Goal: Task Accomplishment & Management: Manage account settings

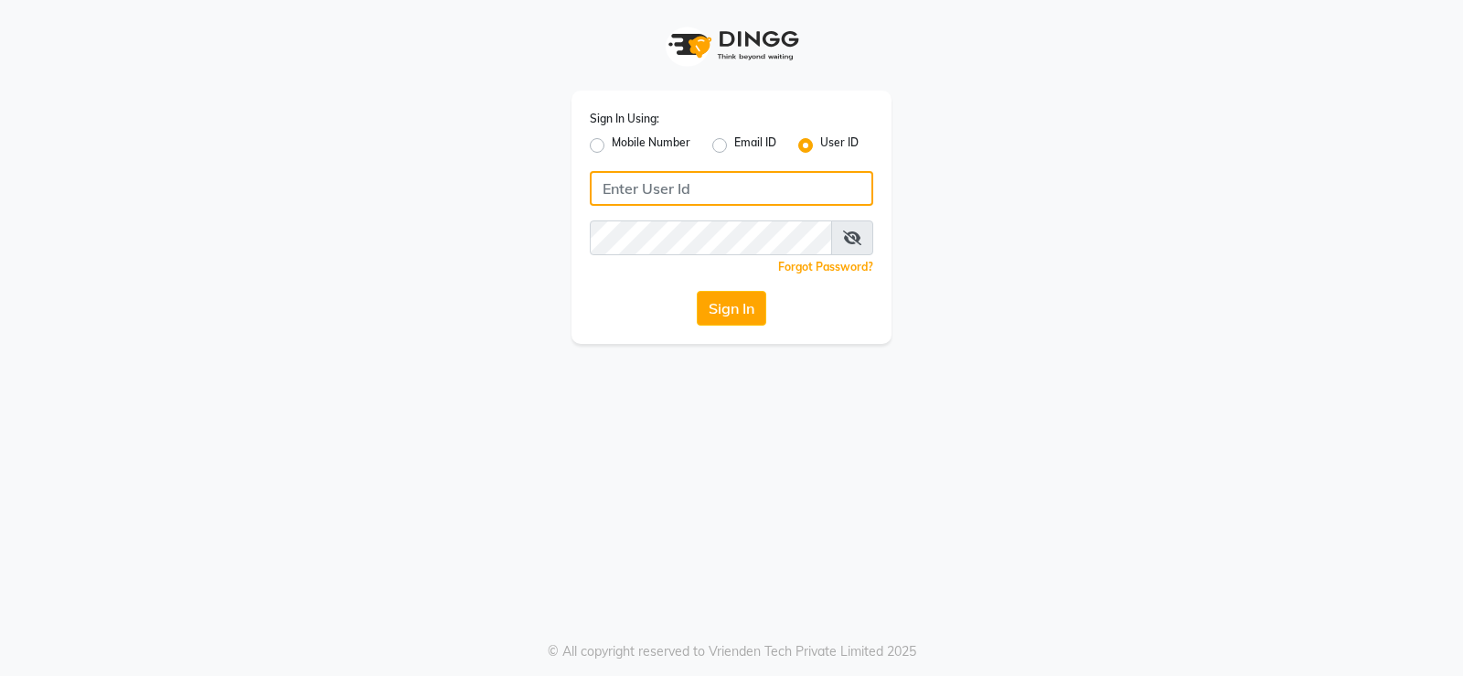
click at [661, 185] on input "Username" at bounding box center [732, 188] width 284 height 35
type input "lameraki"
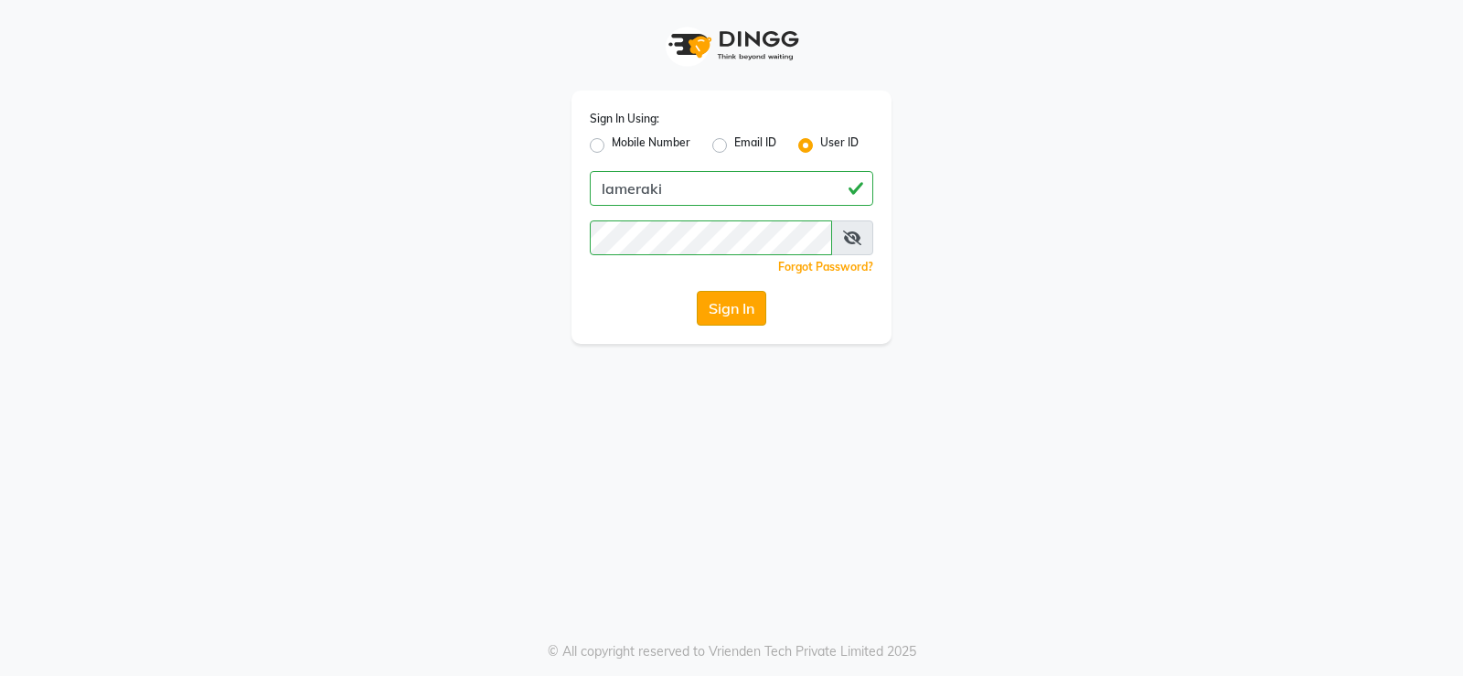
click at [732, 306] on button "Sign In" at bounding box center [732, 308] width 70 height 35
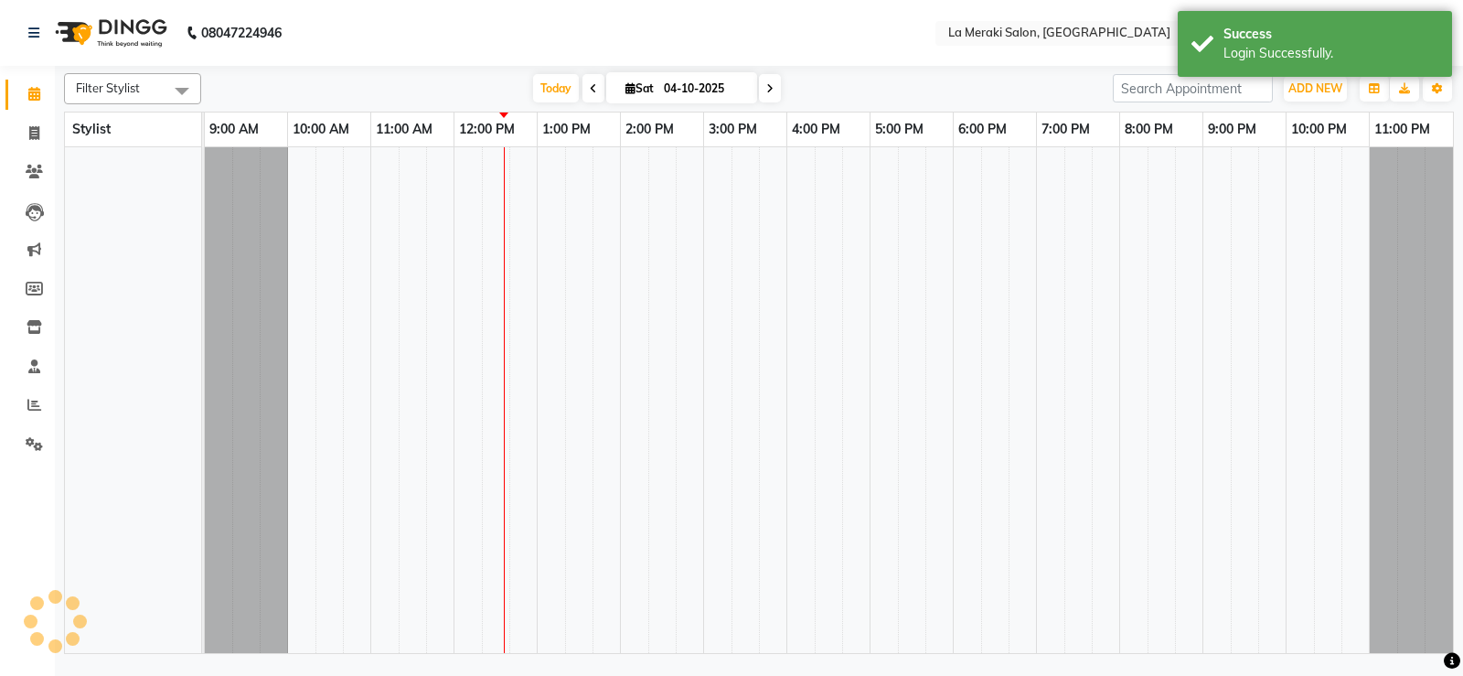
select select "en"
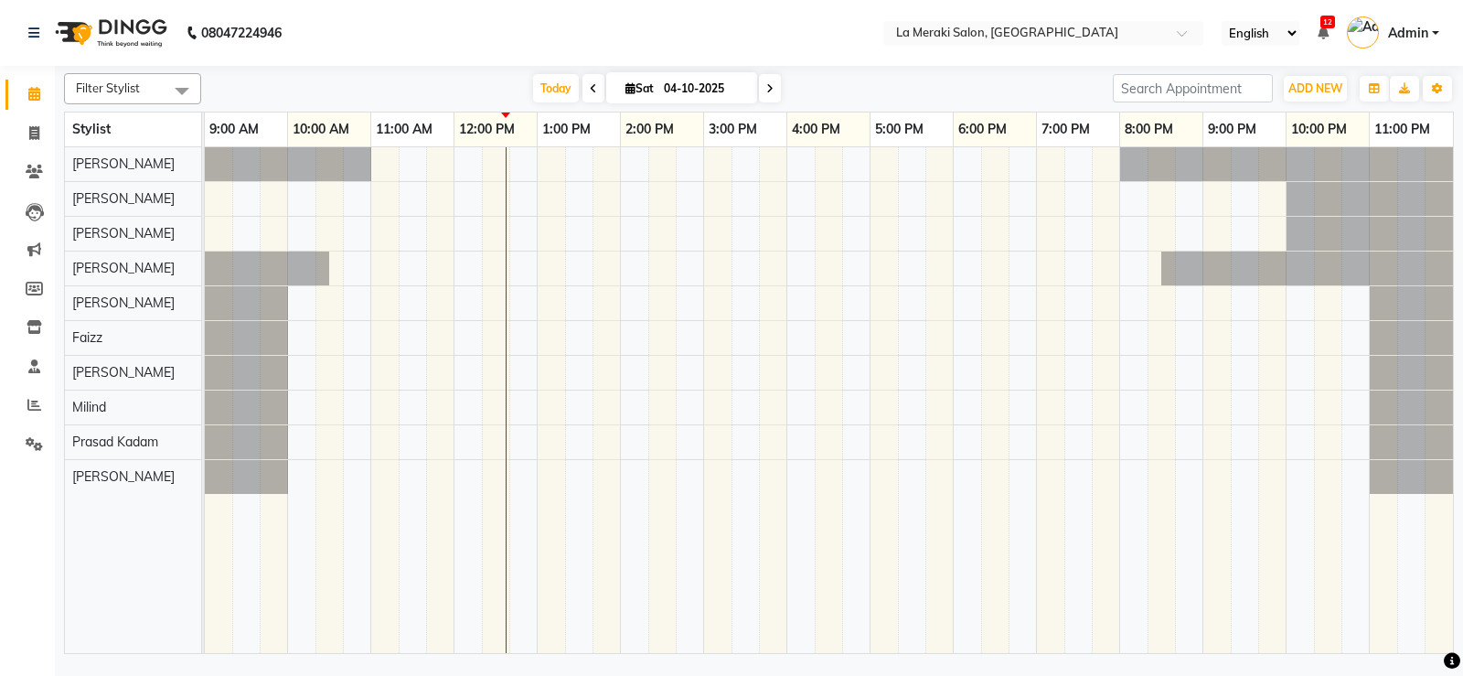
click at [344, 443] on div at bounding box center [829, 400] width 1249 height 506
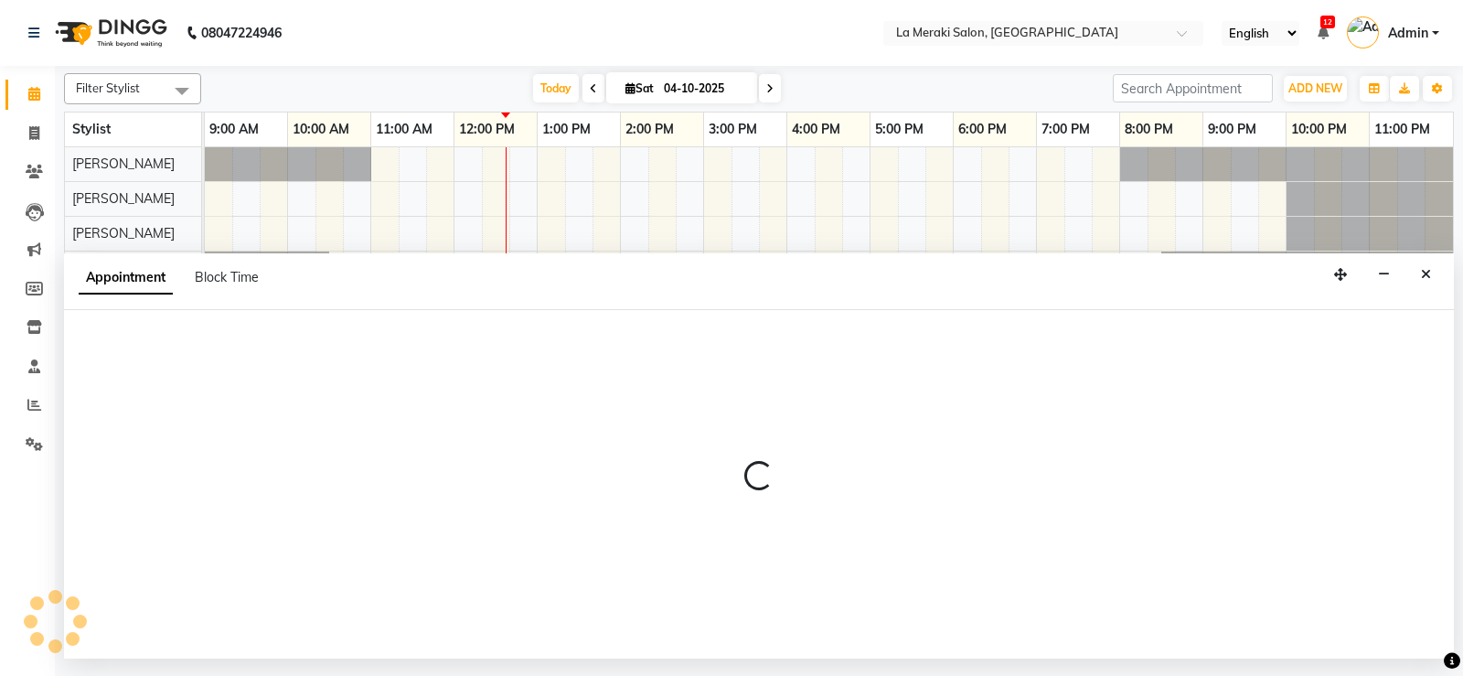
select select "79933"
select select "tentative"
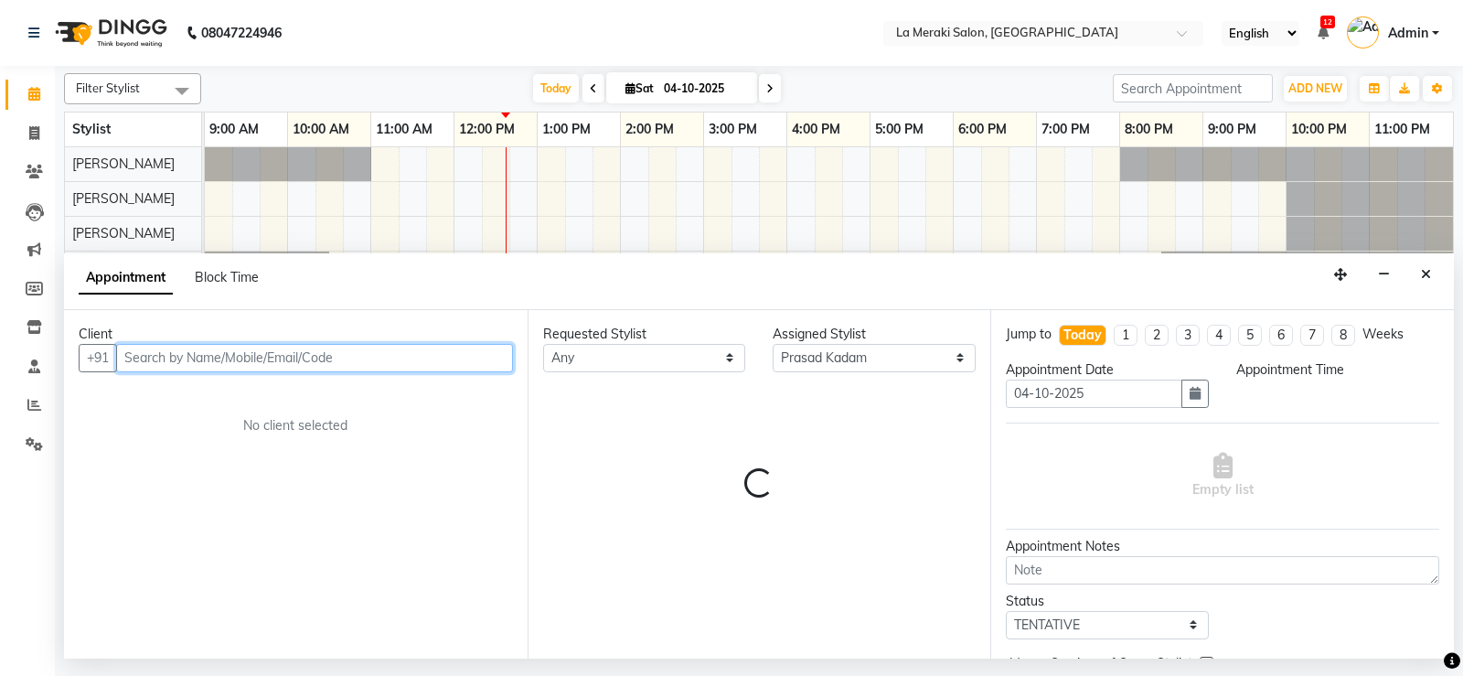
select select "645"
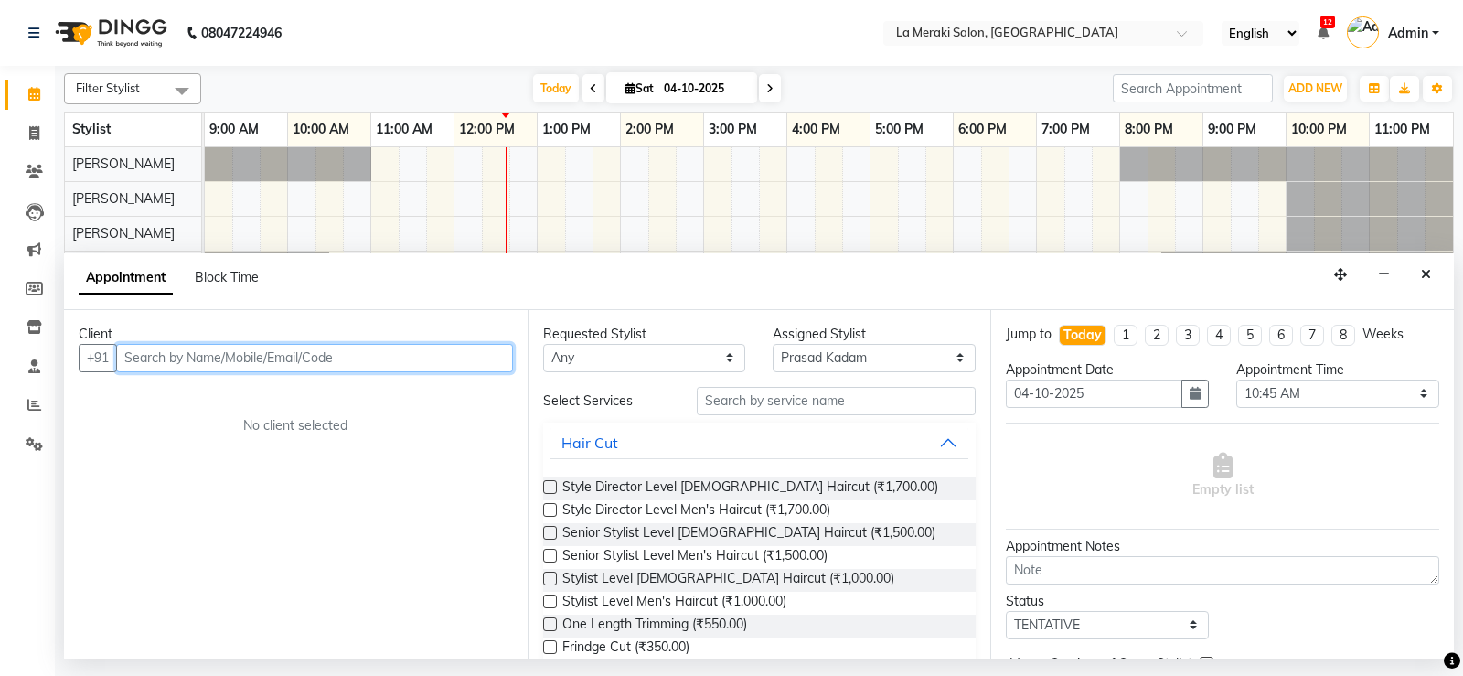
click at [381, 352] on input "text" at bounding box center [314, 358] width 397 height 28
click at [357, 365] on input "text" at bounding box center [314, 358] width 397 height 28
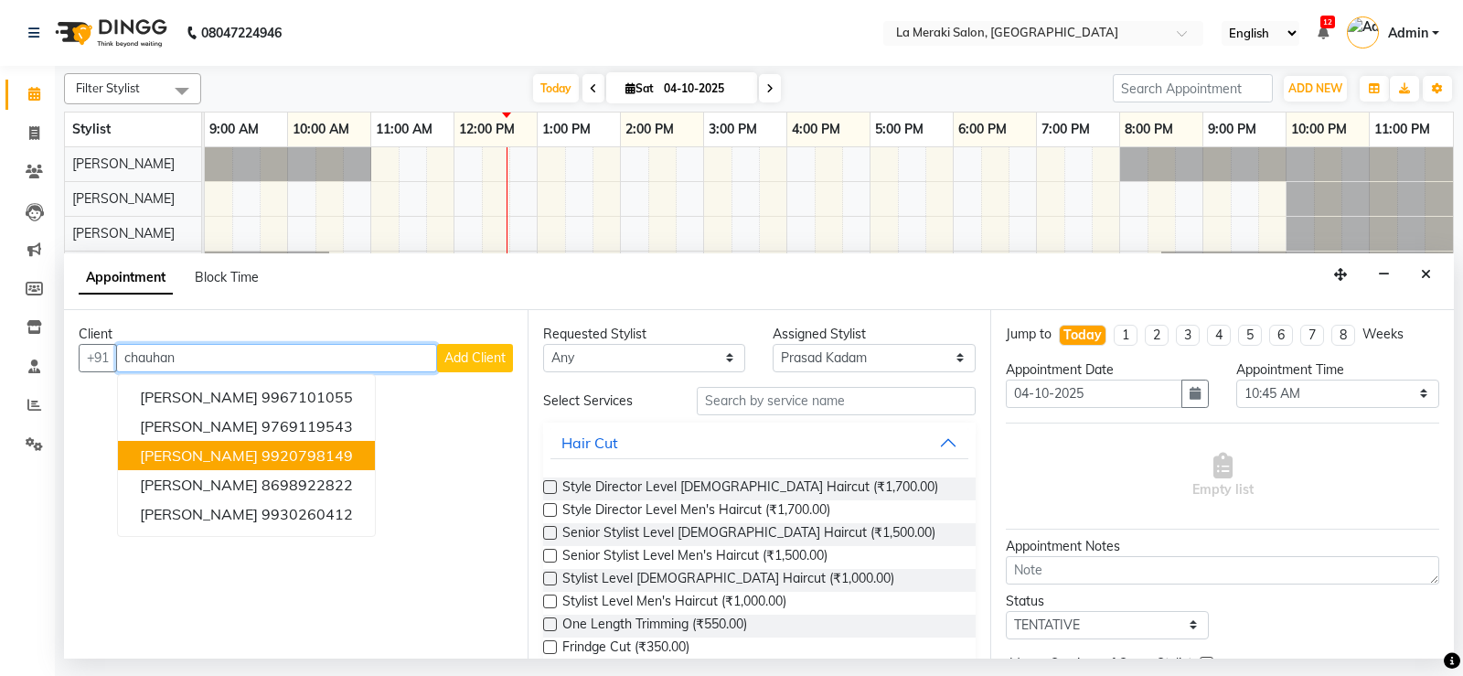
click at [195, 455] on span "[PERSON_NAME]" at bounding box center [199, 455] width 118 height 18
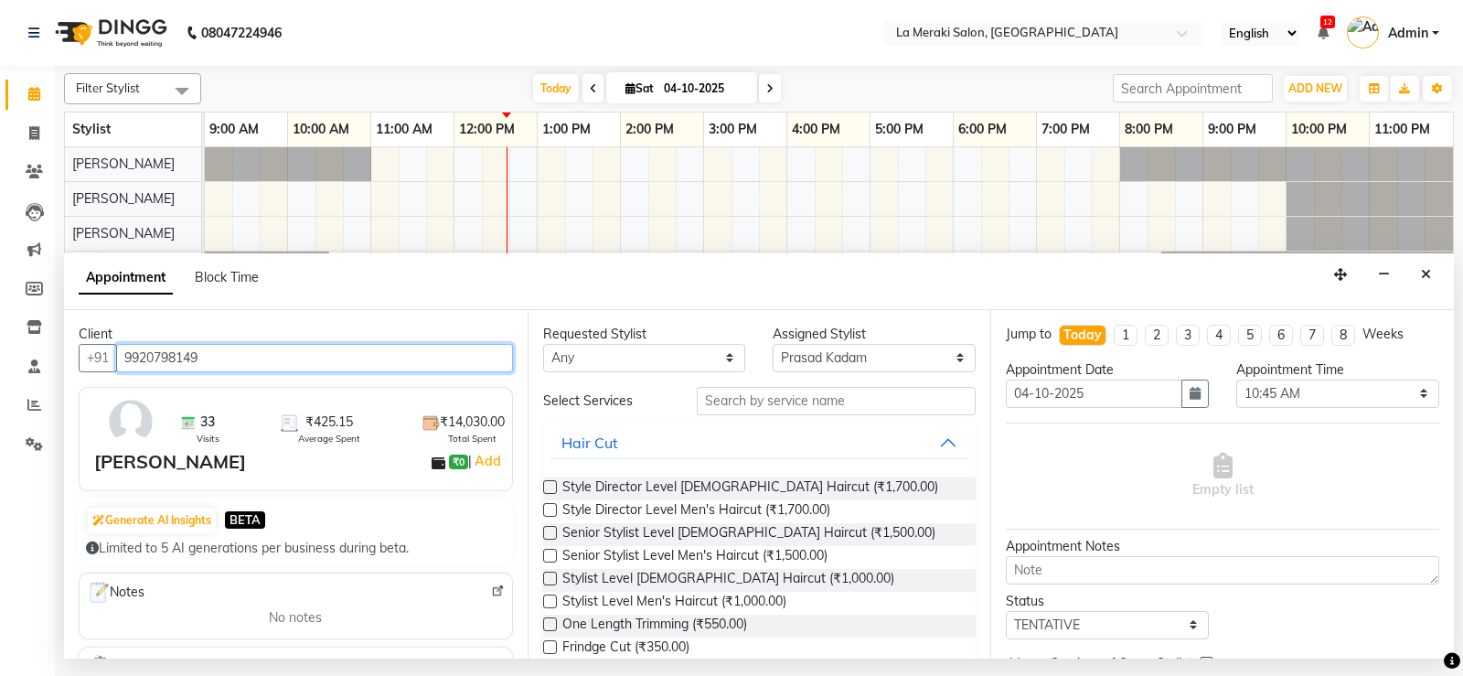
type input "9920798149"
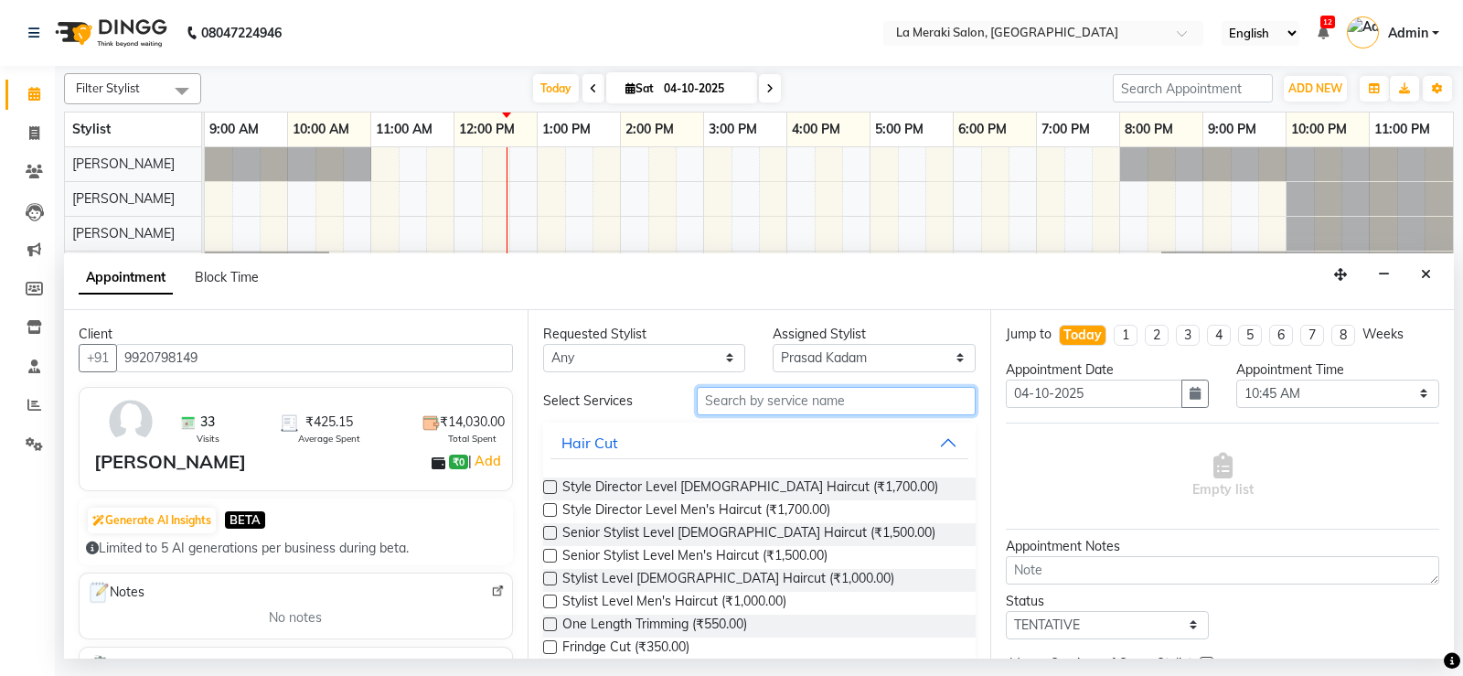
click at [739, 396] on input "text" at bounding box center [837, 401] width 280 height 28
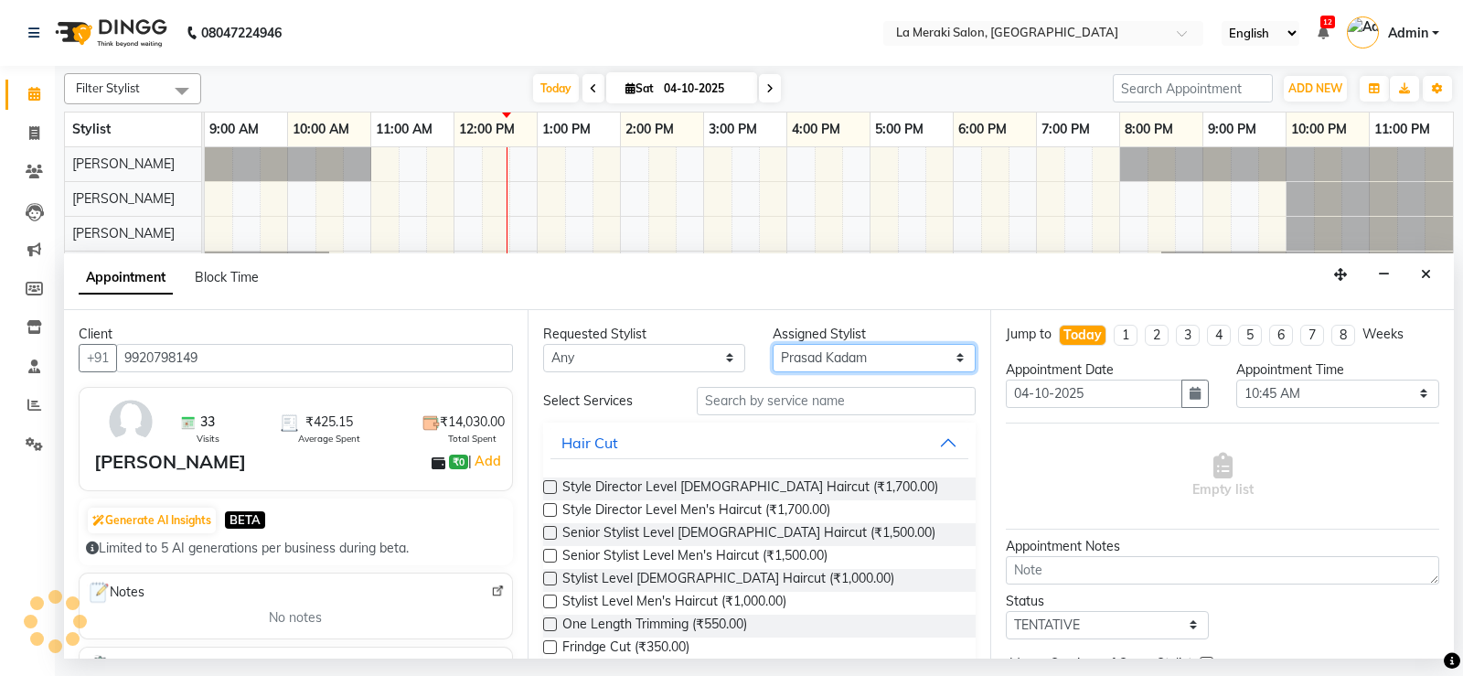
click at [937, 352] on select "Select [PERSON_NAME] Anus [PERSON_NAME] Faizz [PERSON_NAME] [PERSON_NAME] Kadam…" at bounding box center [874, 358] width 203 height 28
select select "92930"
click at [773, 344] on select "Select [PERSON_NAME] Anus [PERSON_NAME] Faizz [PERSON_NAME] [PERSON_NAME] Kadam…" at bounding box center [874, 358] width 203 height 28
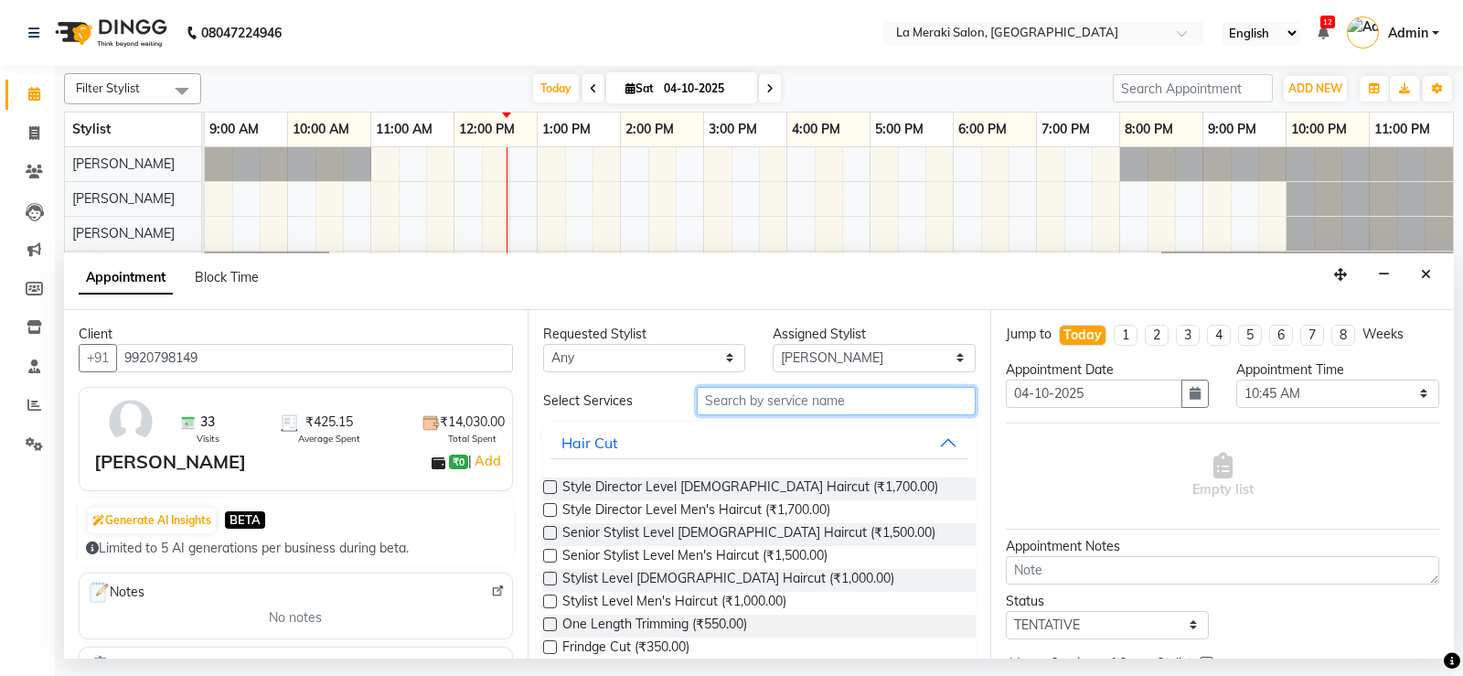
click at [797, 395] on input "text" at bounding box center [837, 401] width 280 height 28
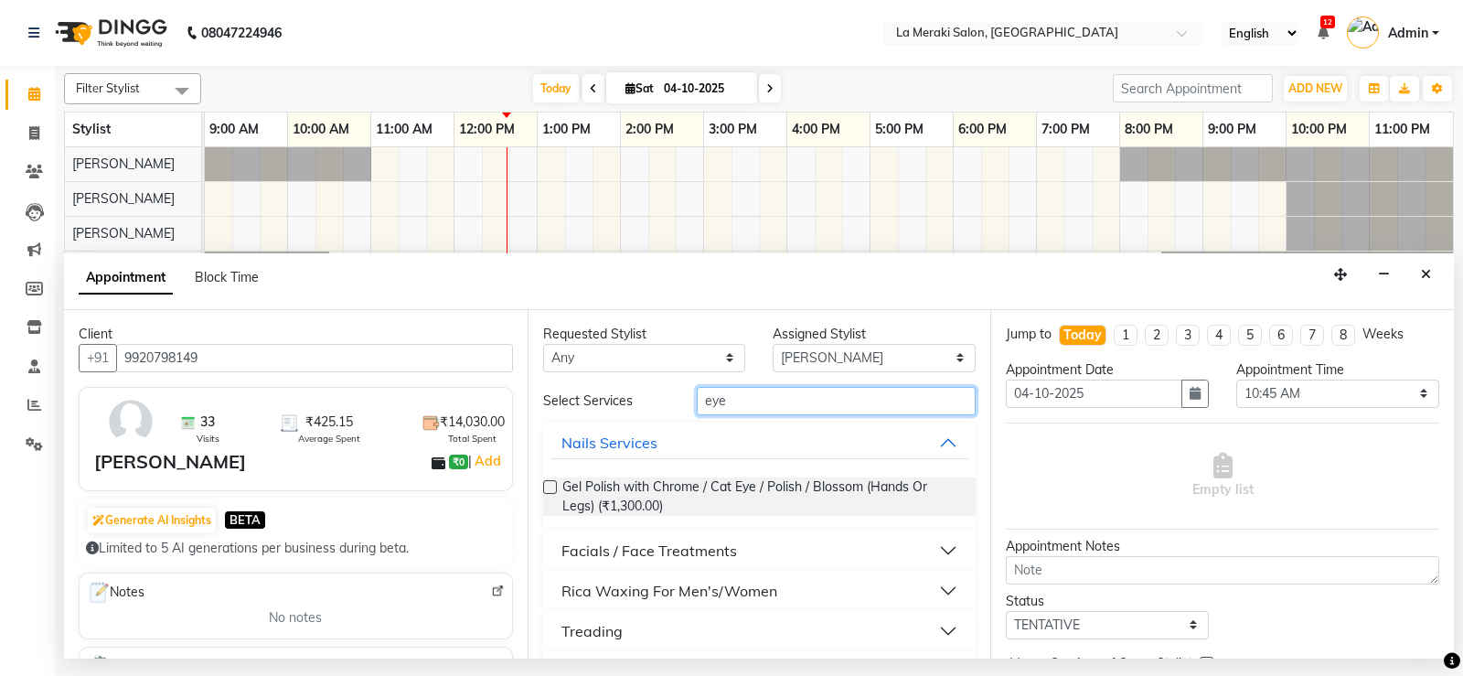
type input "eye"
click at [931, 626] on button "Treading" at bounding box center [760, 631] width 419 height 33
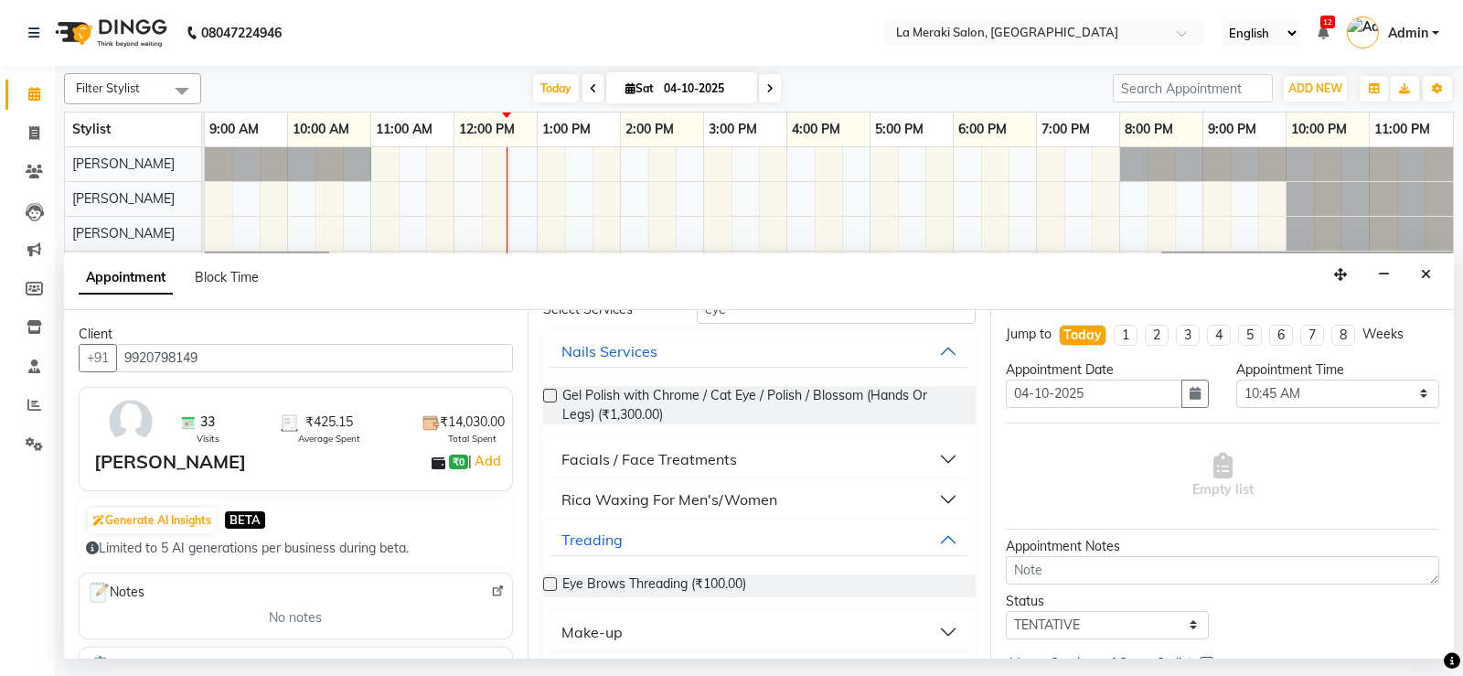
click at [549, 581] on label at bounding box center [550, 584] width 14 height 14
click at [549, 581] on input "checkbox" at bounding box center [549, 586] width 12 height 12
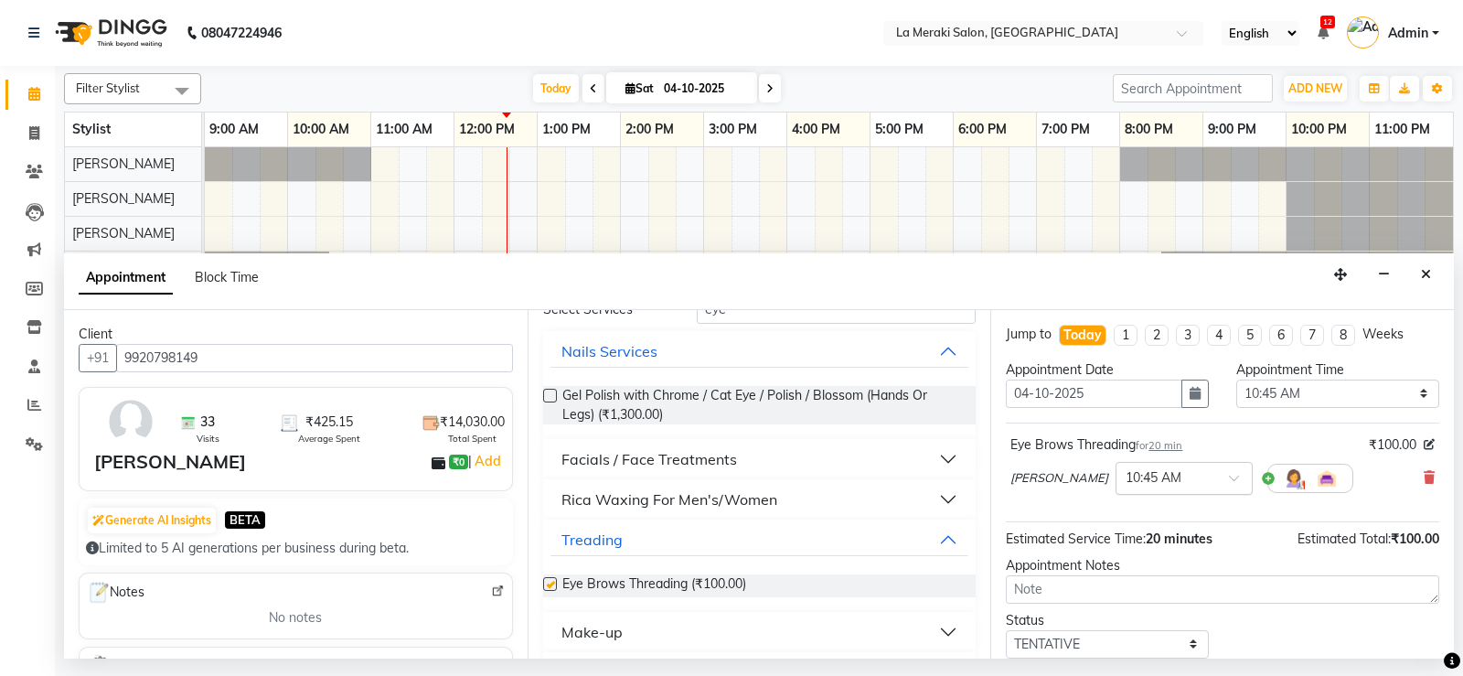
checkbox input "false"
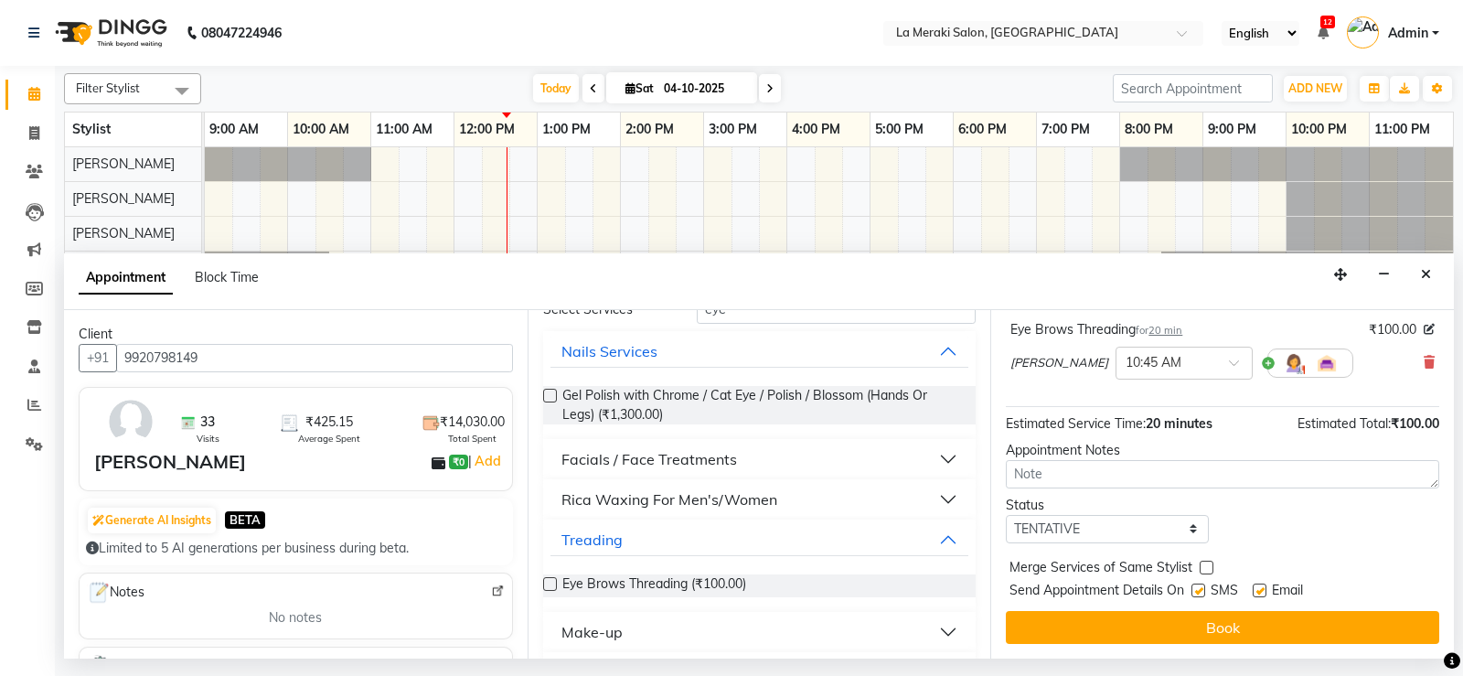
click at [1199, 592] on label at bounding box center [1199, 591] width 14 height 14
click at [1199, 592] on input "checkbox" at bounding box center [1198, 592] width 12 height 12
checkbox input "false"
click at [1261, 588] on label at bounding box center [1260, 591] width 14 height 14
click at [1261, 588] on input "checkbox" at bounding box center [1259, 592] width 12 height 12
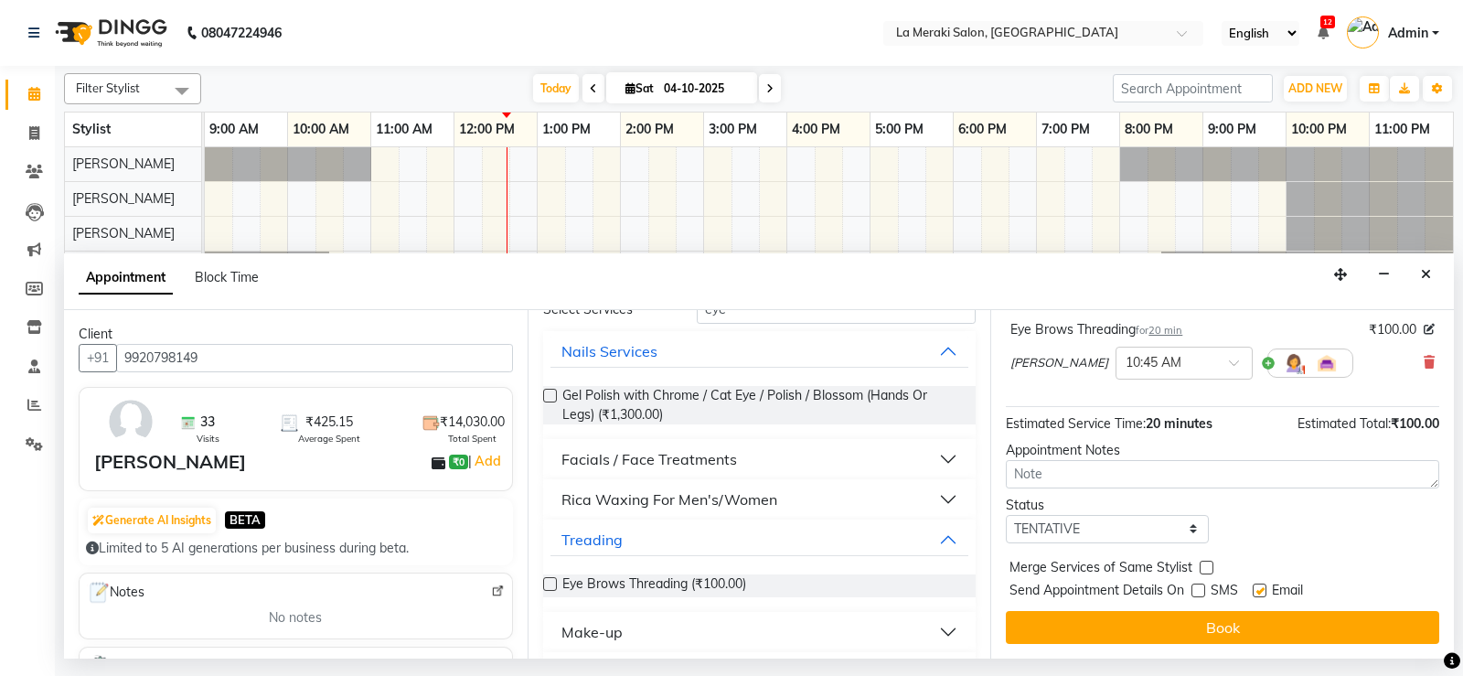
checkbox input "false"
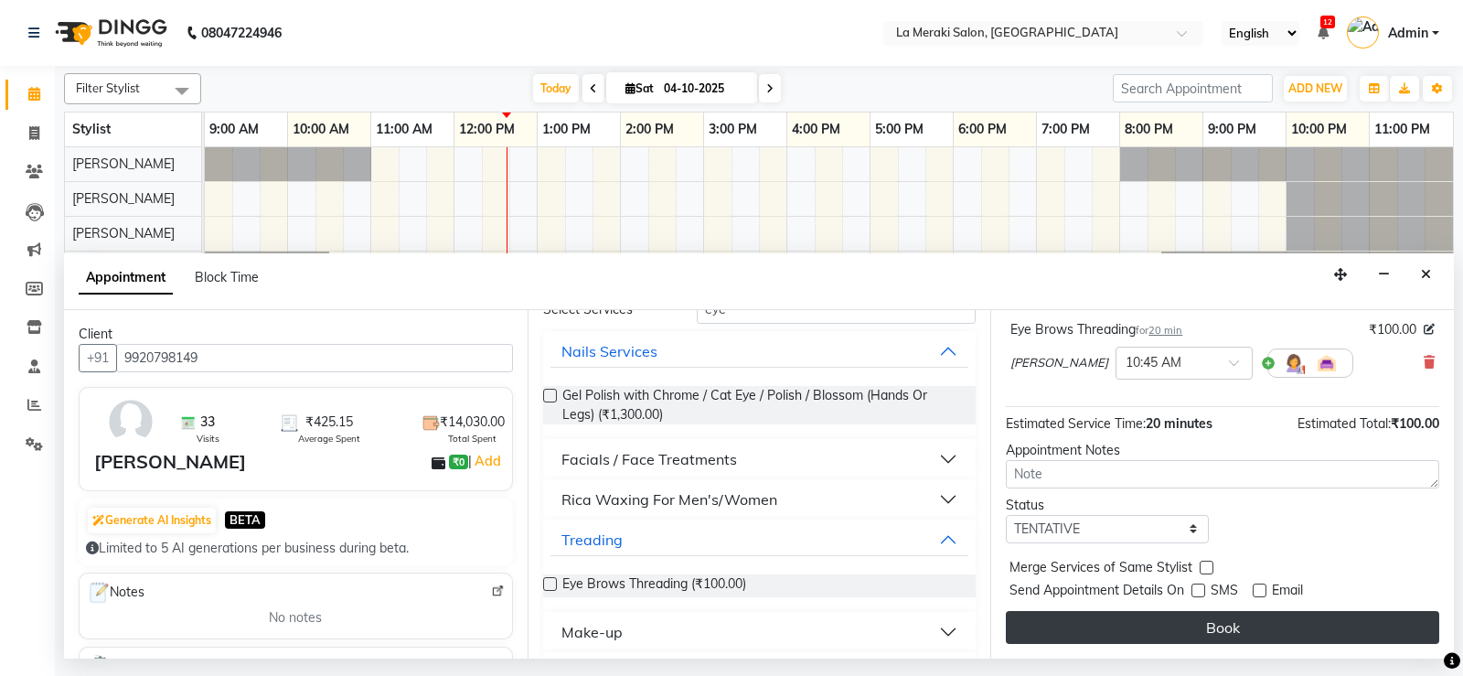
click at [1238, 622] on button "Book" at bounding box center [1223, 627] width 434 height 33
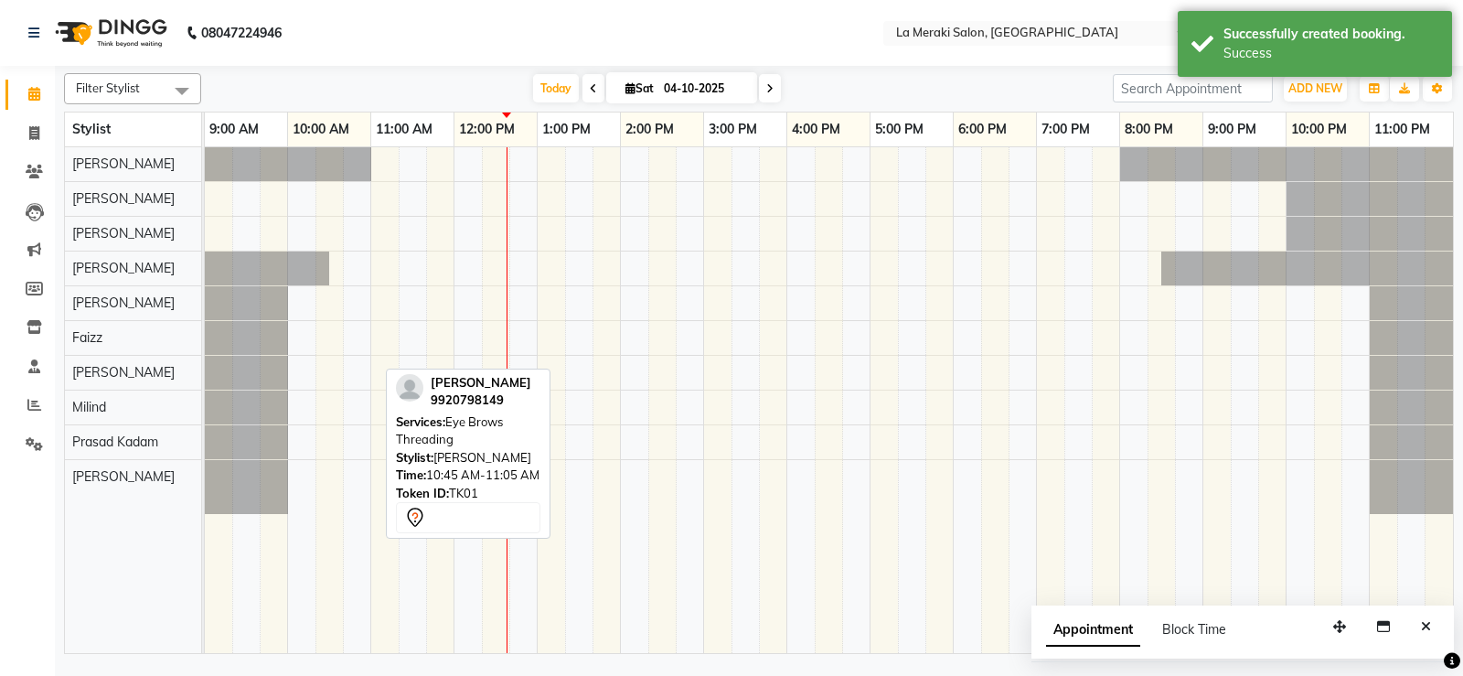
drag, startPoint x: 358, startPoint y: 477, endPoint x: 519, endPoint y: 476, distance: 161.0
click at [519, 476] on div "Filter Stylist Select All [PERSON_NAME] [PERSON_NAME] [PERSON_NAME] [PERSON_NAM…" at bounding box center [759, 360] width 1390 height 588
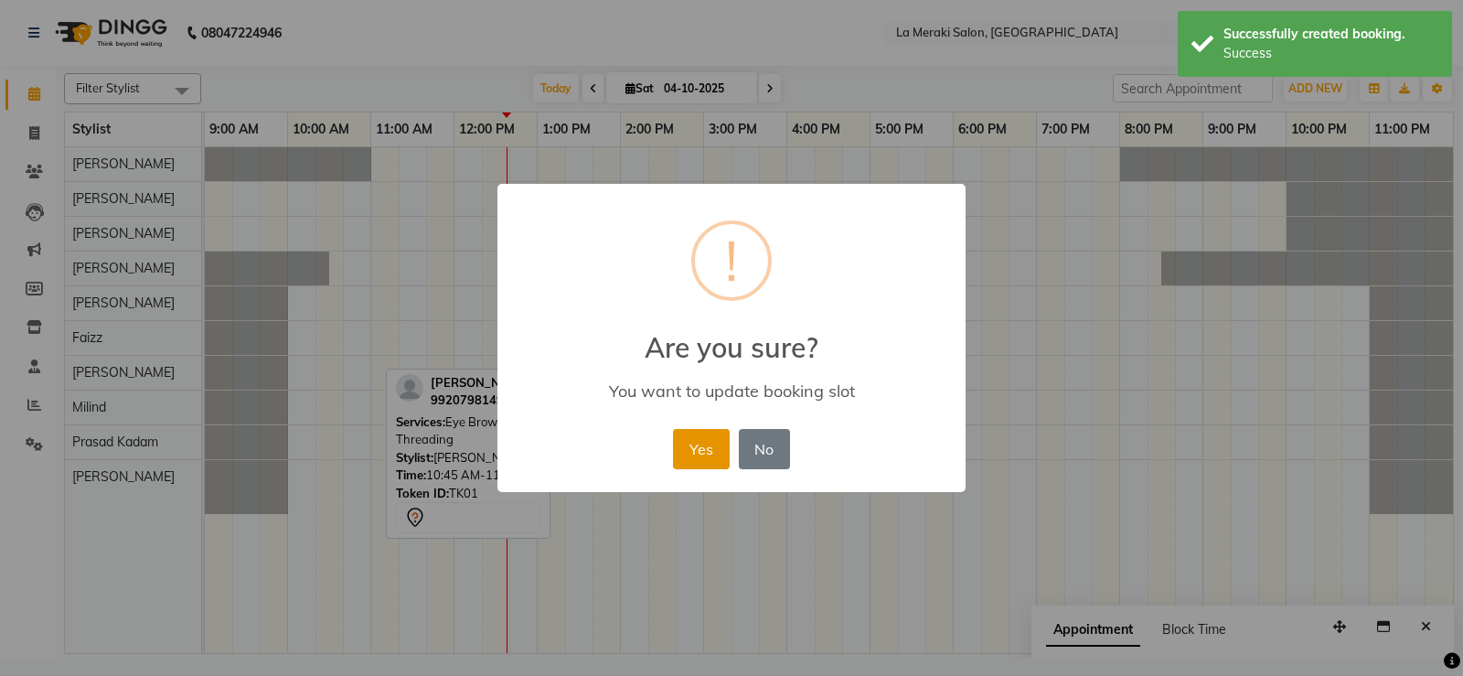
click at [725, 437] on button "Yes" at bounding box center [701, 449] width 56 height 40
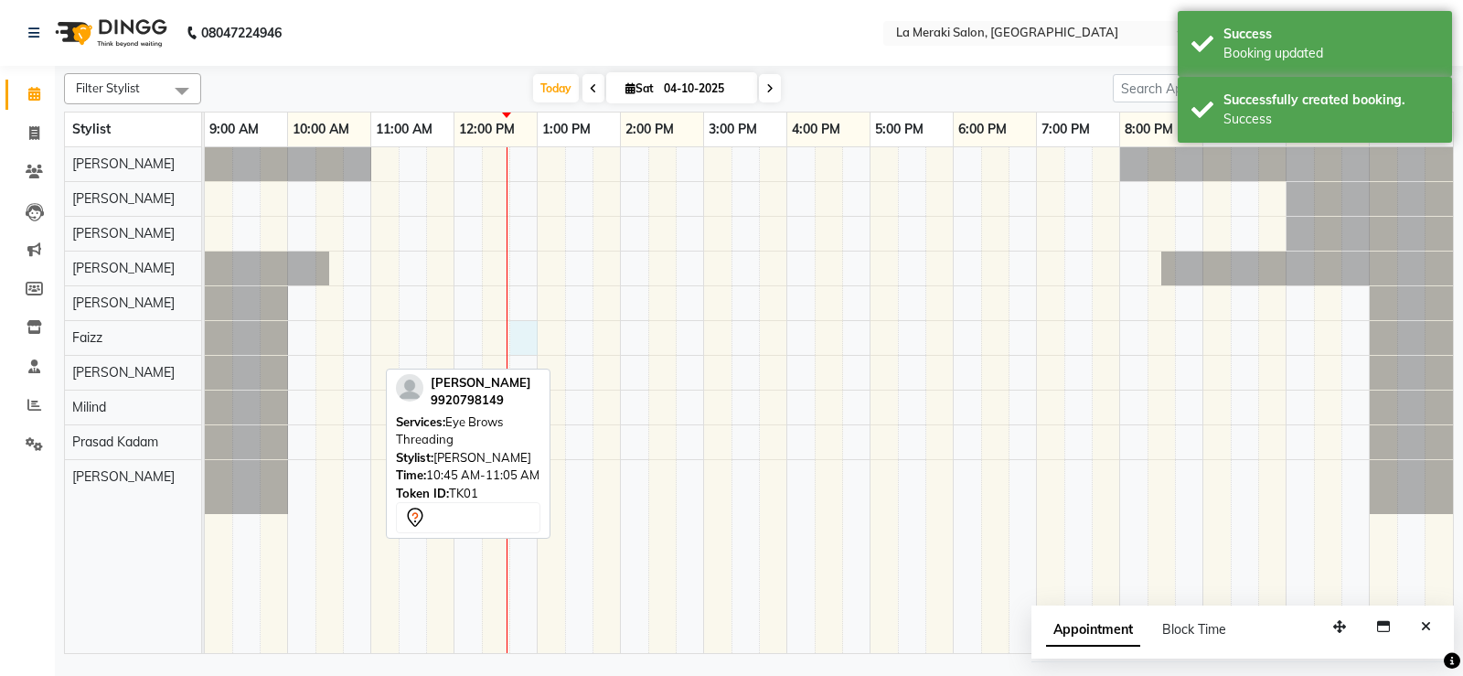
click at [521, 339] on div "[PERSON_NAME], TK01, 12:45 PM-01:05 PM, Eye Brows Threading" at bounding box center [829, 400] width 1249 height 506
select select "75545"
select select "tentative"
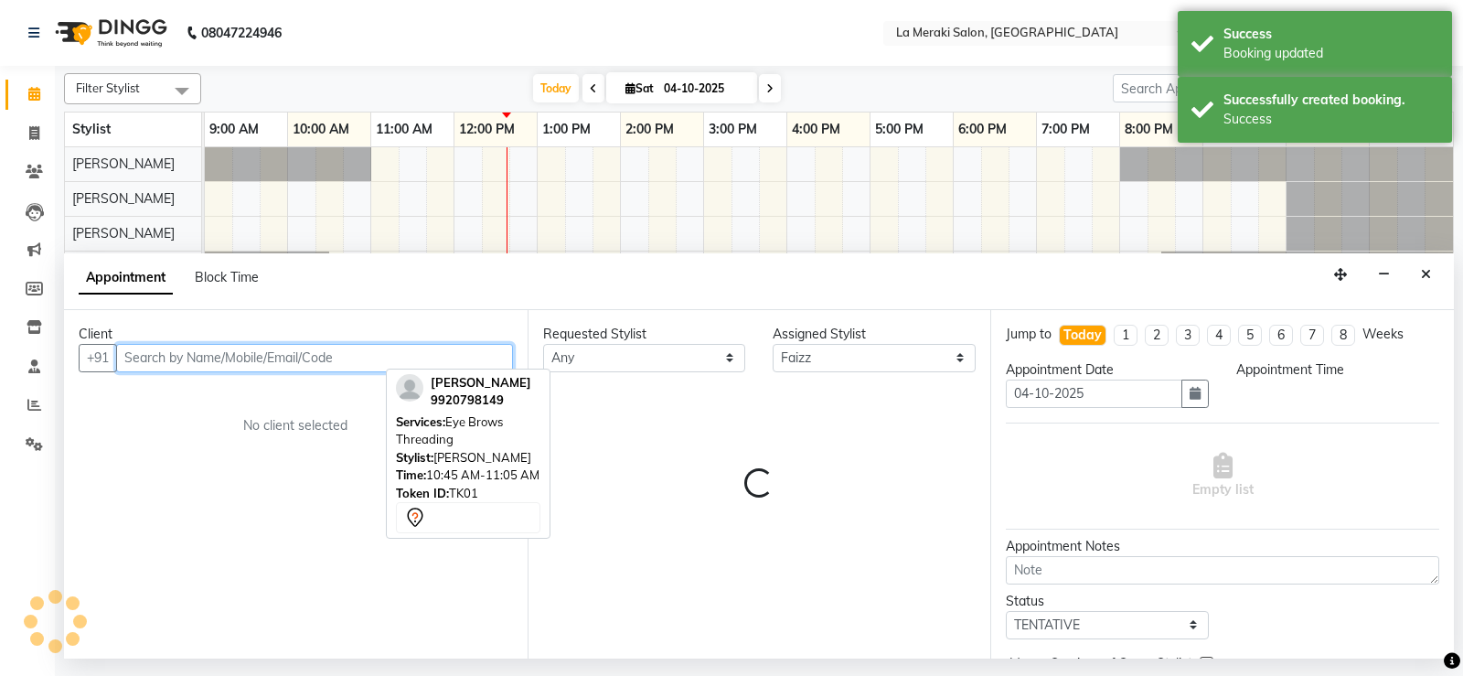
select select "765"
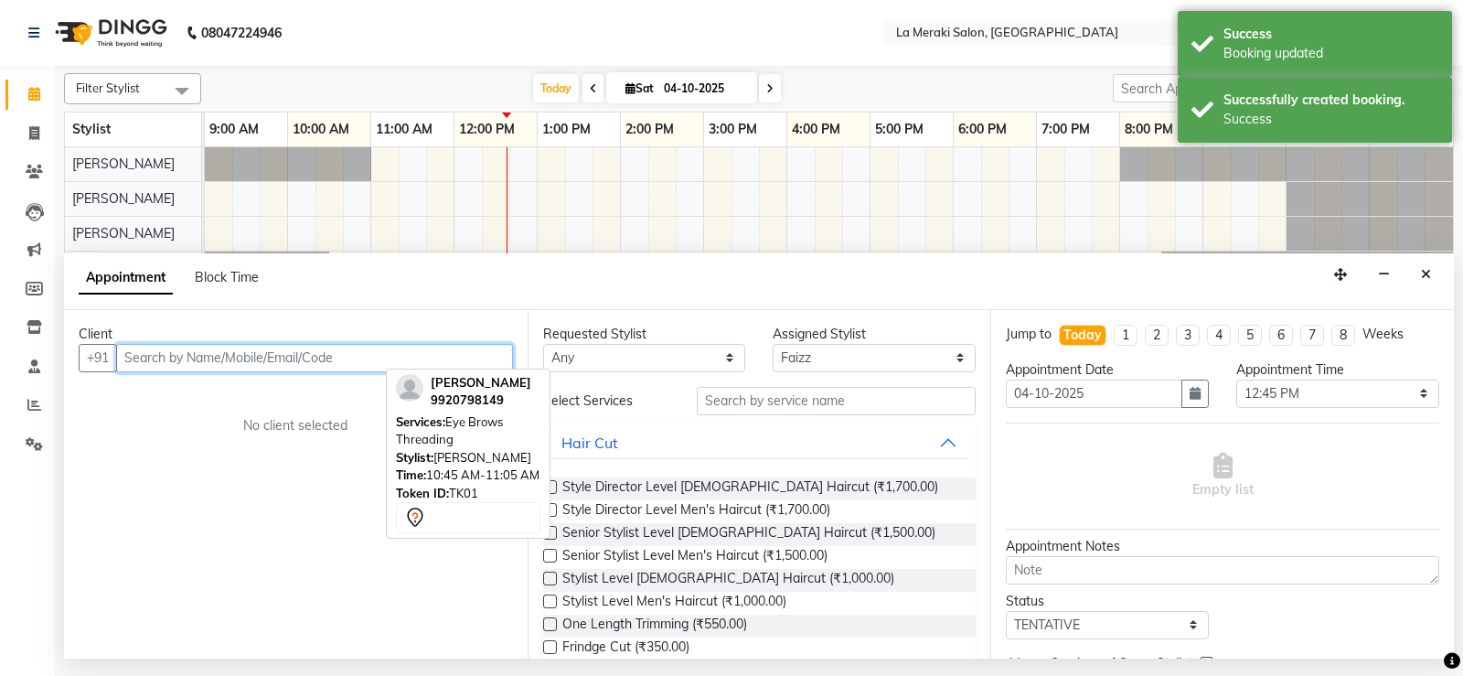
click at [298, 359] on input "text" at bounding box center [314, 358] width 397 height 28
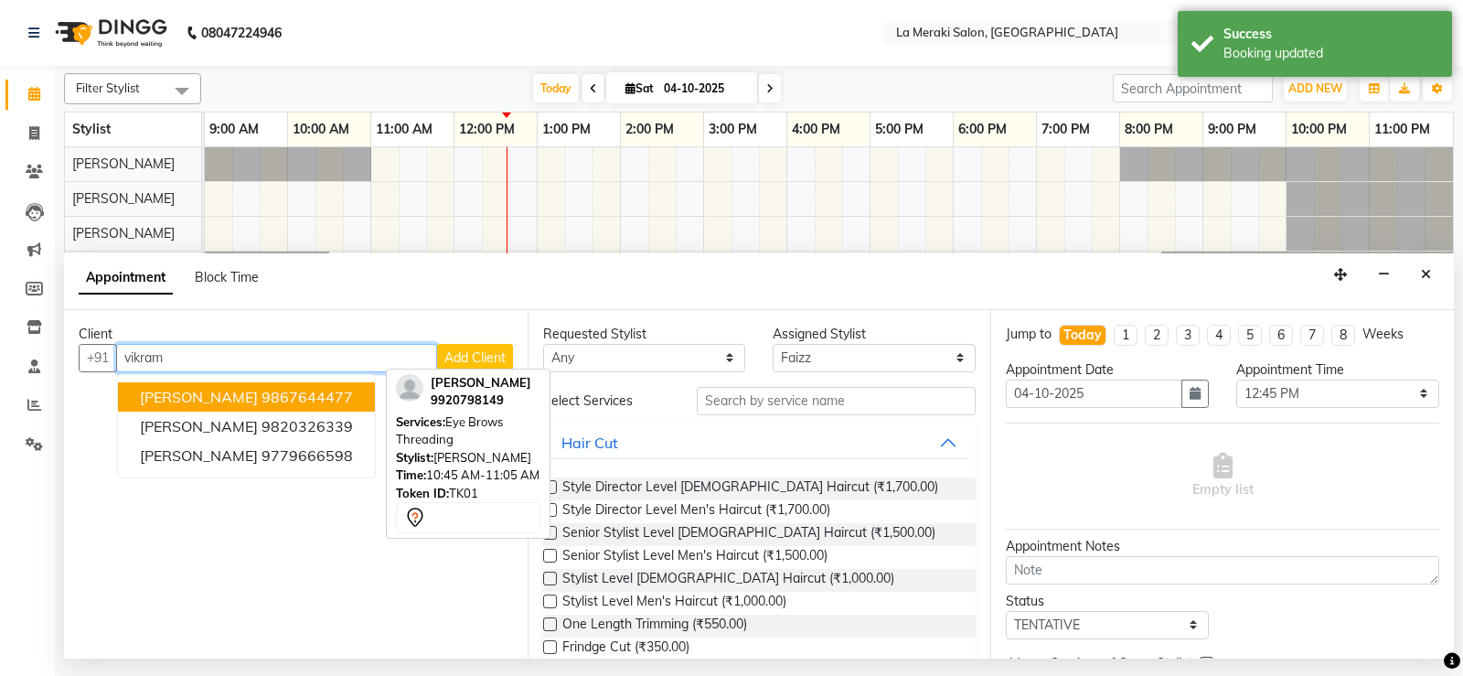
click at [279, 392] on ngb-highlight "9867644477" at bounding box center [307, 397] width 91 height 18
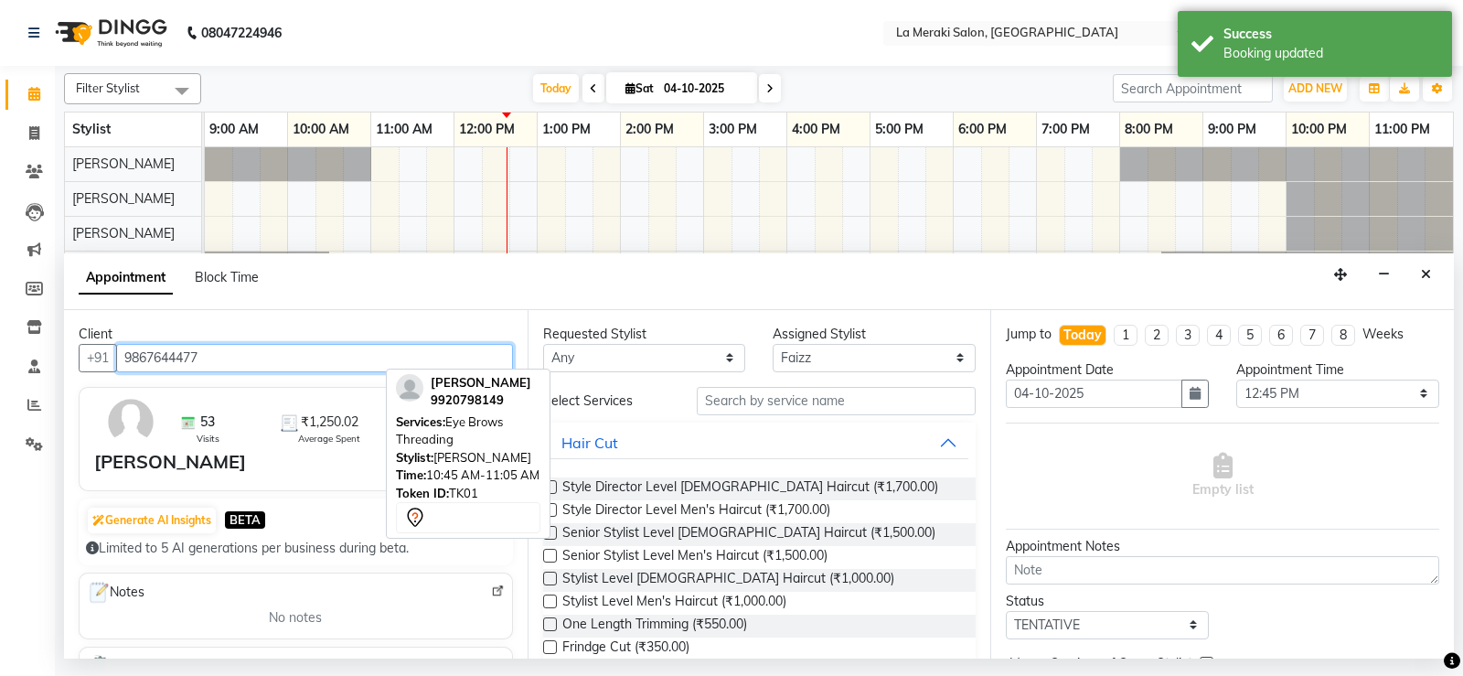
type input "9867644477"
click at [817, 383] on div "Requested Stylist Any [PERSON_NAME] Anus [PERSON_NAME] Faizz [PERSON_NAME] [PER…" at bounding box center [760, 484] width 464 height 348
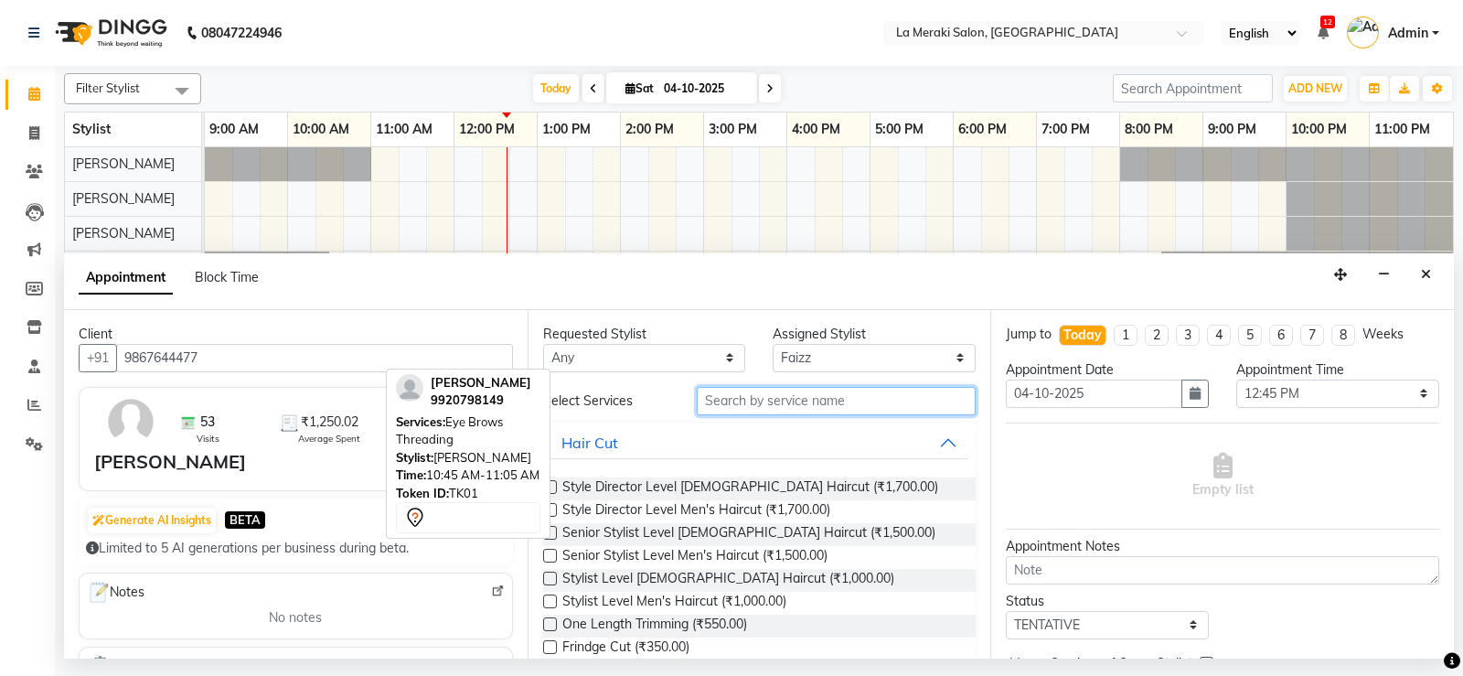
click at [814, 405] on input "text" at bounding box center [837, 401] width 280 height 28
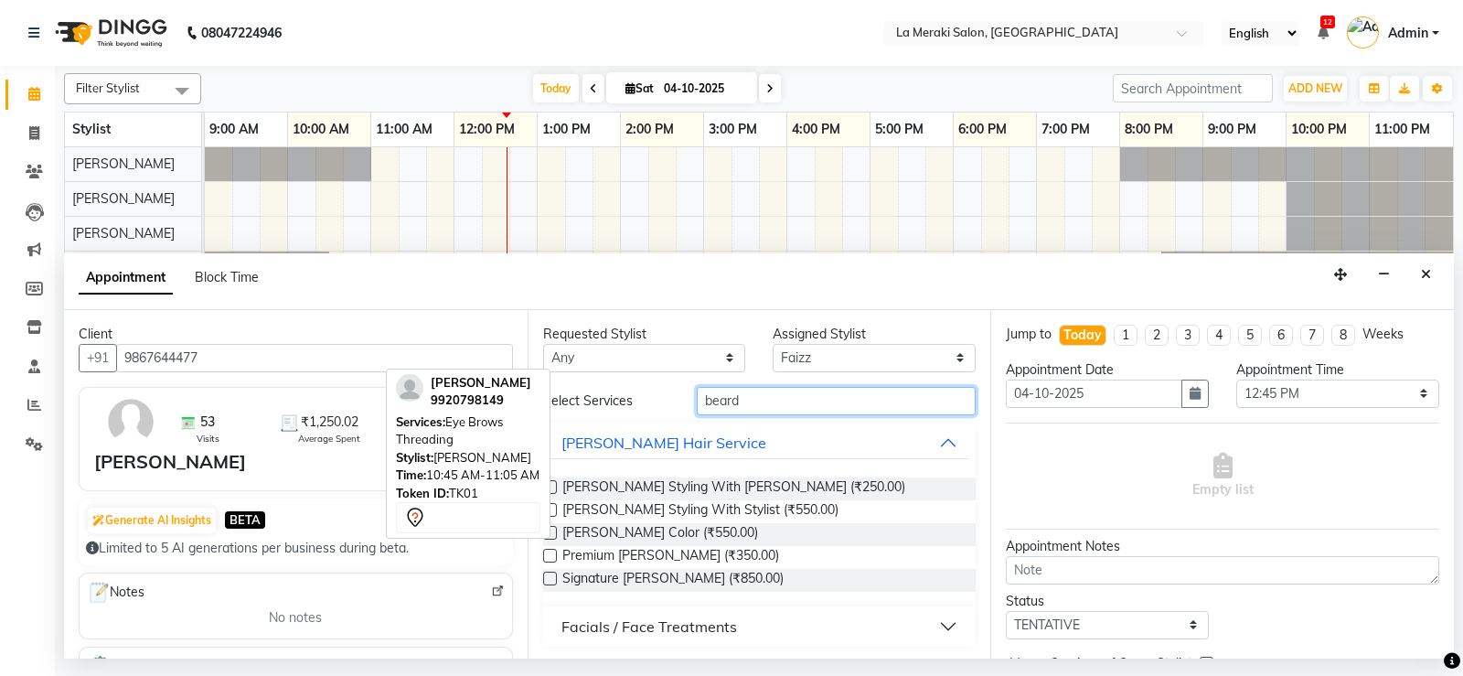
type input "beard"
click at [552, 557] on label at bounding box center [550, 556] width 14 height 14
click at [552, 557] on input "checkbox" at bounding box center [549, 558] width 12 height 12
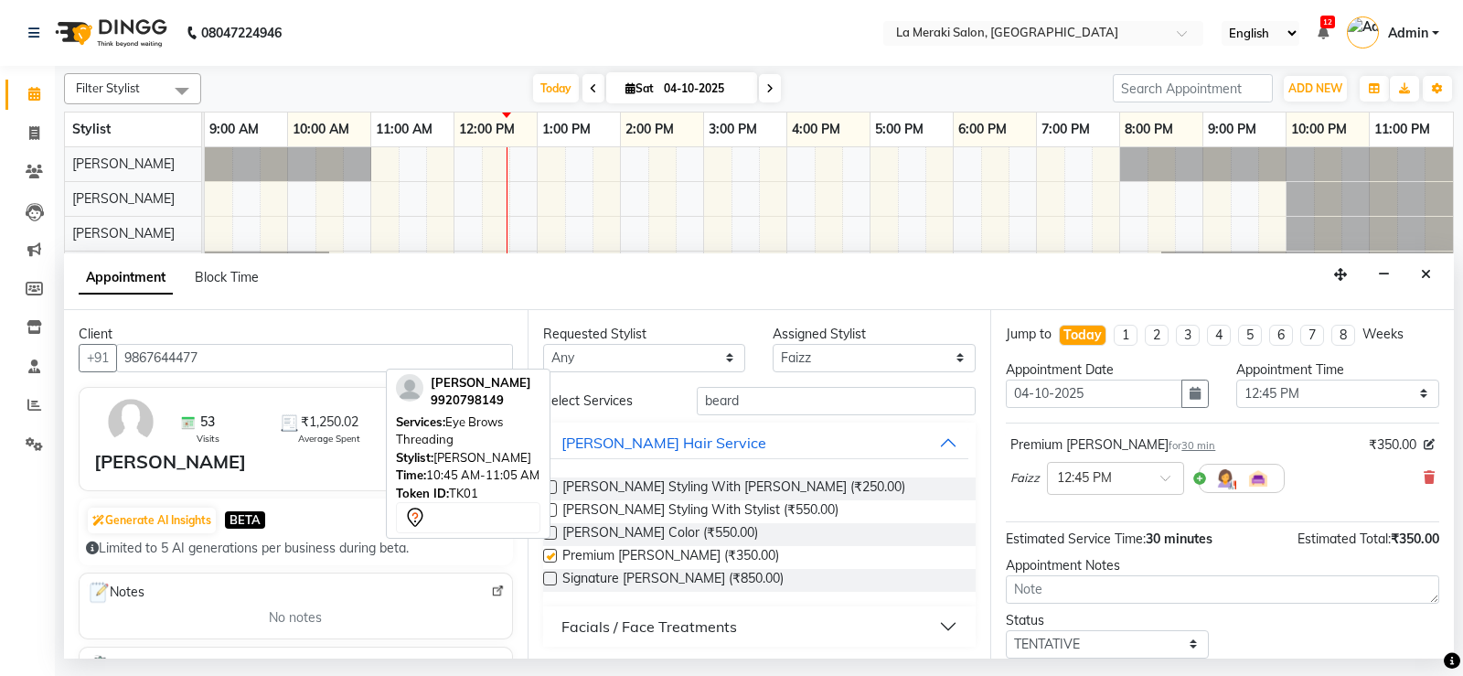
checkbox input "false"
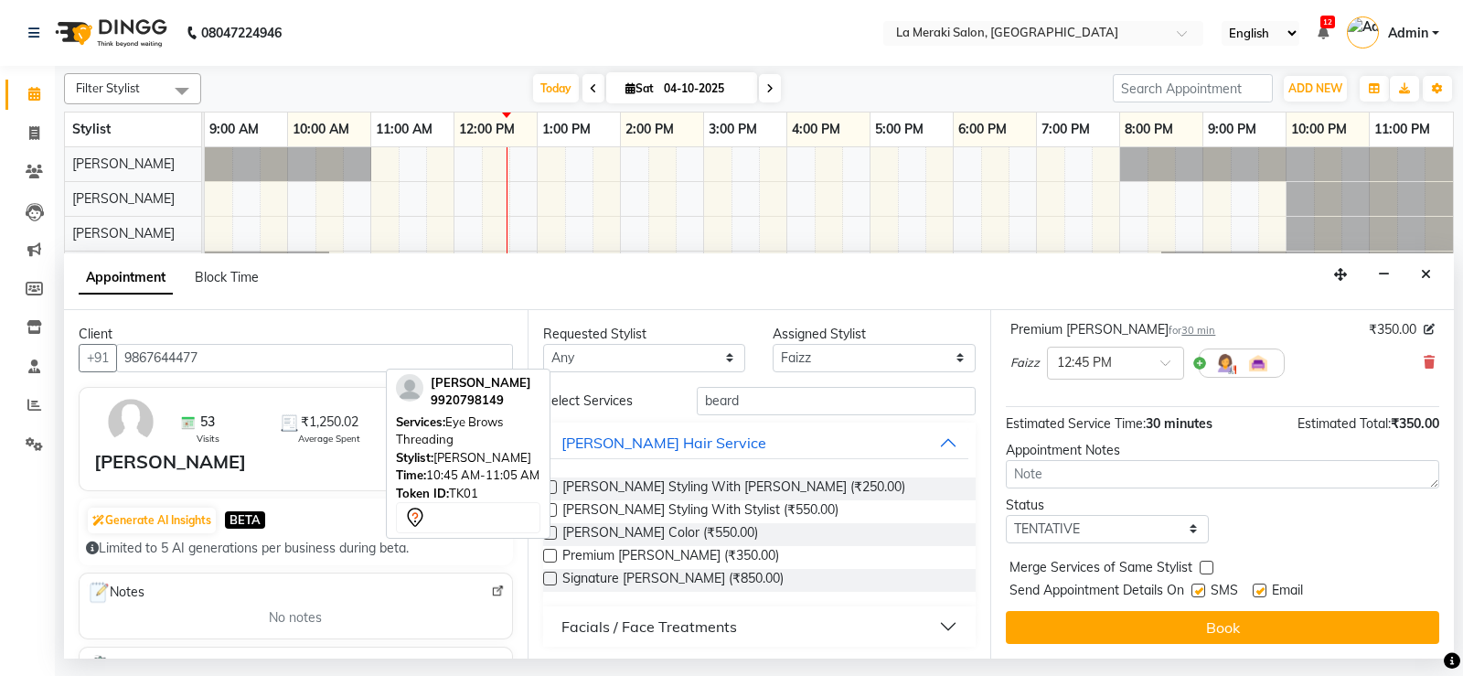
click at [1204, 585] on label at bounding box center [1199, 591] width 14 height 14
click at [1204, 586] on input "checkbox" at bounding box center [1198, 592] width 12 height 12
checkbox input "false"
click at [1263, 594] on label at bounding box center [1260, 591] width 14 height 14
click at [1263, 594] on input "checkbox" at bounding box center [1259, 592] width 12 height 12
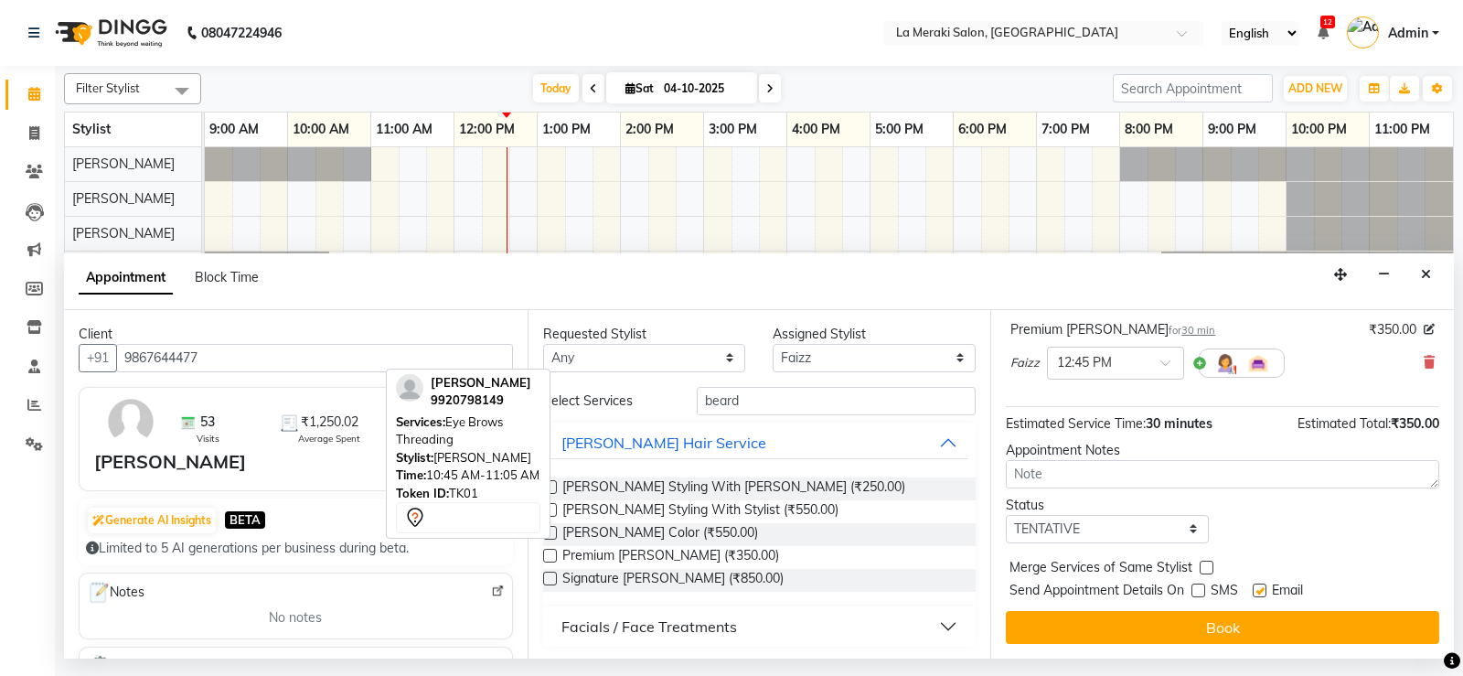
checkbox input "false"
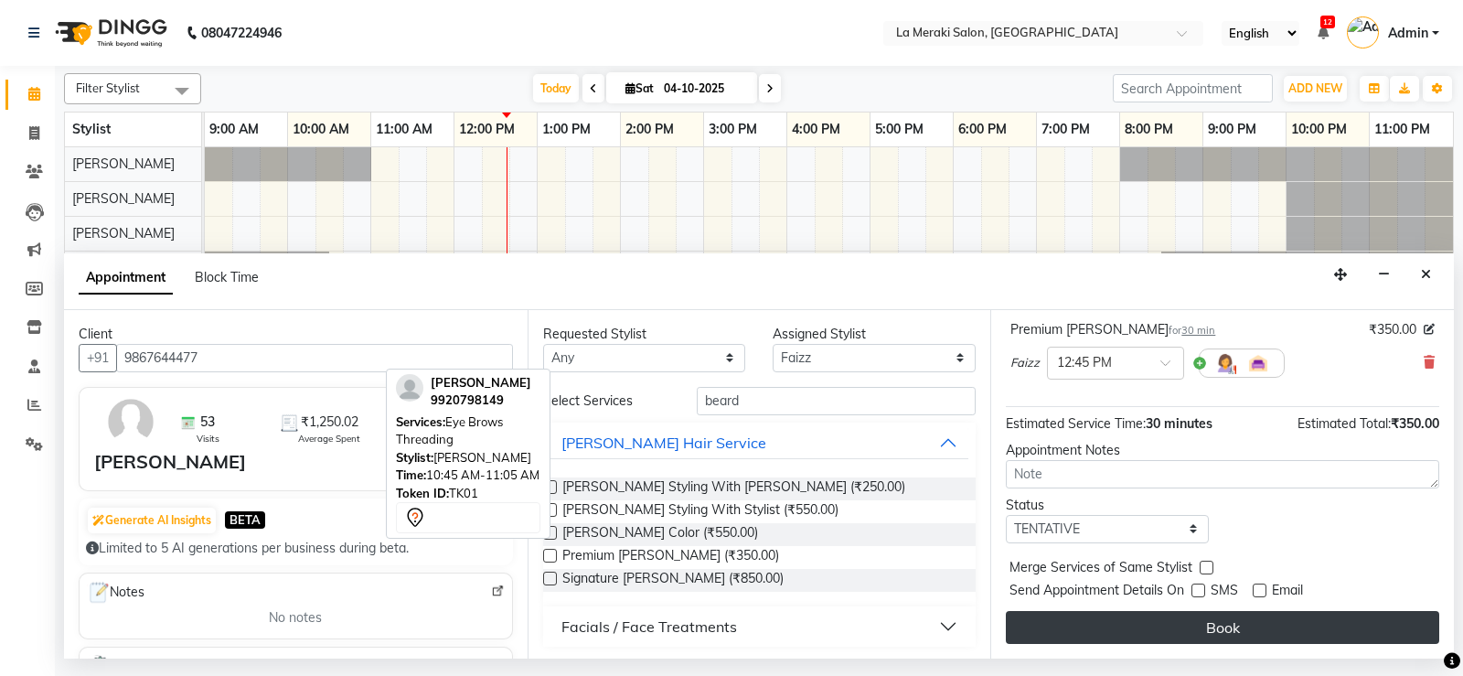
click at [1246, 619] on button "Book" at bounding box center [1223, 627] width 434 height 33
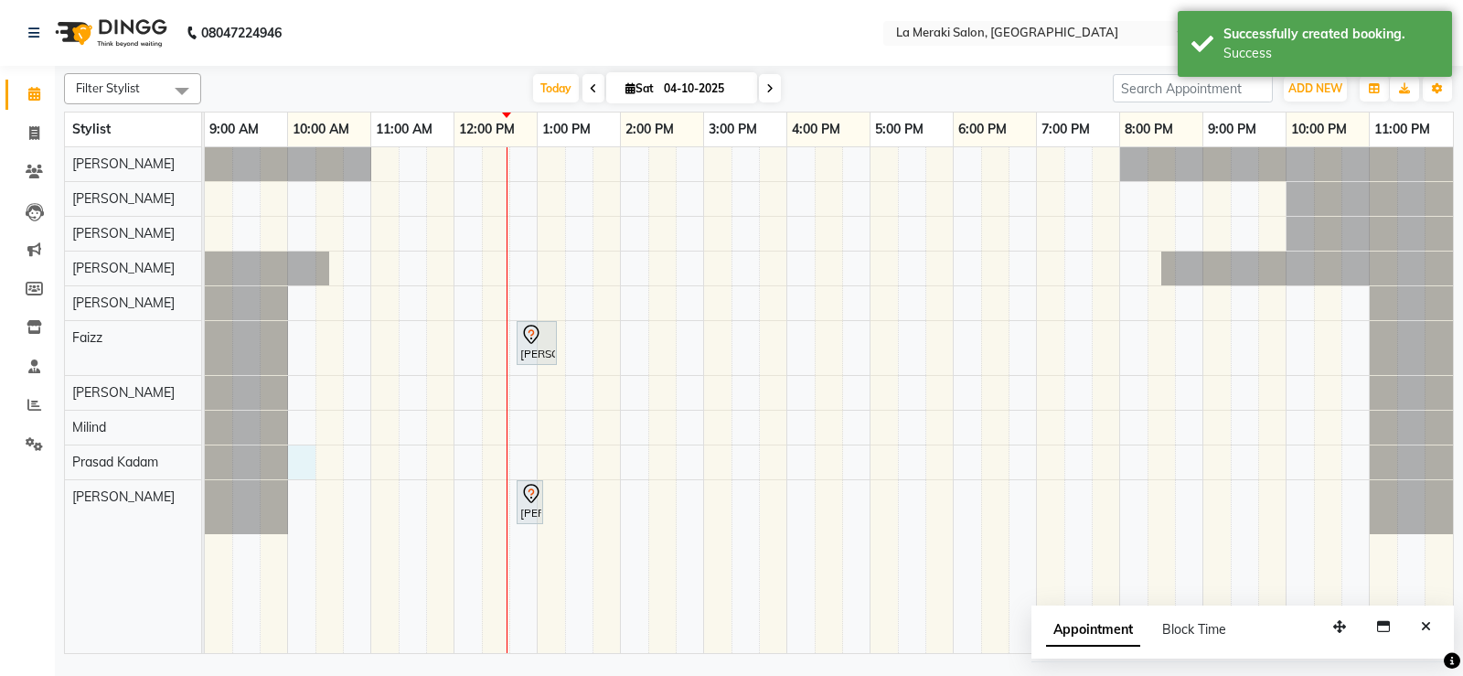
click at [310, 460] on div "[PERSON_NAME], TK02, 12:45 PM-01:15 PM, Premium [PERSON_NAME] Chauhan, TK01, 12…" at bounding box center [829, 400] width 1249 height 506
select select "79933"
select select "600"
select select "tentative"
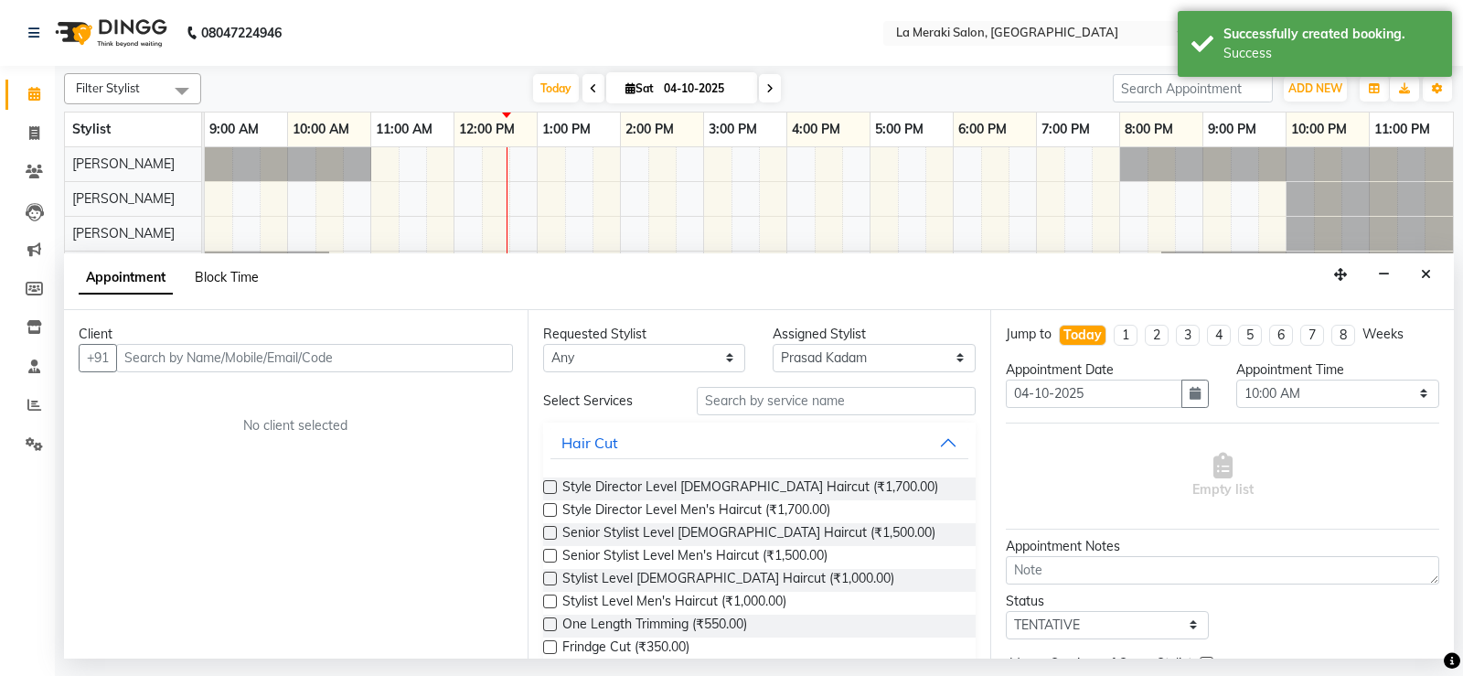
click at [236, 284] on span "Block Time" at bounding box center [227, 277] width 64 height 16
select select "79933"
select select "600"
select select "615"
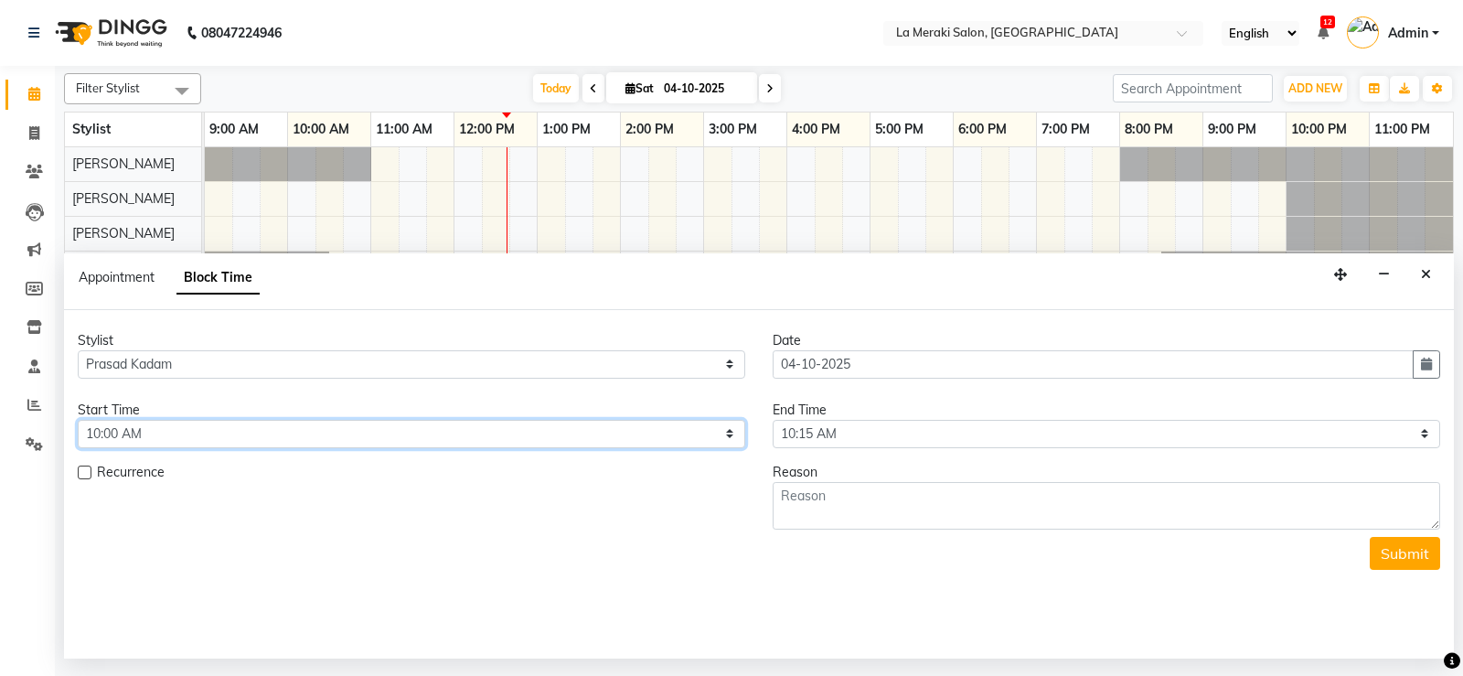
click at [327, 435] on select "Select 10:00 AM 10:05 AM 10:10 AM 10:15 AM 10:20 AM 10:25 AM 10:30 AM 10:35 AM …" at bounding box center [412, 434] width 668 height 28
select select "630"
click at [78, 420] on select "Select 10:00 AM 10:05 AM 10:10 AM 10:15 AM 10:20 AM 10:25 AM 10:30 AM 10:35 AM …" at bounding box center [412, 434] width 668 height 28
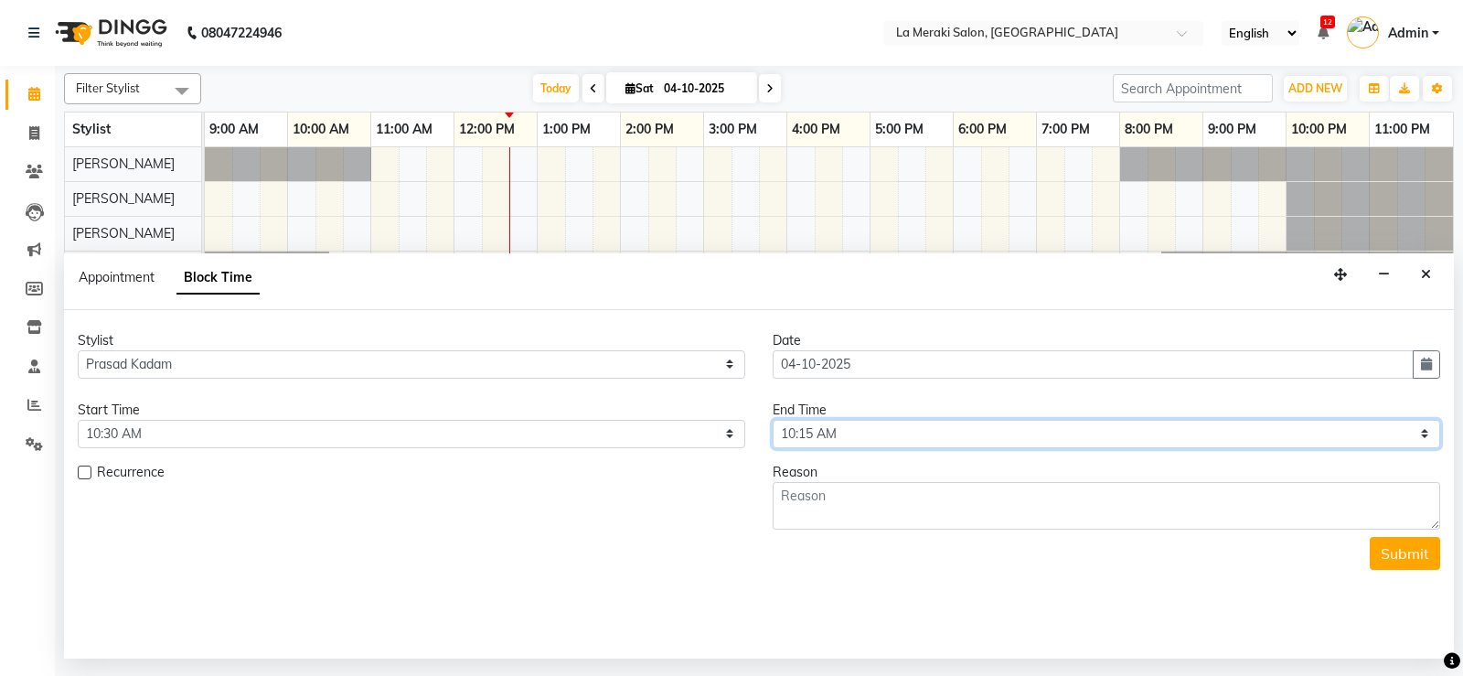
click at [927, 427] on select "Select 10:00 AM 10:05 AM 10:10 AM 10:15 AM 10:20 AM 10:25 AM 10:30 AM 10:35 AM …" at bounding box center [1107, 434] width 668 height 28
select select "1230"
click at [773, 420] on select "Select 10:00 AM 10:05 AM 10:10 AM 10:15 AM 10:20 AM 10:25 AM 10:30 AM 10:35 AM …" at bounding box center [1107, 434] width 668 height 28
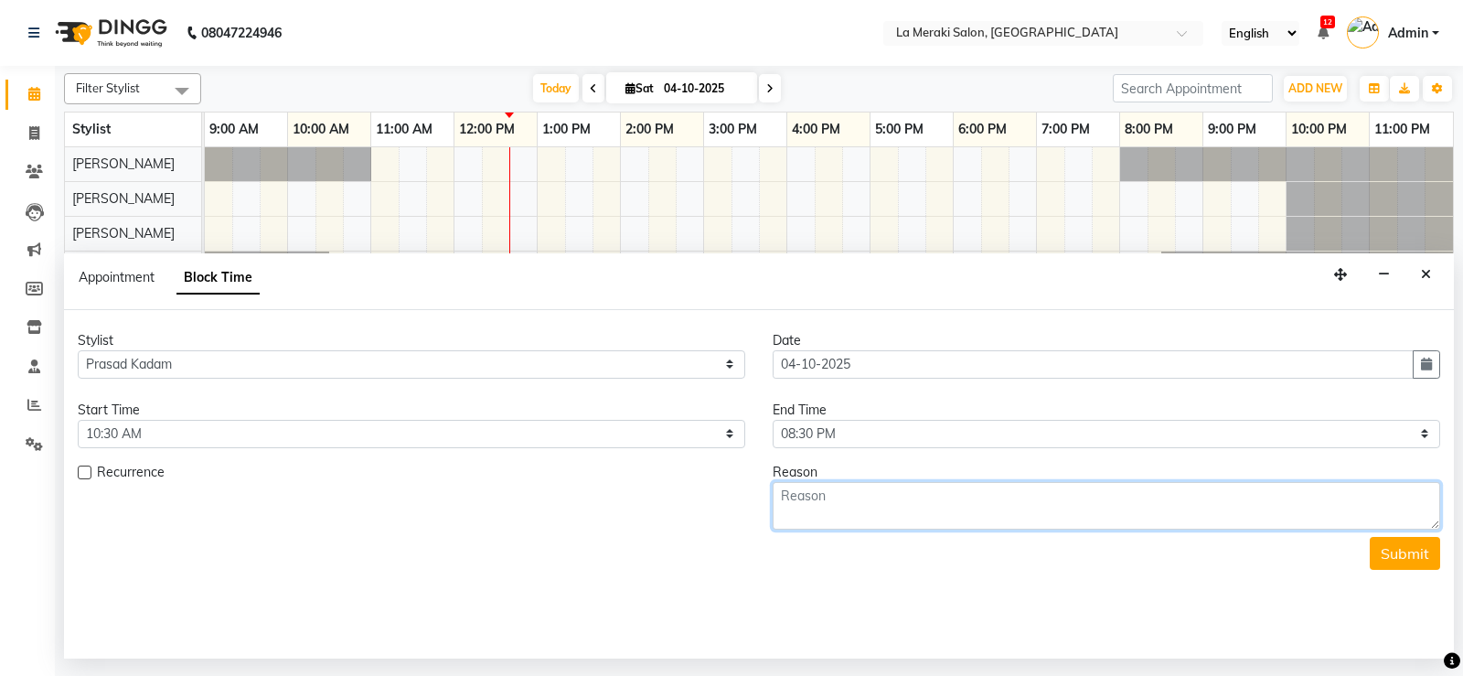
click at [869, 496] on textarea at bounding box center [1107, 506] width 668 height 48
type textarea "on leave"
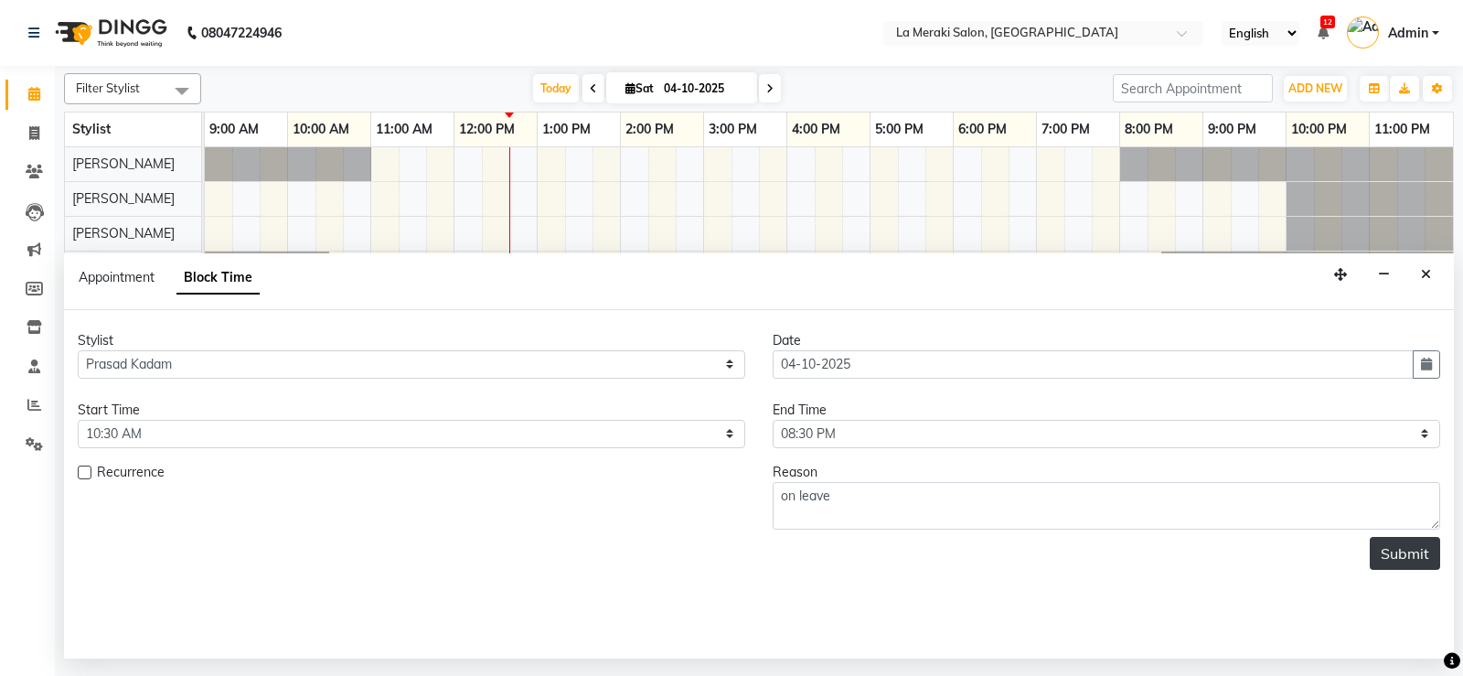
click at [1416, 555] on button "Submit" at bounding box center [1405, 553] width 70 height 33
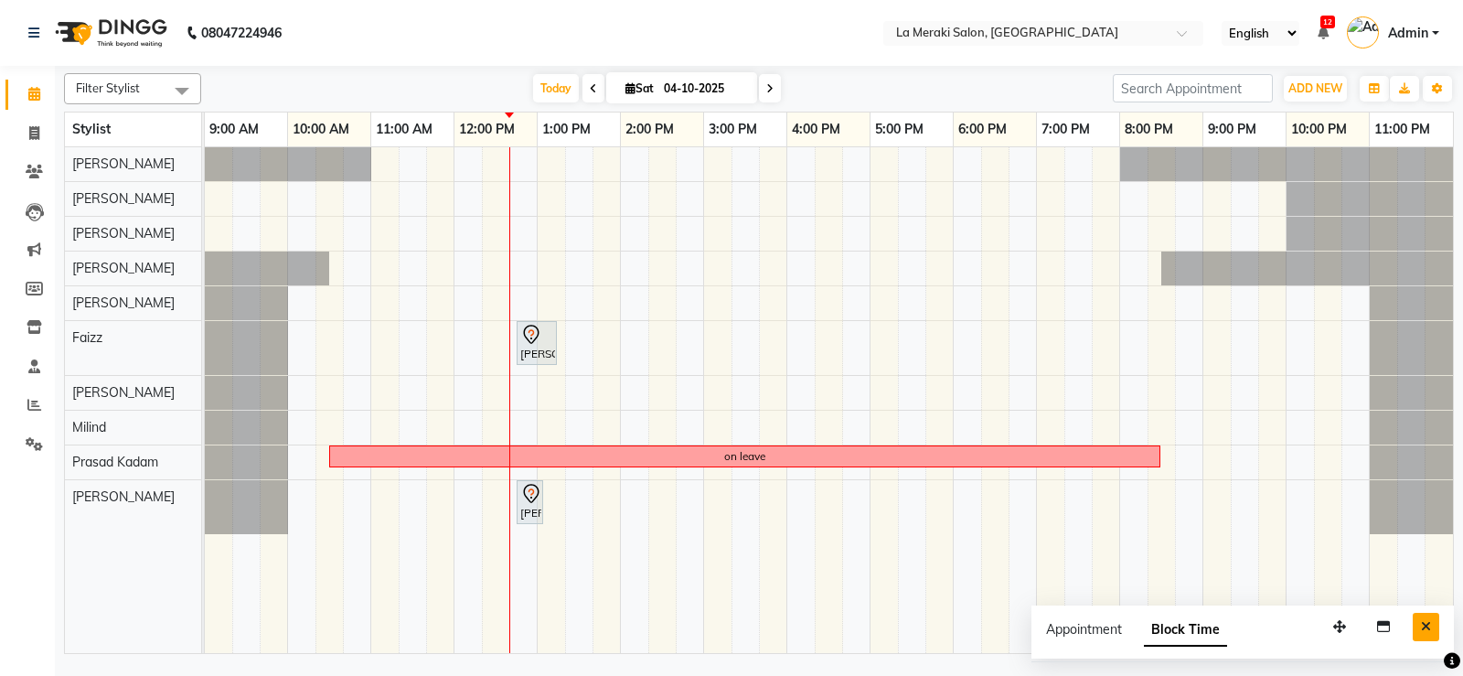
click at [1423, 627] on icon "Close" at bounding box center [1426, 626] width 10 height 13
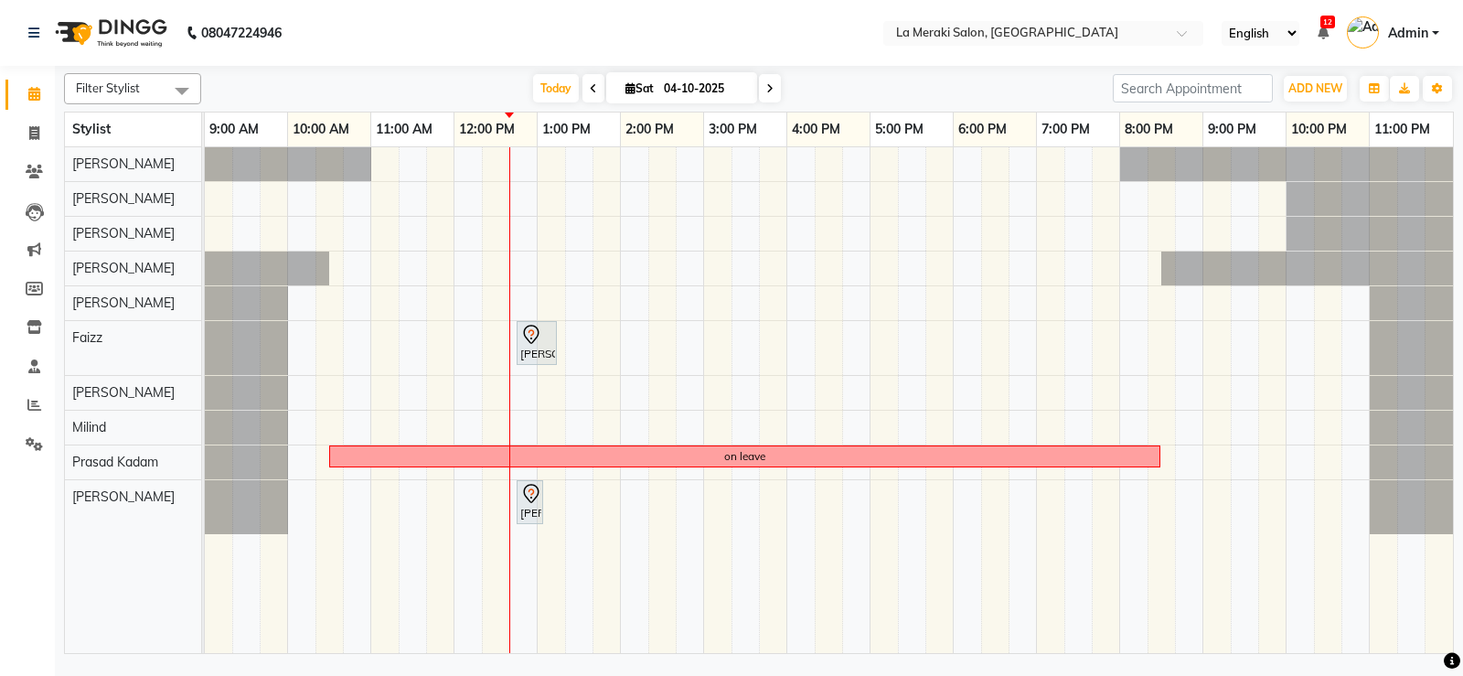
click at [87, 95] on span "Filter Stylist" at bounding box center [132, 88] width 137 height 31
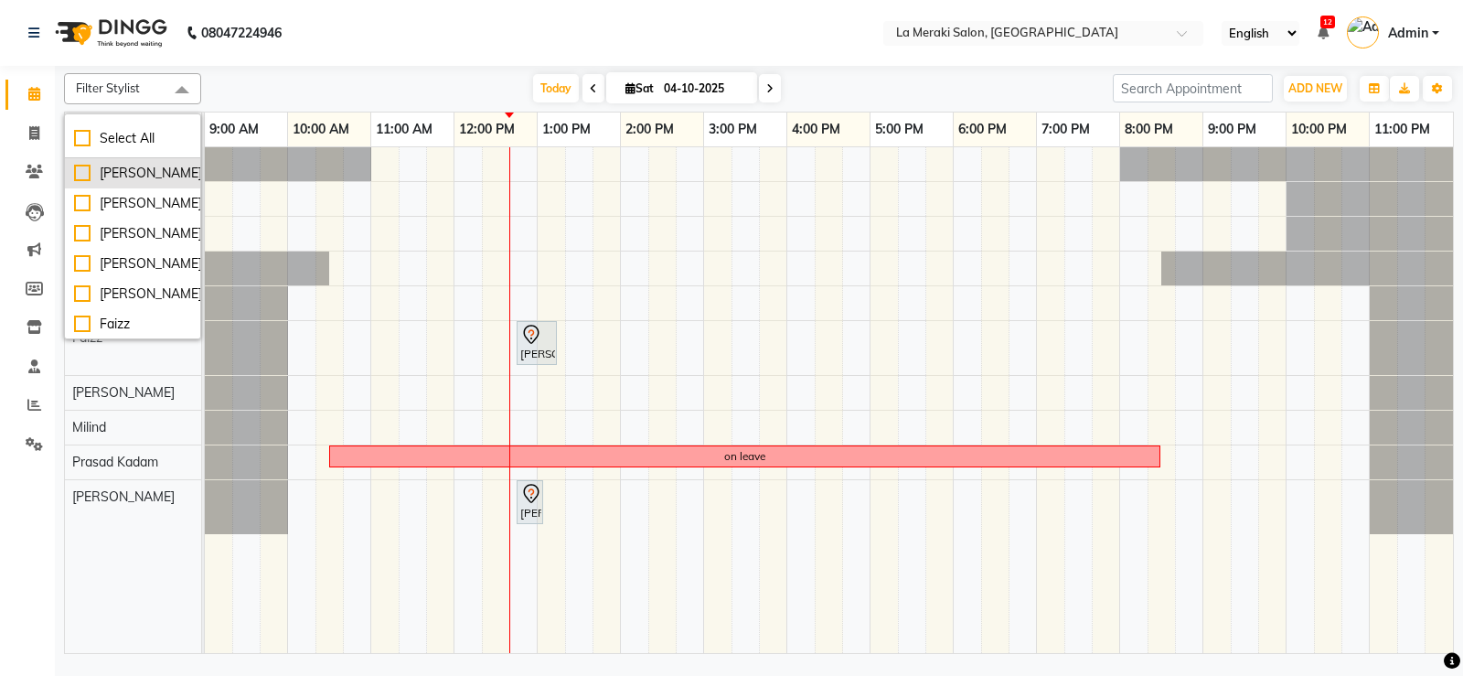
click at [81, 176] on div "[PERSON_NAME]" at bounding box center [132, 173] width 117 height 19
checkbox input "true"
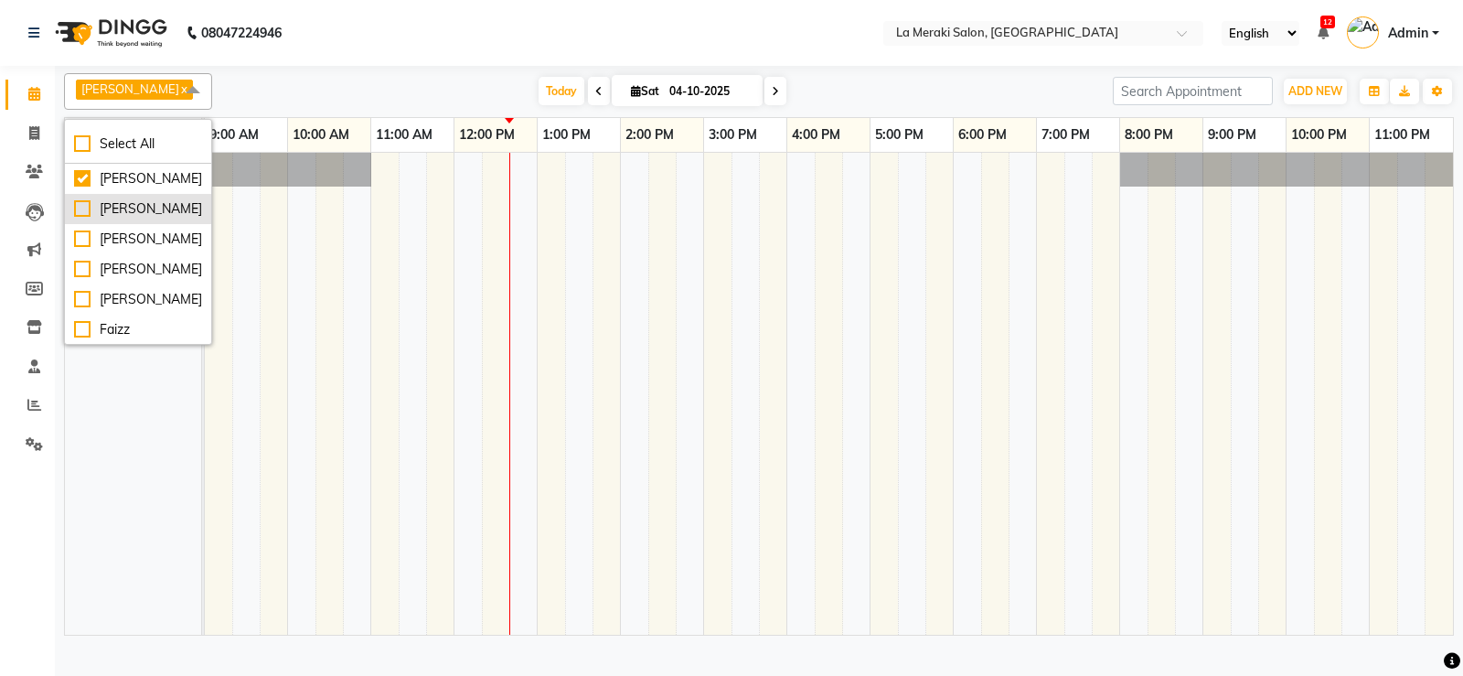
click at [79, 219] on div "[PERSON_NAME]" at bounding box center [138, 208] width 128 height 19
checkbox input "true"
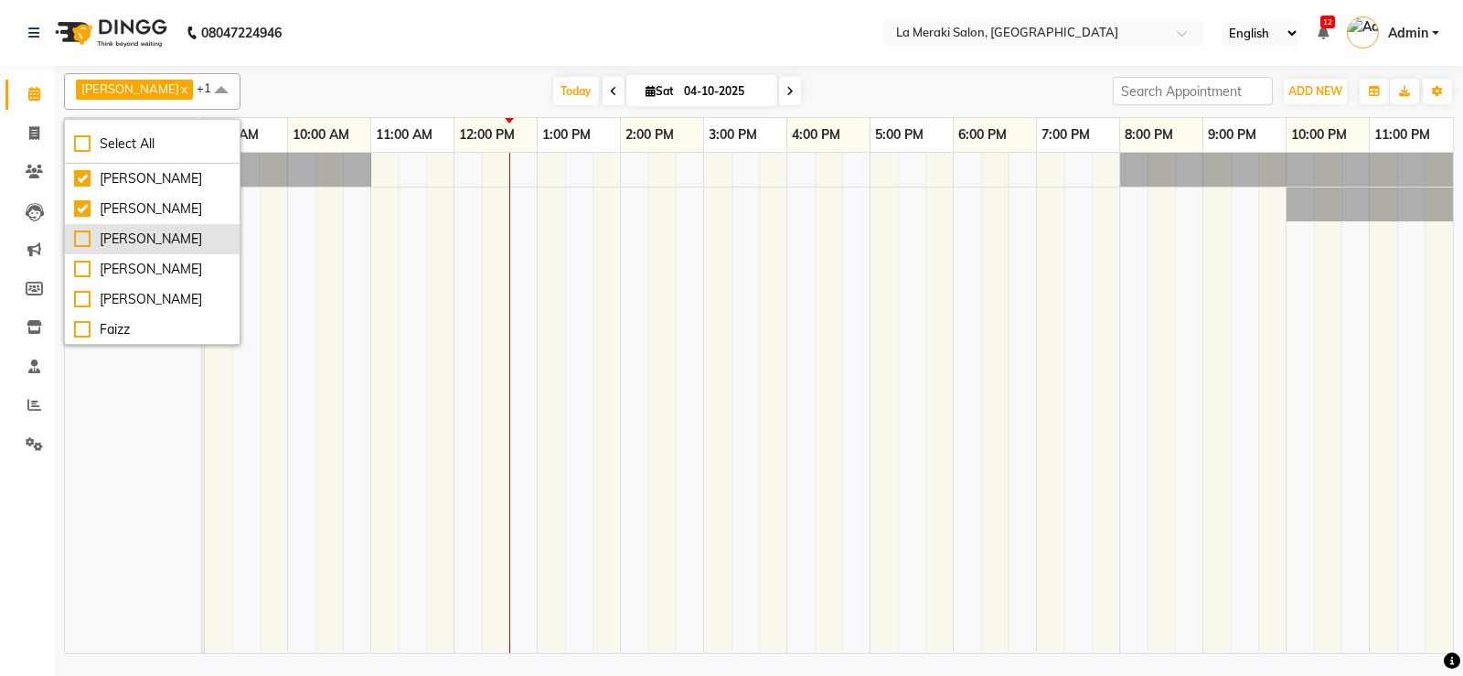
click at [77, 234] on div "[PERSON_NAME]" at bounding box center [152, 239] width 156 height 19
checkbox input "true"
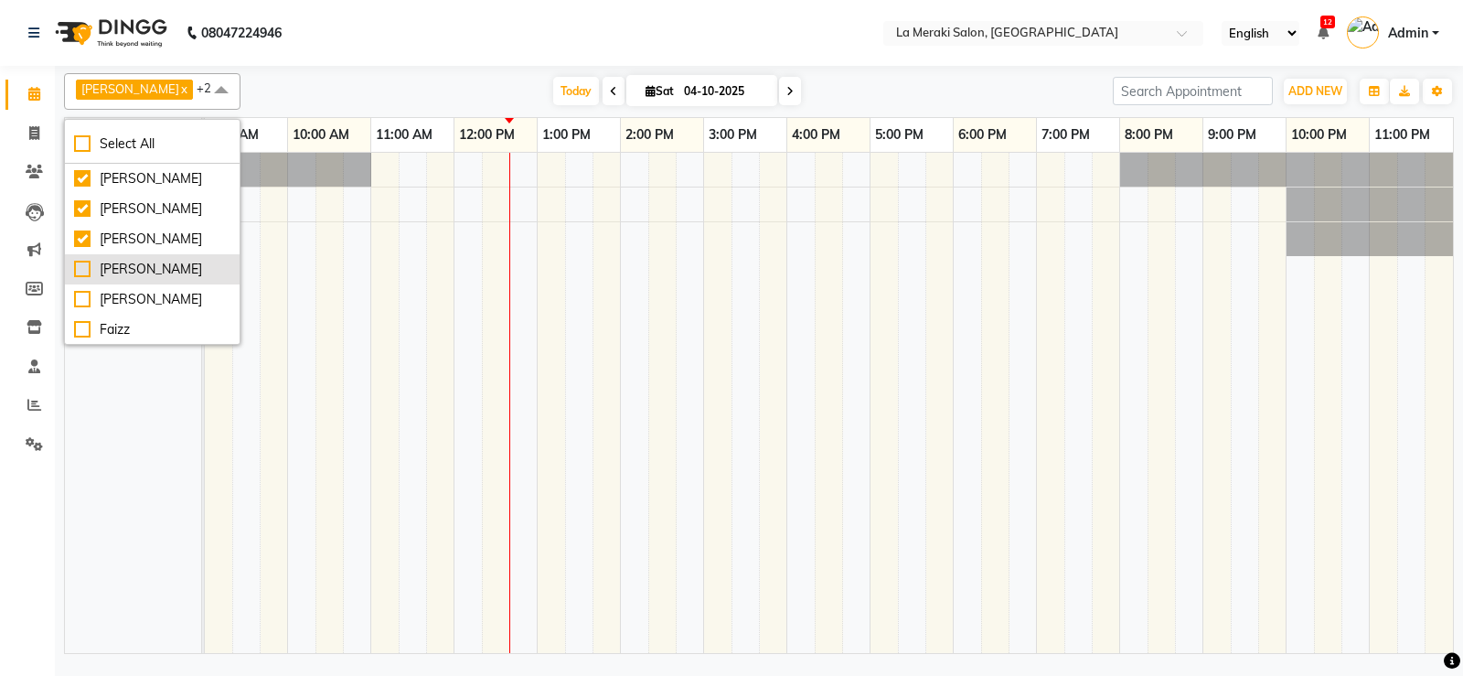
click at [81, 273] on div "[PERSON_NAME]" at bounding box center [152, 269] width 156 height 19
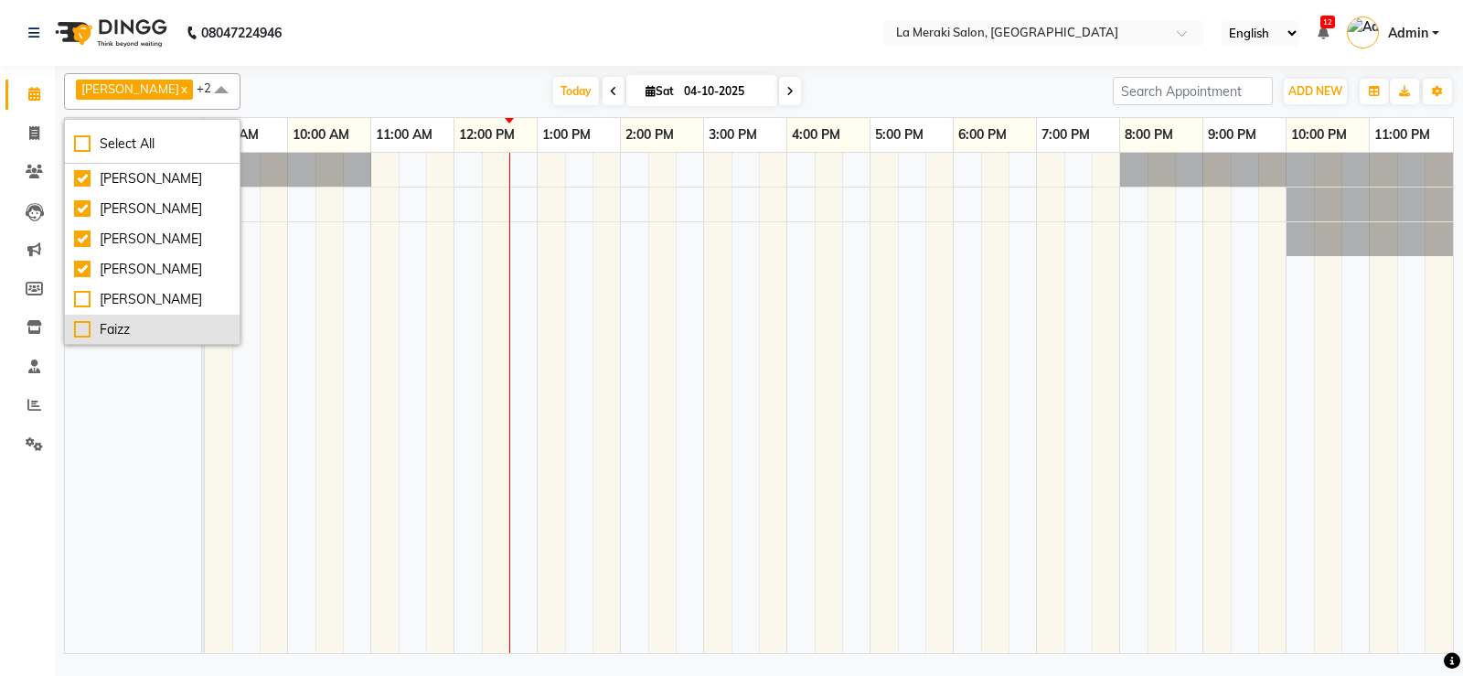
checkbox input "true"
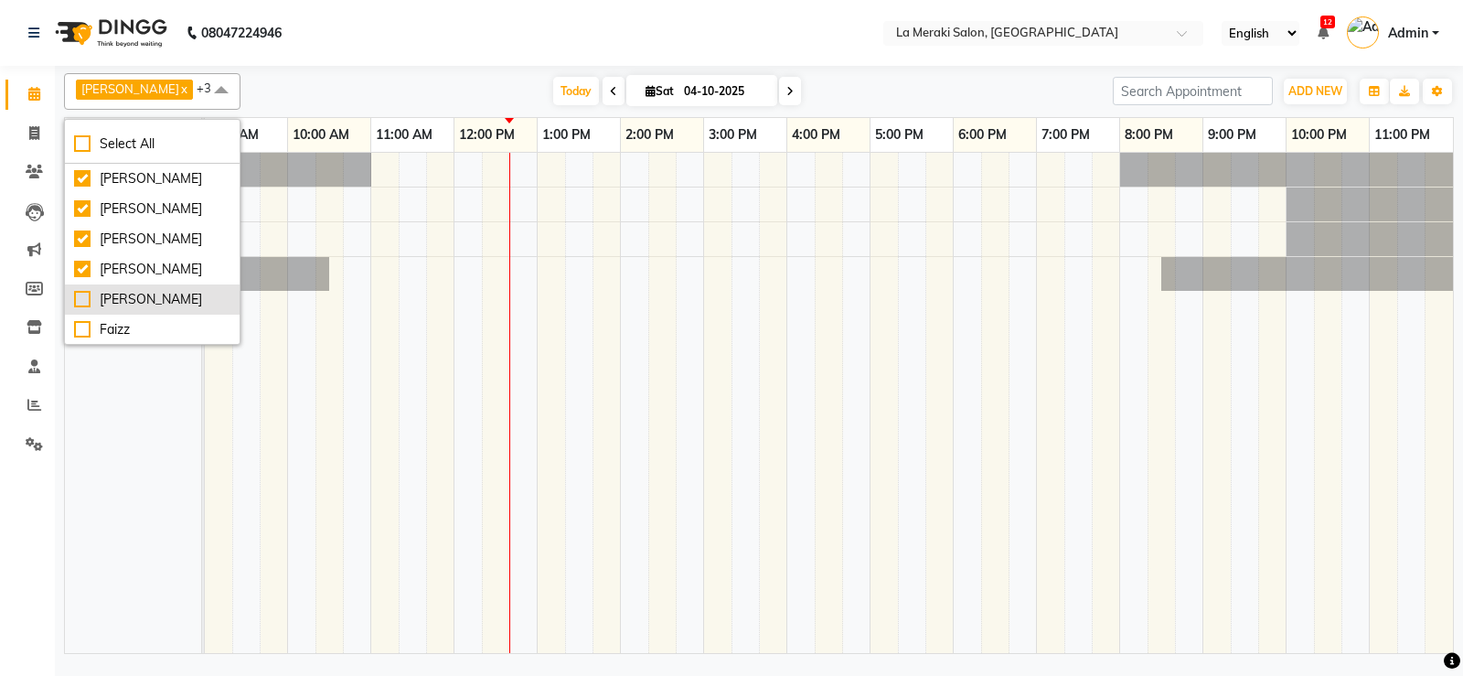
click at [84, 297] on div "[PERSON_NAME]" at bounding box center [152, 299] width 156 height 19
checkbox input "true"
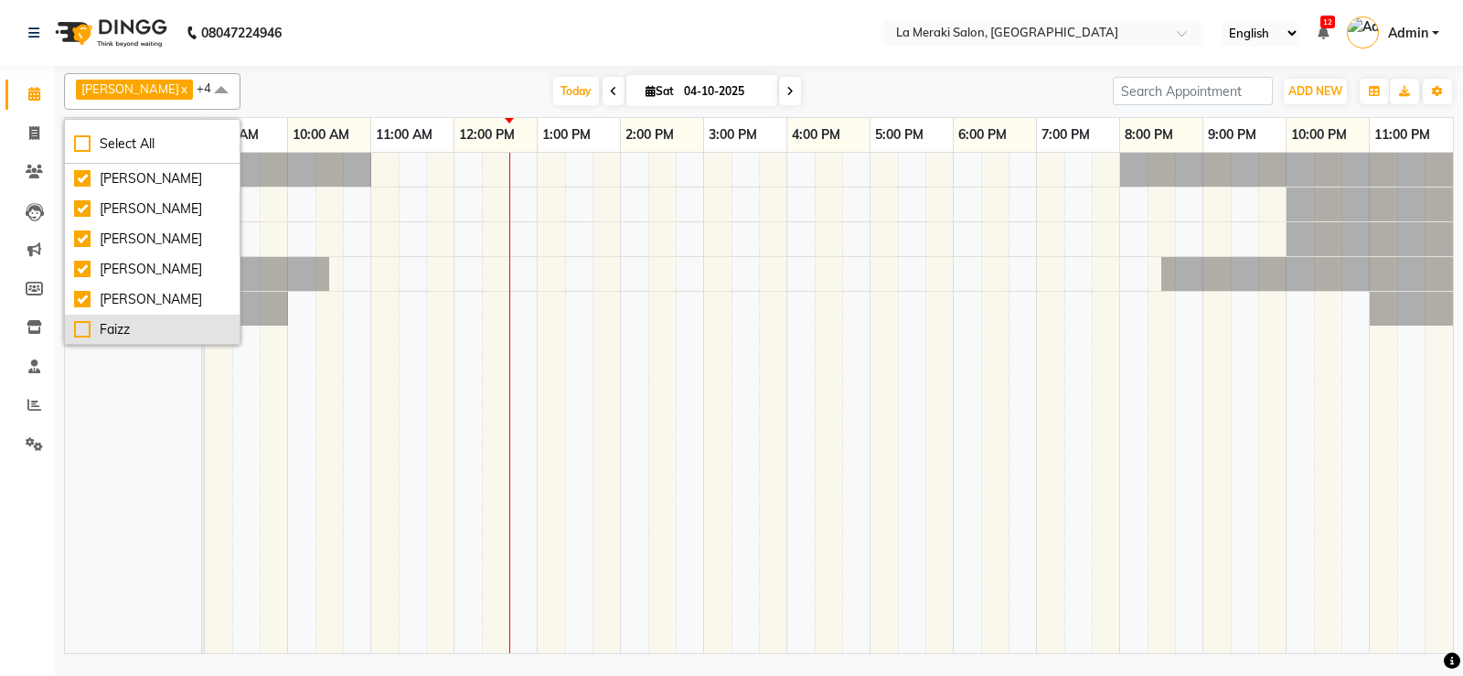
scroll to position [91, 0]
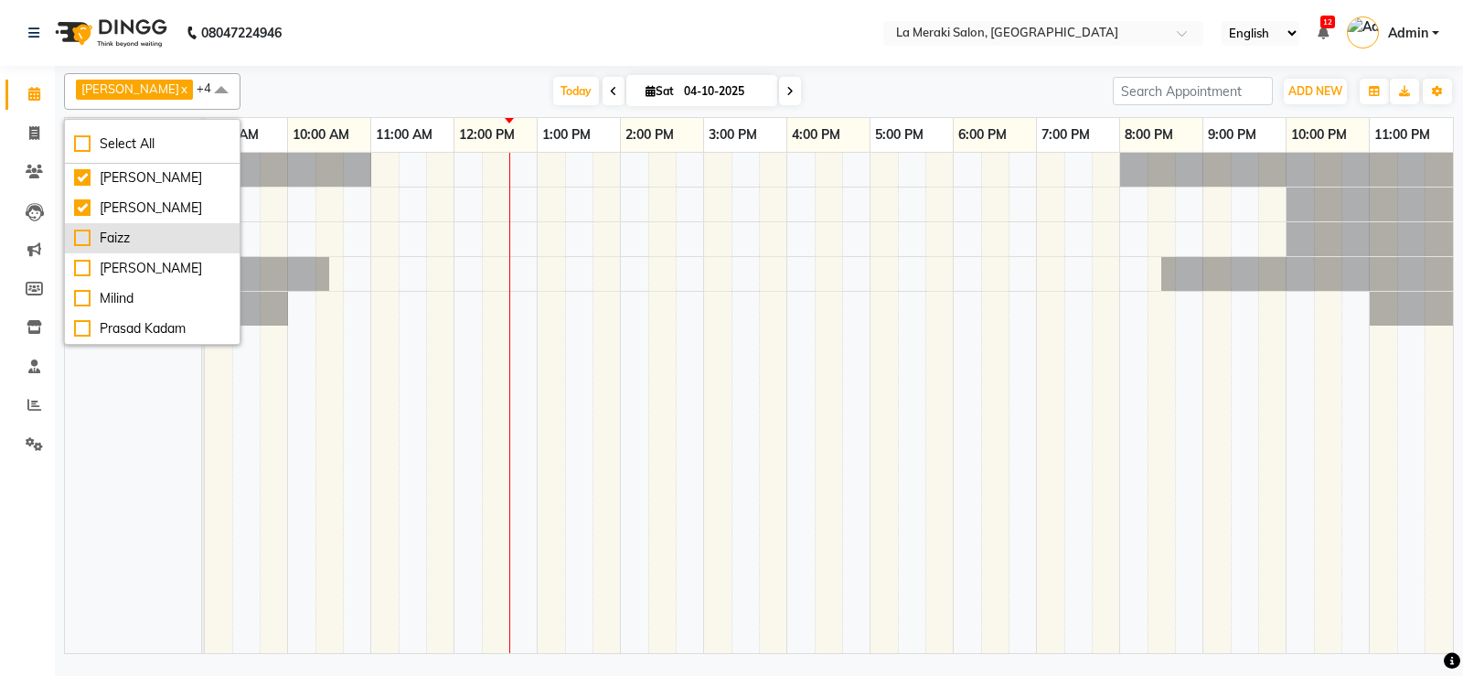
click at [82, 238] on div "Faizz" at bounding box center [152, 238] width 156 height 19
checkbox input "true"
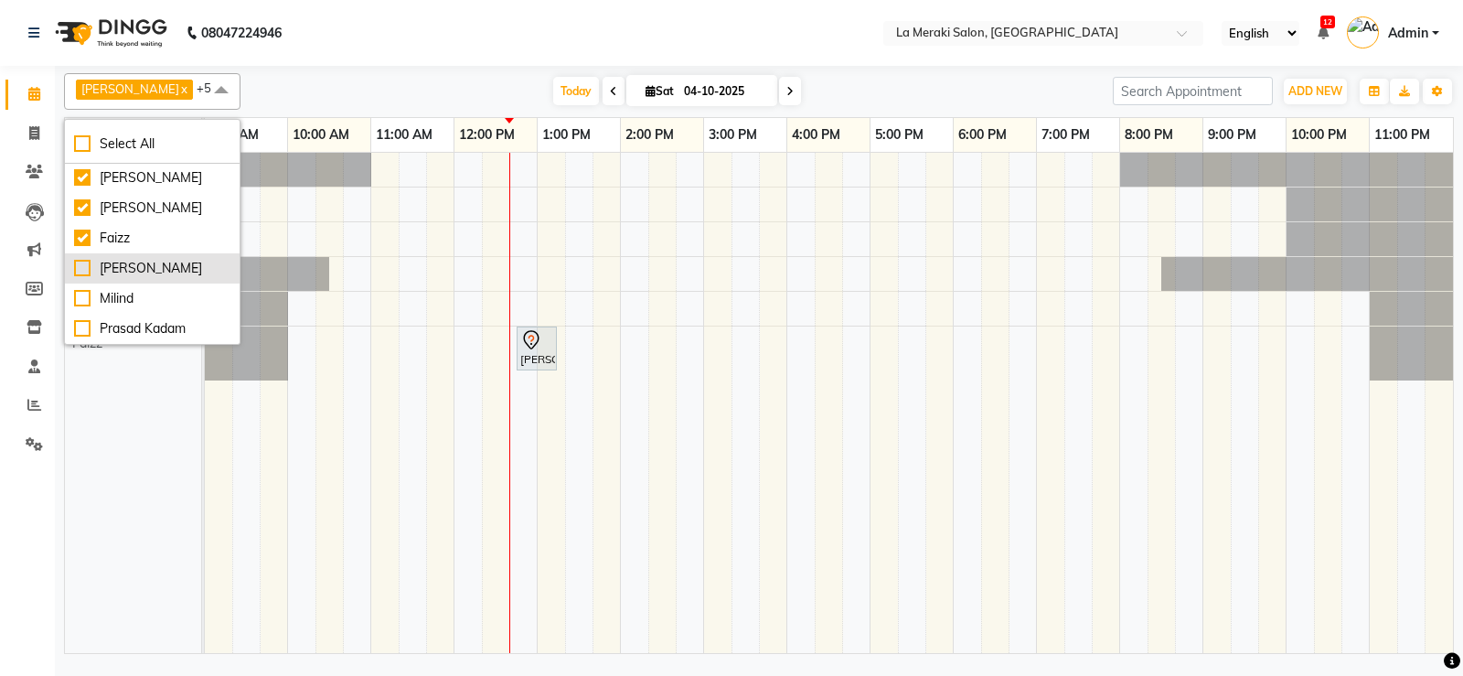
click at [81, 275] on div "[PERSON_NAME]" at bounding box center [152, 268] width 156 height 19
checkbox input "true"
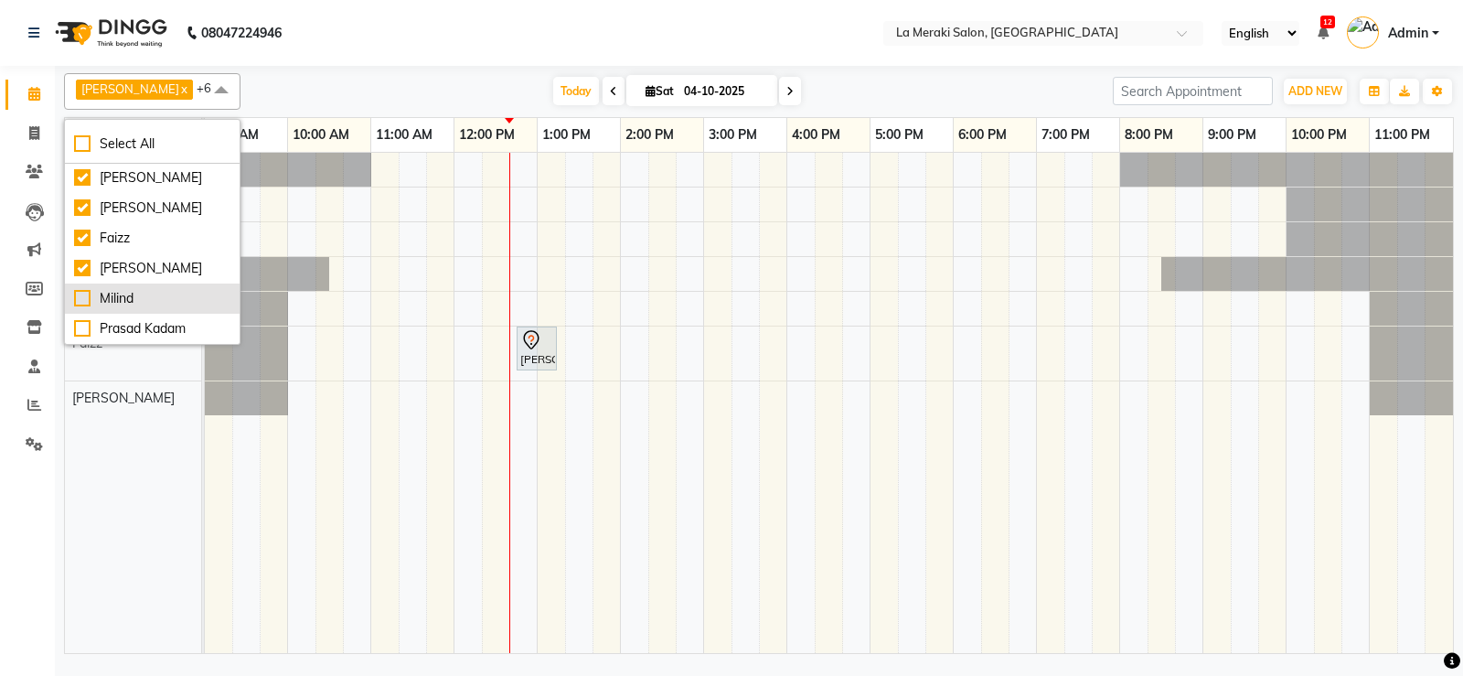
click at [81, 295] on div "Milind" at bounding box center [152, 298] width 156 height 19
checkbox input "true"
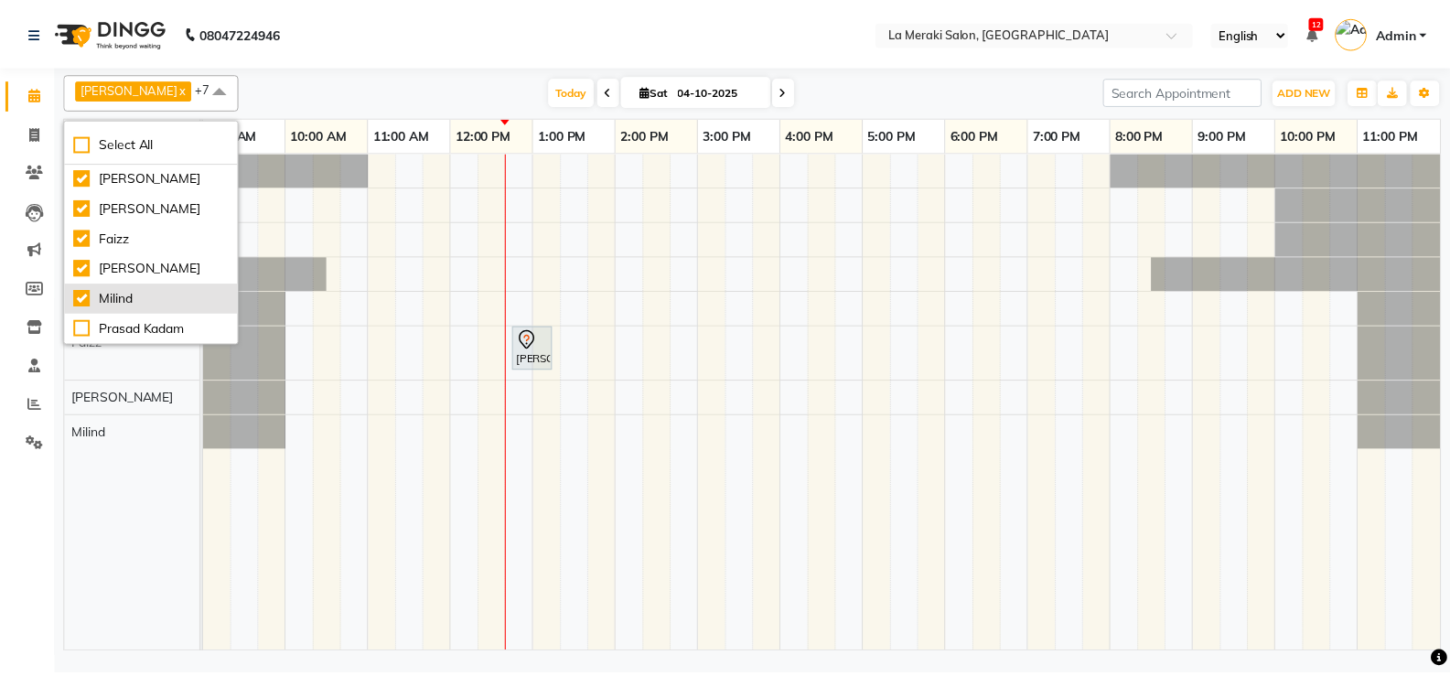
scroll to position [160, 0]
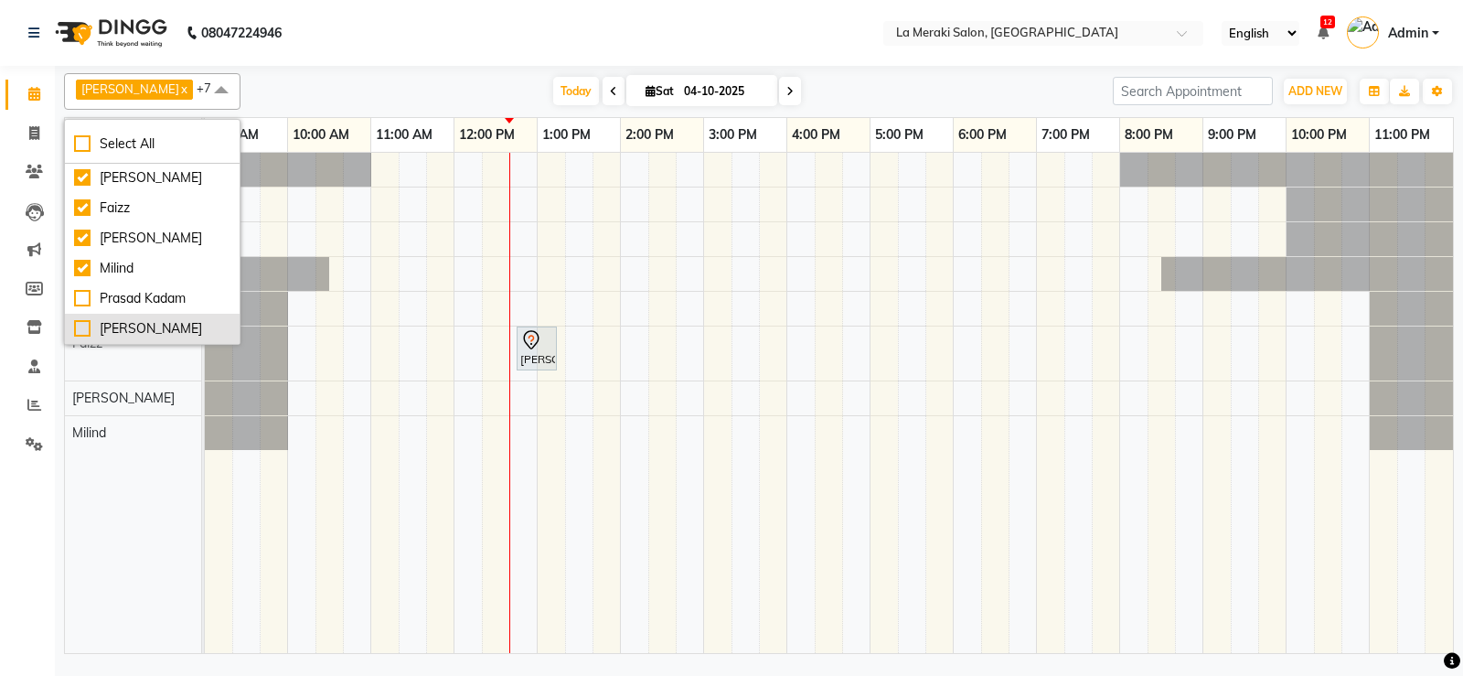
click at [80, 319] on div "[PERSON_NAME]" at bounding box center [152, 328] width 156 height 19
checkbox input "true"
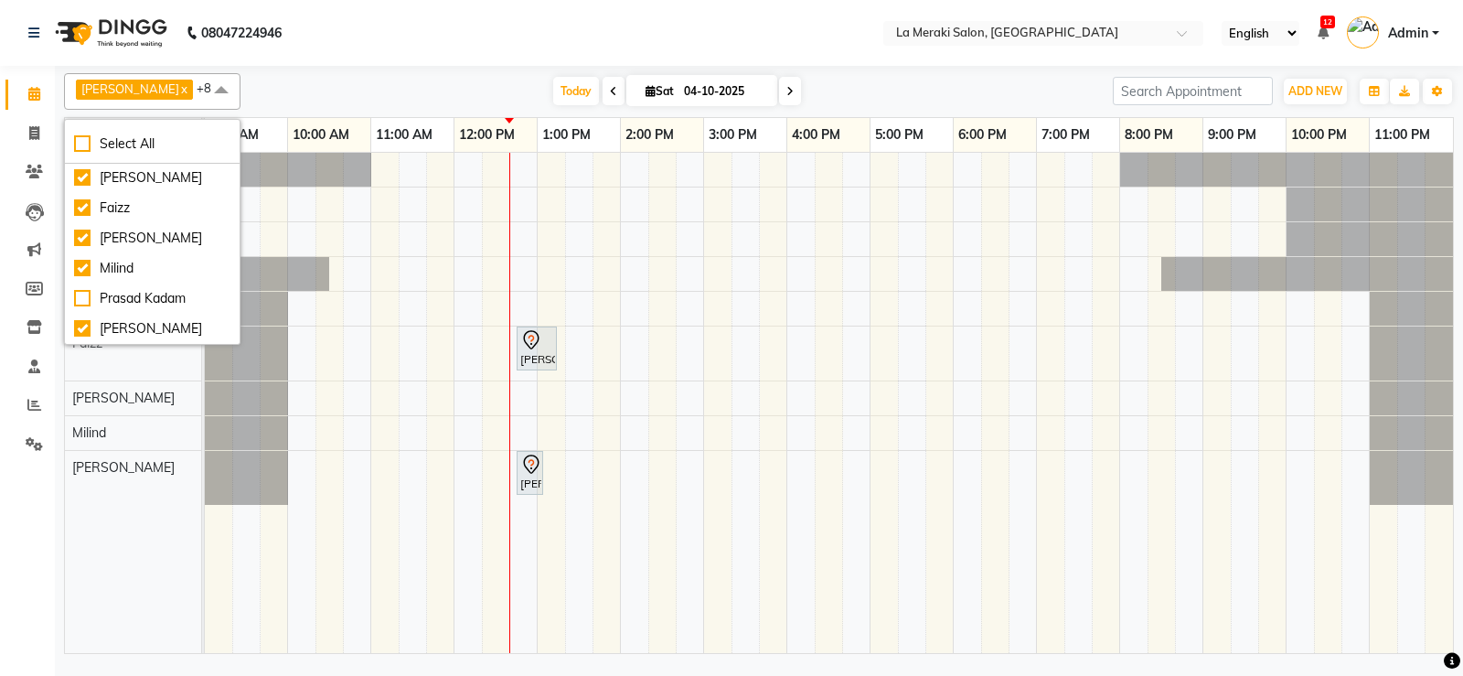
click at [1, 376] on li "Staff" at bounding box center [27, 367] width 55 height 39
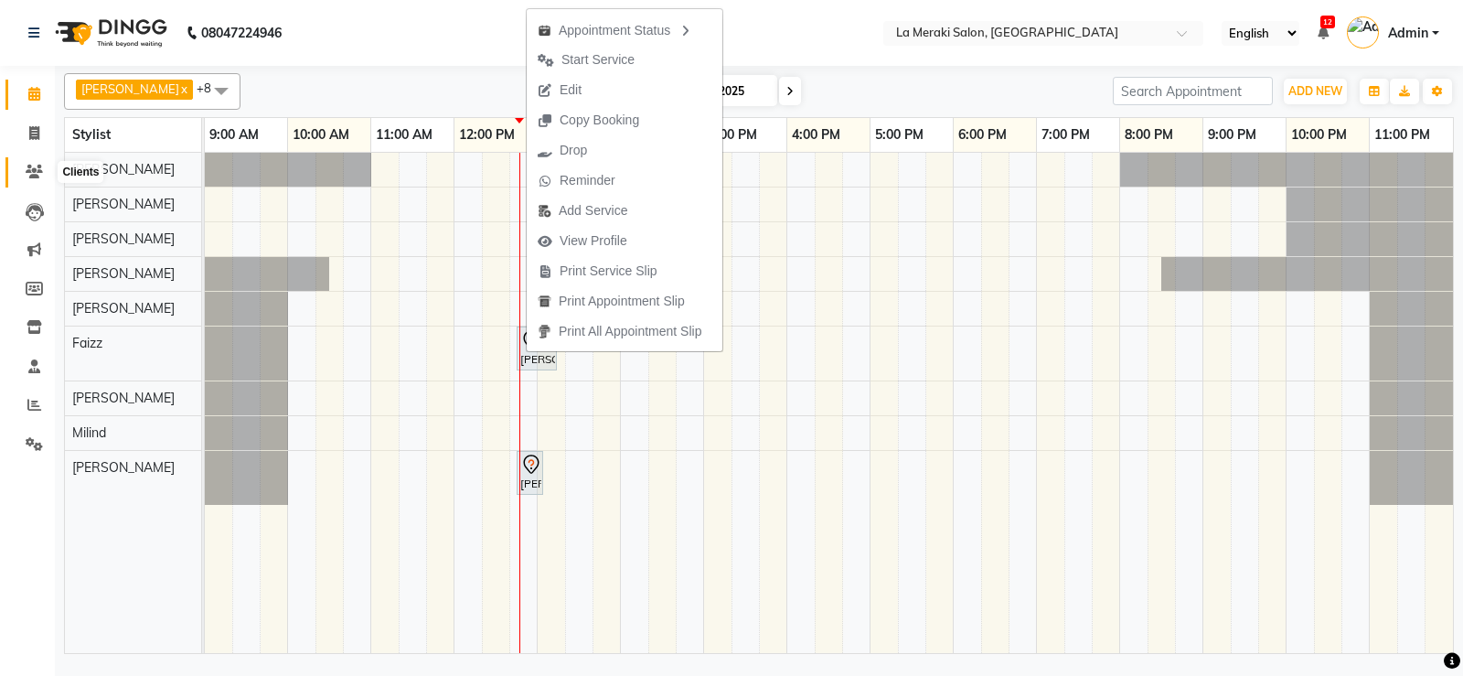
click at [38, 174] on icon at bounding box center [34, 172] width 17 height 14
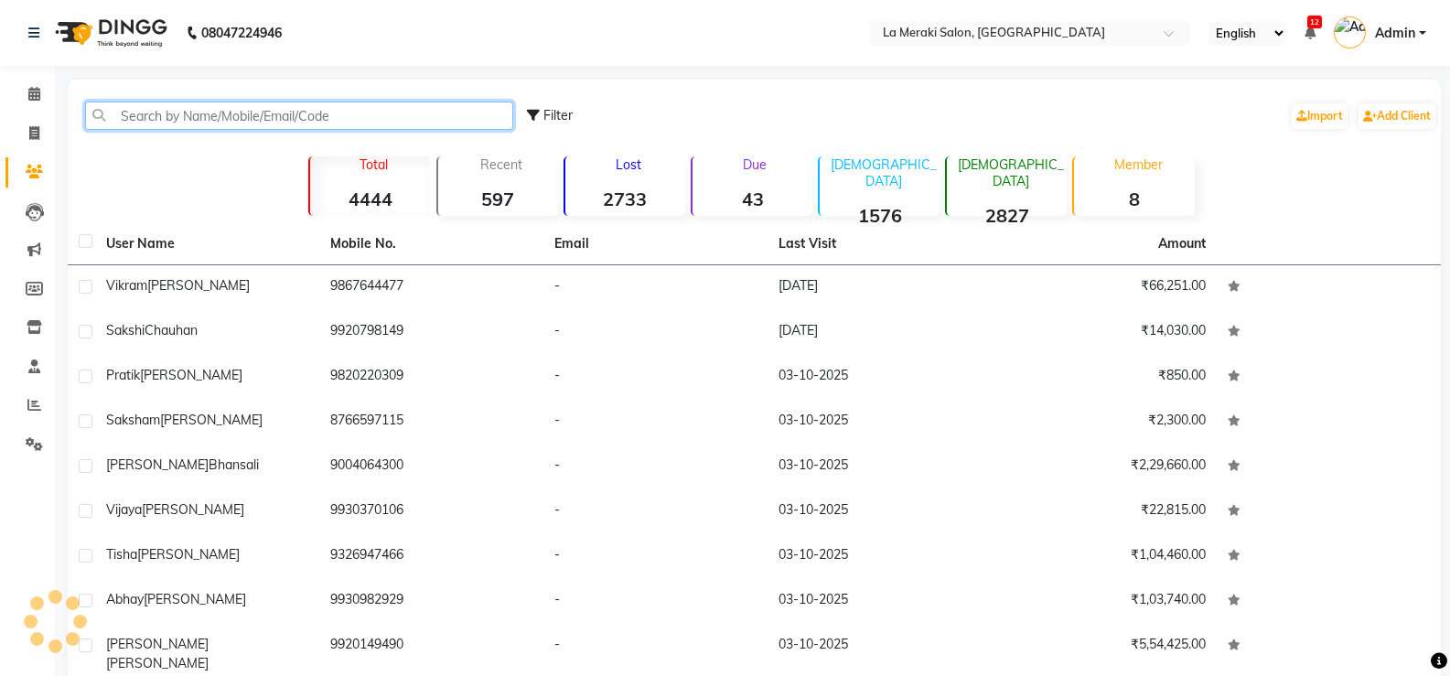
click at [200, 118] on input "text" at bounding box center [299, 116] width 428 height 28
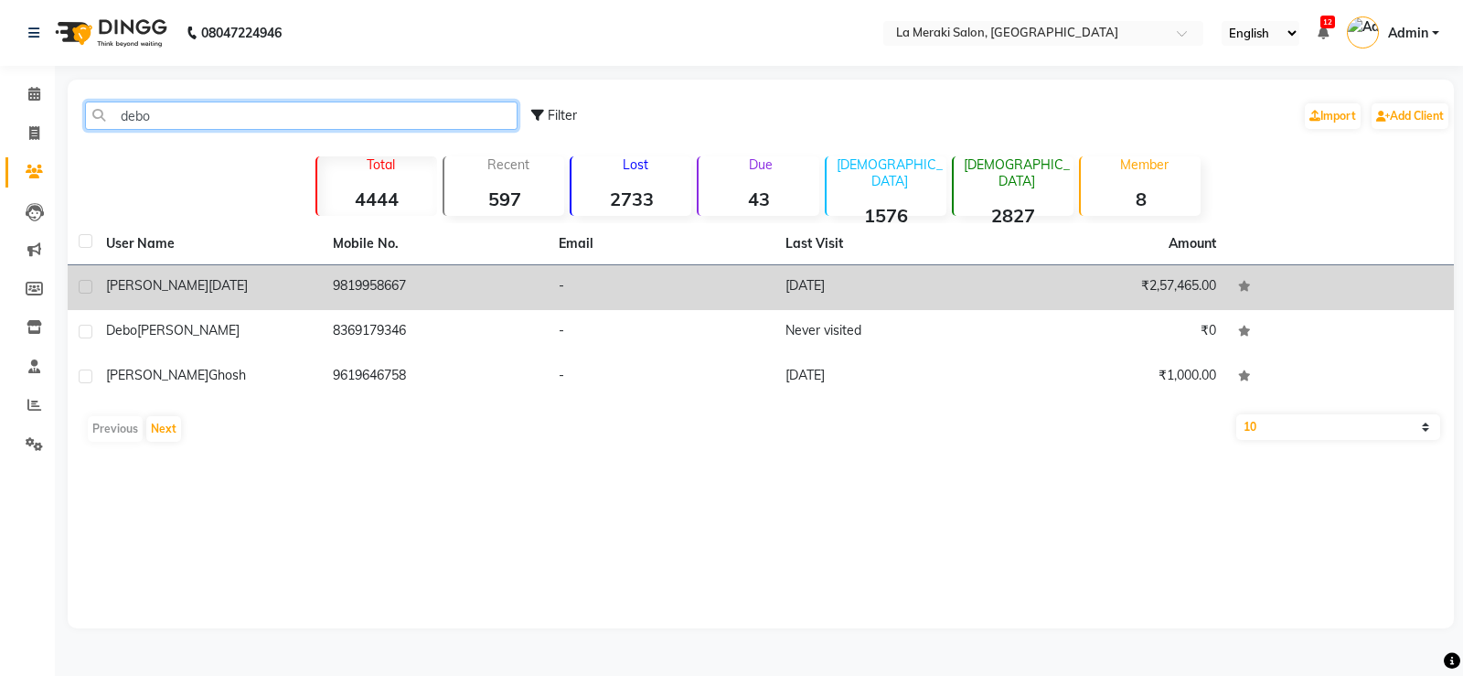
type input "debo"
click at [134, 286] on span "[PERSON_NAME]" at bounding box center [157, 285] width 102 height 16
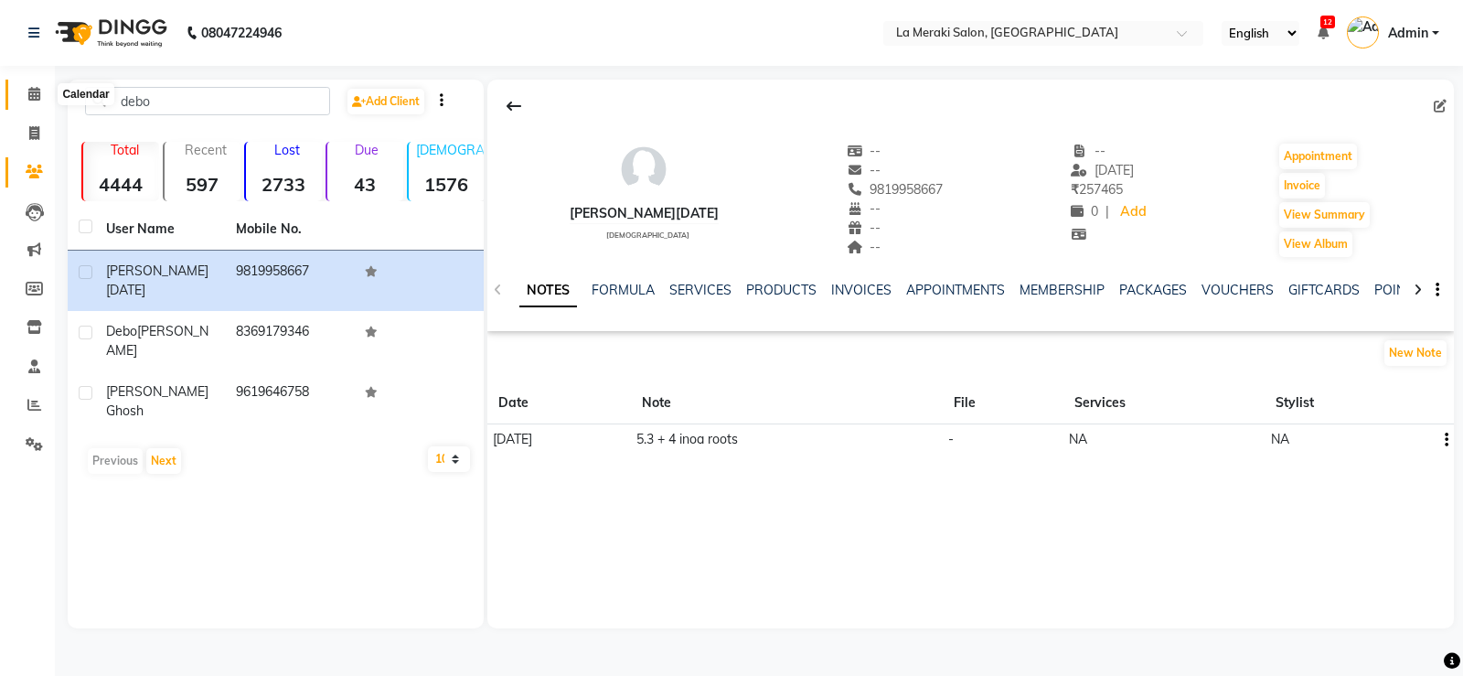
click at [36, 91] on icon at bounding box center [34, 94] width 12 height 14
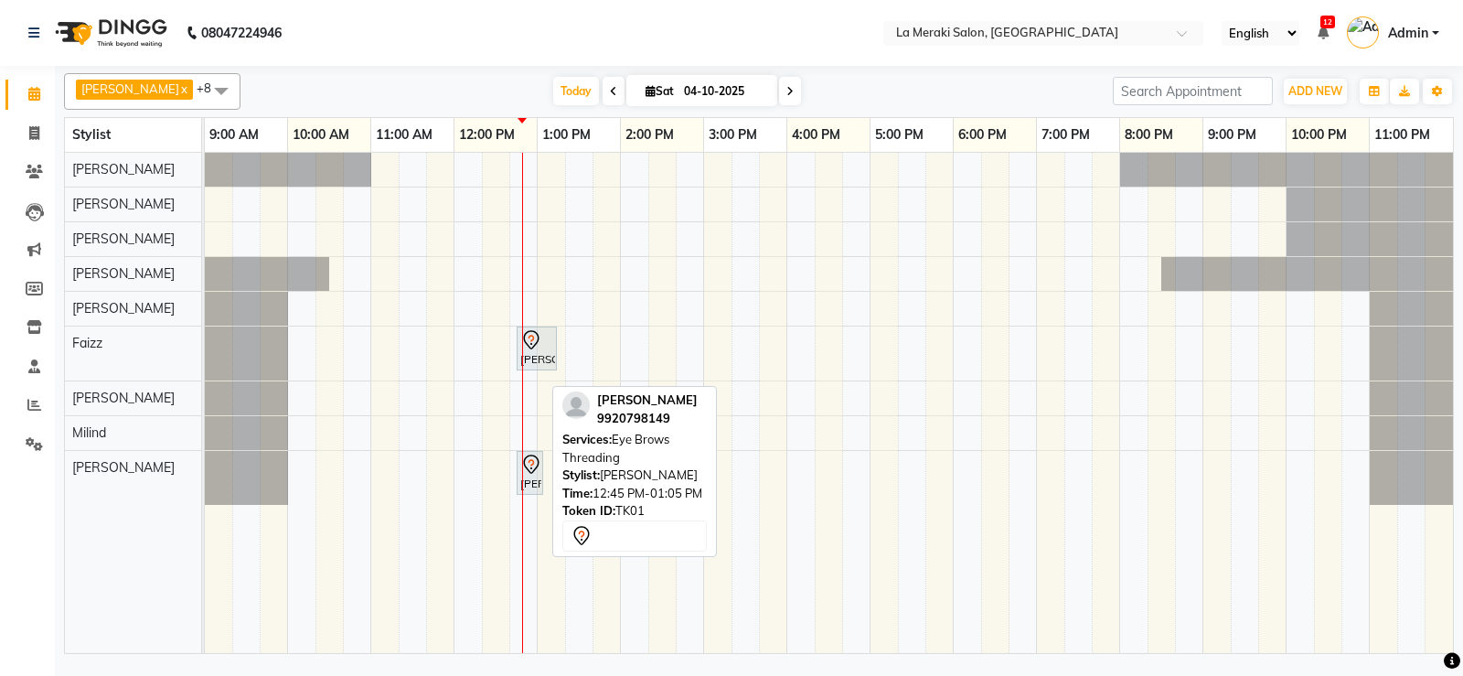
click at [532, 480] on div "[PERSON_NAME], TK01, 12:45 PM-01:05 PM, Eye Brows Threading" at bounding box center [530, 473] width 23 height 38
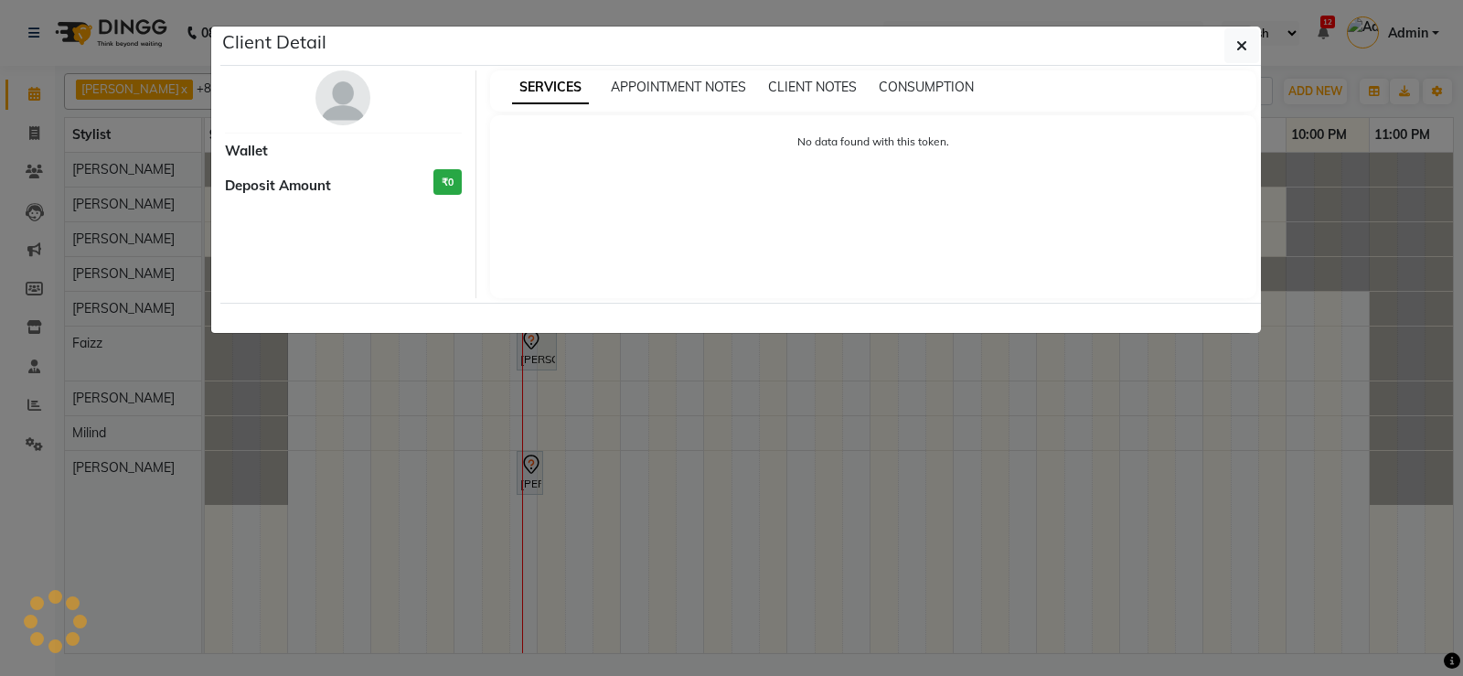
select select "7"
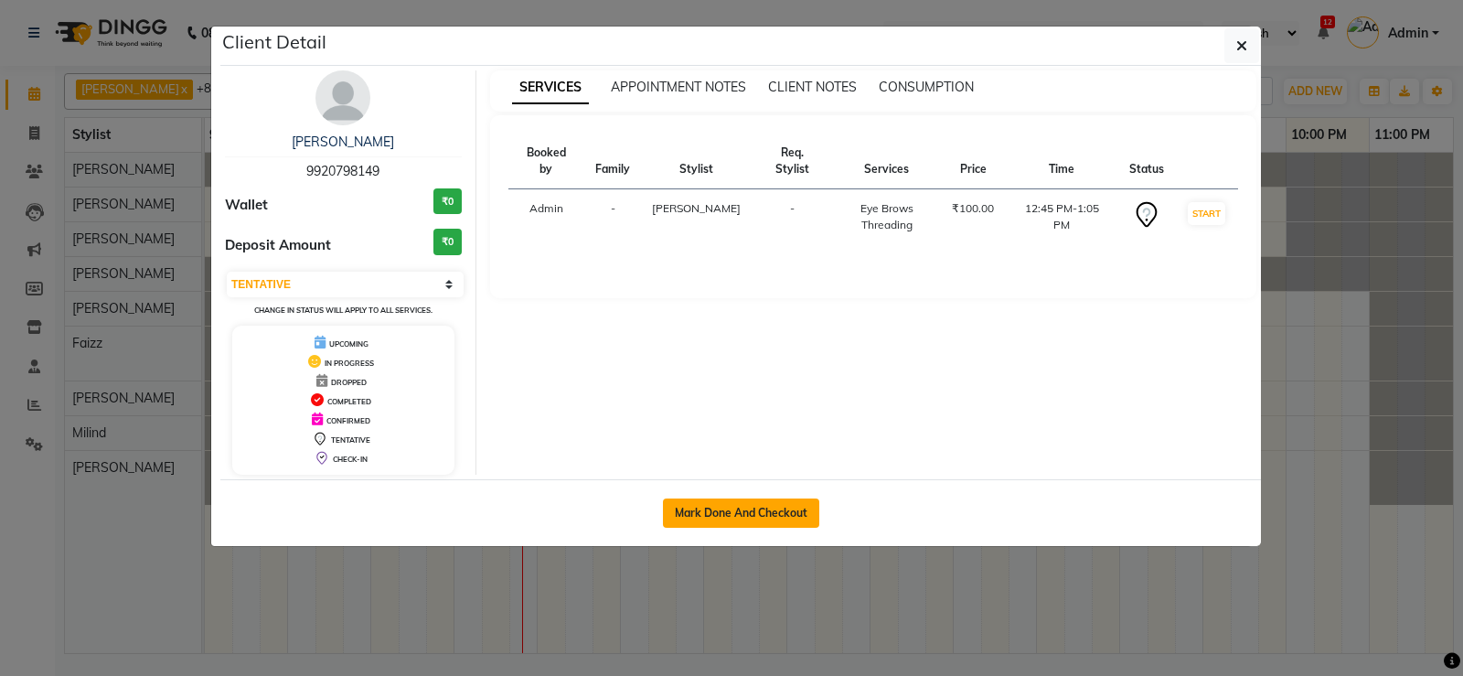
click at [703, 516] on button "Mark Done And Checkout" at bounding box center [741, 512] width 156 height 29
select select "service"
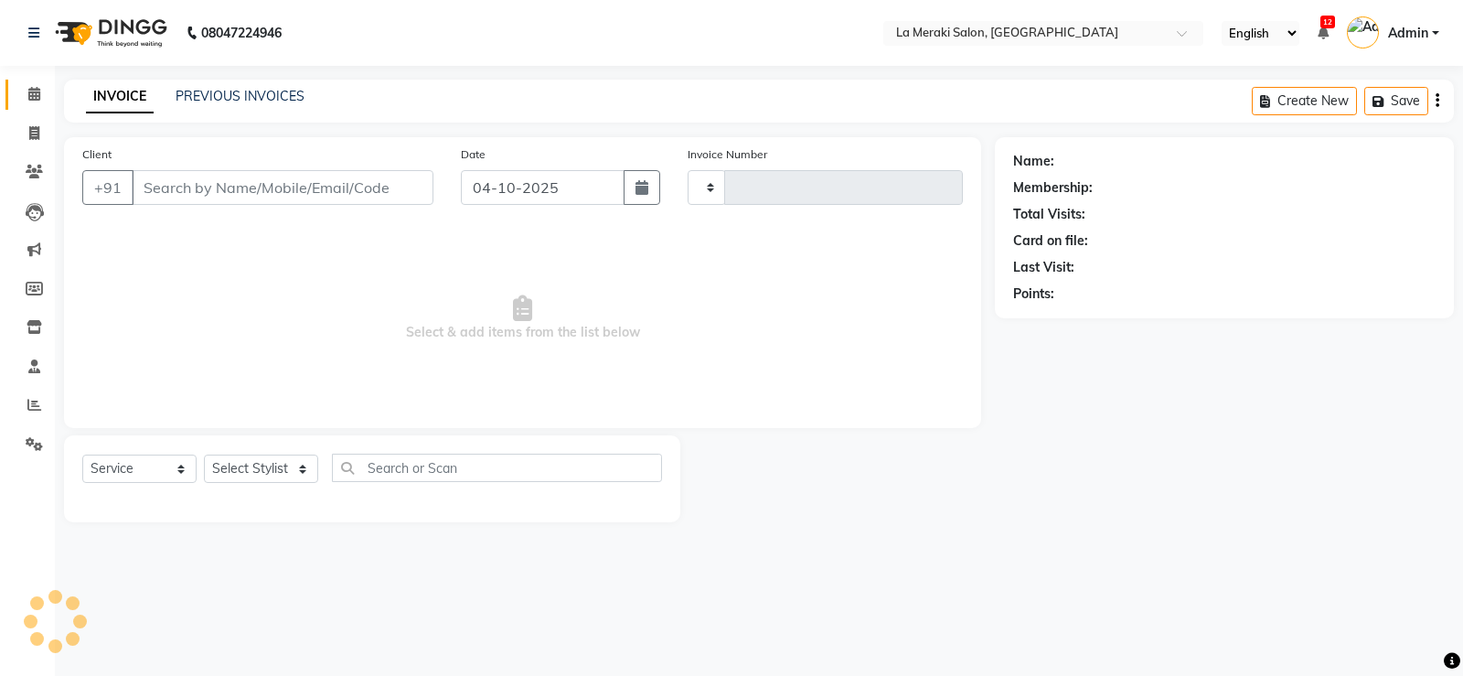
type input "2754"
select select "438"
type input "9920798149"
select select "92930"
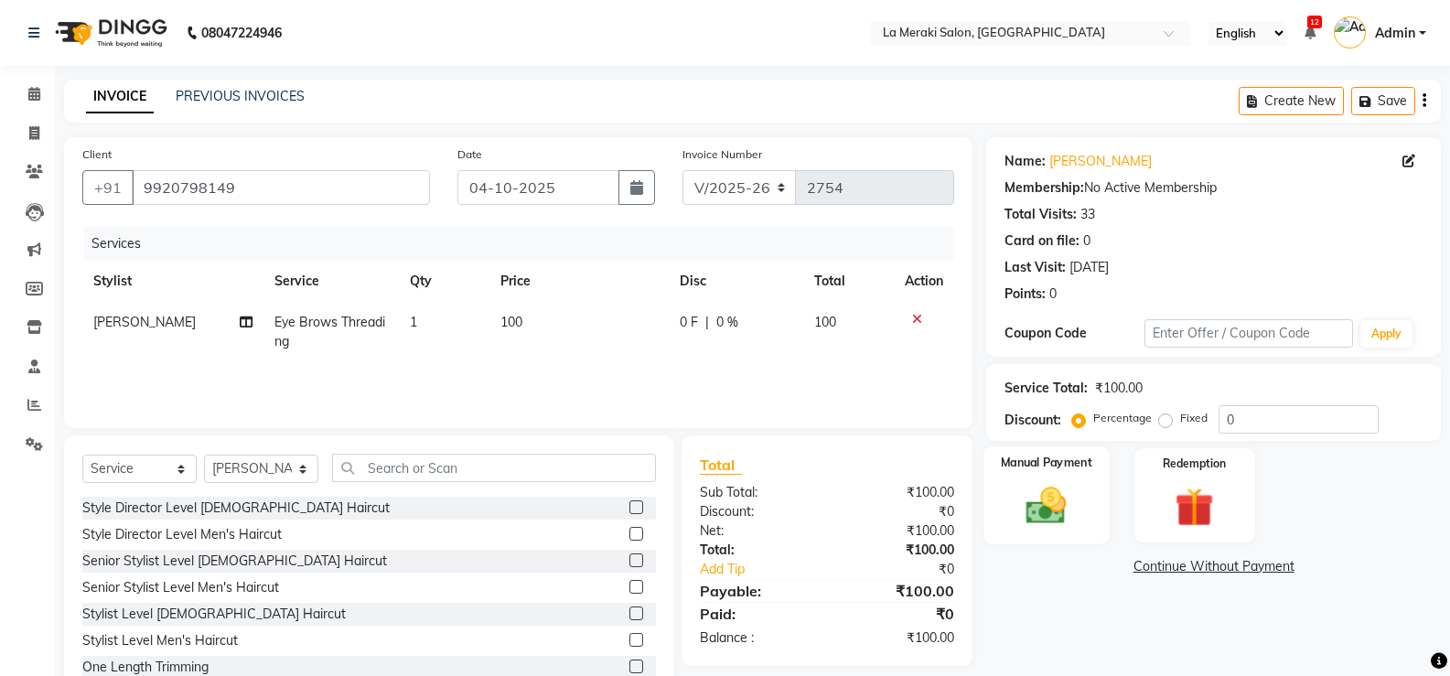
click at [1041, 517] on img at bounding box center [1045, 505] width 65 height 47
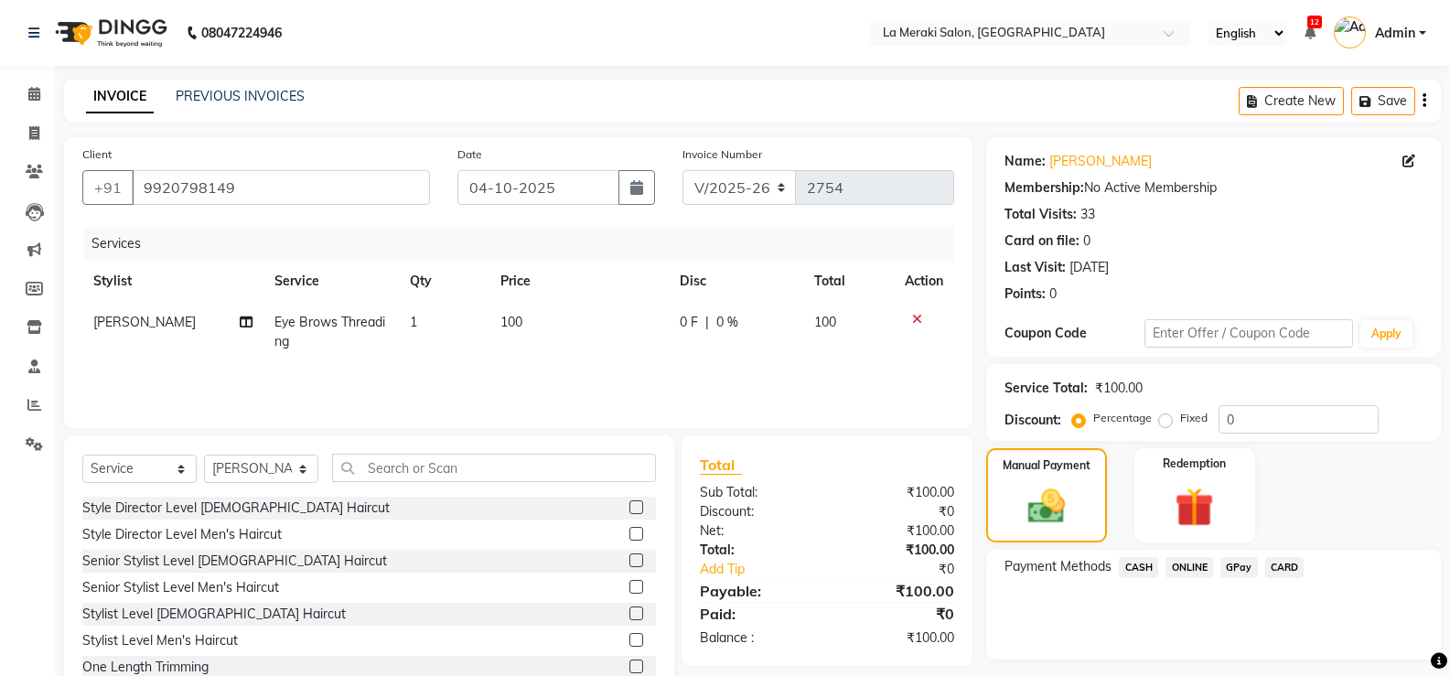
click at [1293, 570] on span "CARD" at bounding box center [1284, 567] width 39 height 21
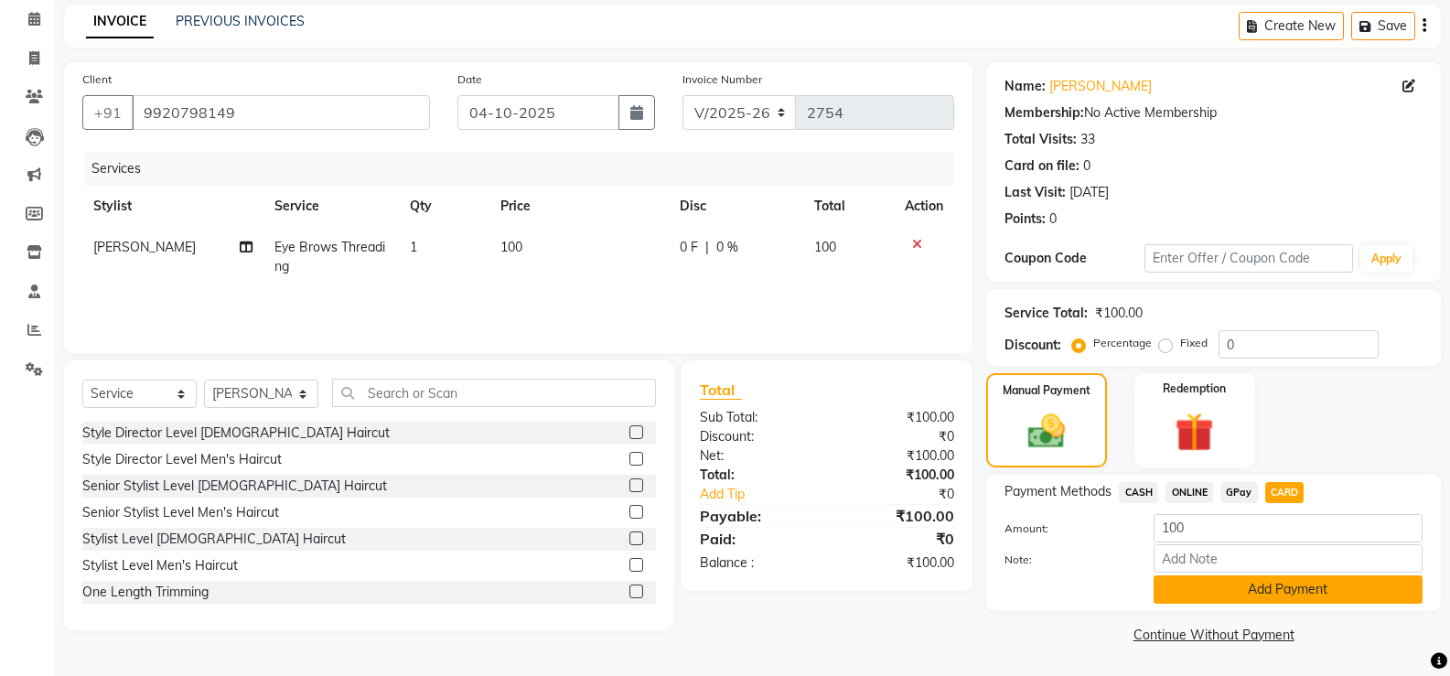
click at [1293, 581] on button "Add Payment" at bounding box center [1287, 589] width 269 height 28
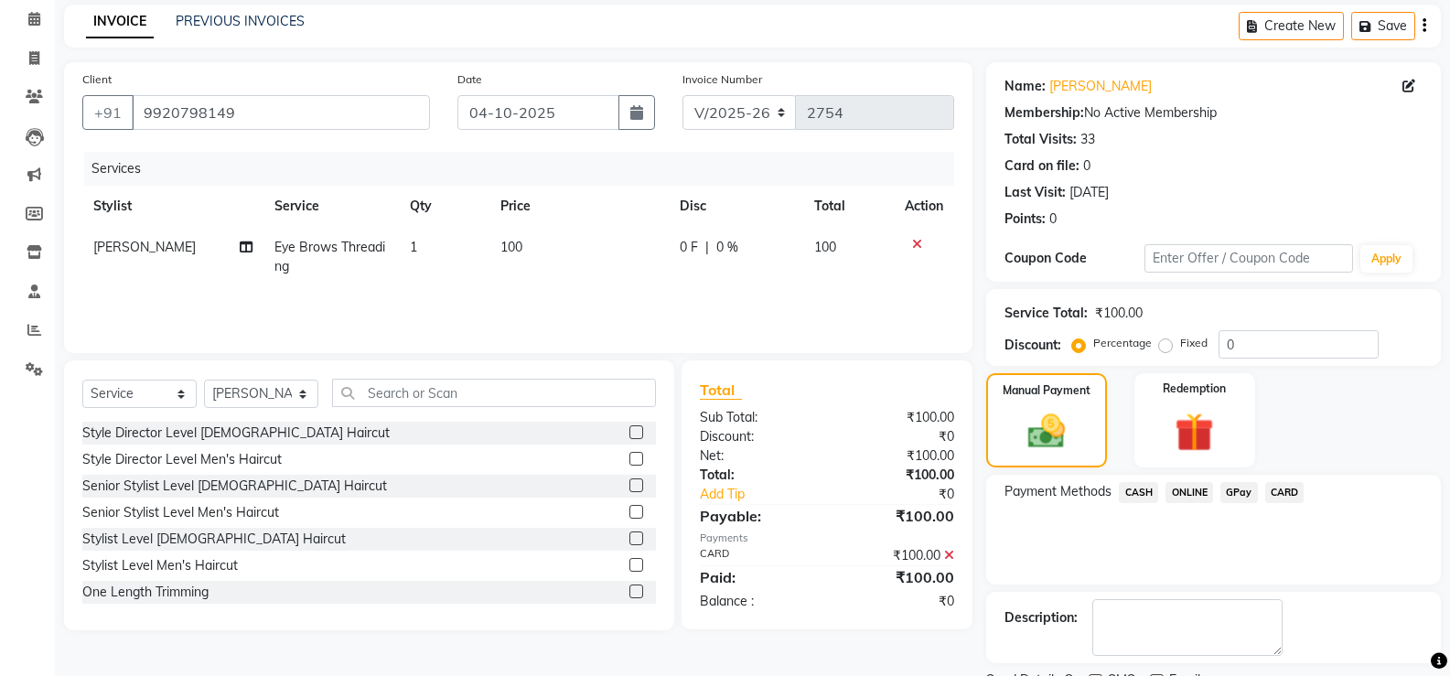
scroll to position [152, 0]
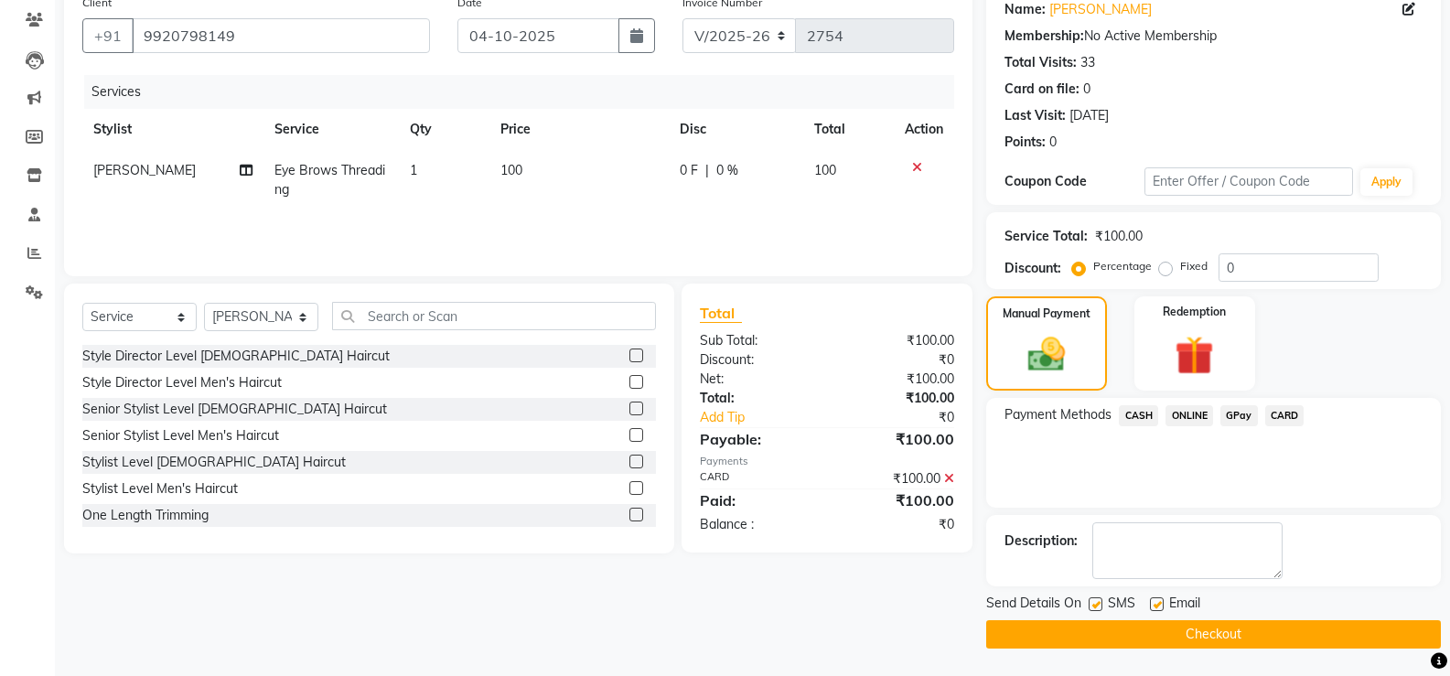
click at [1091, 605] on label at bounding box center [1095, 604] width 14 height 14
click at [1091, 605] on input "checkbox" at bounding box center [1094, 605] width 12 height 12
checkbox input "false"
click at [1150, 601] on label at bounding box center [1157, 604] width 14 height 14
click at [1150, 601] on input "checkbox" at bounding box center [1156, 605] width 12 height 12
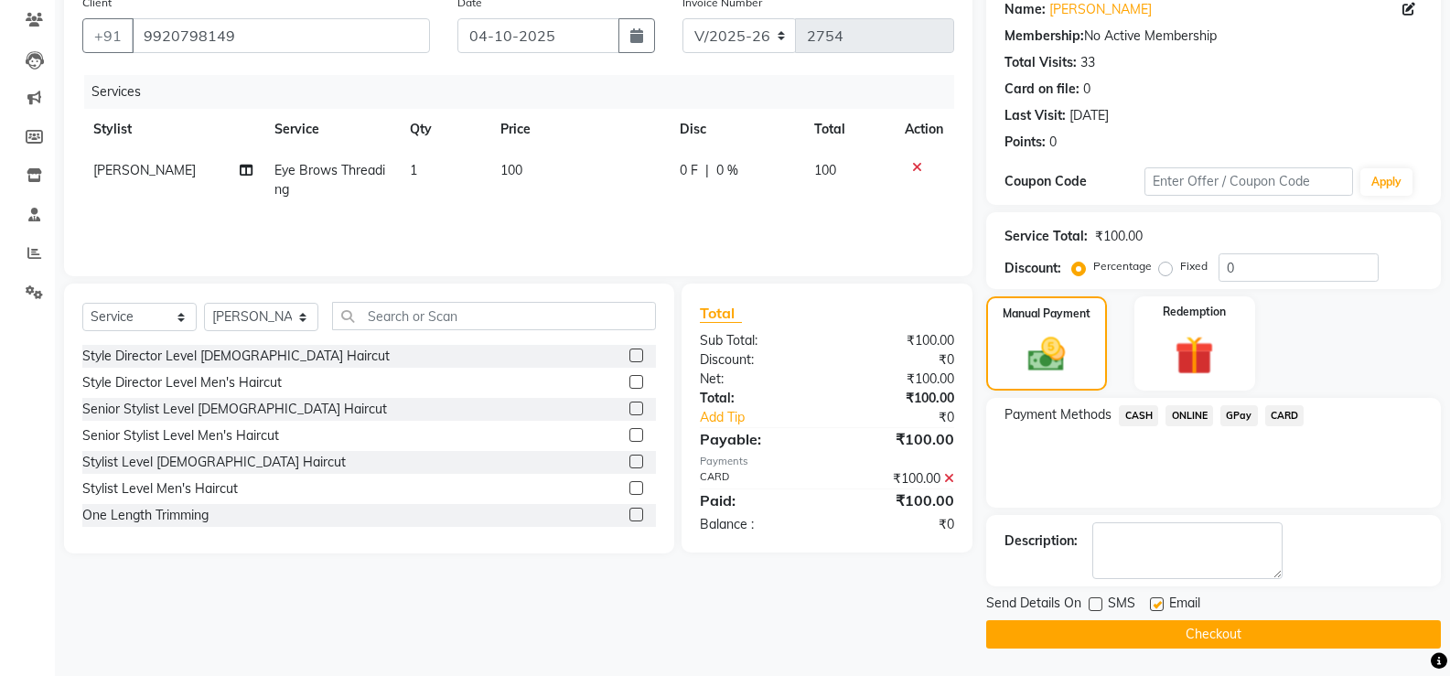
checkbox input "false"
click at [1093, 627] on button "Checkout" at bounding box center [1213, 634] width 455 height 28
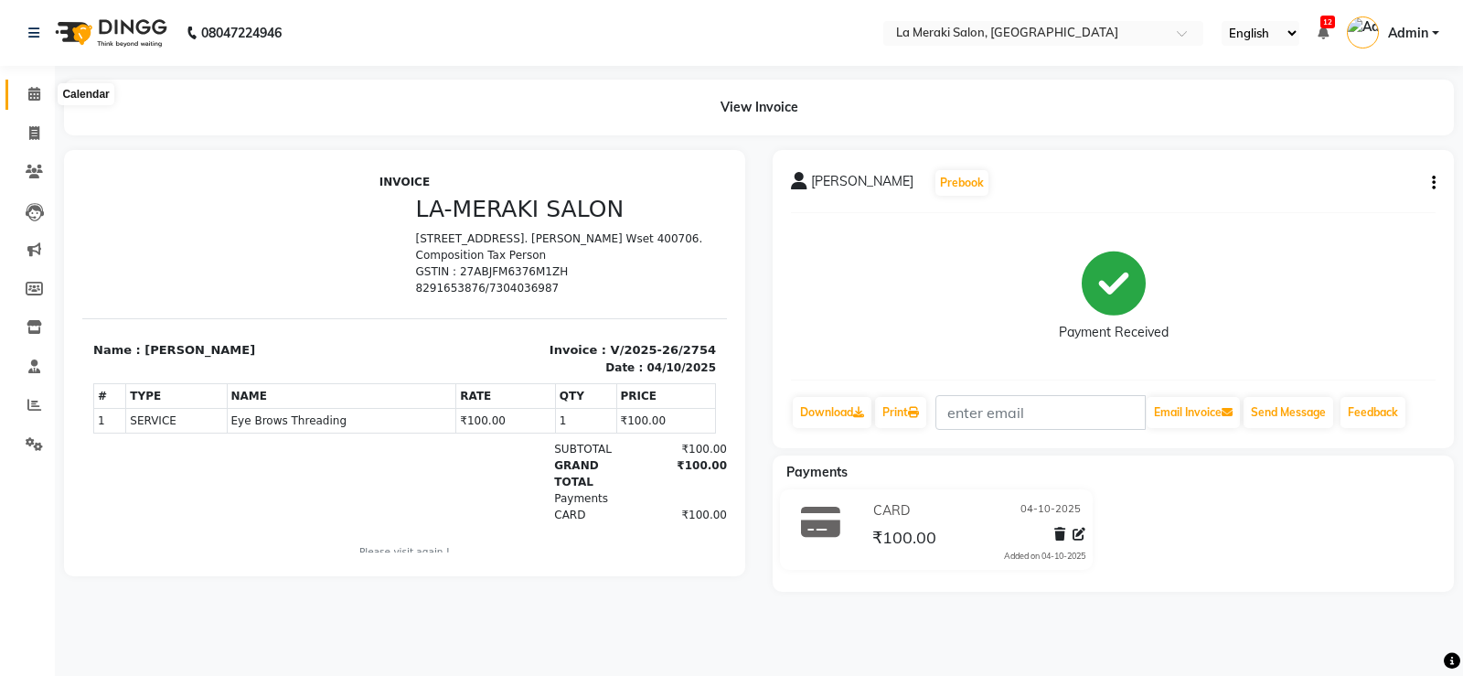
click at [37, 87] on icon at bounding box center [34, 94] width 12 height 14
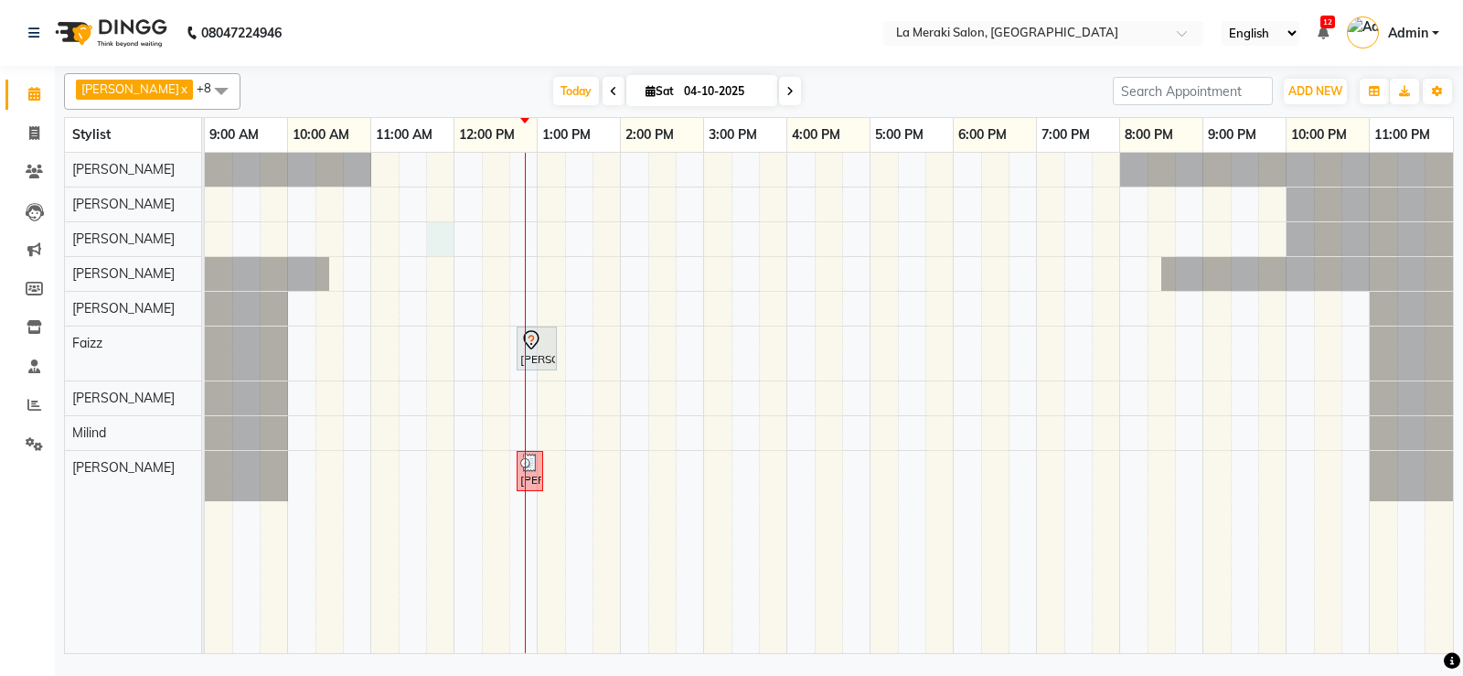
click at [437, 243] on div "[PERSON_NAME], TK02, 12:45 PM-01:15 PM, Premium [PERSON_NAME] Chauhan, TK01, 12…" at bounding box center [829, 403] width 1249 height 500
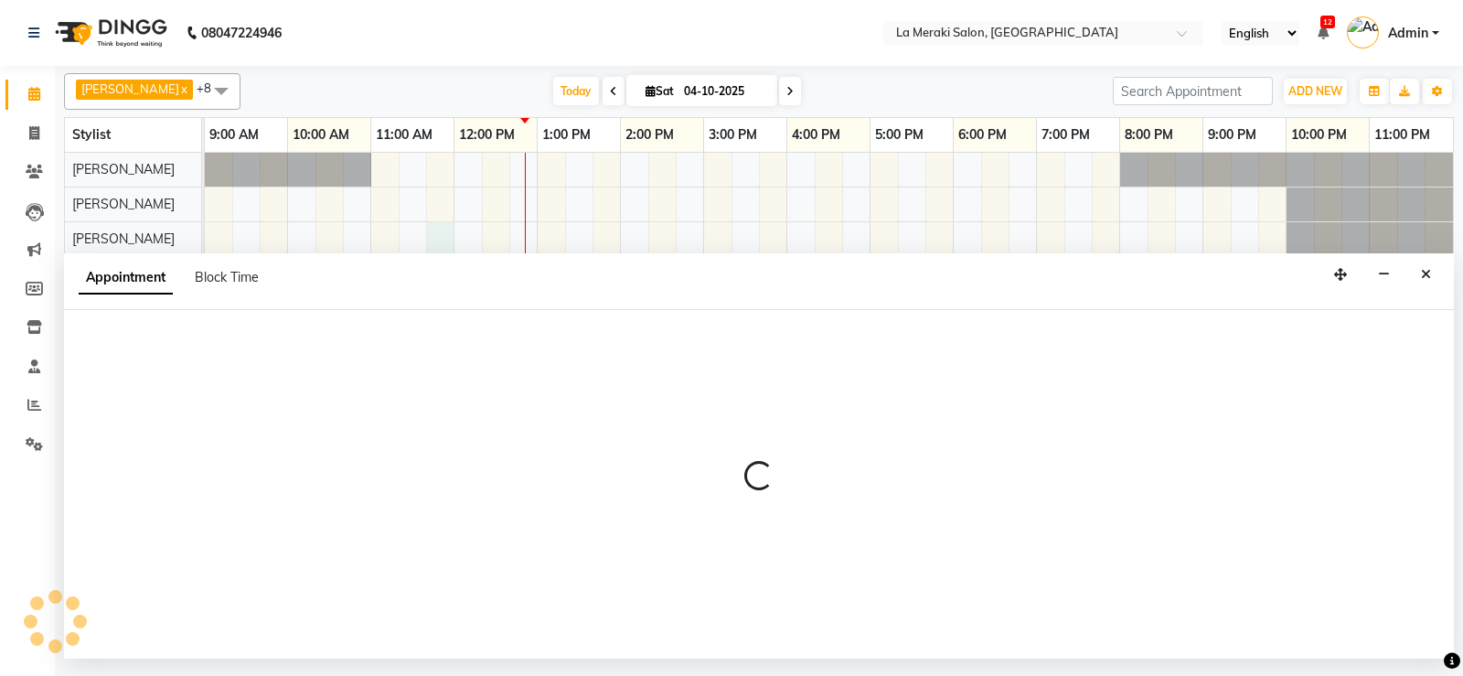
select select "5905"
select select "705"
select select "tentative"
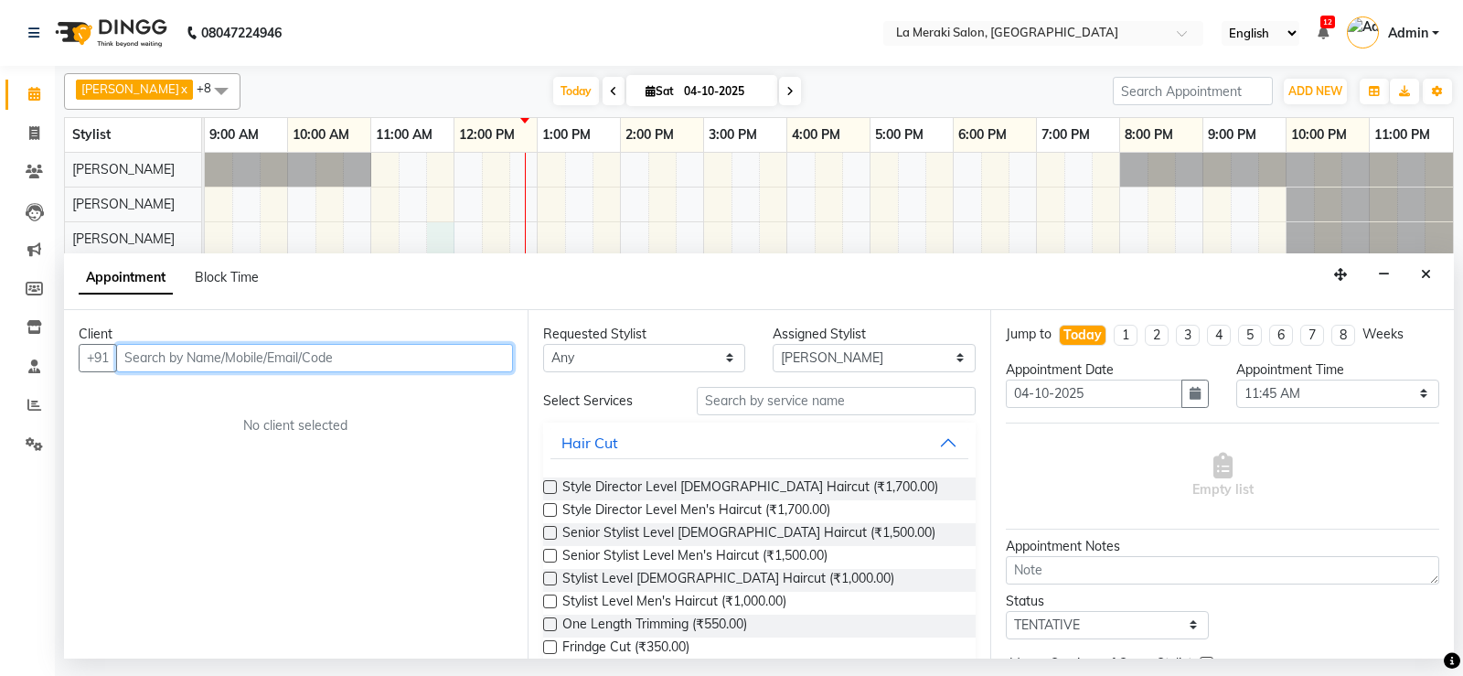
click at [256, 357] on input "text" at bounding box center [314, 358] width 397 height 28
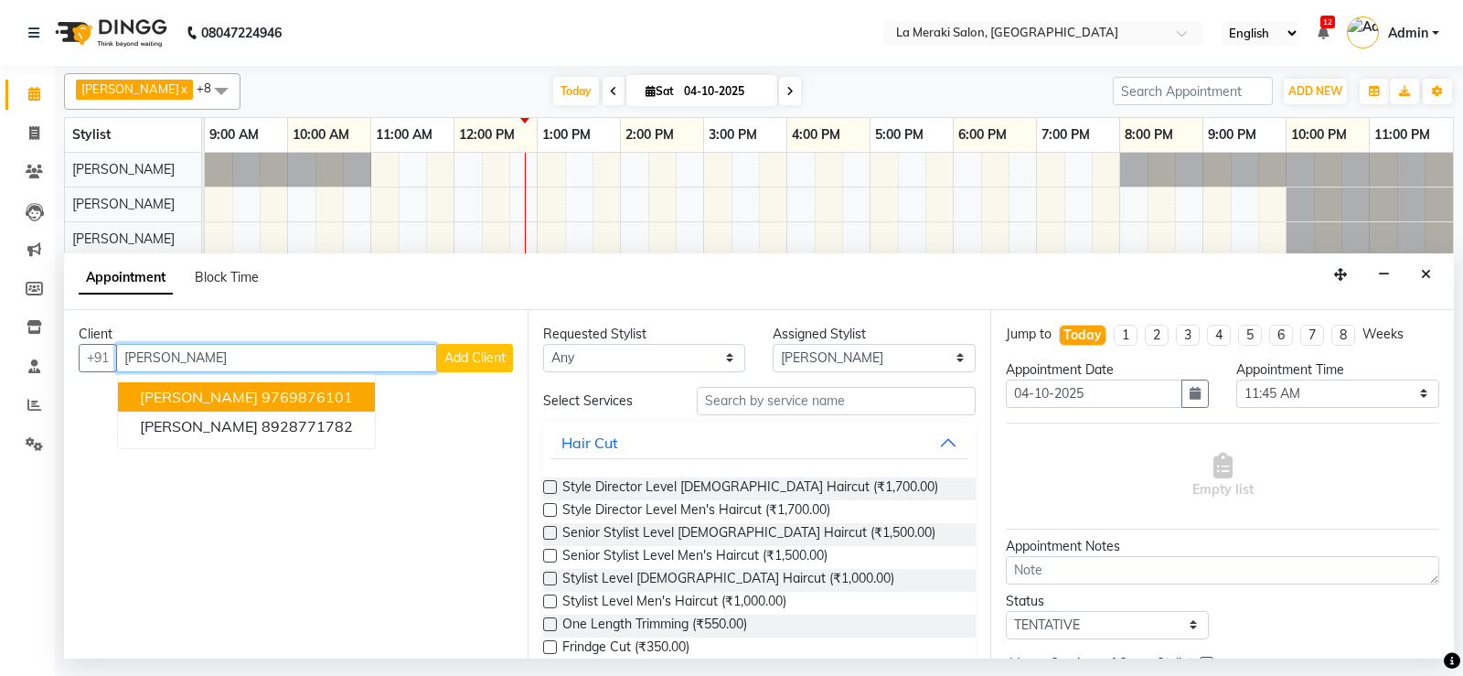
click at [262, 393] on ngb-highlight "9769876101" at bounding box center [307, 397] width 91 height 18
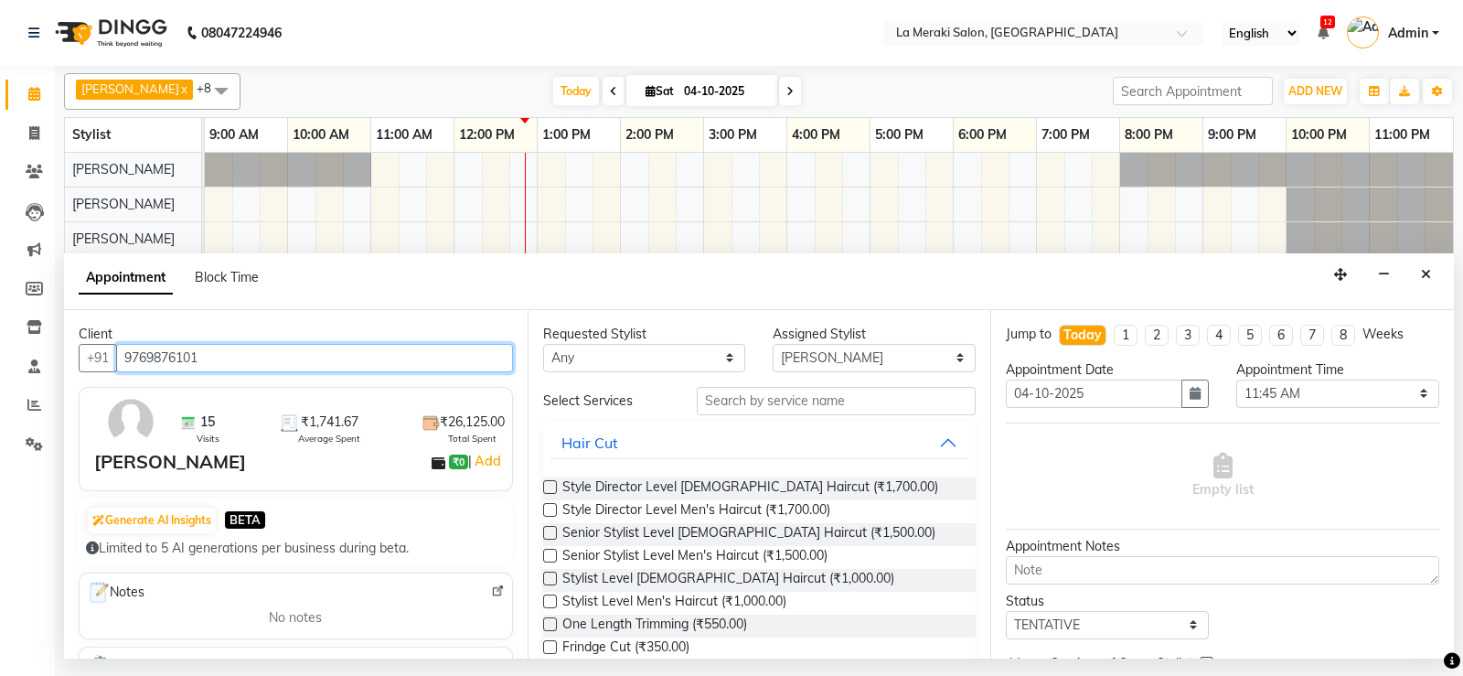
type input "9769876101"
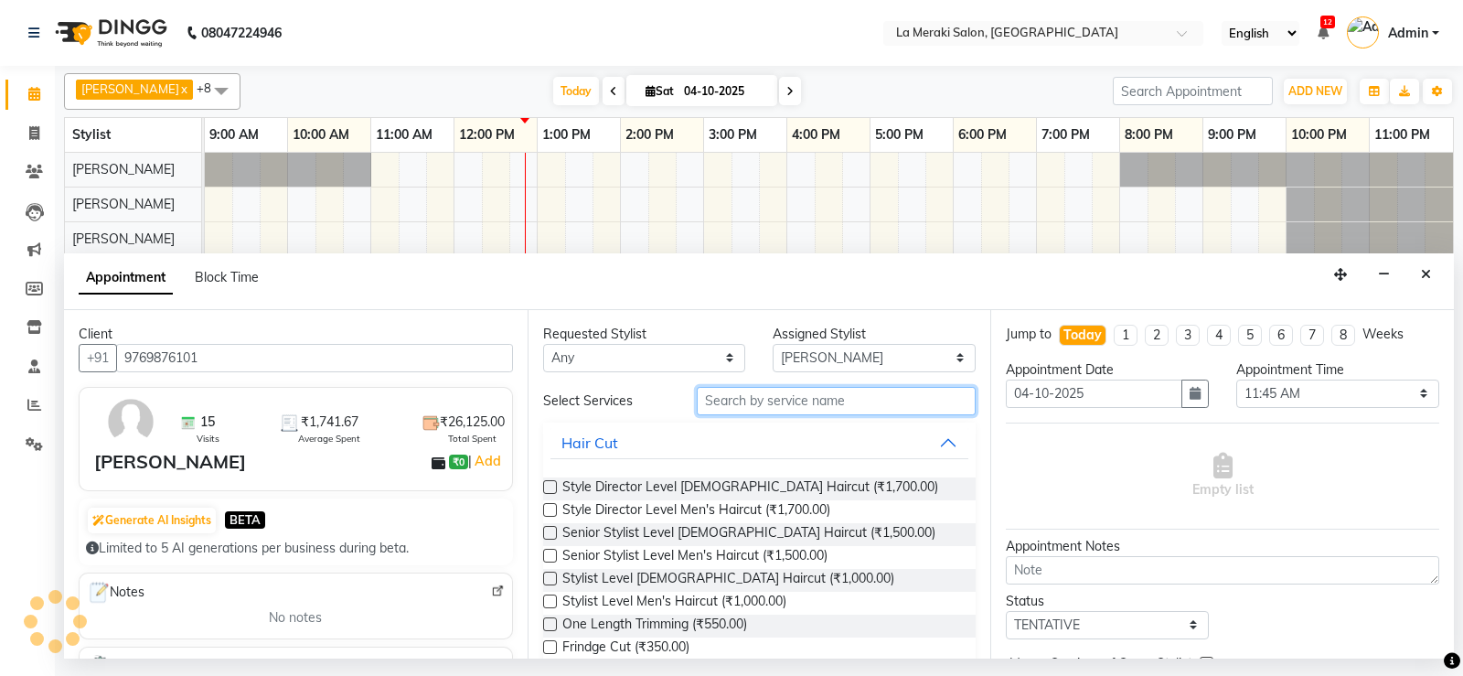
click at [768, 393] on input "text" at bounding box center [837, 401] width 280 height 28
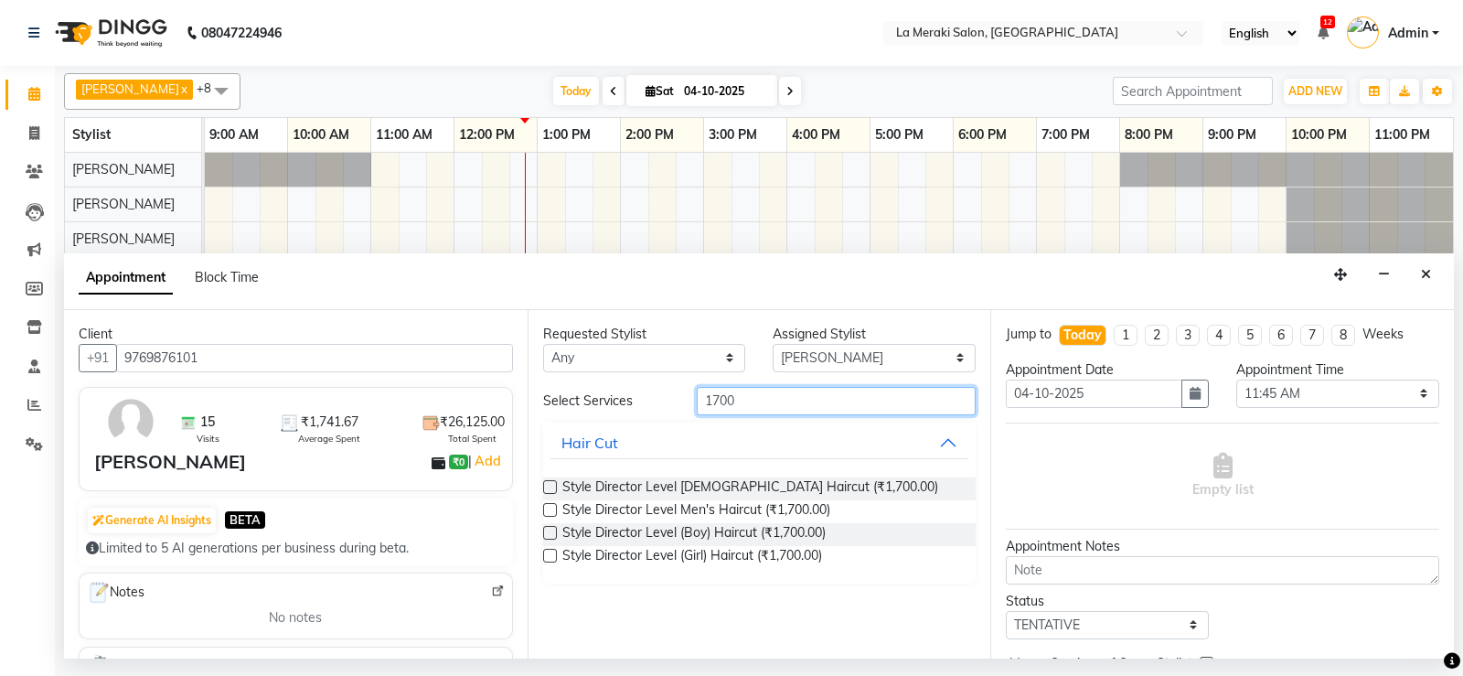
type input "1700"
click at [550, 509] on label at bounding box center [550, 510] width 14 height 14
click at [550, 509] on input "checkbox" at bounding box center [549, 512] width 12 height 12
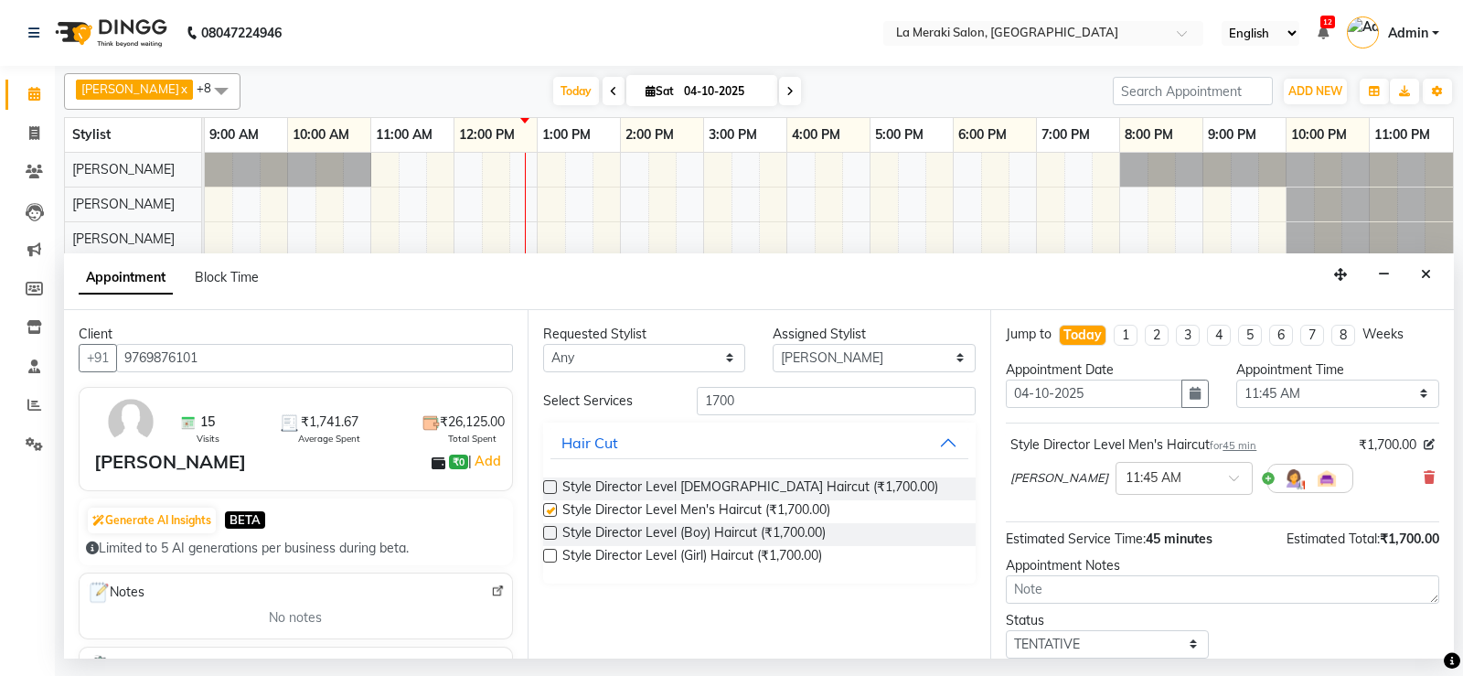
checkbox input "false"
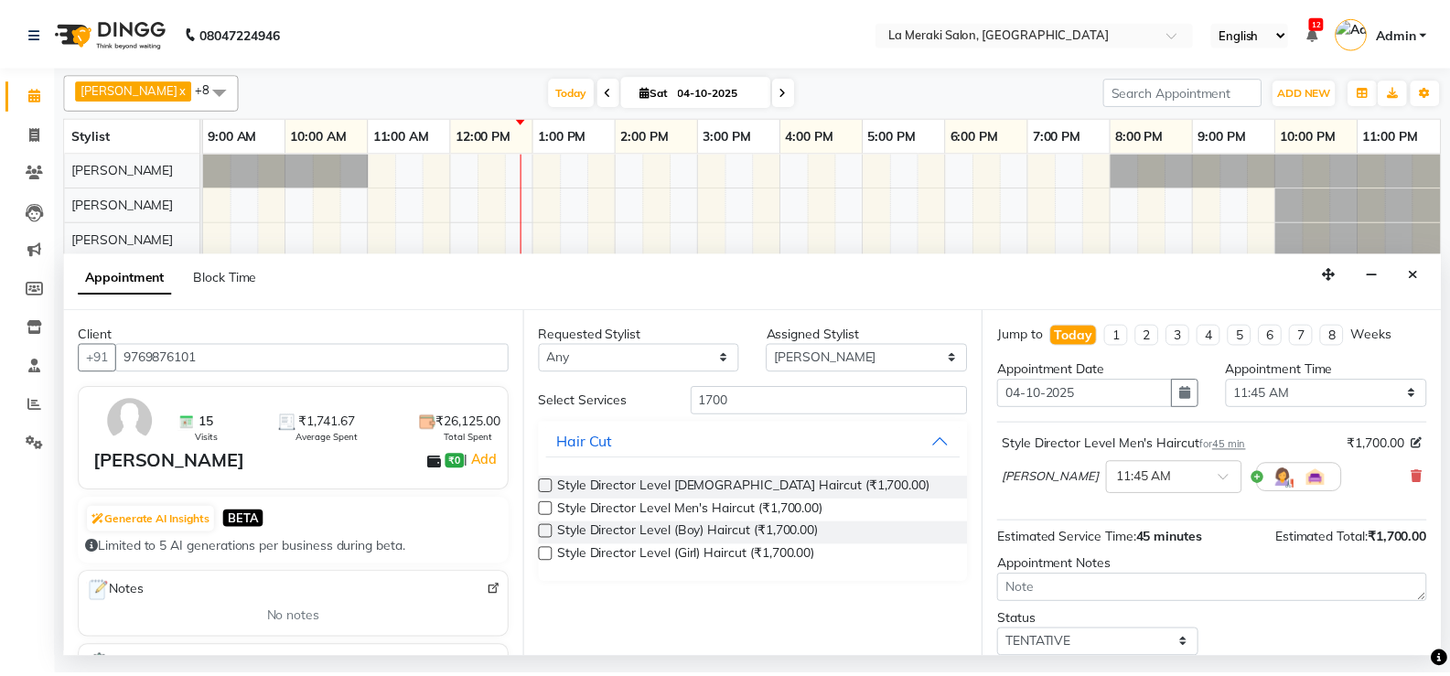
scroll to position [115, 0]
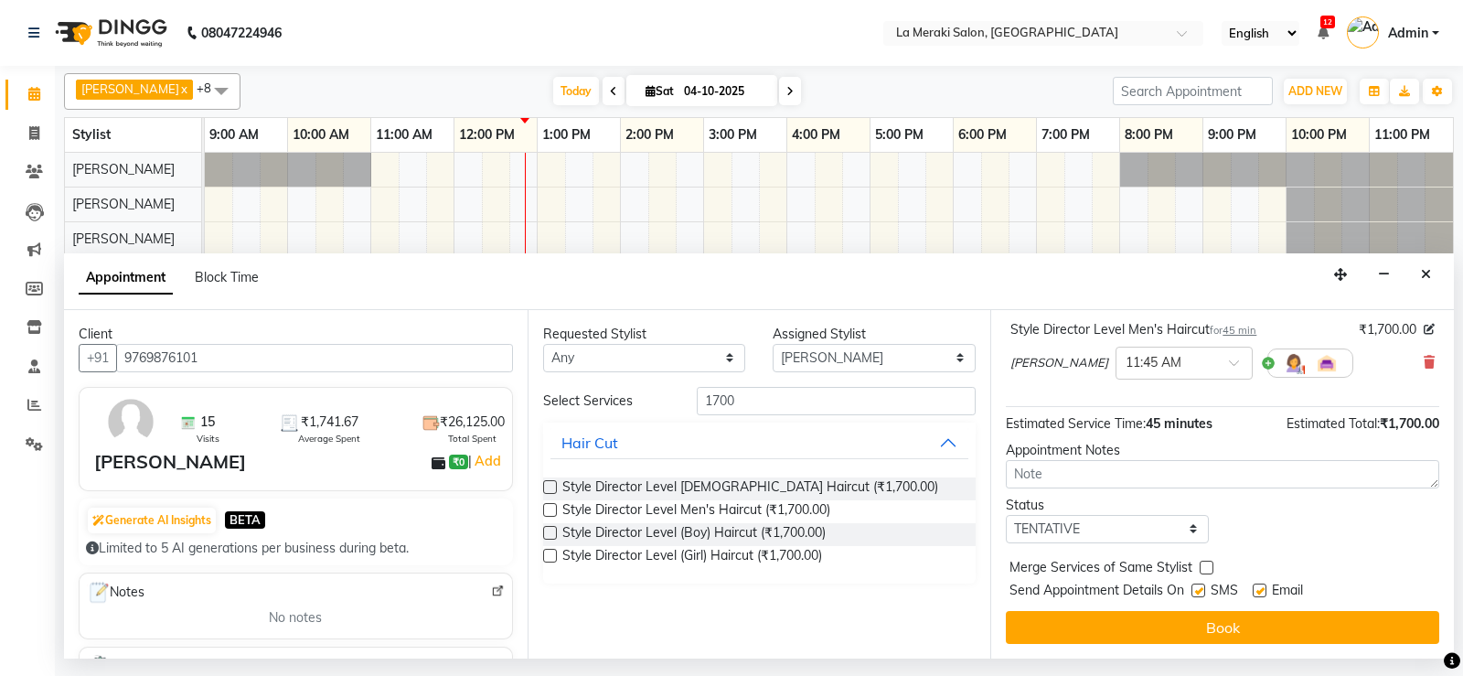
click at [1199, 591] on label at bounding box center [1199, 591] width 14 height 14
click at [1199, 591] on input "checkbox" at bounding box center [1198, 592] width 12 height 12
checkbox input "false"
click at [1264, 587] on label at bounding box center [1260, 591] width 14 height 14
click at [1264, 587] on input "checkbox" at bounding box center [1259, 592] width 12 height 12
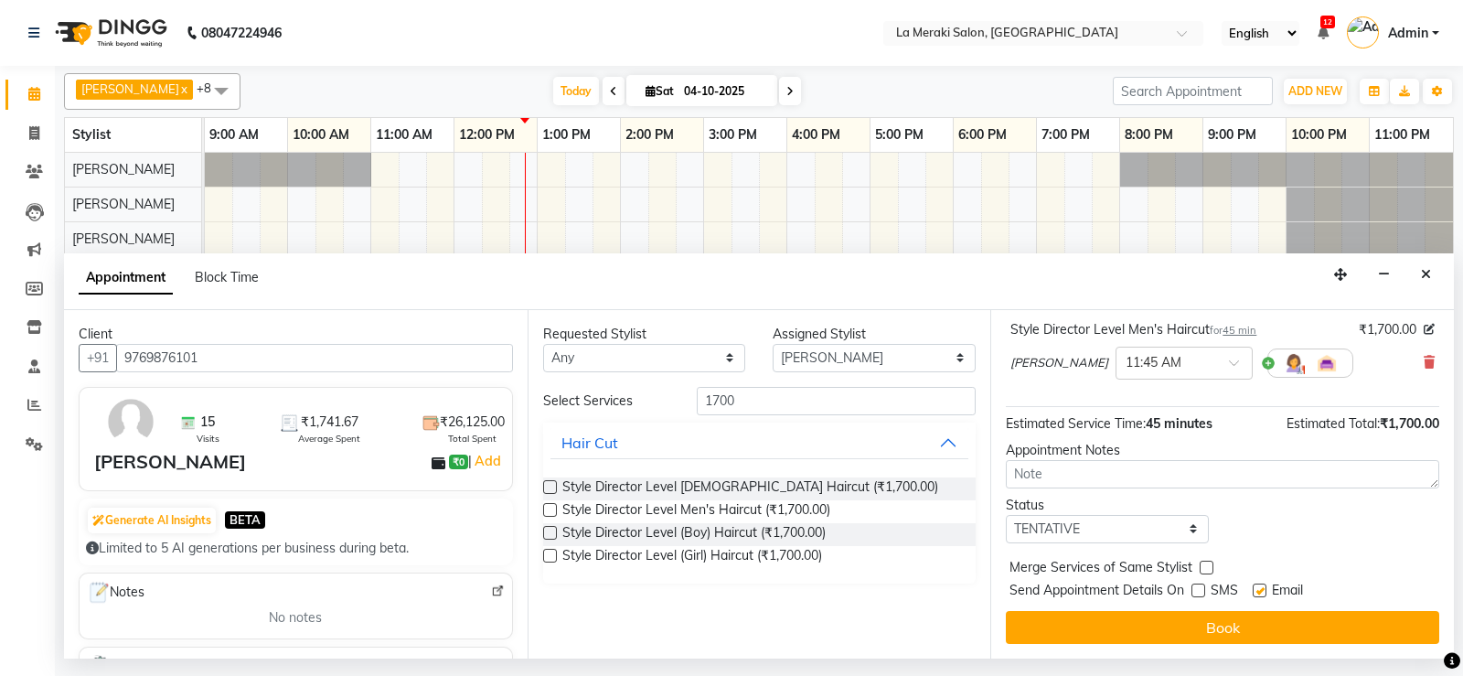
checkbox input "false"
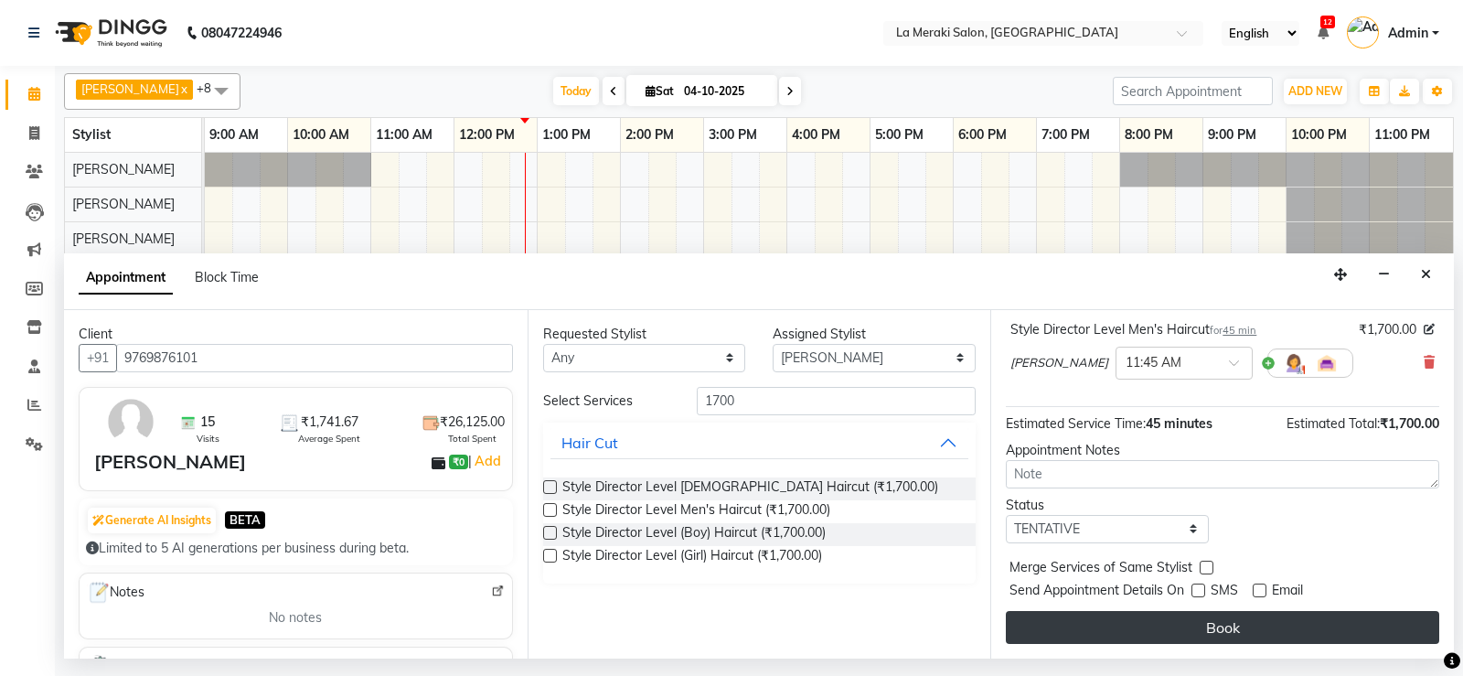
click at [1230, 620] on button "Book" at bounding box center [1223, 627] width 434 height 33
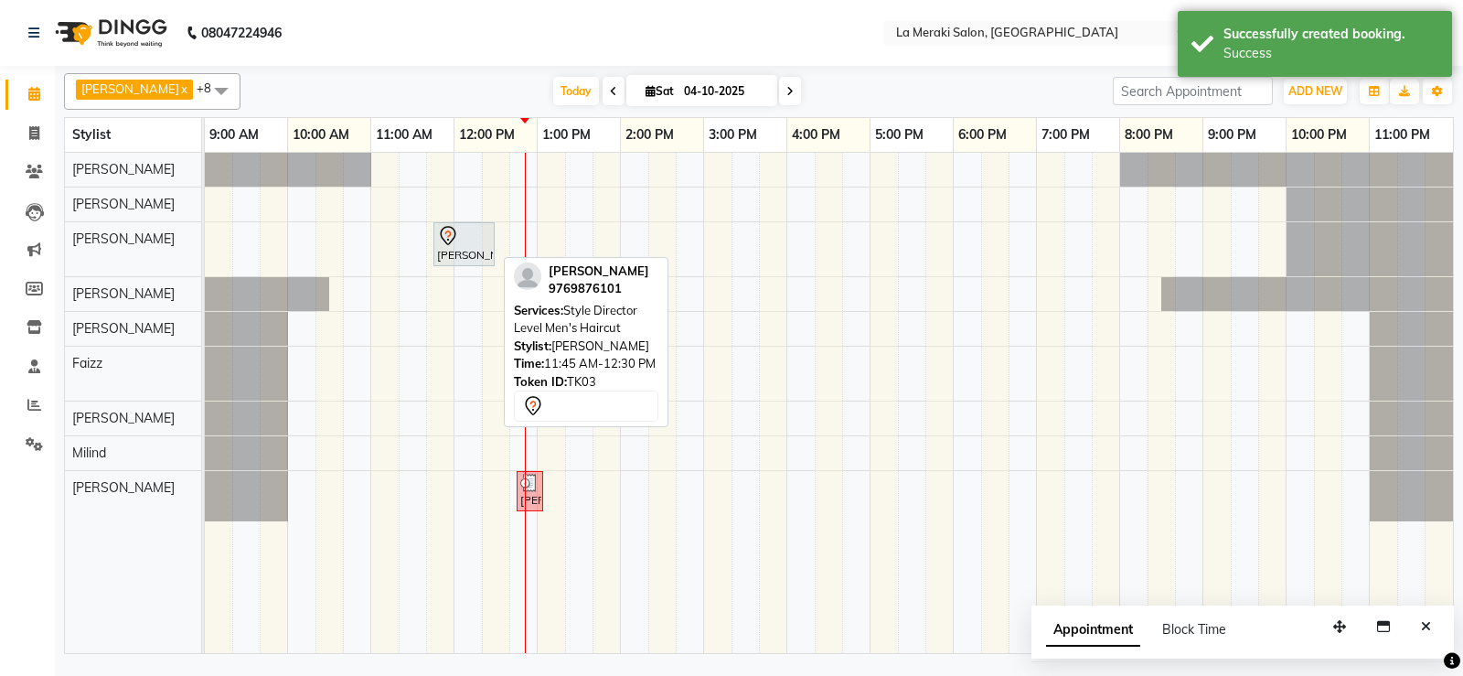
click at [473, 248] on div "[PERSON_NAME], TK03, 11:45 AM-12:30 PM, Style Director Level Men's Haircut" at bounding box center [464, 244] width 58 height 38
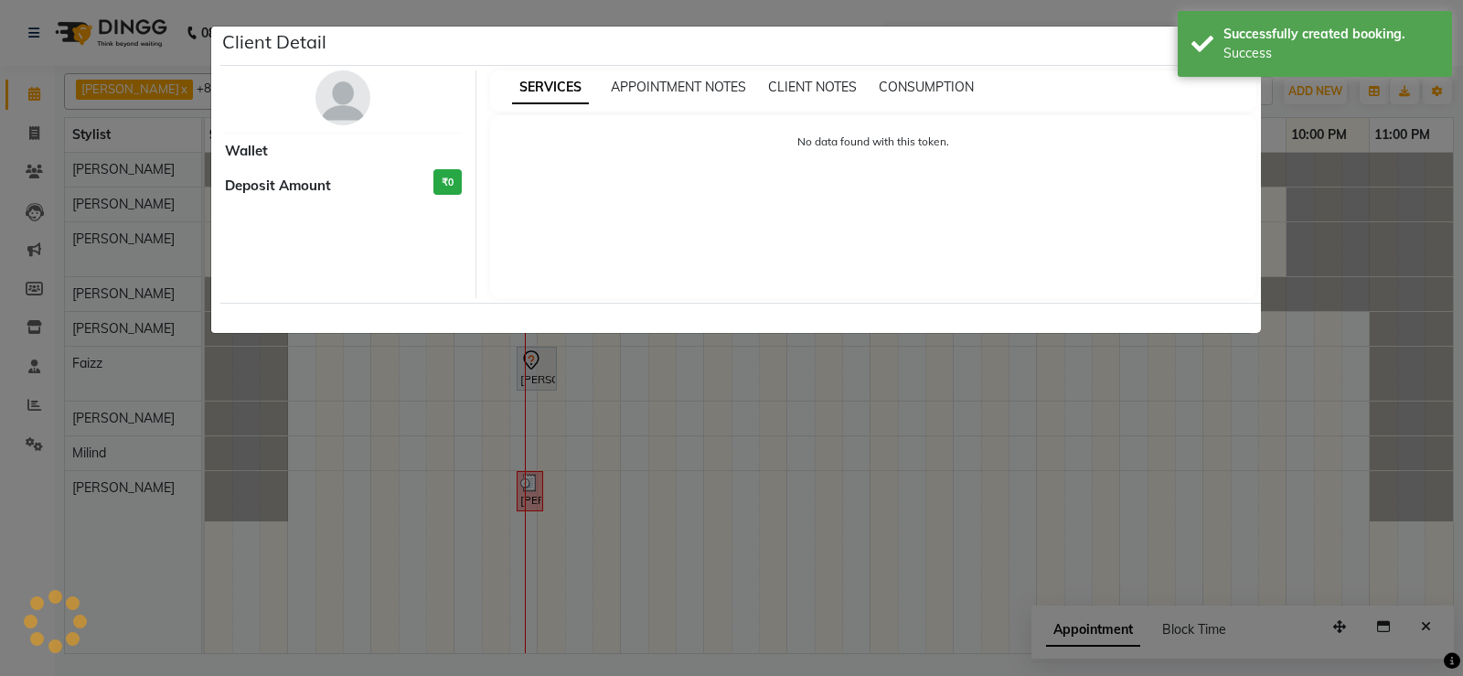
select select "7"
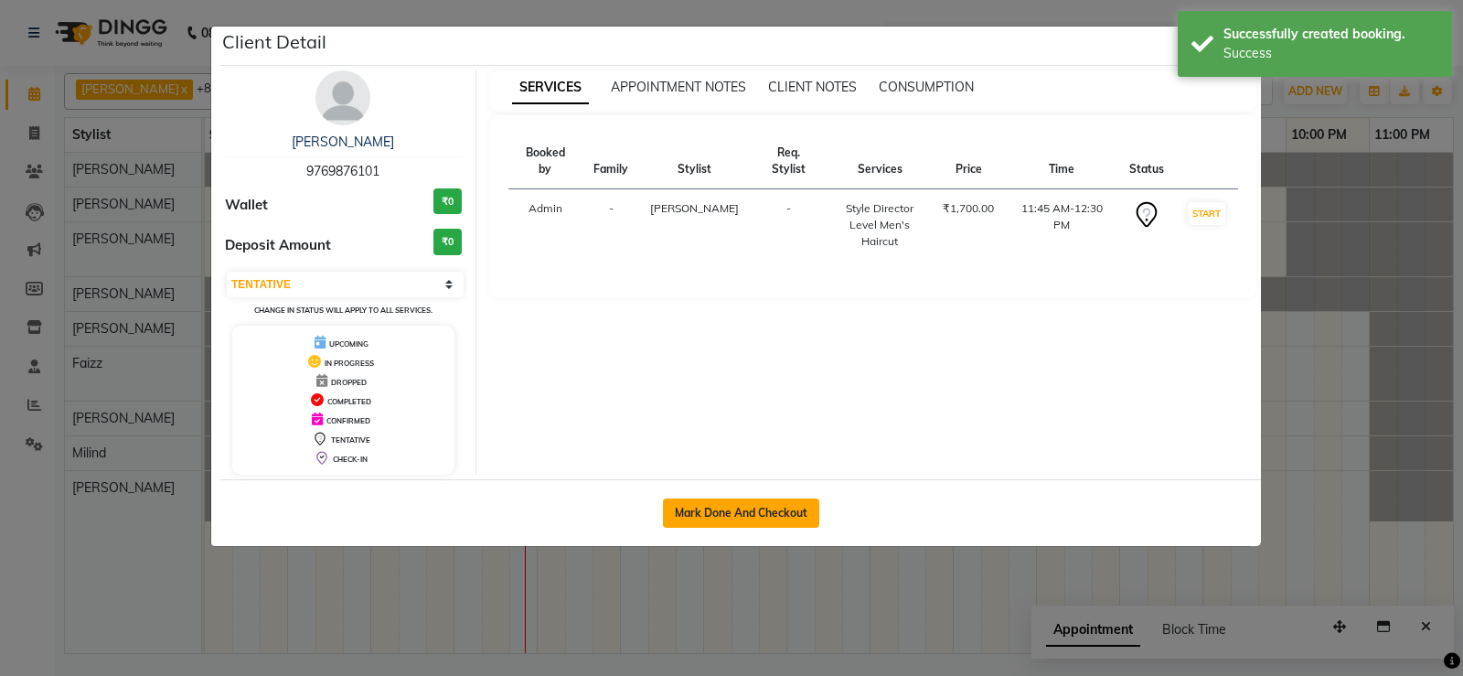
click at [731, 521] on button "Mark Done And Checkout" at bounding box center [741, 512] width 156 height 29
select select "service"
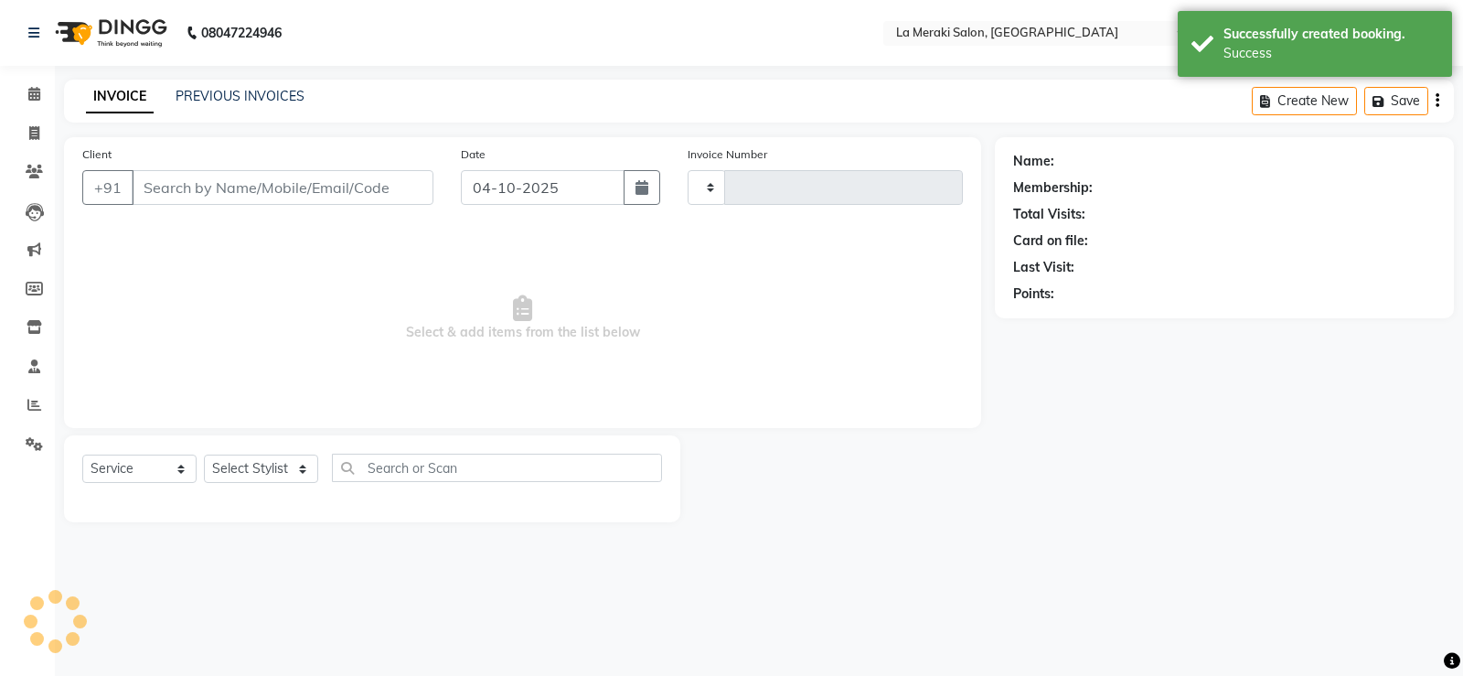
type input "2755"
select select "438"
type input "9769876101"
select select "5905"
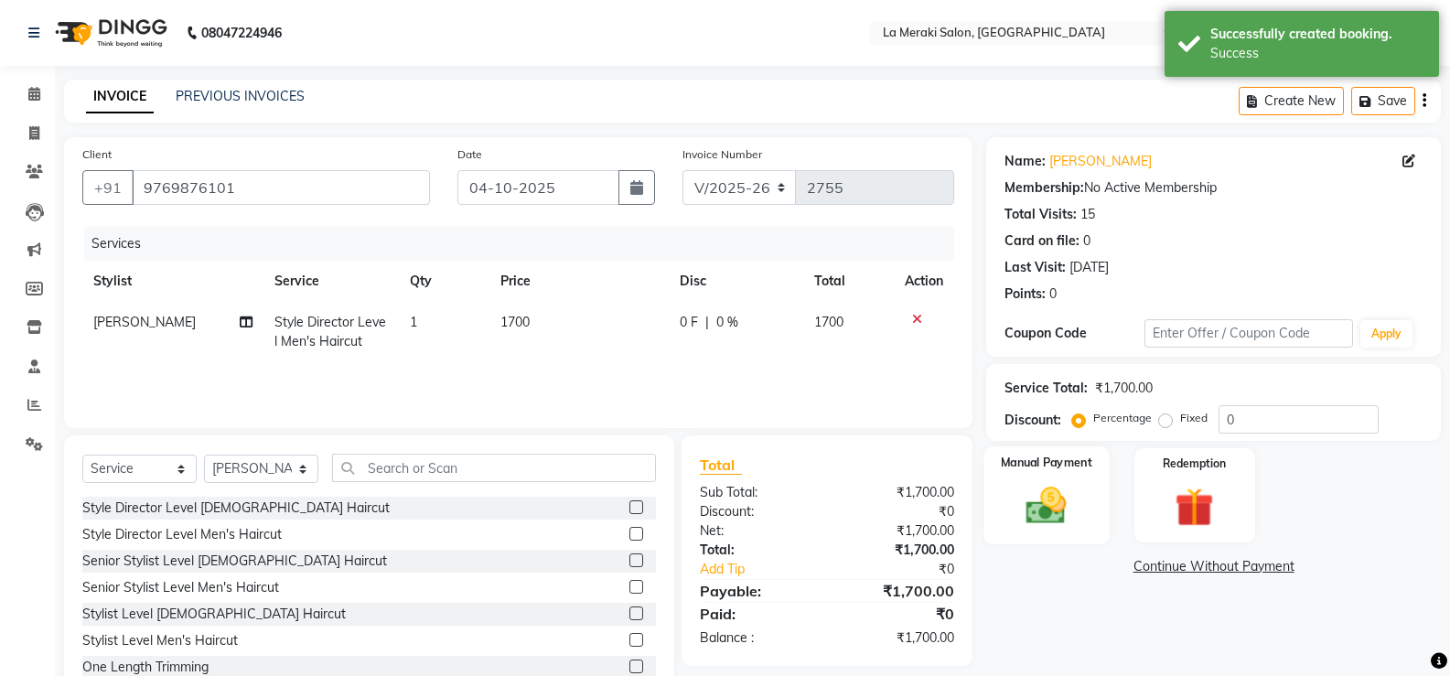
click at [1056, 495] on img at bounding box center [1045, 505] width 65 height 47
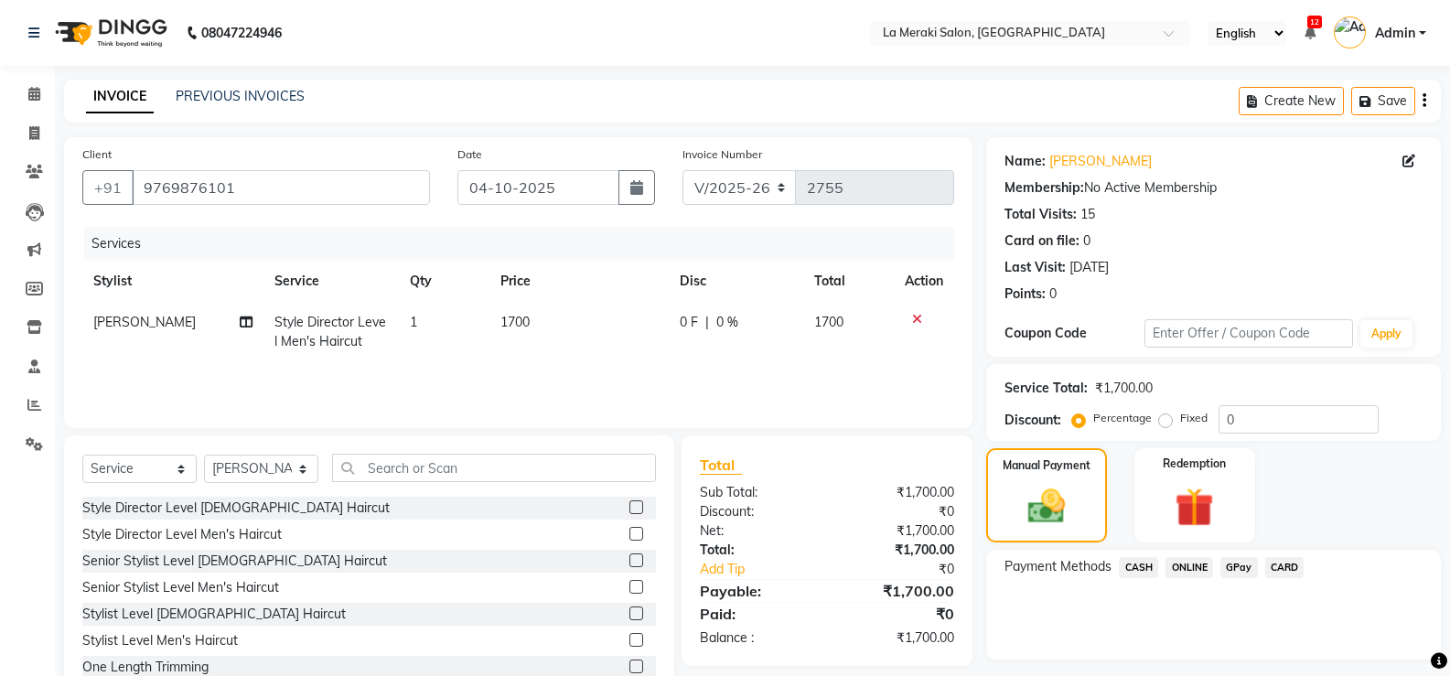
click at [1145, 565] on span "CASH" at bounding box center [1138, 567] width 39 height 21
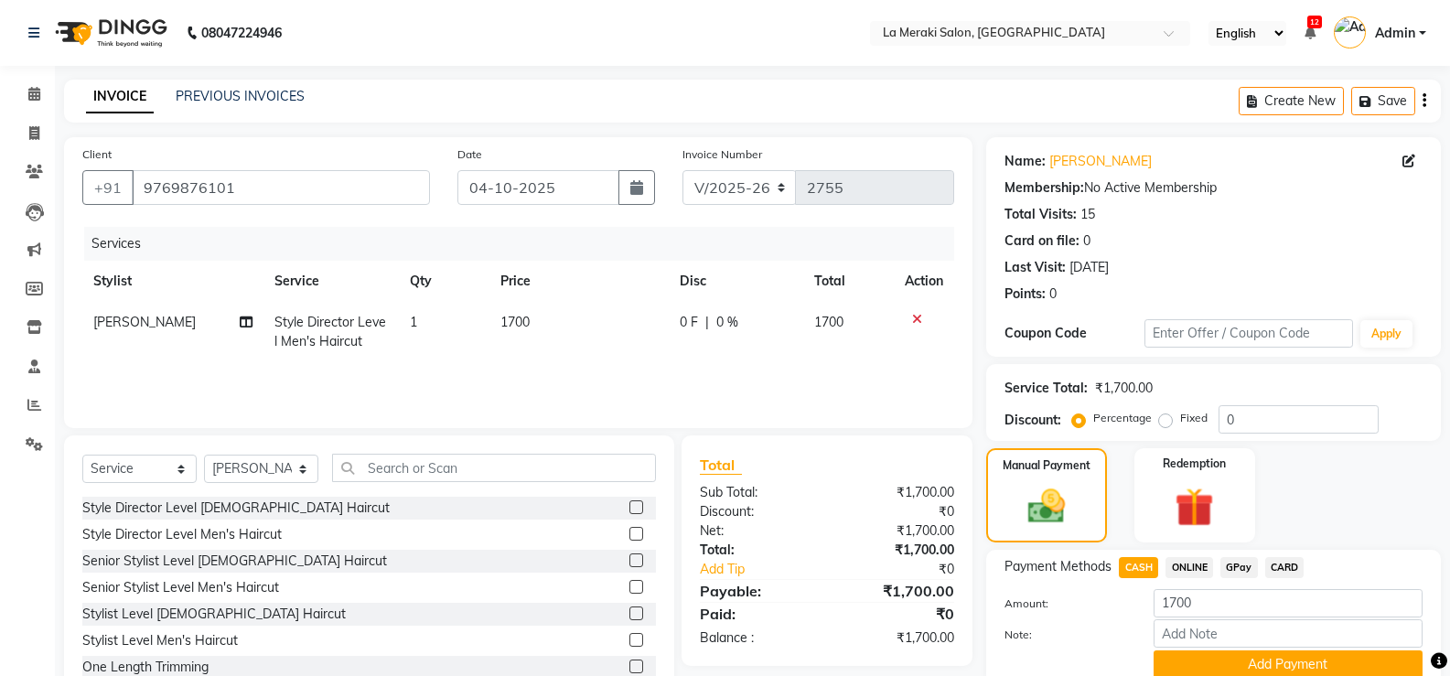
scroll to position [75, 0]
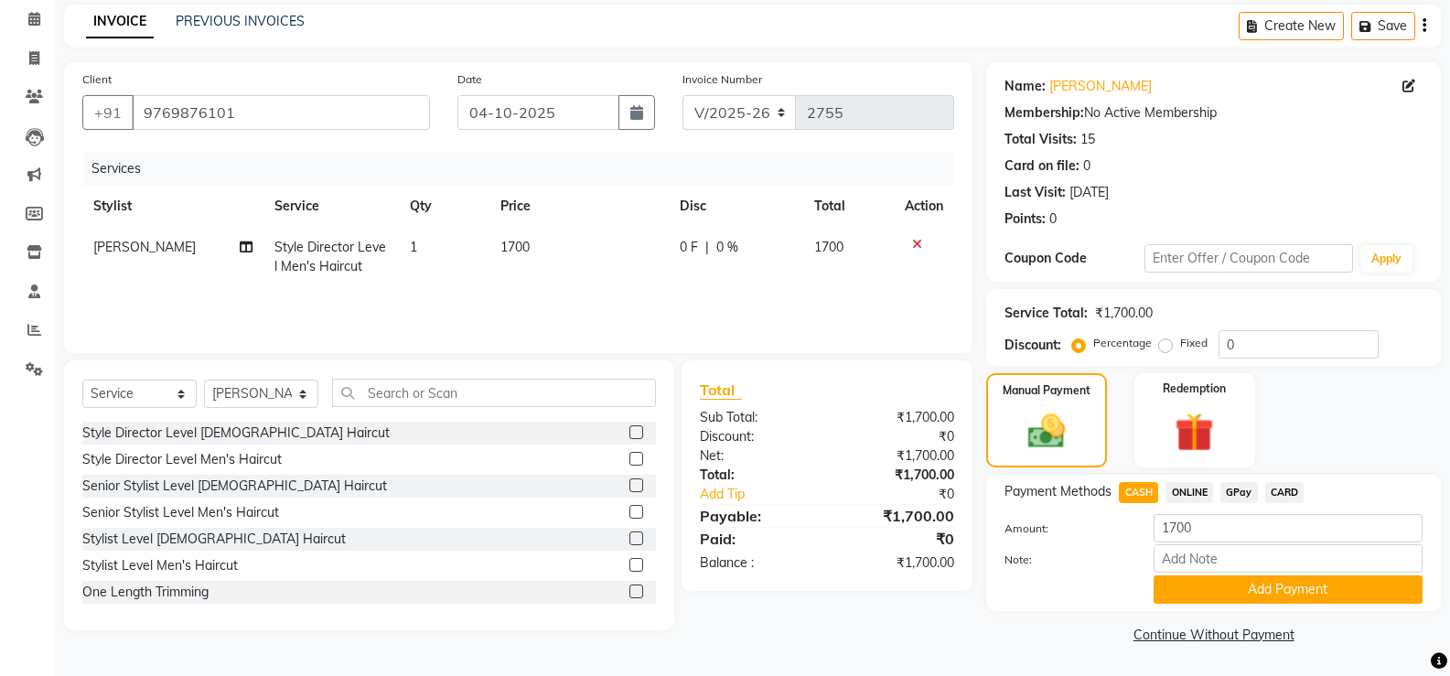
click at [1150, 579] on div "Add Payment" at bounding box center [1288, 589] width 296 height 28
click at [1161, 581] on button "Add Payment" at bounding box center [1287, 589] width 269 height 28
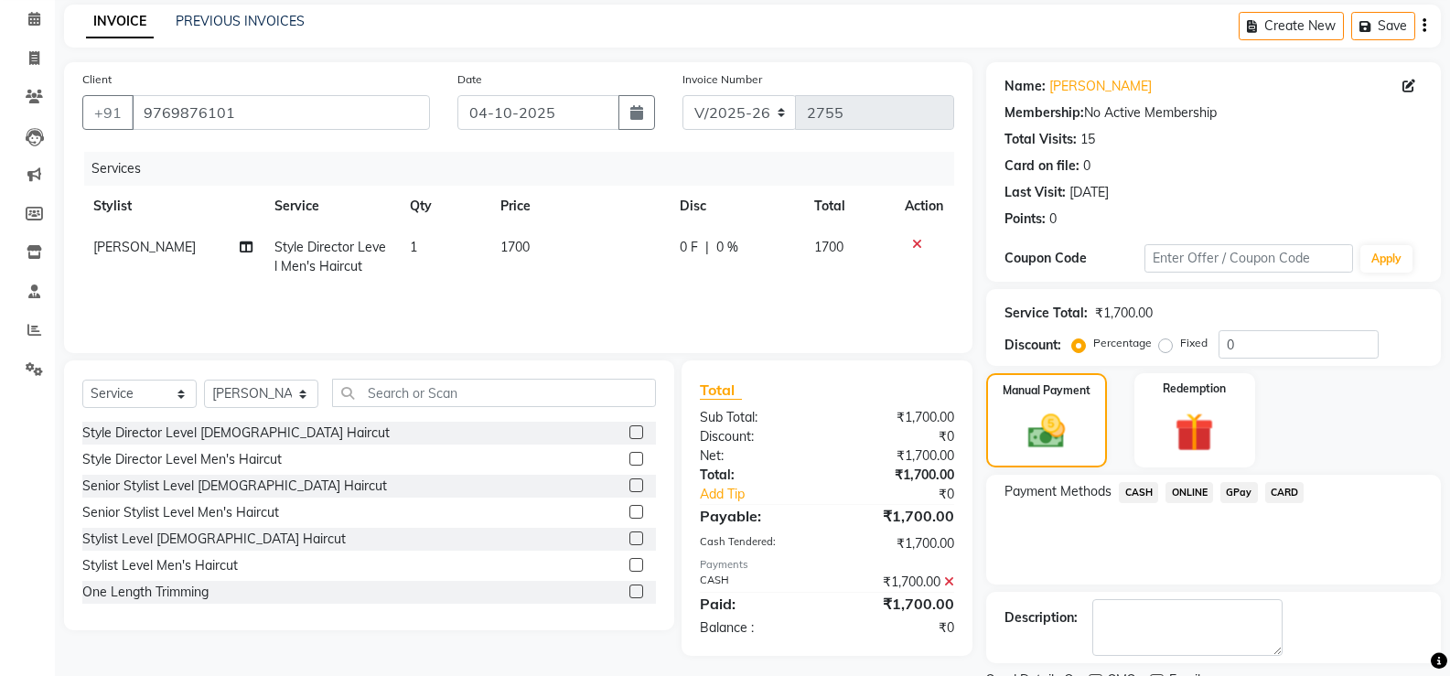
scroll to position [152, 0]
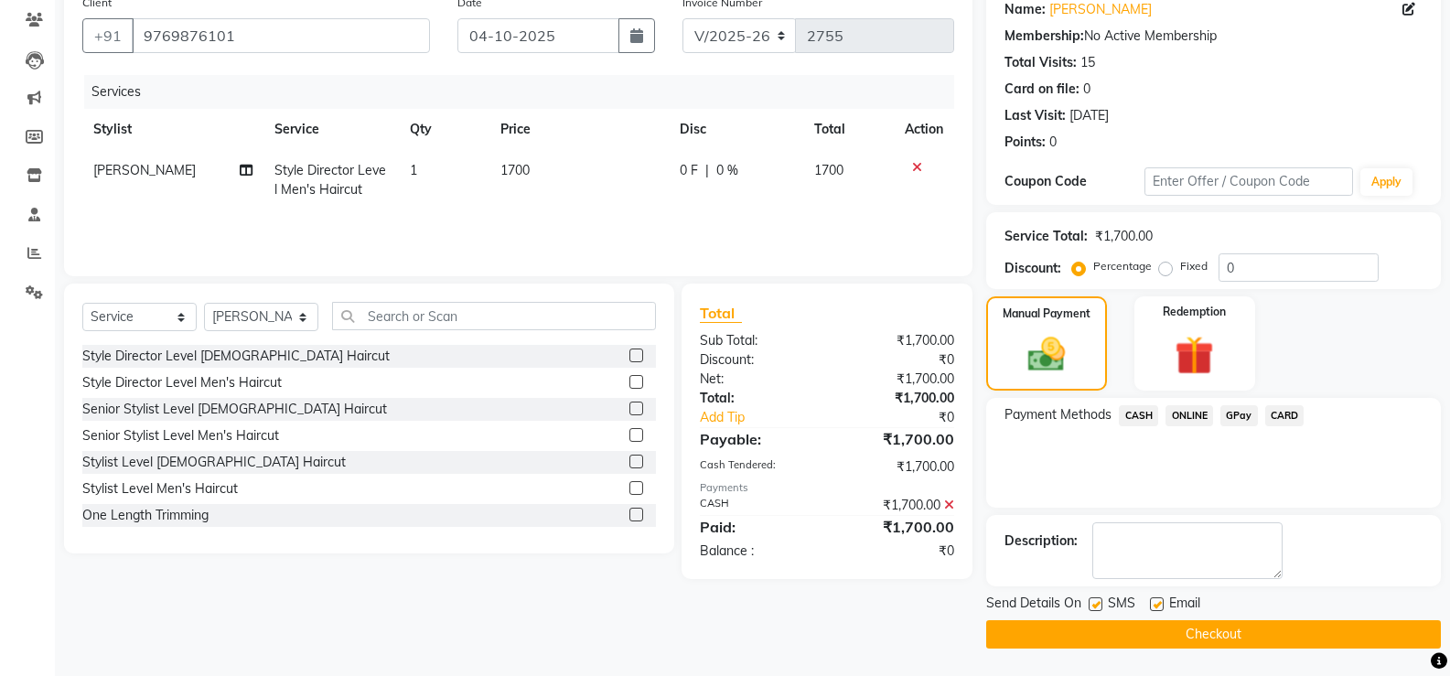
click at [1093, 602] on label at bounding box center [1095, 604] width 14 height 14
click at [1093, 602] on input "checkbox" at bounding box center [1094, 605] width 12 height 12
checkbox input "false"
click at [1158, 604] on label at bounding box center [1157, 604] width 14 height 14
click at [1158, 604] on input "checkbox" at bounding box center [1156, 605] width 12 height 12
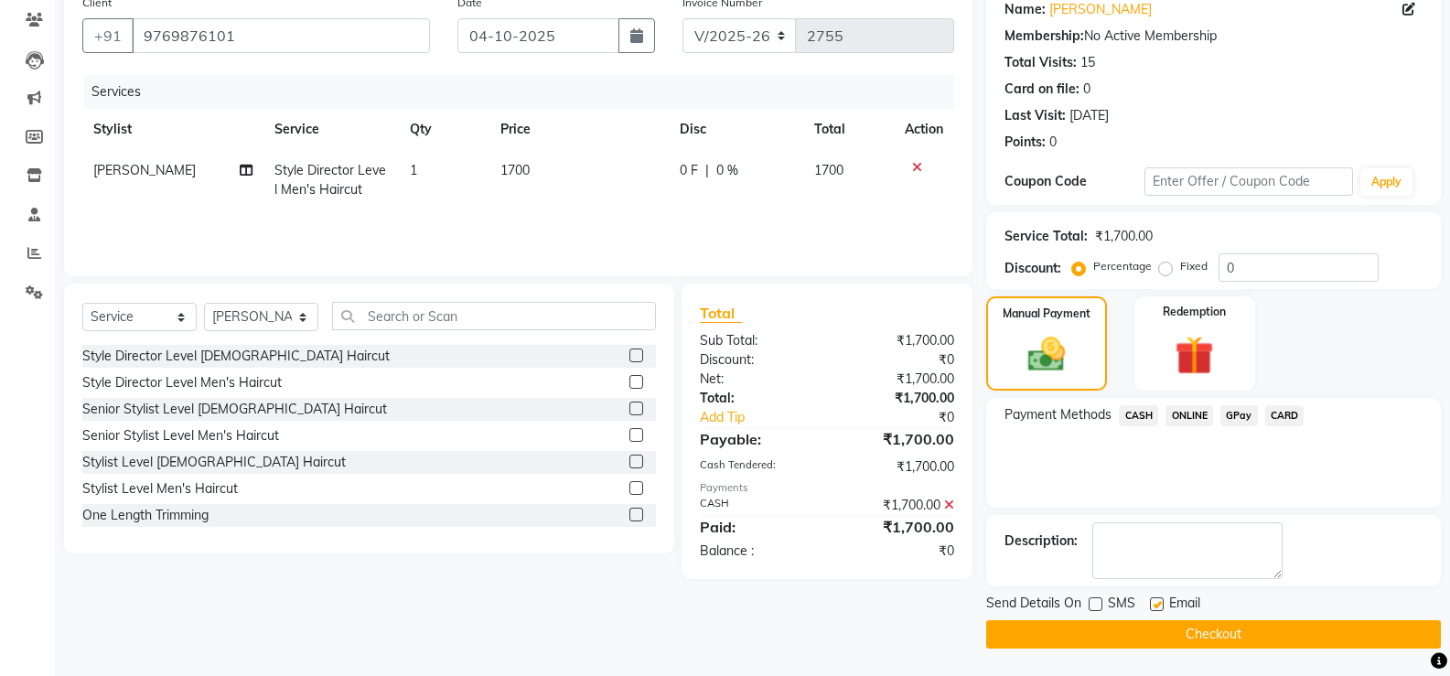
checkbox input "false"
click at [1141, 627] on button "Checkout" at bounding box center [1213, 634] width 455 height 28
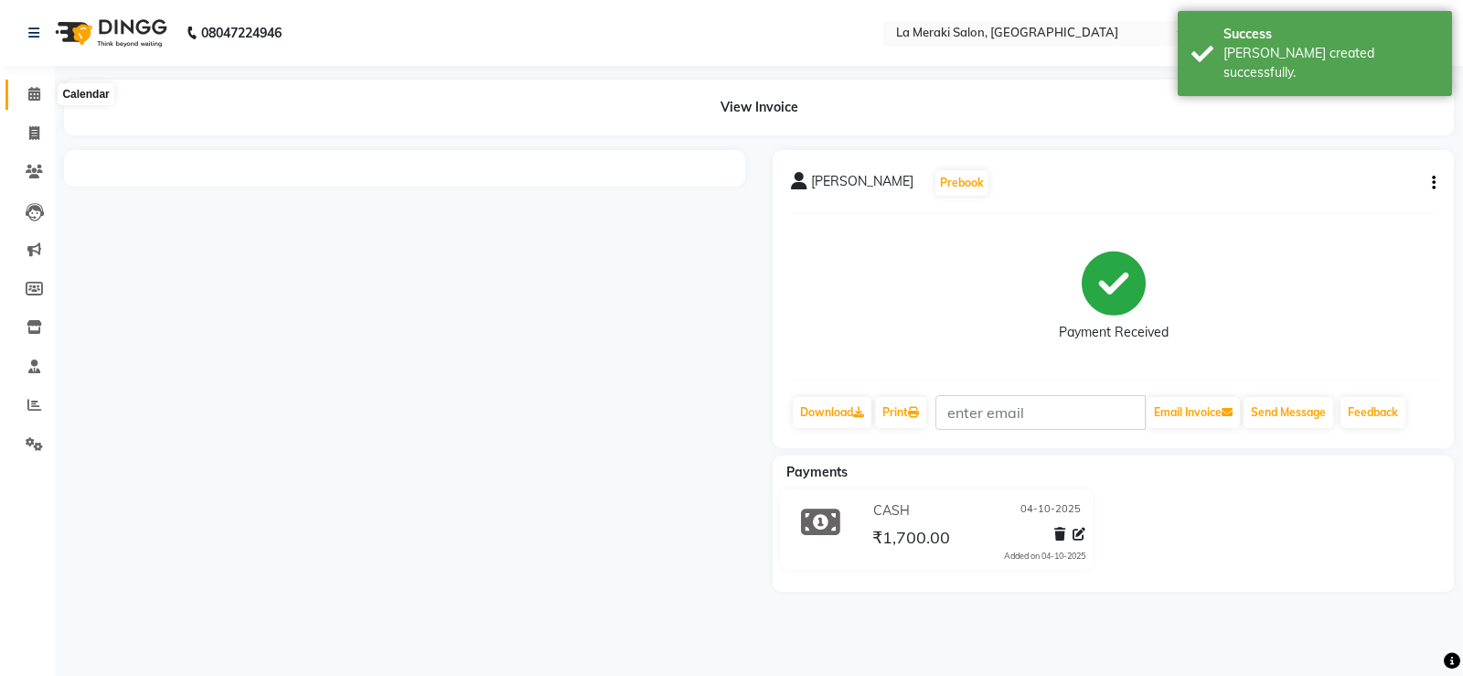
click at [29, 87] on icon at bounding box center [34, 94] width 12 height 14
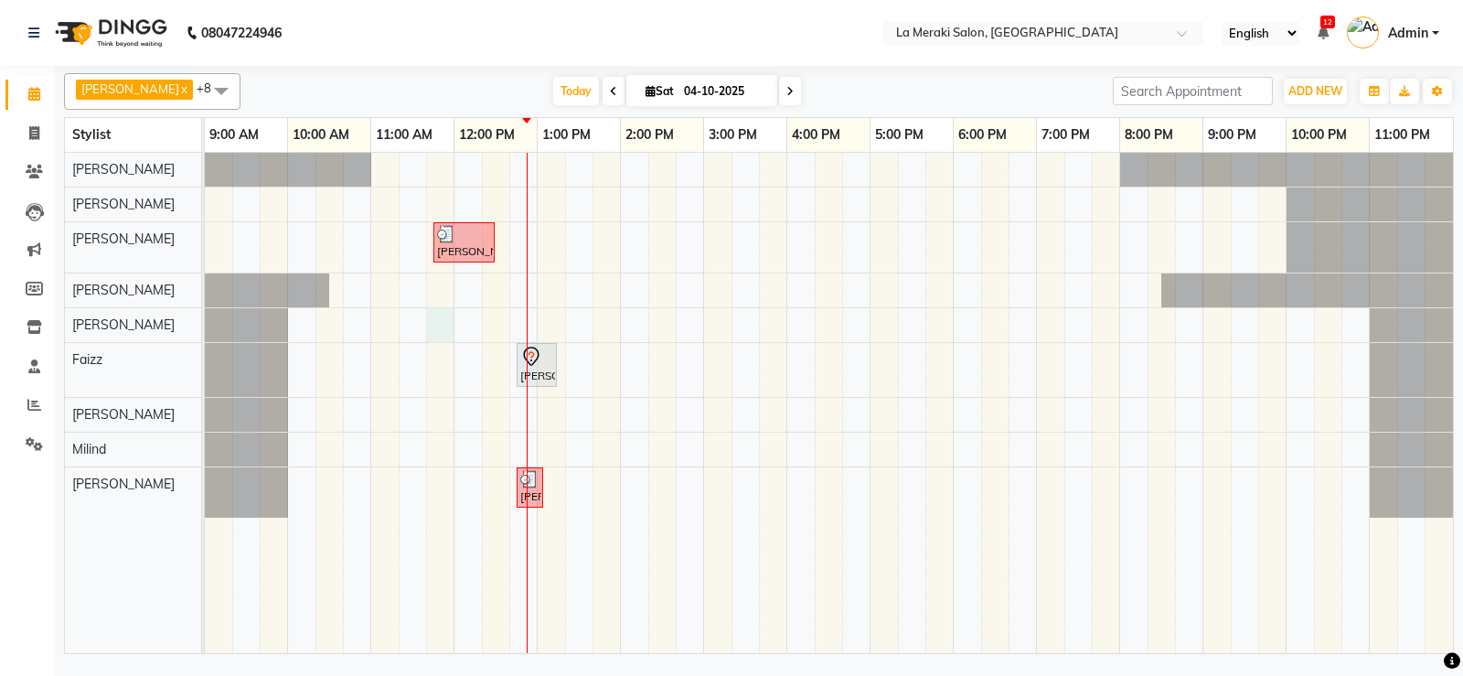
click at [437, 322] on div "[PERSON_NAME], TK03, 11:45 AM-12:30 PM, Style Director Level Men's Haircut [PER…" at bounding box center [829, 403] width 1249 height 500
select select "24557"
select select "705"
select select "tentative"
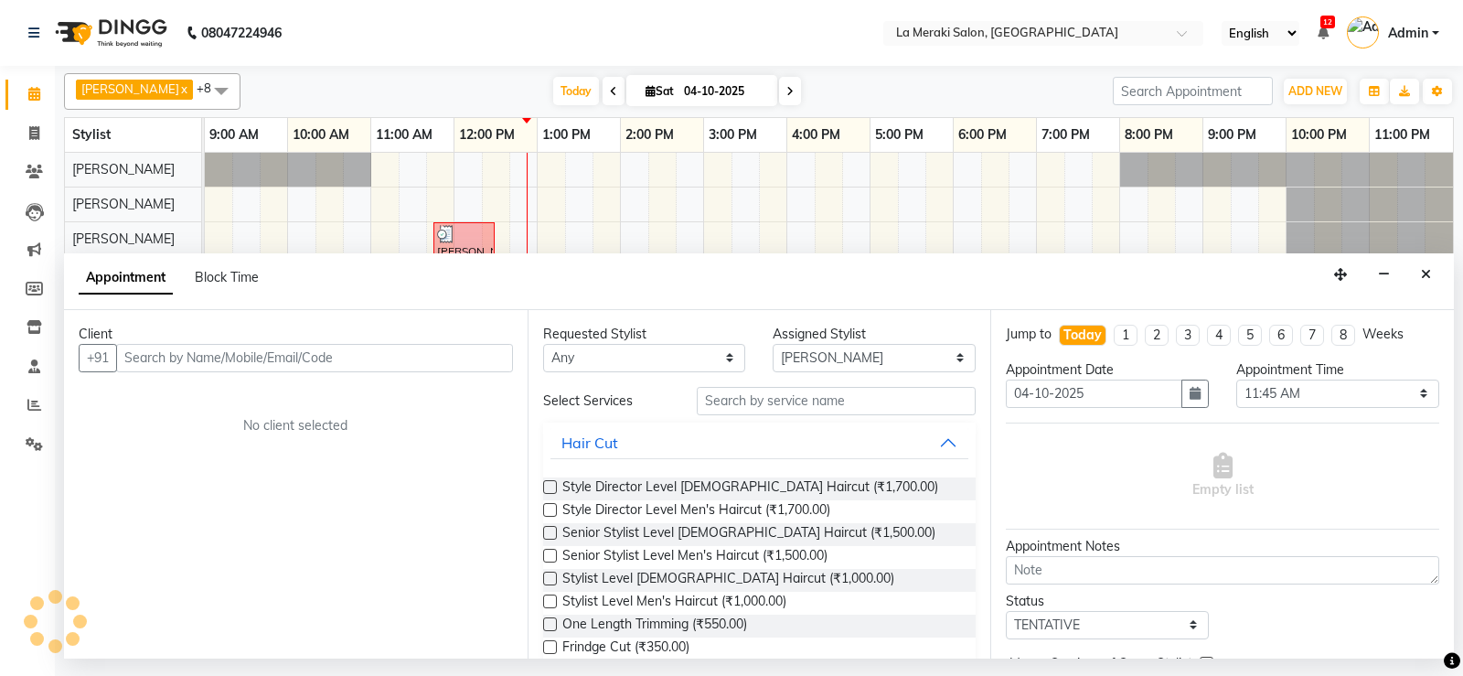
click at [274, 363] on input "text" at bounding box center [314, 358] width 397 height 28
type input "v"
click at [32, 168] on icon at bounding box center [34, 172] width 17 height 14
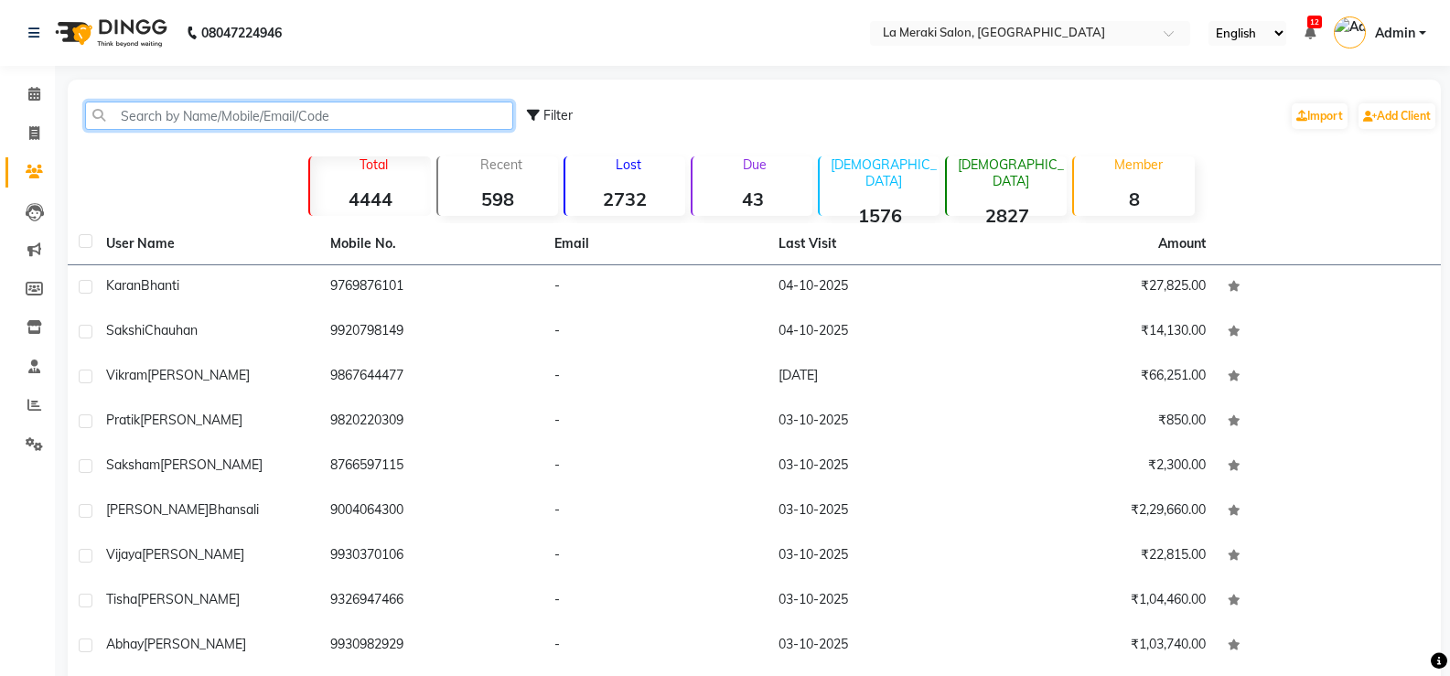
click at [297, 114] on input "text" at bounding box center [299, 116] width 428 height 28
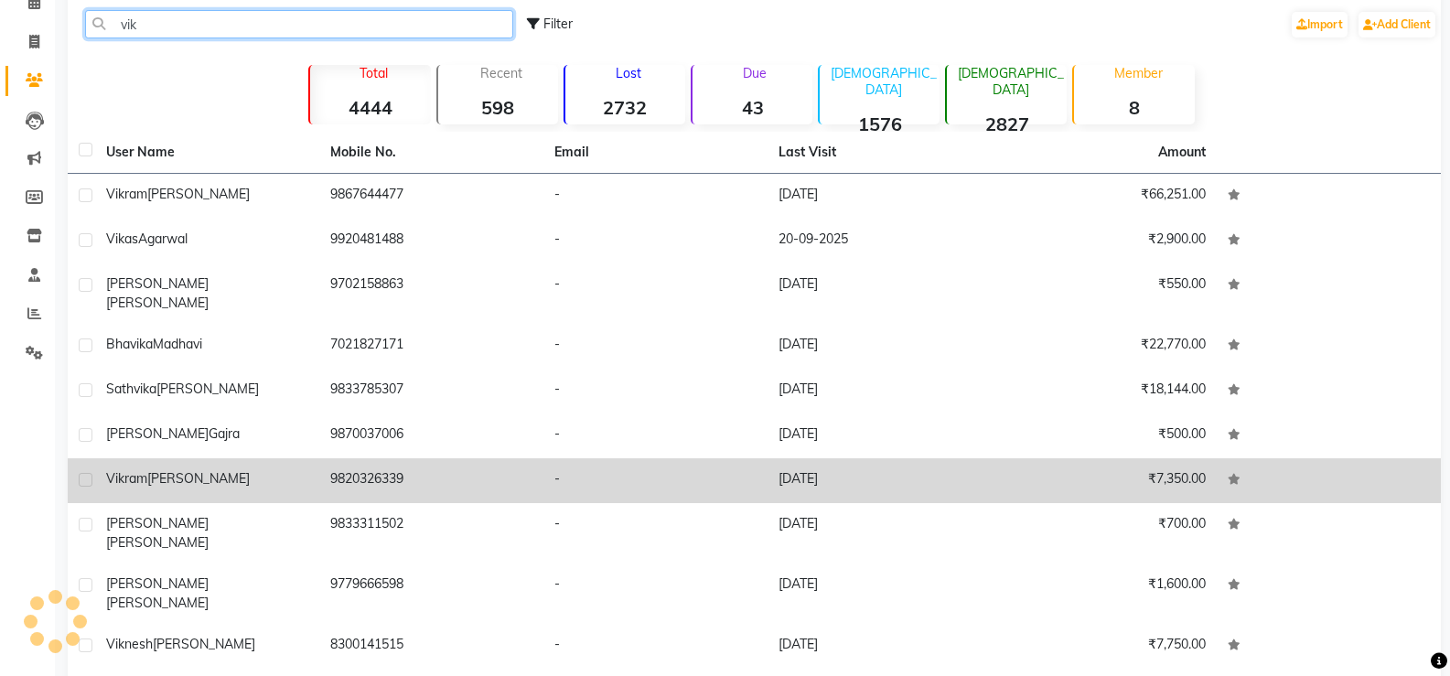
scroll to position [116, 0]
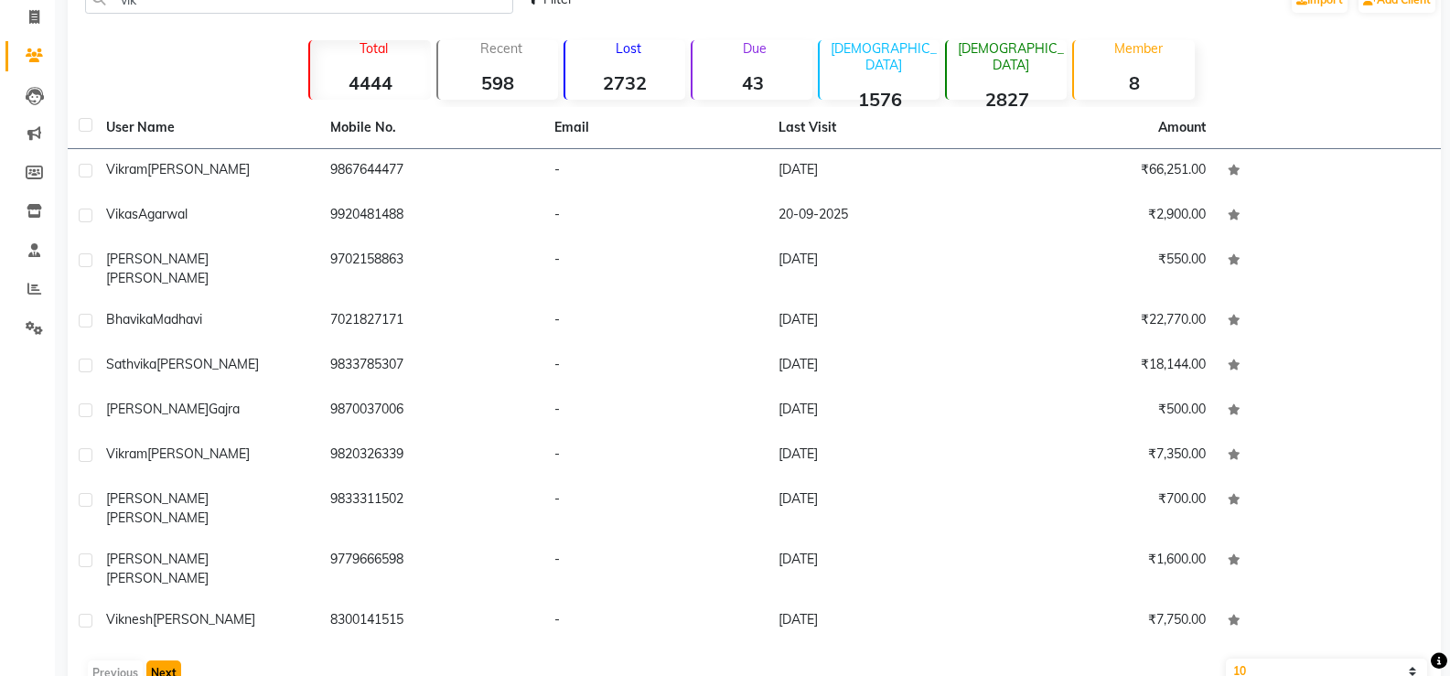
click at [170, 660] on button "Next" at bounding box center [163, 673] width 35 height 26
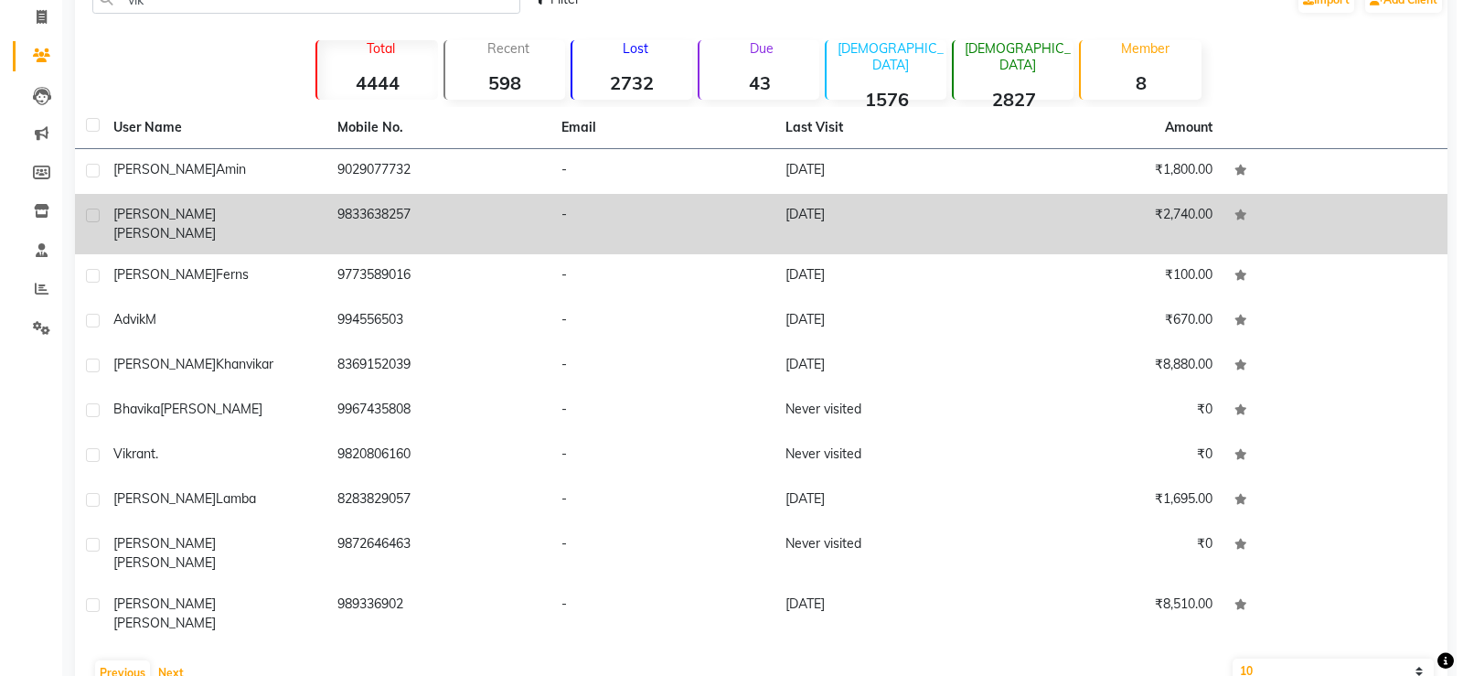
scroll to position [0, 0]
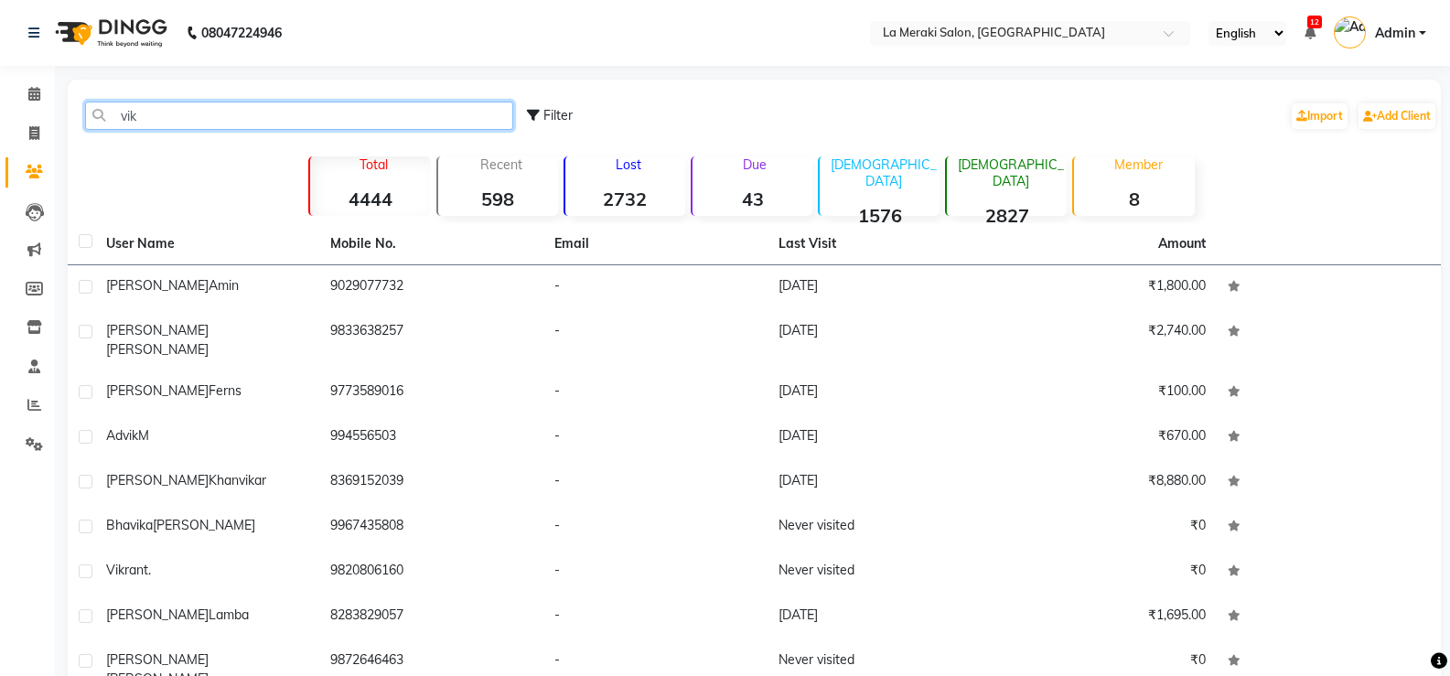
click at [230, 124] on input "vik" at bounding box center [299, 116] width 428 height 28
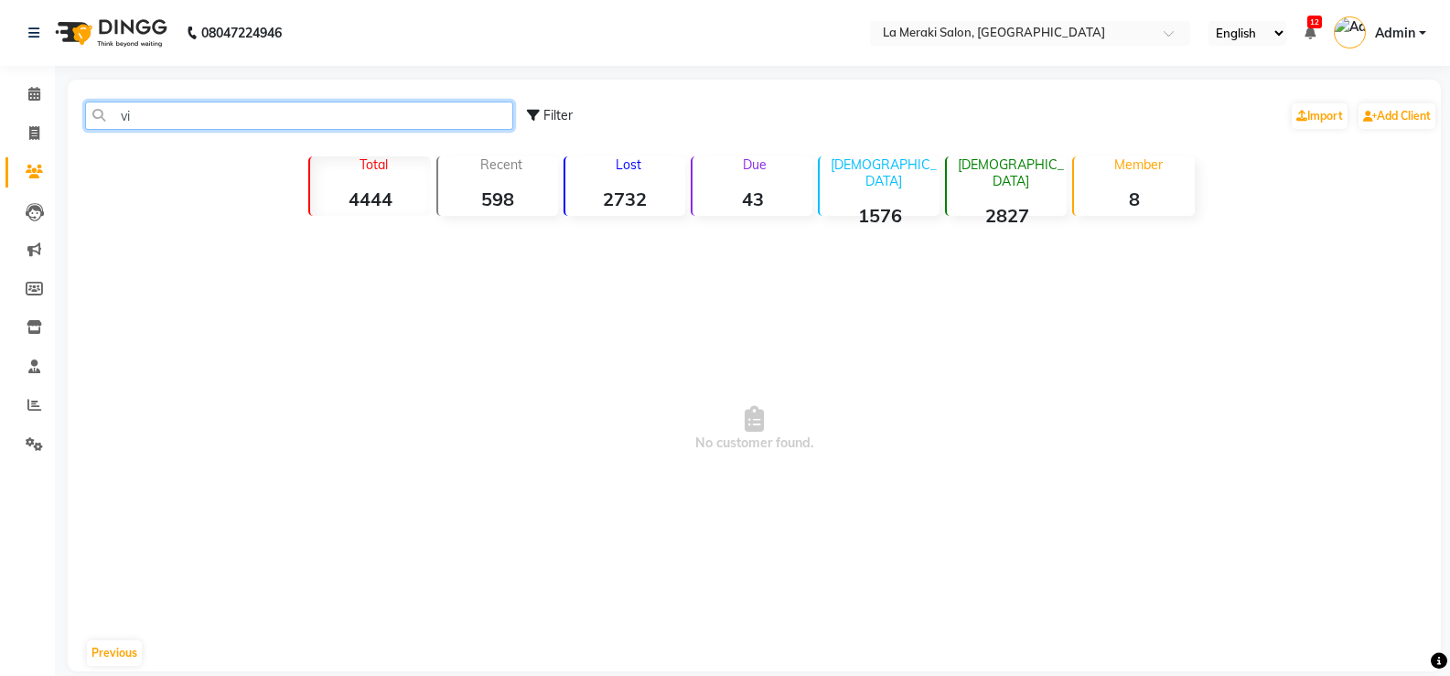
type input "v"
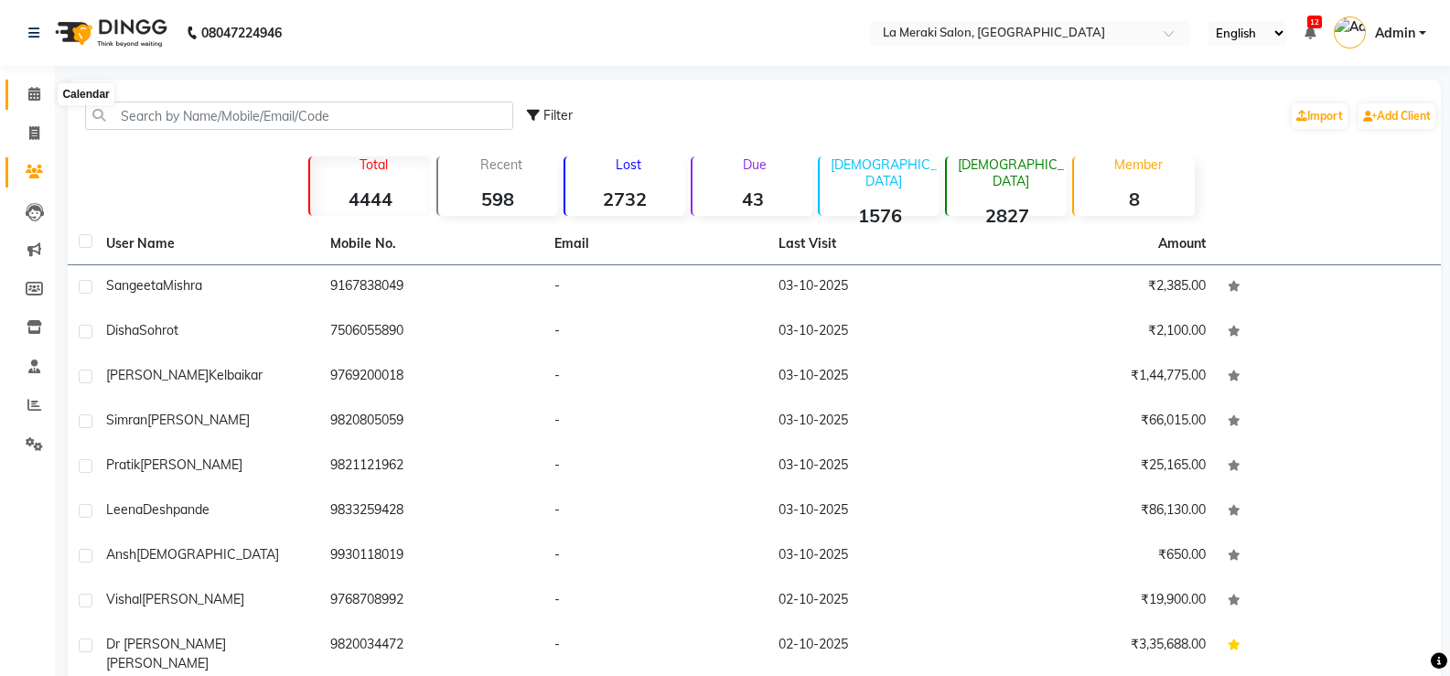
click at [32, 93] on icon at bounding box center [34, 94] width 12 height 14
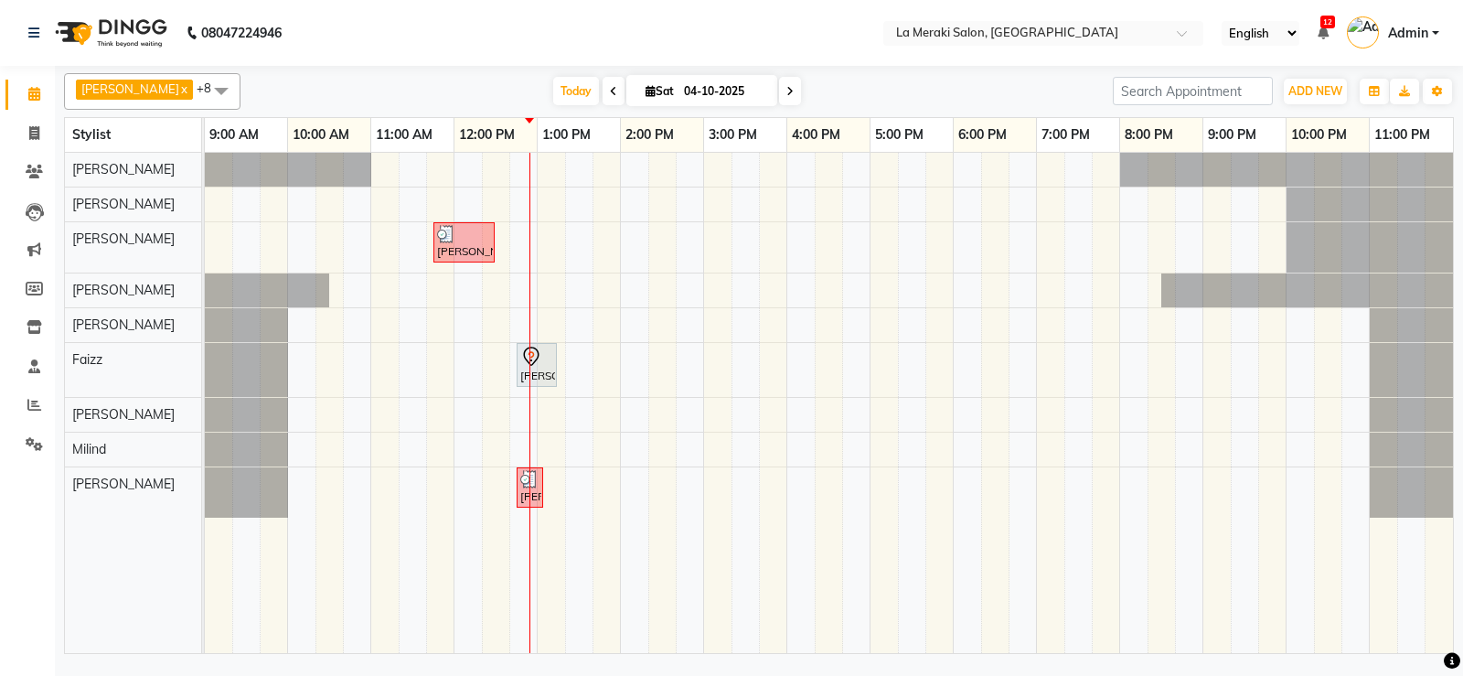
click at [436, 330] on div "[PERSON_NAME], TK03, 11:45 AM-12:30 PM, Style Director Level Men's Haircut [PER…" at bounding box center [829, 403] width 1249 height 500
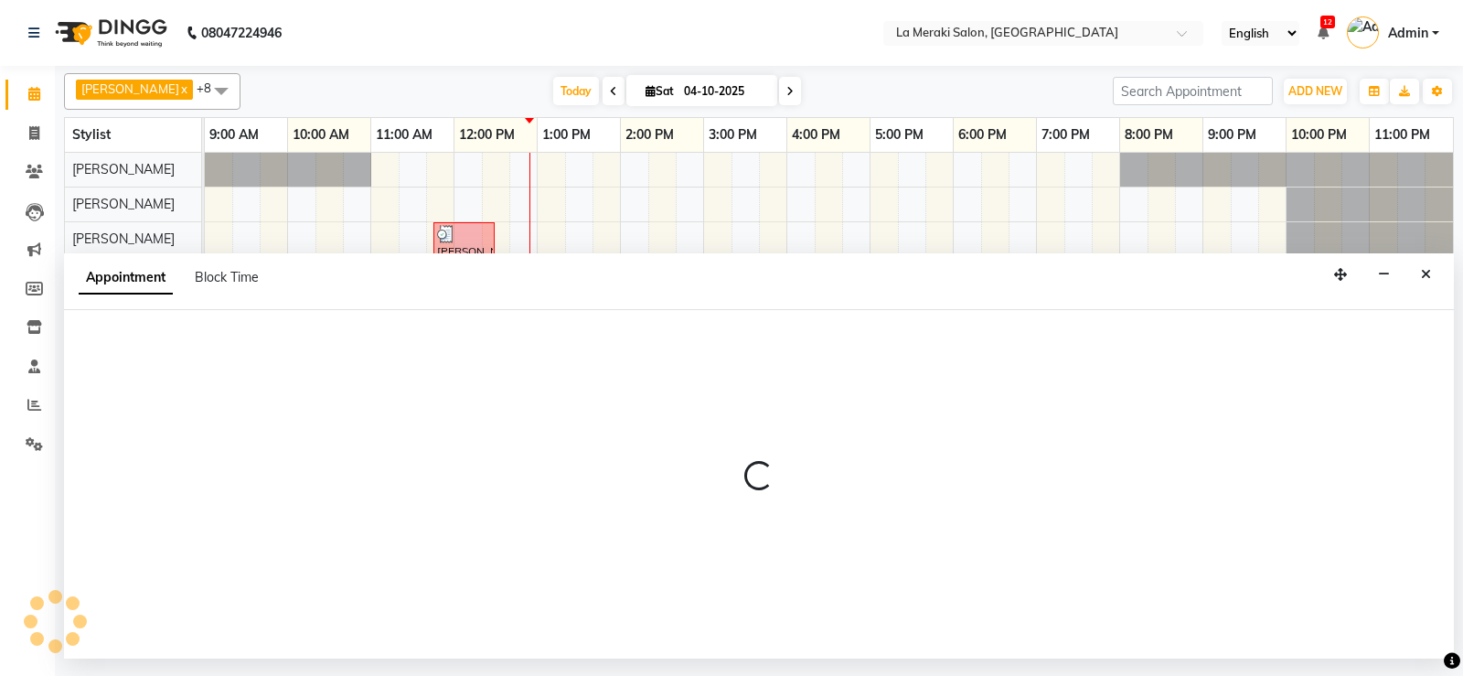
select select "24557"
select select "705"
select select "tentative"
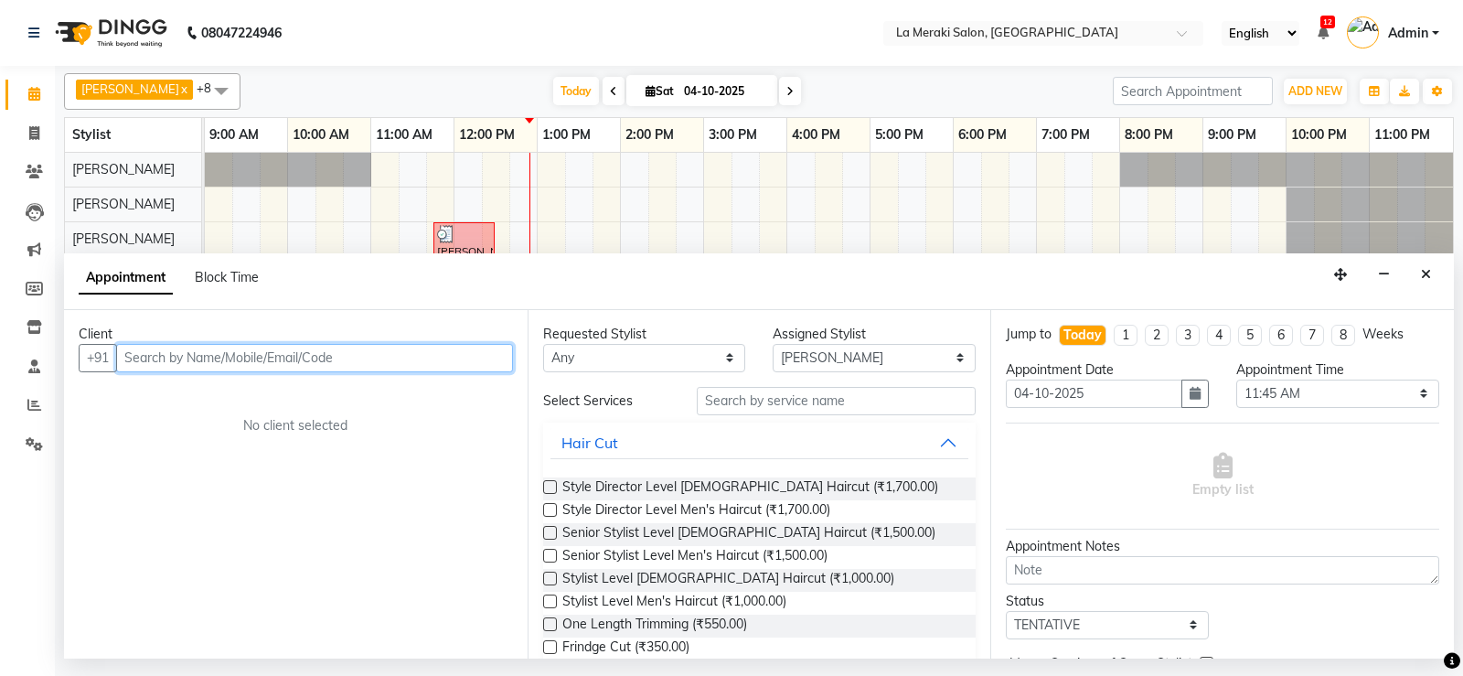
click at [275, 357] on input "text" at bounding box center [314, 358] width 397 height 28
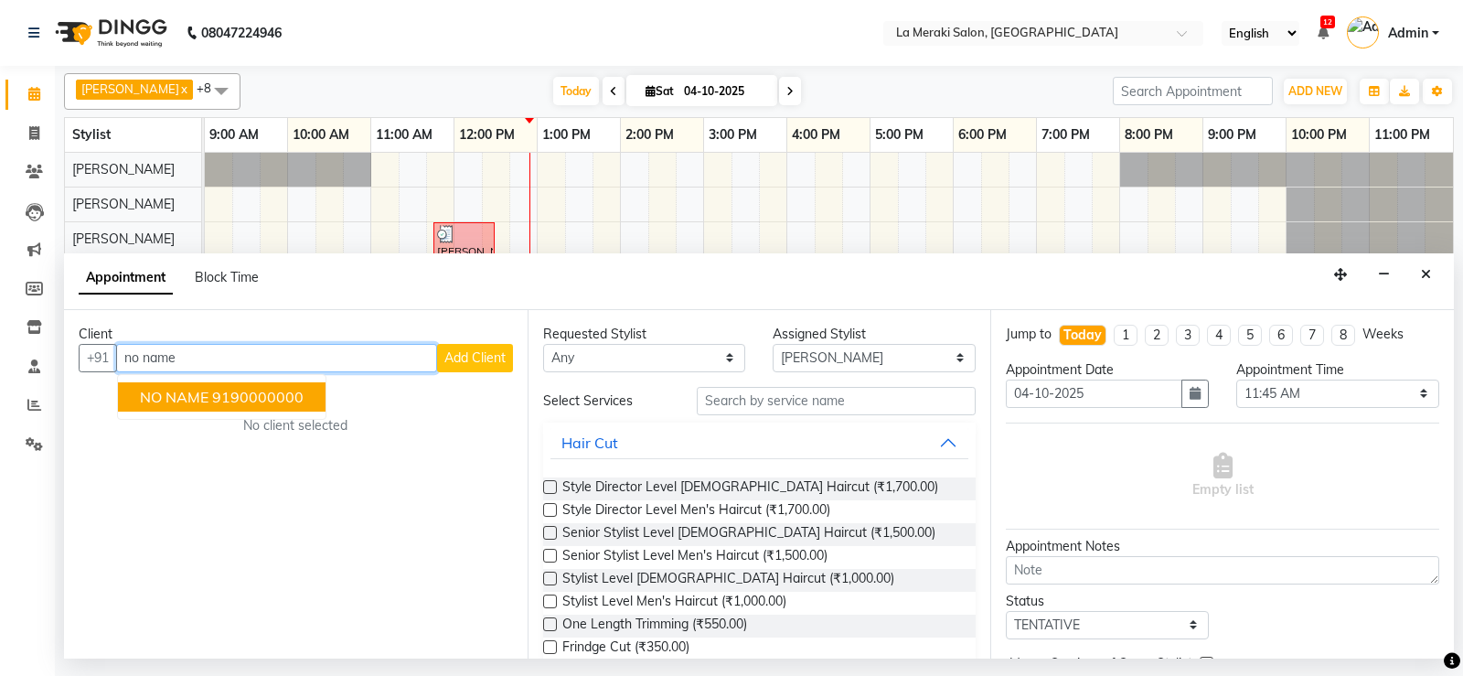
click at [269, 393] on ngb-highlight "9190000000" at bounding box center [257, 397] width 91 height 18
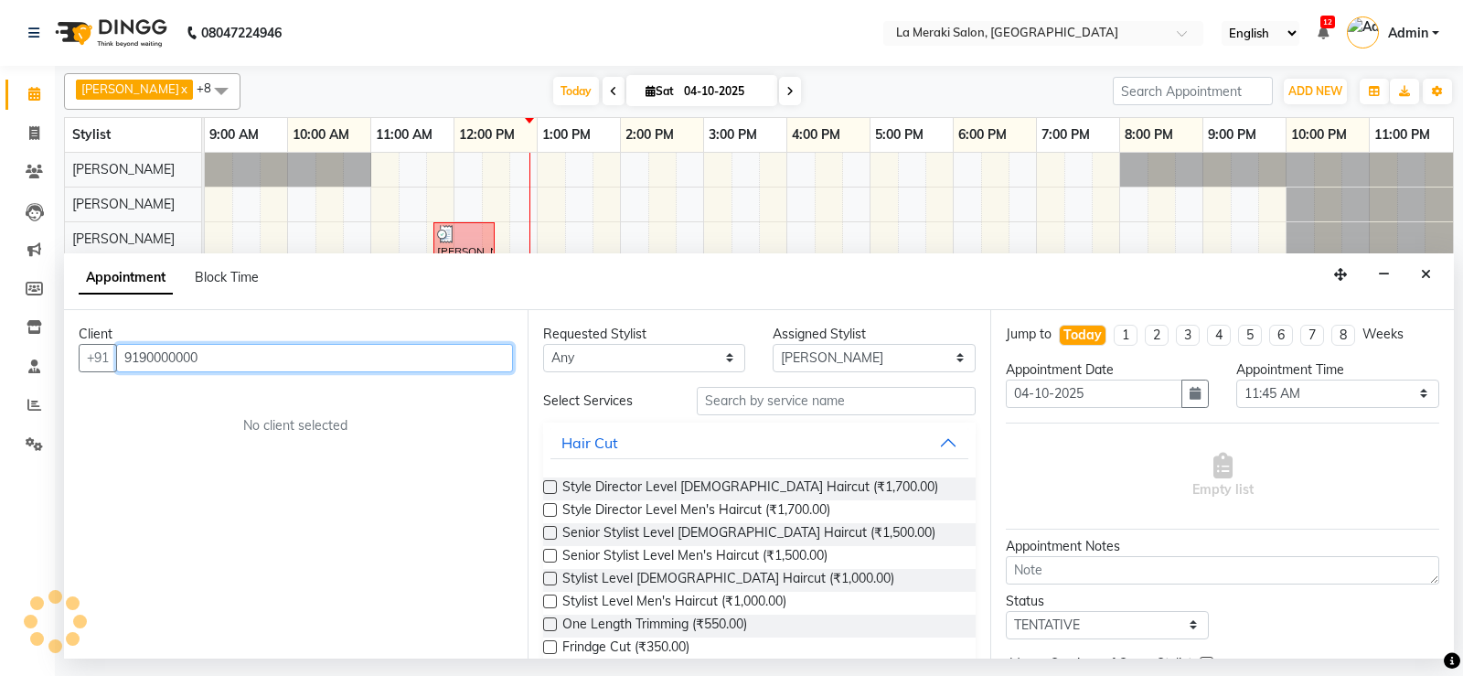
type input "9190000000"
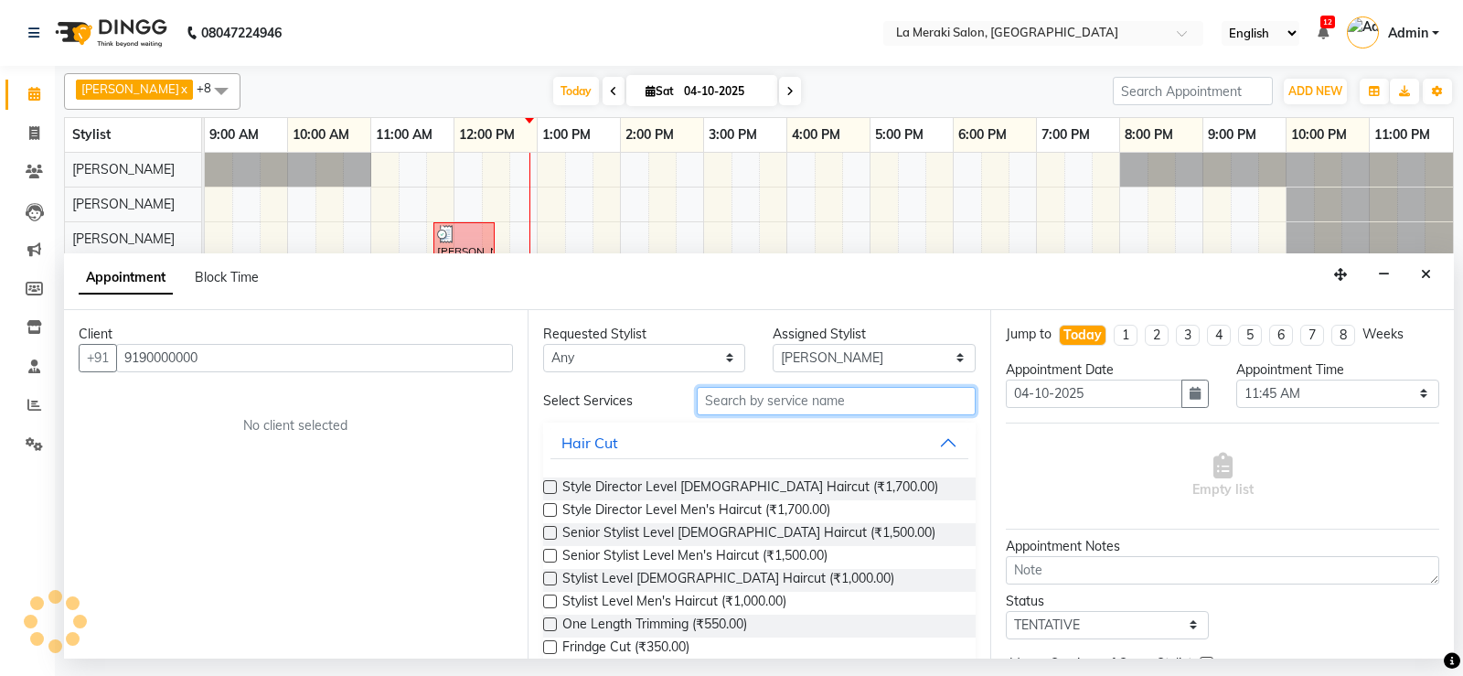
click at [768, 398] on input "text" at bounding box center [837, 401] width 280 height 28
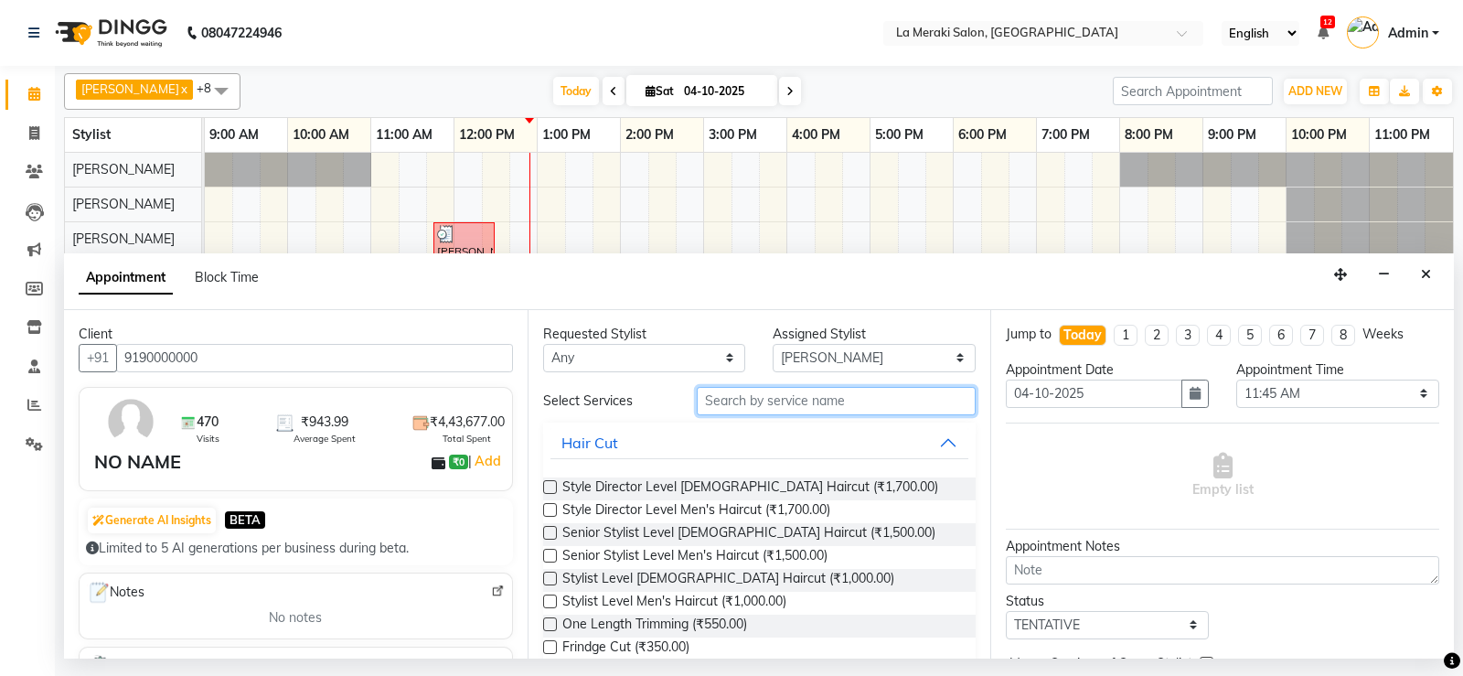
click at [769, 401] on input "text" at bounding box center [837, 401] width 280 height 28
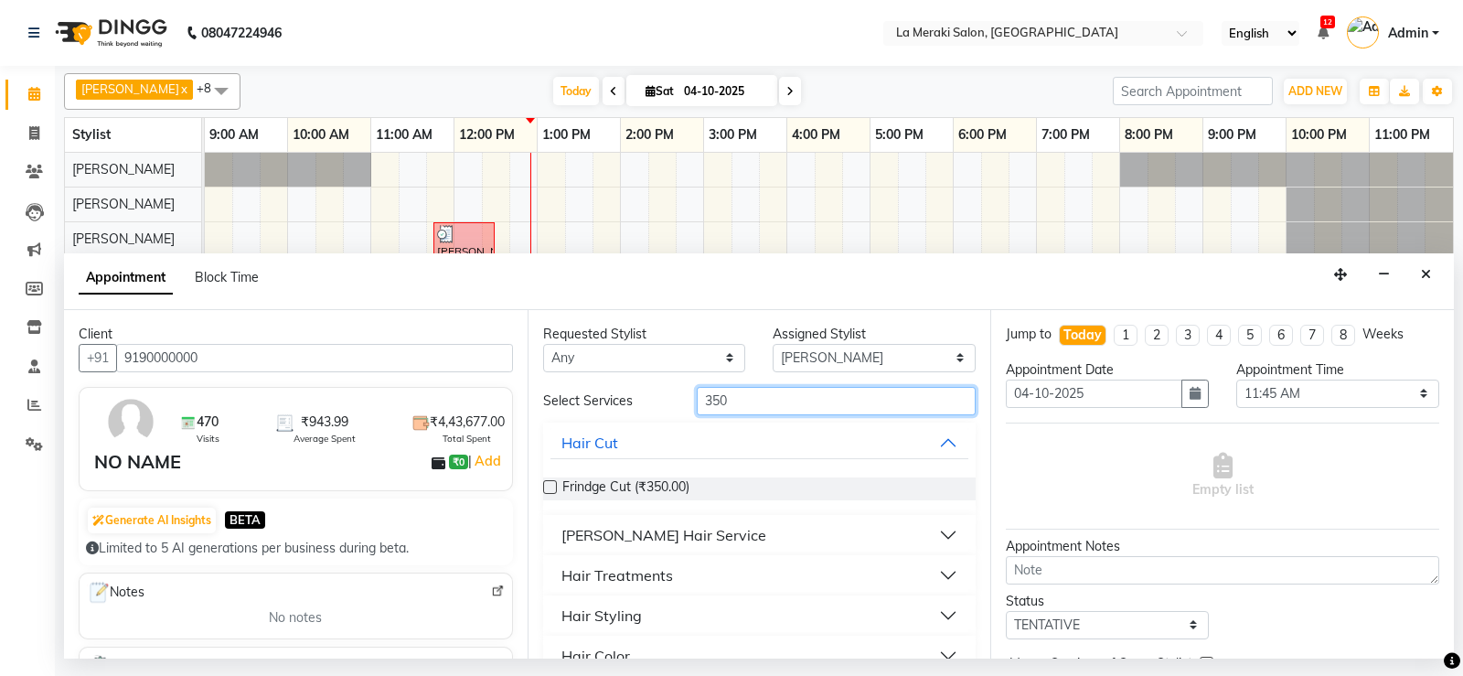
type input "350"
click at [930, 539] on button "[PERSON_NAME] Hair Service" at bounding box center [760, 535] width 419 height 33
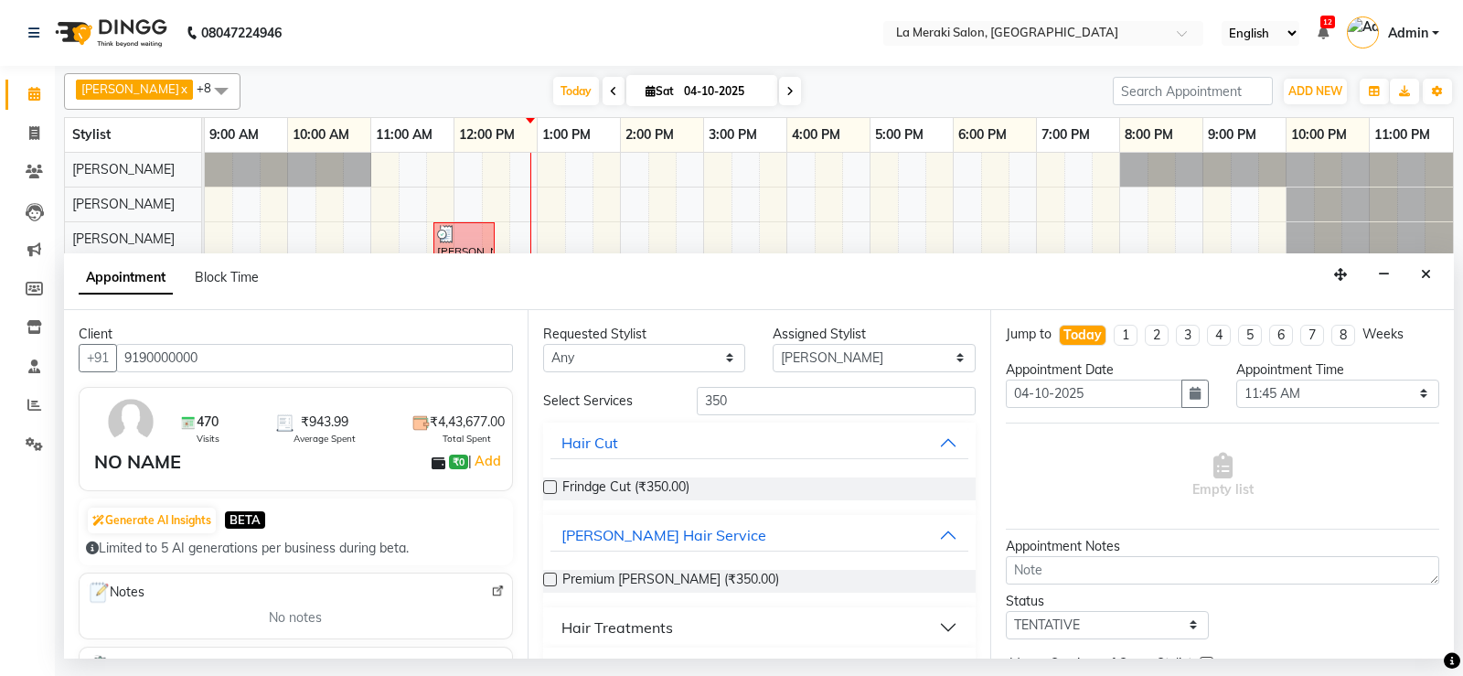
click at [548, 578] on label at bounding box center [550, 580] width 14 height 14
click at [548, 578] on input "checkbox" at bounding box center [549, 581] width 12 height 12
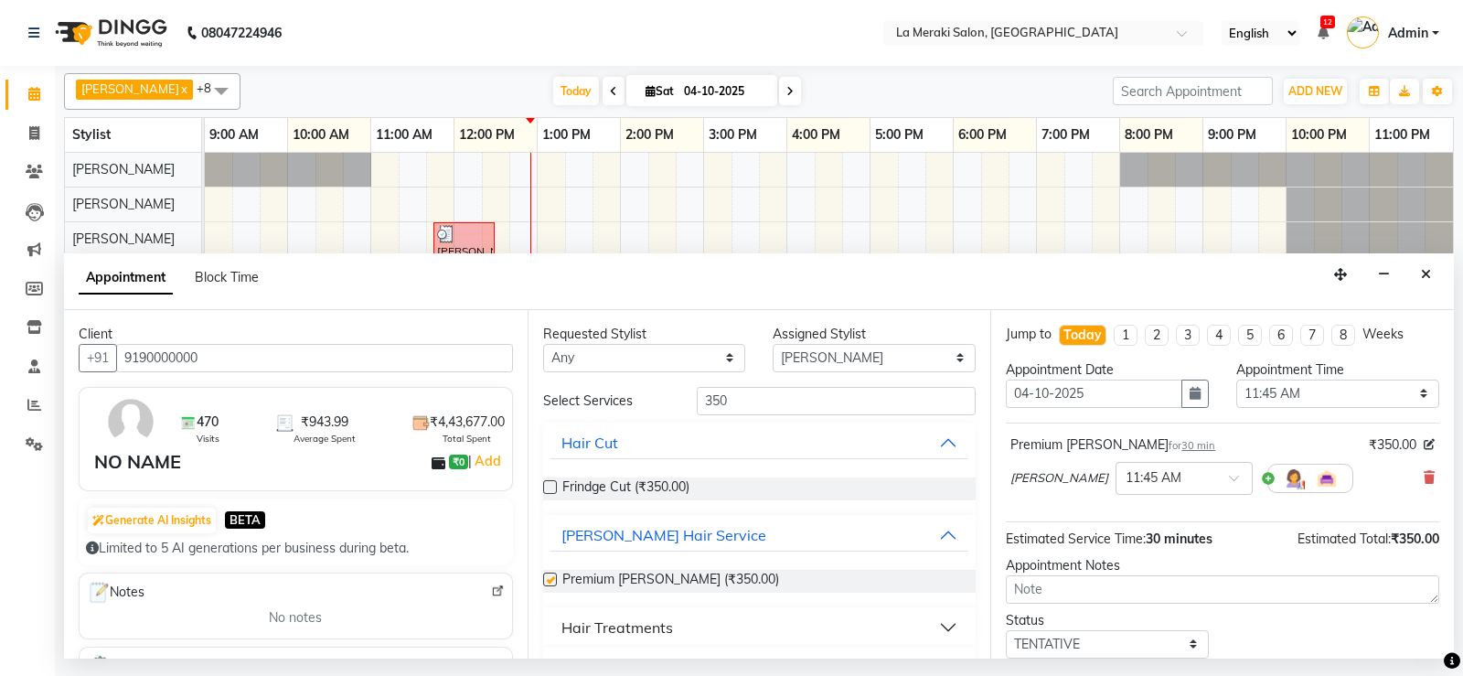
checkbox input "false"
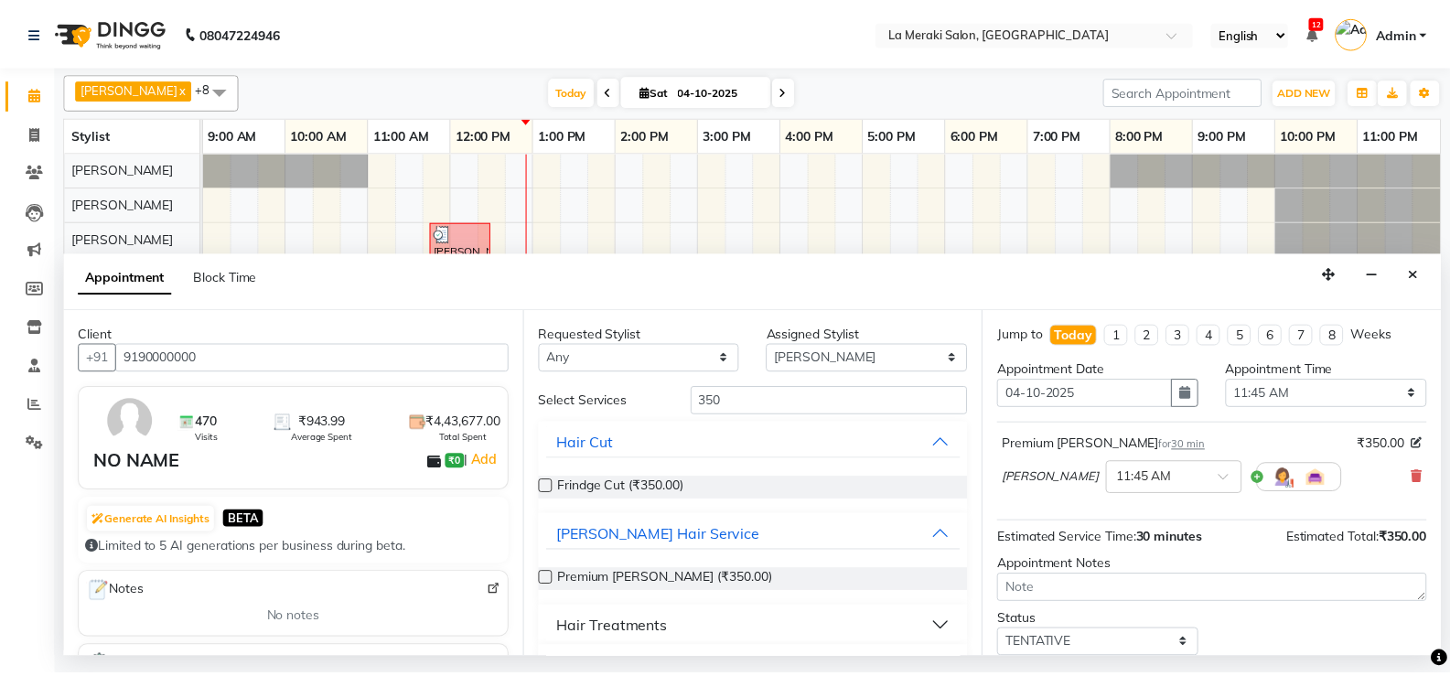
scroll to position [115, 0]
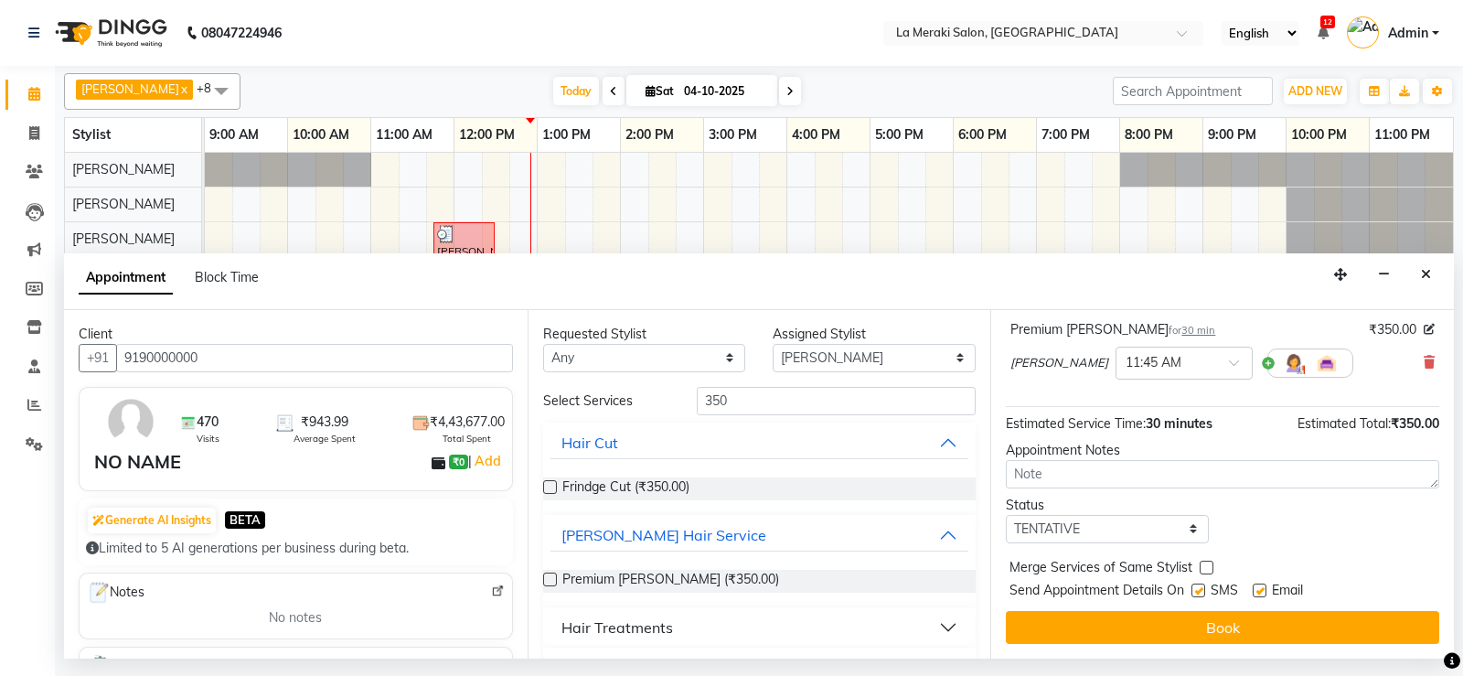
click at [1199, 592] on label at bounding box center [1199, 591] width 14 height 14
click at [1199, 592] on input "checkbox" at bounding box center [1198, 592] width 12 height 12
checkbox input "false"
click at [1262, 591] on label at bounding box center [1260, 591] width 14 height 14
click at [1262, 591] on input "checkbox" at bounding box center [1259, 592] width 12 height 12
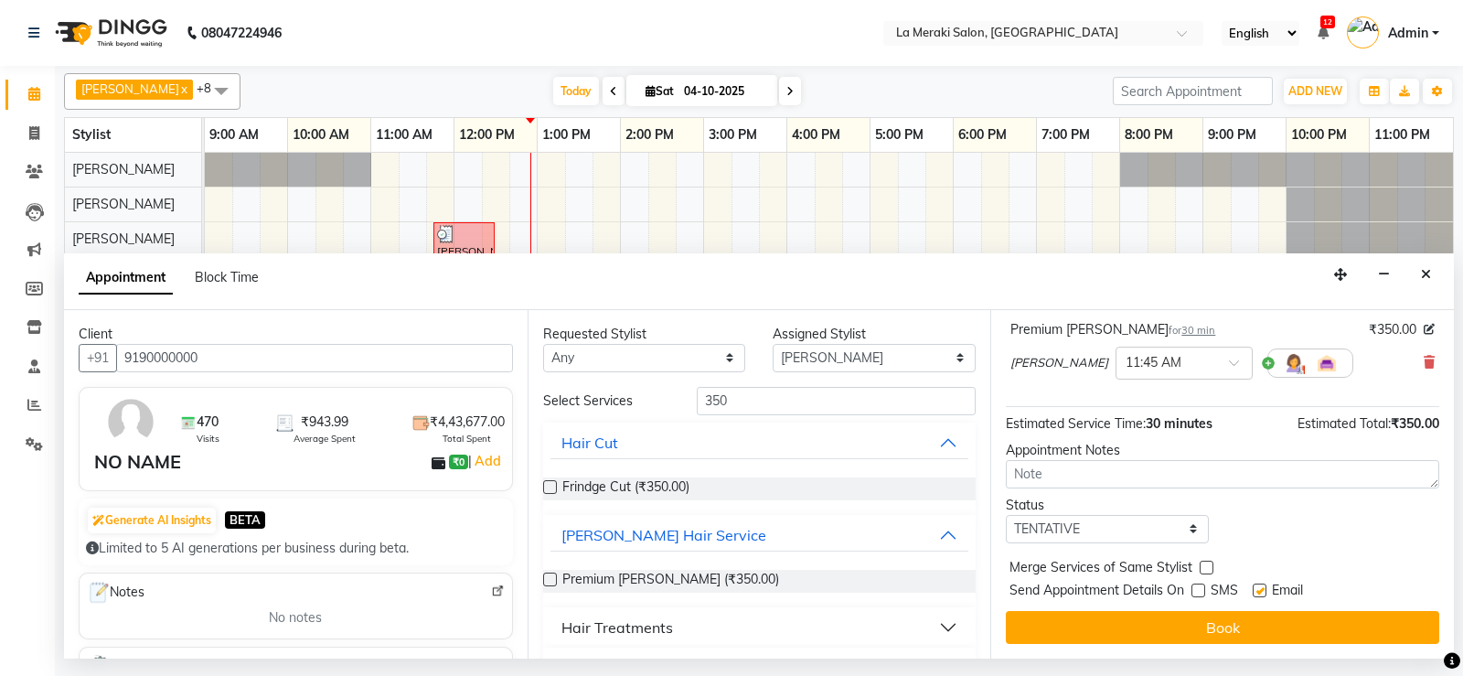
checkbox input "false"
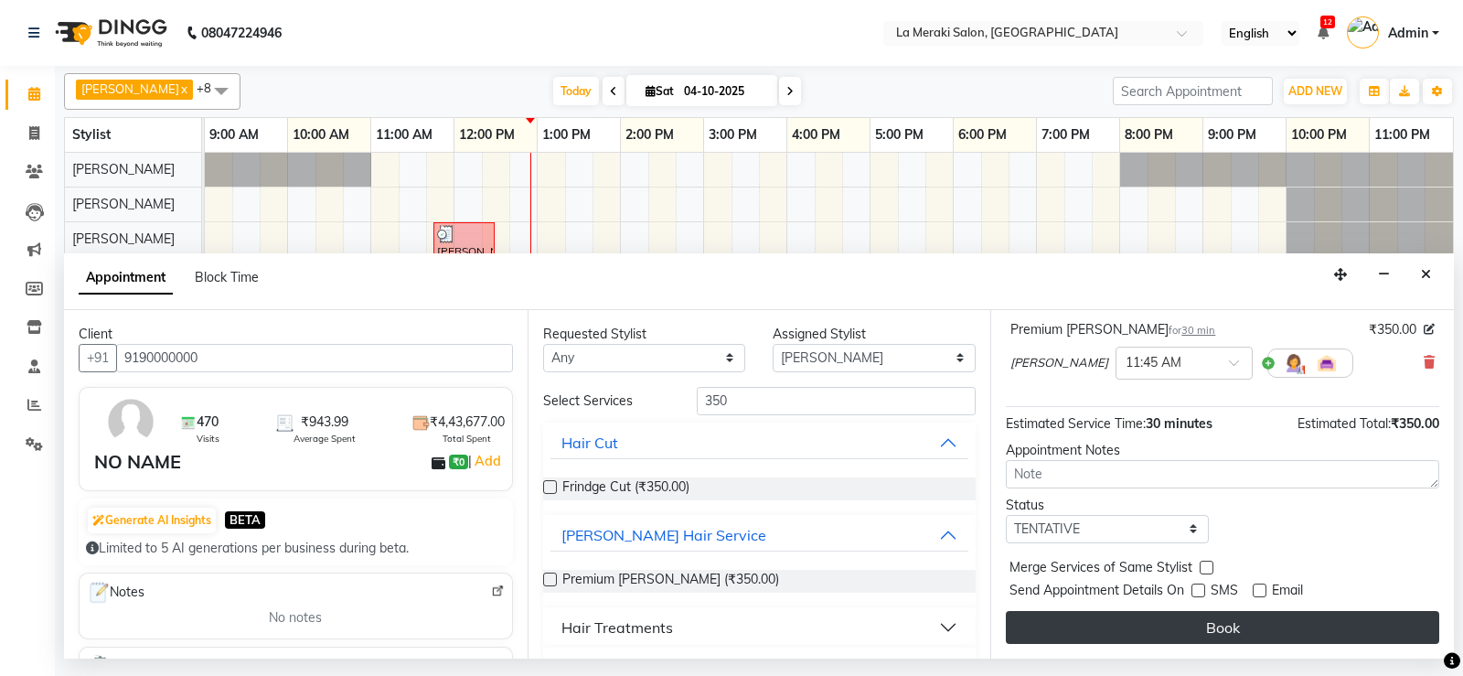
click at [1239, 617] on button "Book" at bounding box center [1223, 627] width 434 height 33
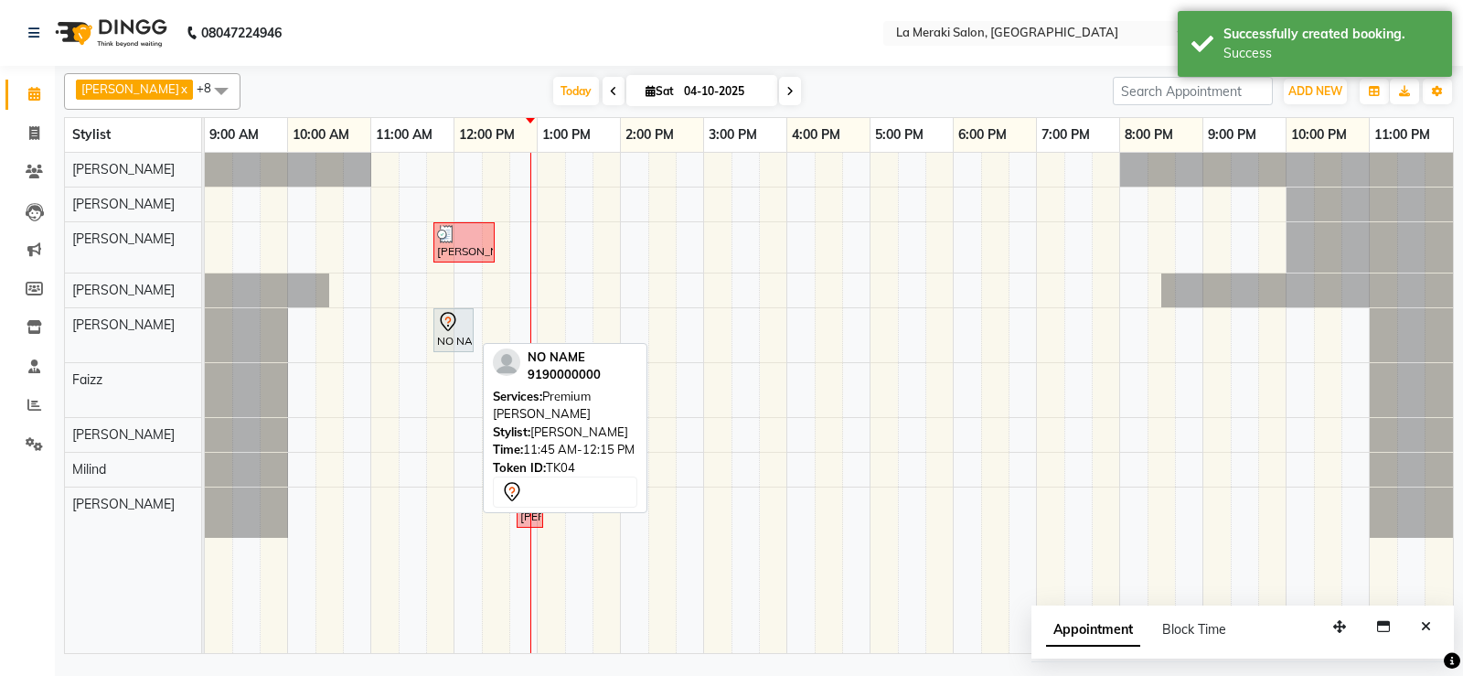
click at [463, 340] on div "NO NAME, TK04, 11:45 AM-12:15 PM, Premium [PERSON_NAME]" at bounding box center [453, 330] width 37 height 38
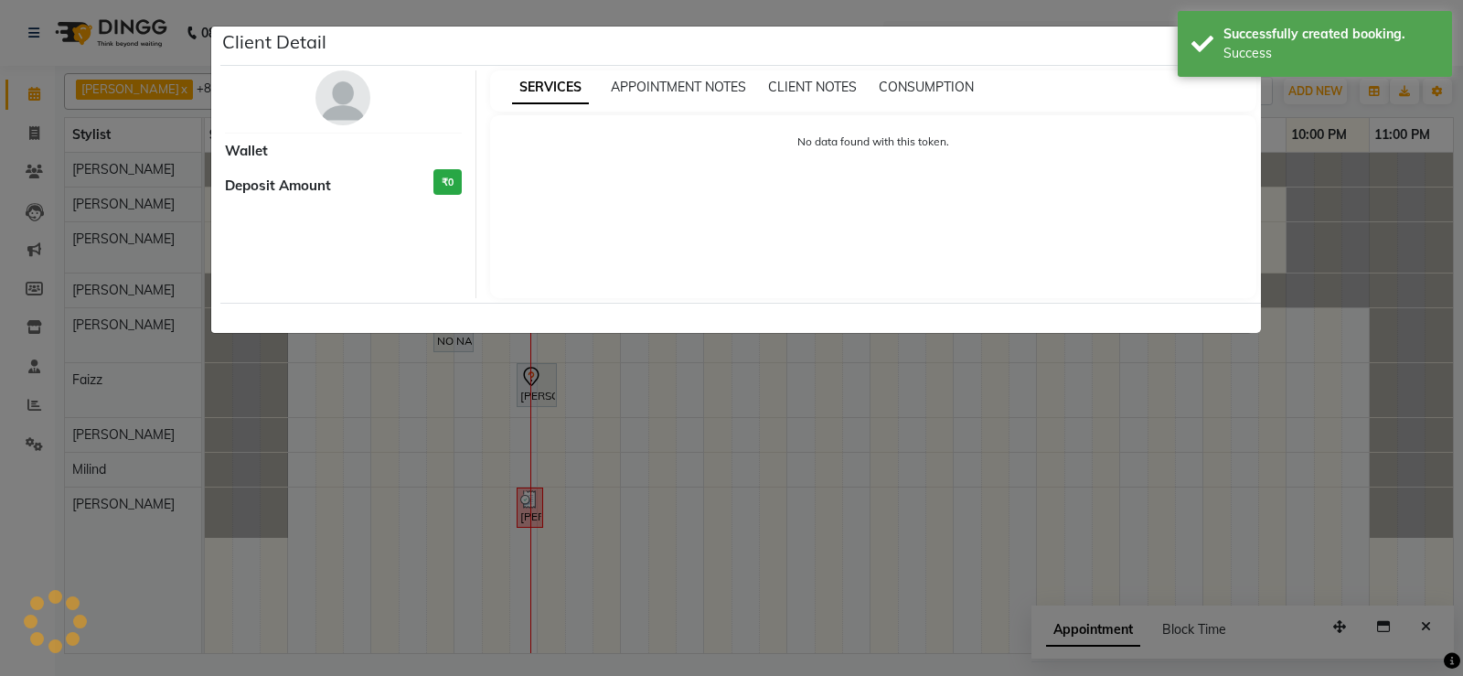
select select "7"
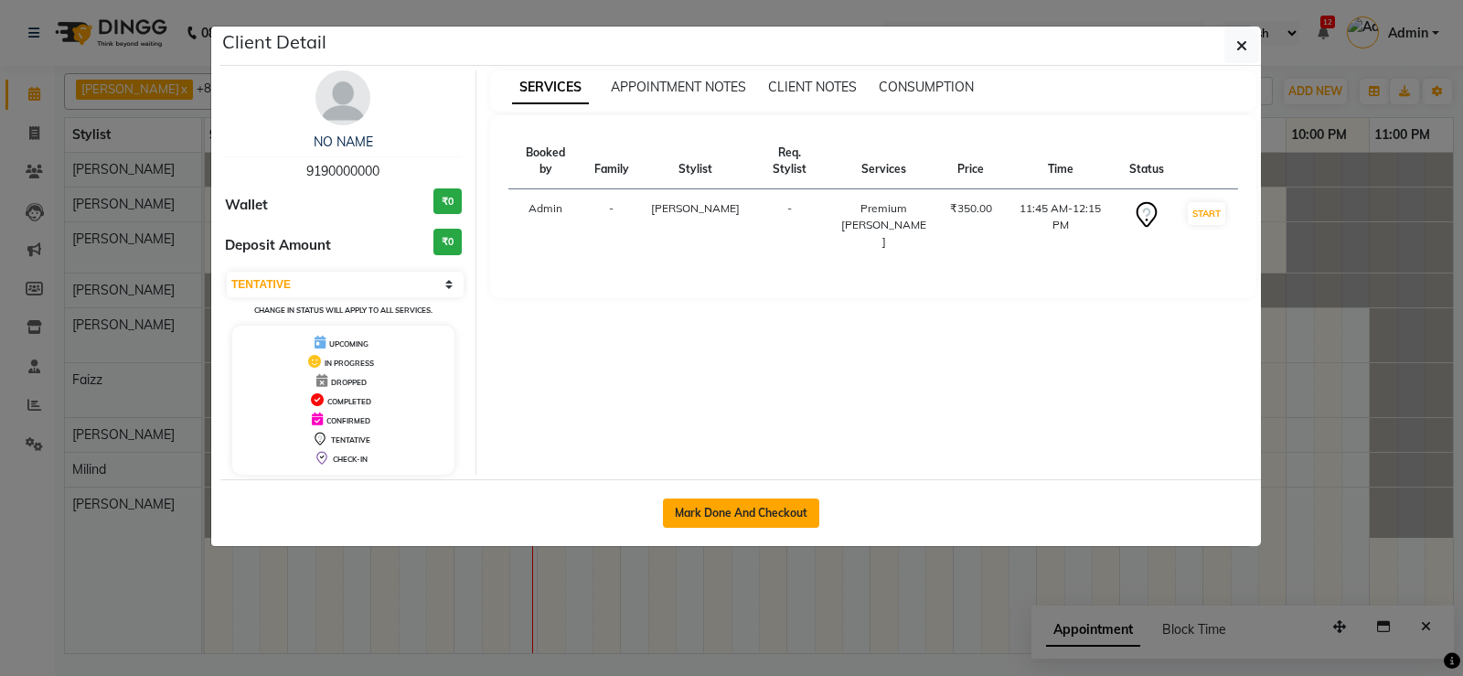
click at [729, 518] on button "Mark Done And Checkout" at bounding box center [741, 512] width 156 height 29
select select "438"
select select "service"
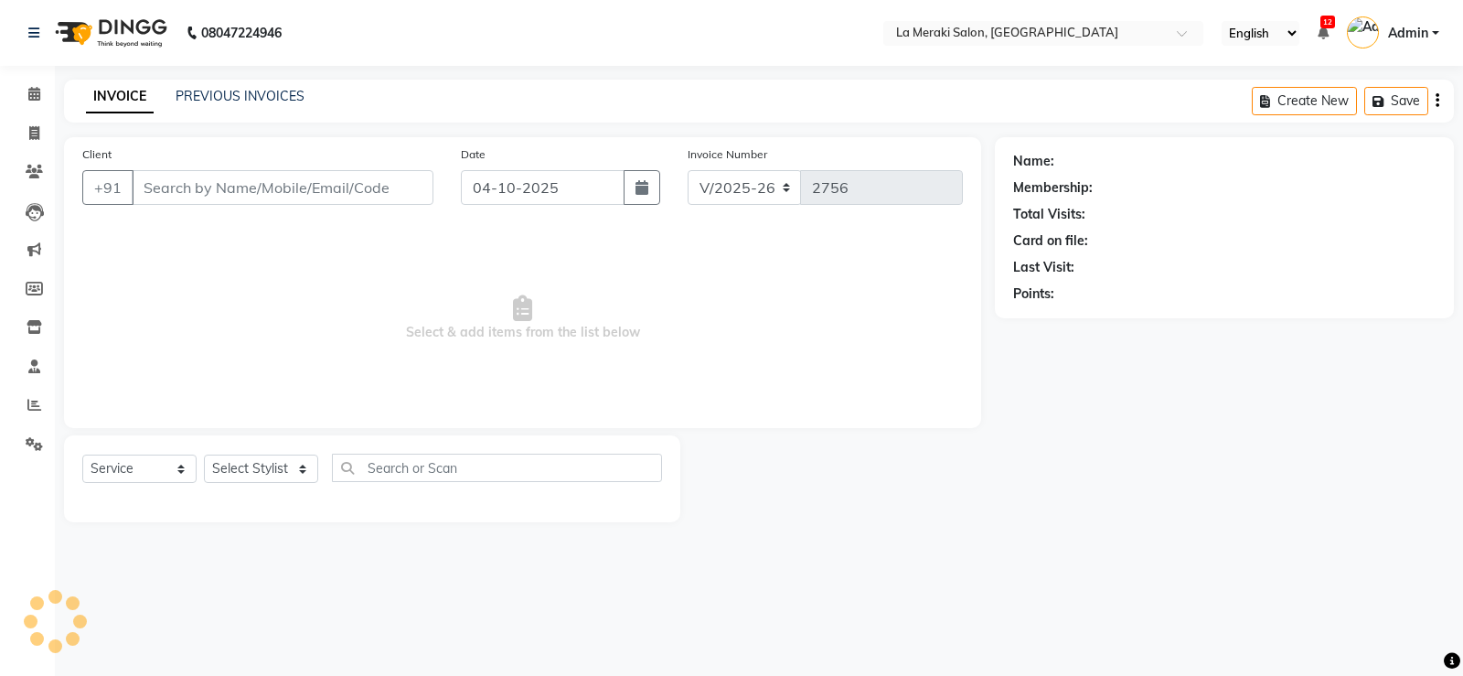
type input "9190000000"
select select "24557"
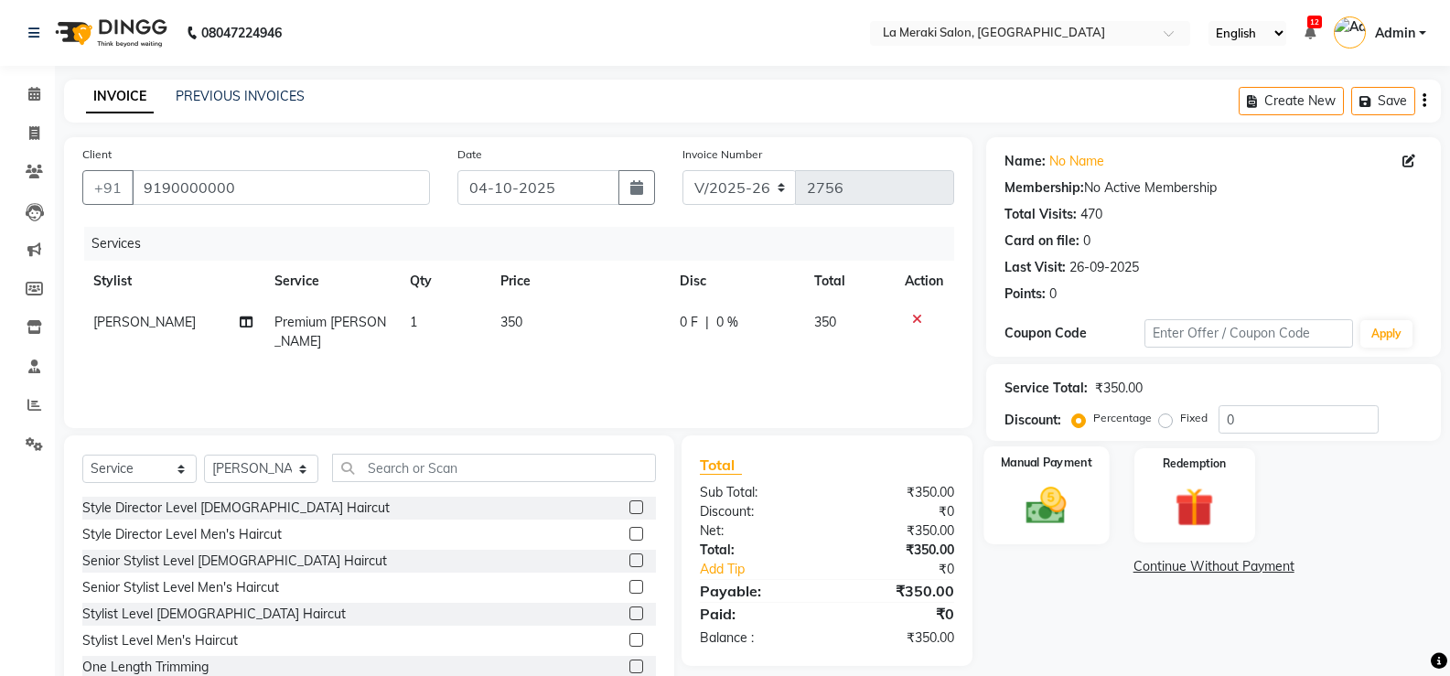
click at [1038, 512] on img at bounding box center [1045, 505] width 65 height 47
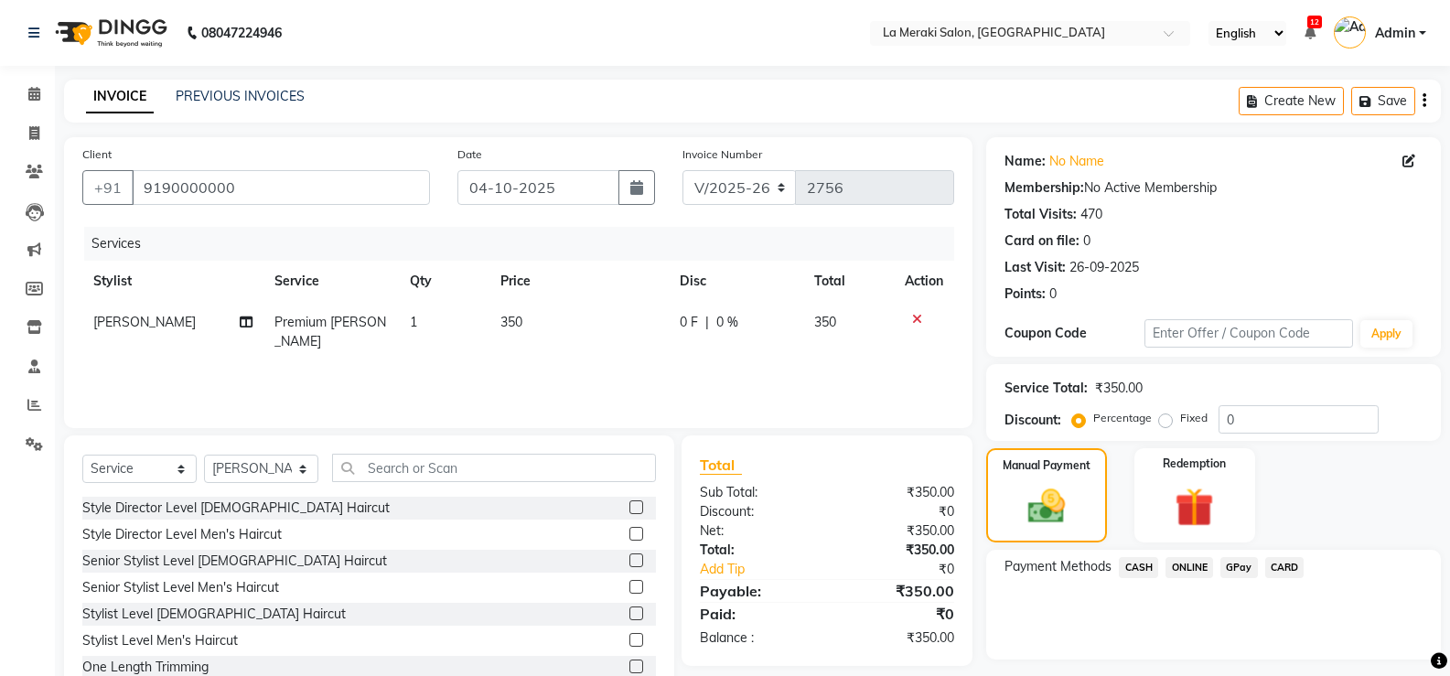
scroll to position [57, 0]
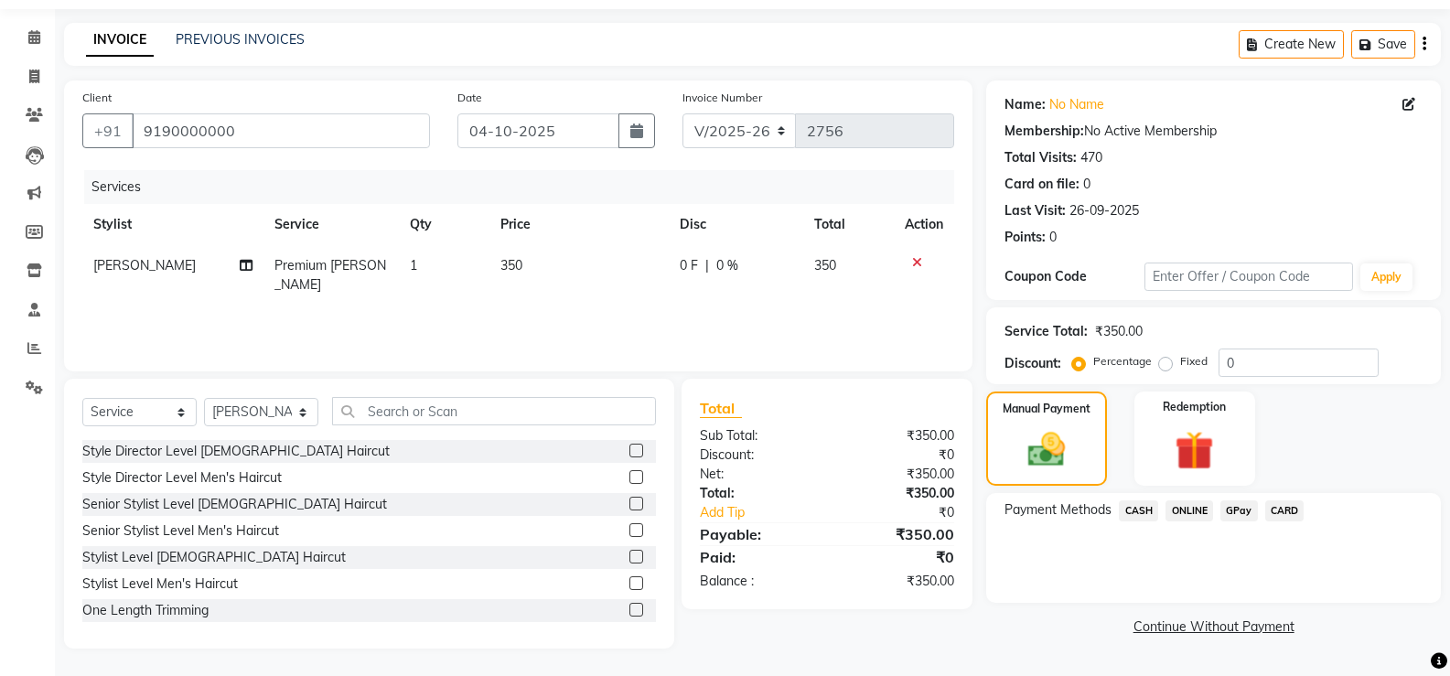
click at [1232, 506] on span "GPay" at bounding box center [1239, 510] width 38 height 21
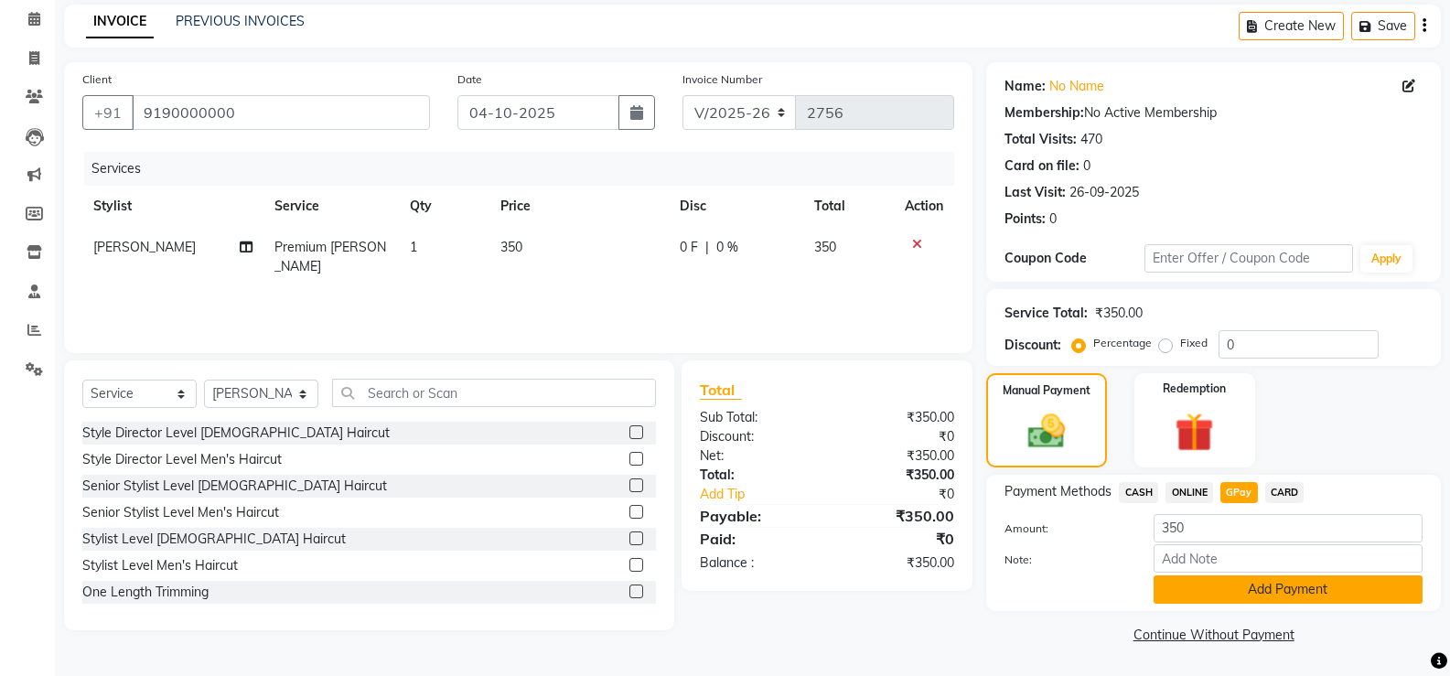
click at [1201, 578] on button "Add Payment" at bounding box center [1287, 589] width 269 height 28
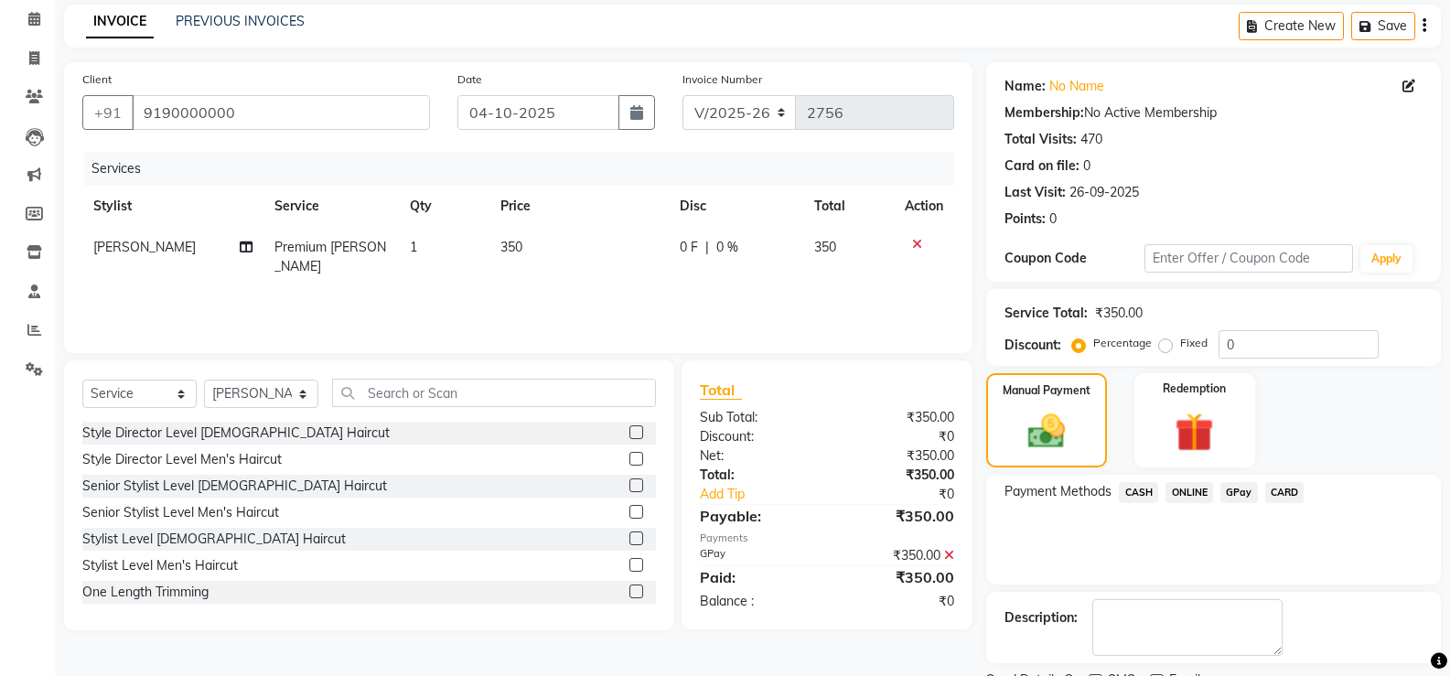
scroll to position [152, 0]
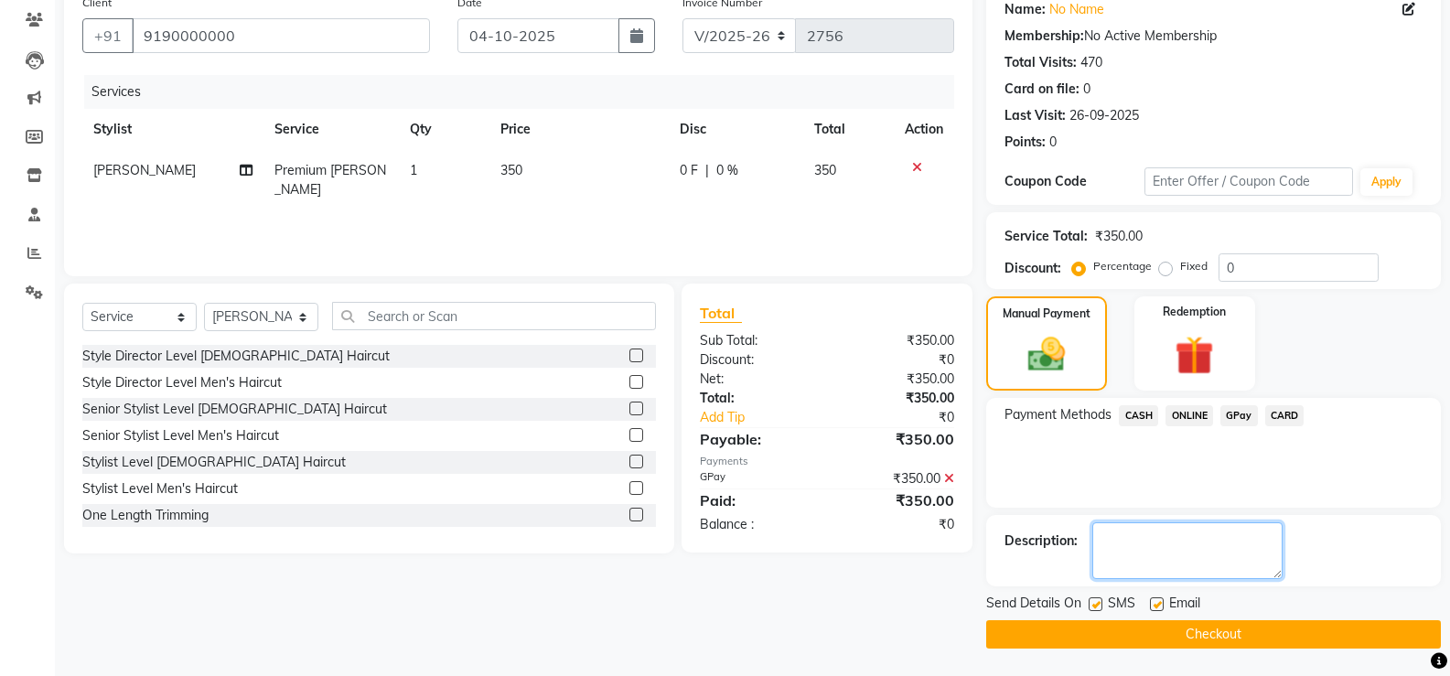
click at [1183, 557] on textarea at bounding box center [1187, 550] width 190 height 57
type textarea "s"
click at [1094, 605] on label at bounding box center [1095, 604] width 14 height 14
click at [1094, 605] on input "checkbox" at bounding box center [1094, 605] width 12 height 12
checkbox input "false"
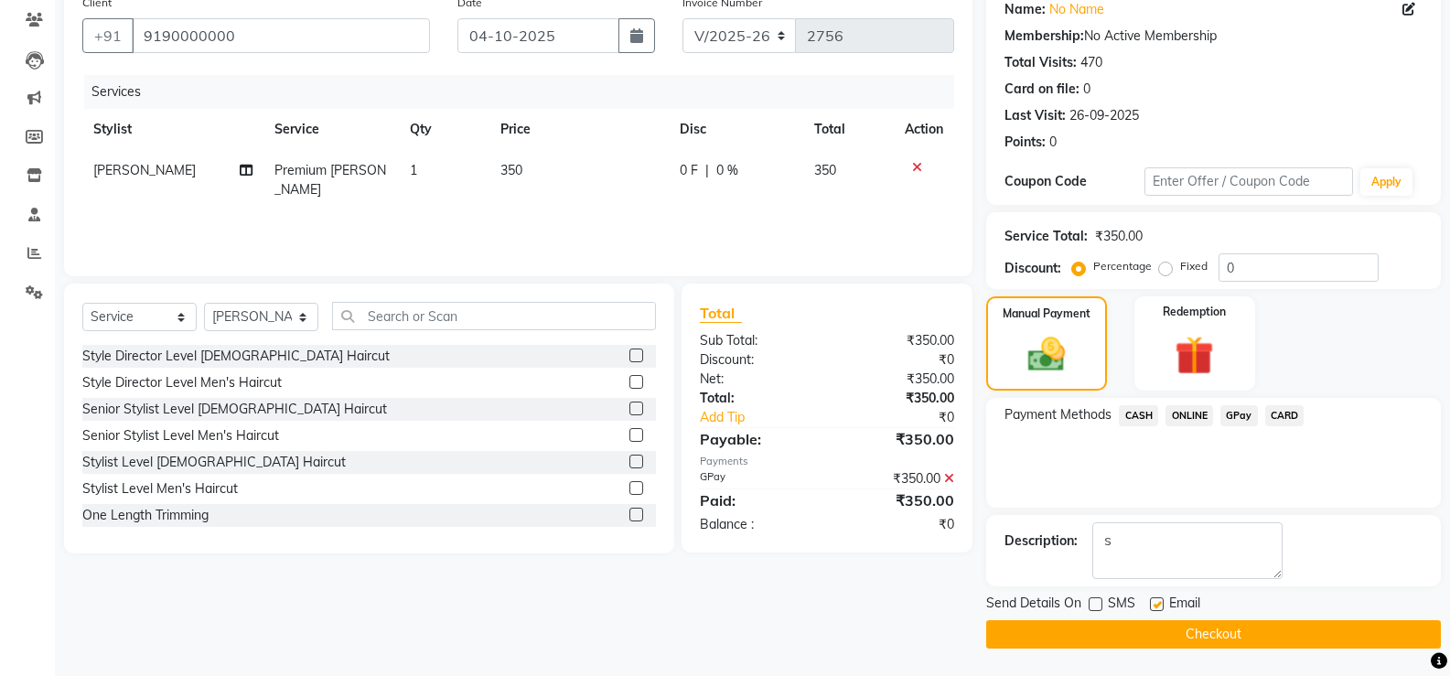
click at [1154, 606] on label at bounding box center [1157, 604] width 14 height 14
click at [1154, 606] on input "checkbox" at bounding box center [1156, 605] width 12 height 12
checkbox input "false"
click at [1127, 627] on button "Checkout" at bounding box center [1213, 634] width 455 height 28
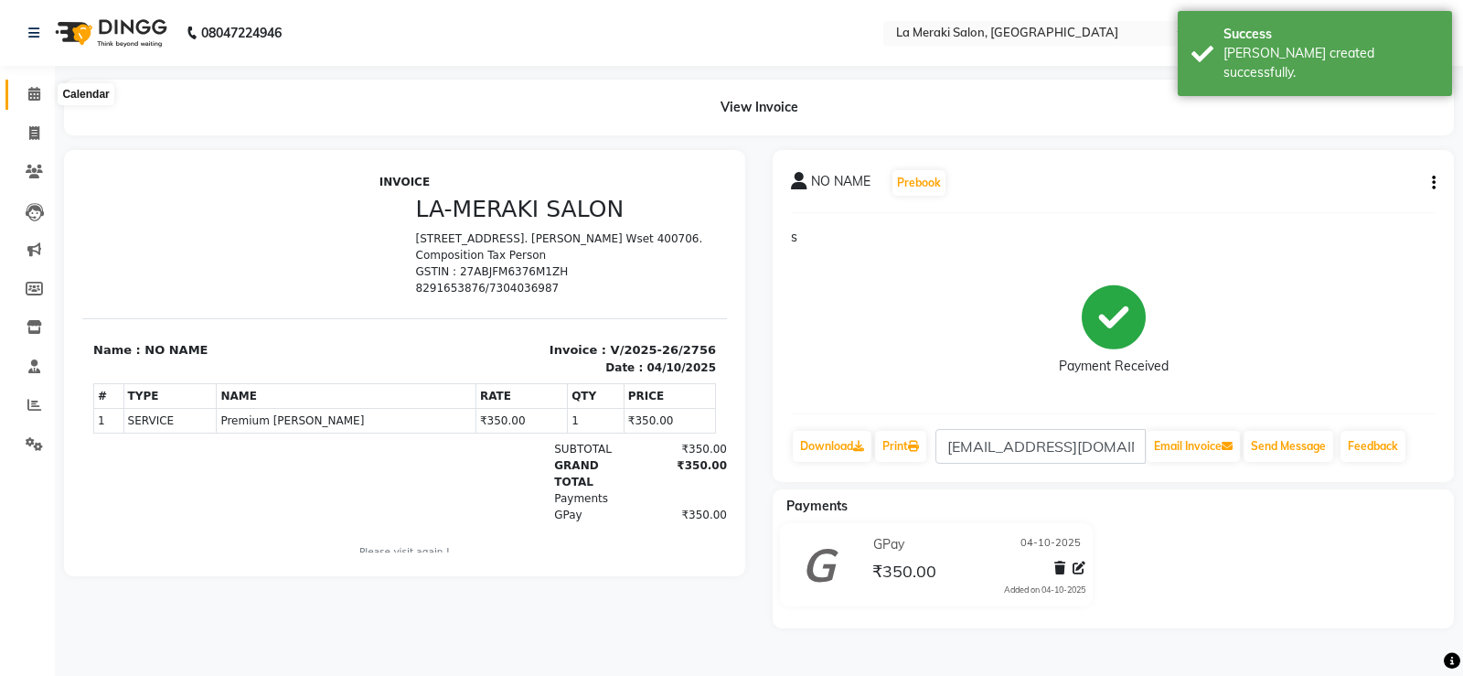
click at [36, 95] on icon at bounding box center [34, 94] width 12 height 14
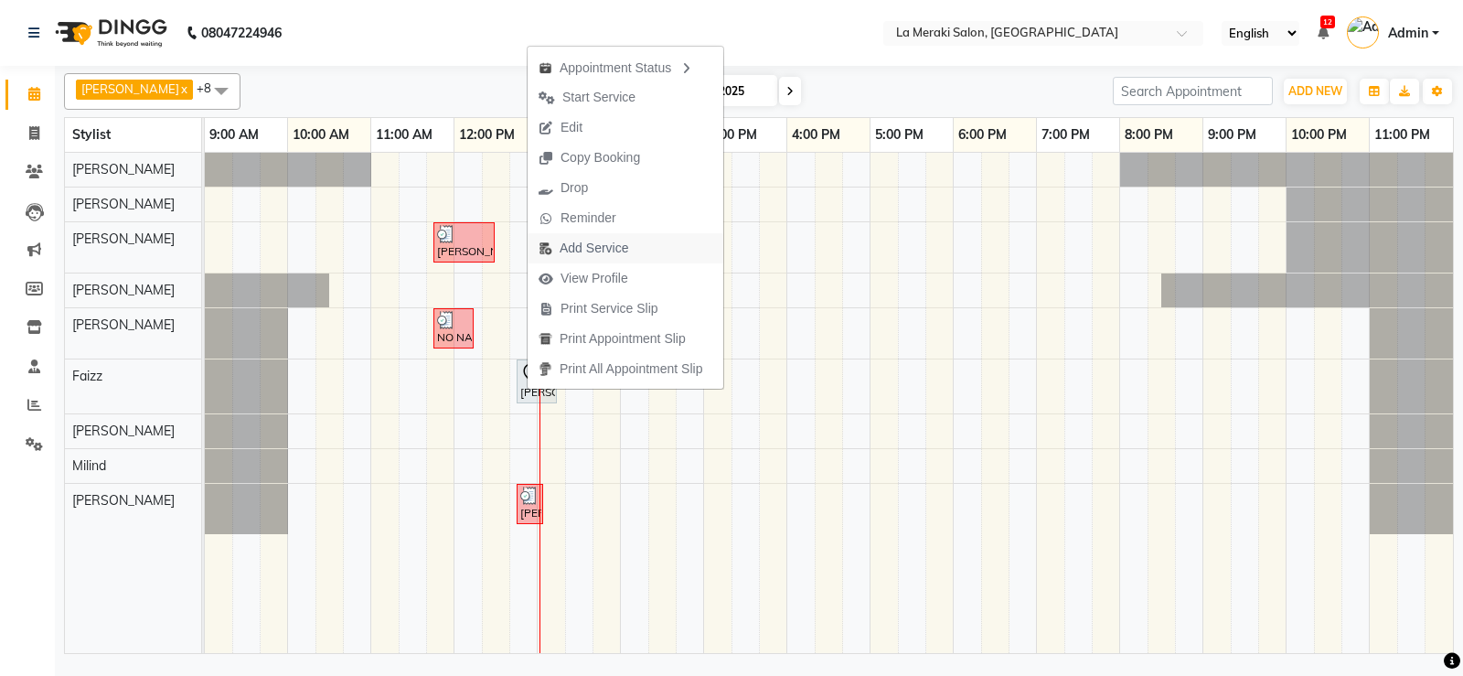
click at [563, 241] on span "Add Service" at bounding box center [594, 248] width 69 height 19
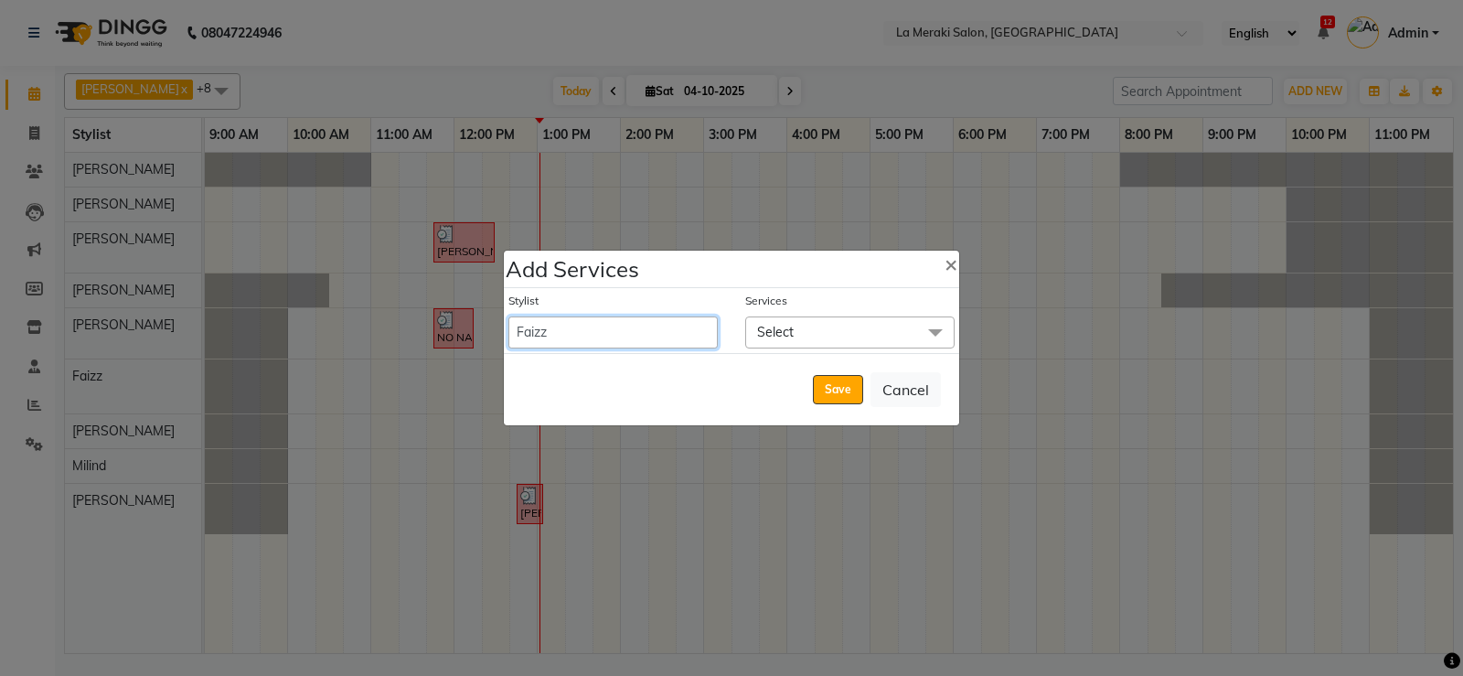
click at [546, 327] on select "[PERSON_NAME] Anus [PERSON_NAME] Faizz [PERSON_NAME] [PERSON_NAME] Kadam [PERSO…" at bounding box center [613, 332] width 209 height 32
select select "5904"
click at [509, 316] on select "[PERSON_NAME] Anus [PERSON_NAME] Faizz [PERSON_NAME] [PERSON_NAME] Kadam [PERSO…" at bounding box center [613, 332] width 209 height 32
select select "795"
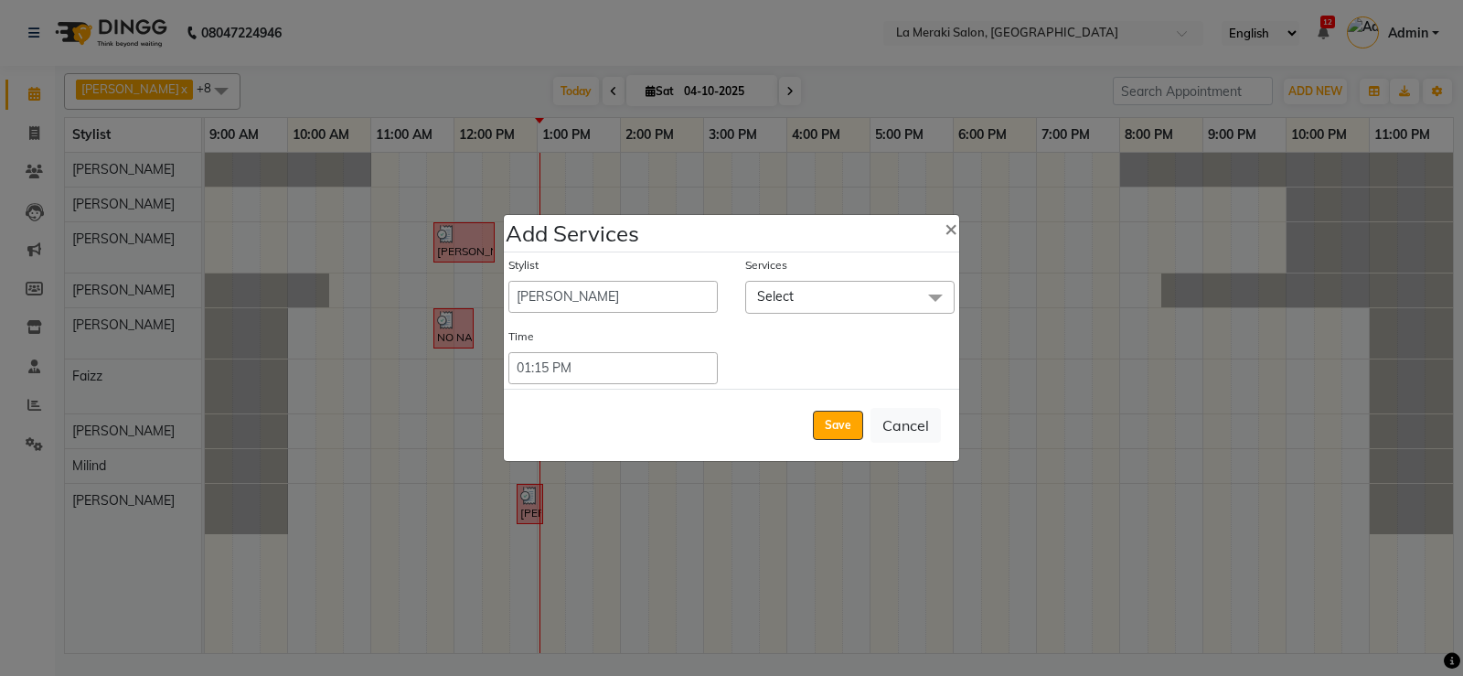
click at [848, 298] on span "Select" at bounding box center [849, 297] width 209 height 32
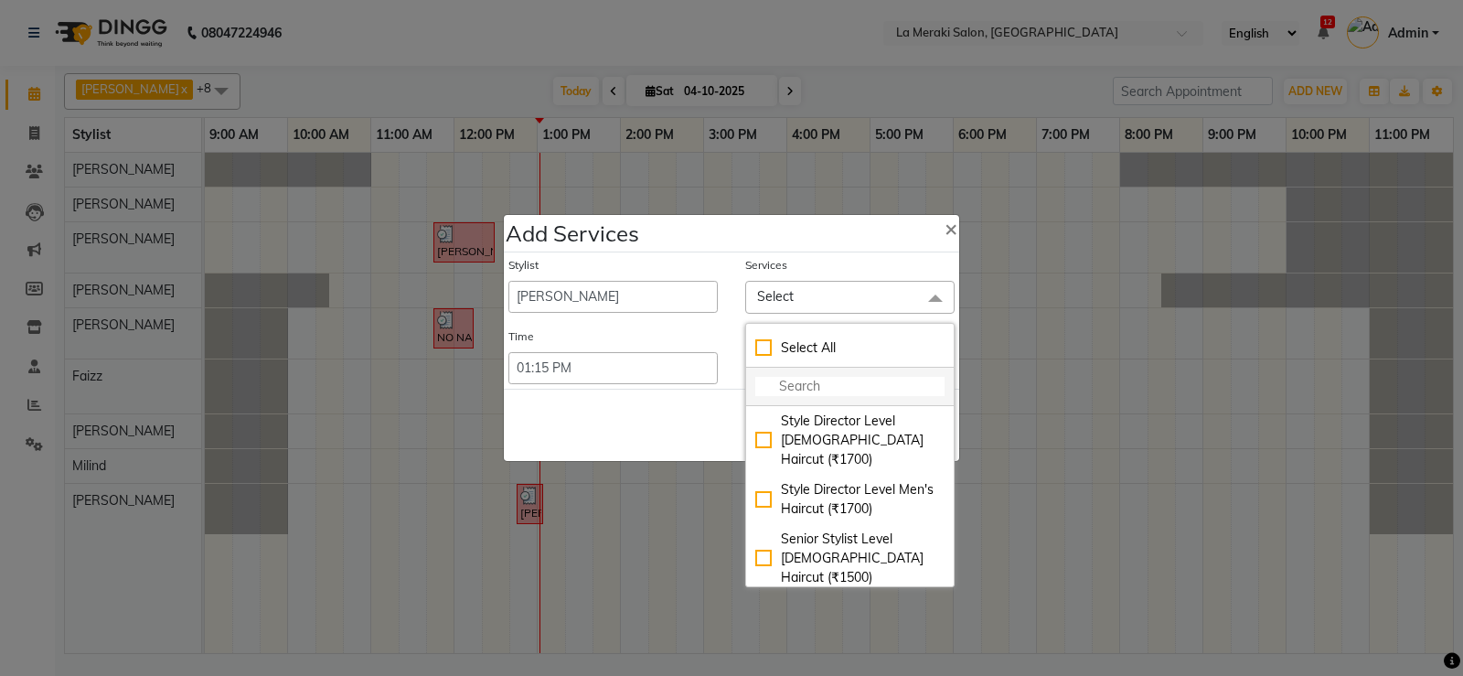
click at [817, 383] on input "multiselect-search" at bounding box center [850, 386] width 189 height 19
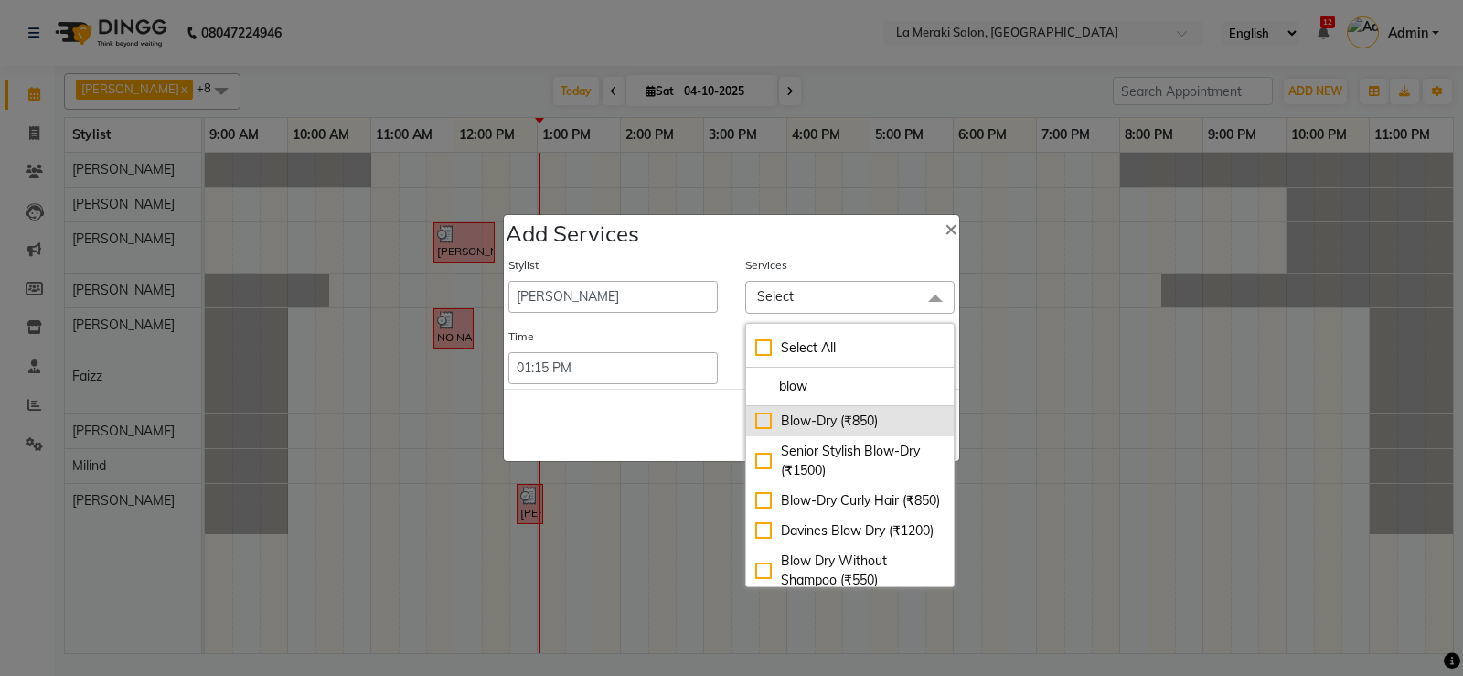
type input "blow"
click at [766, 424] on div "Blow-Dry (₹850)" at bounding box center [850, 421] width 189 height 19
checkbox input "true"
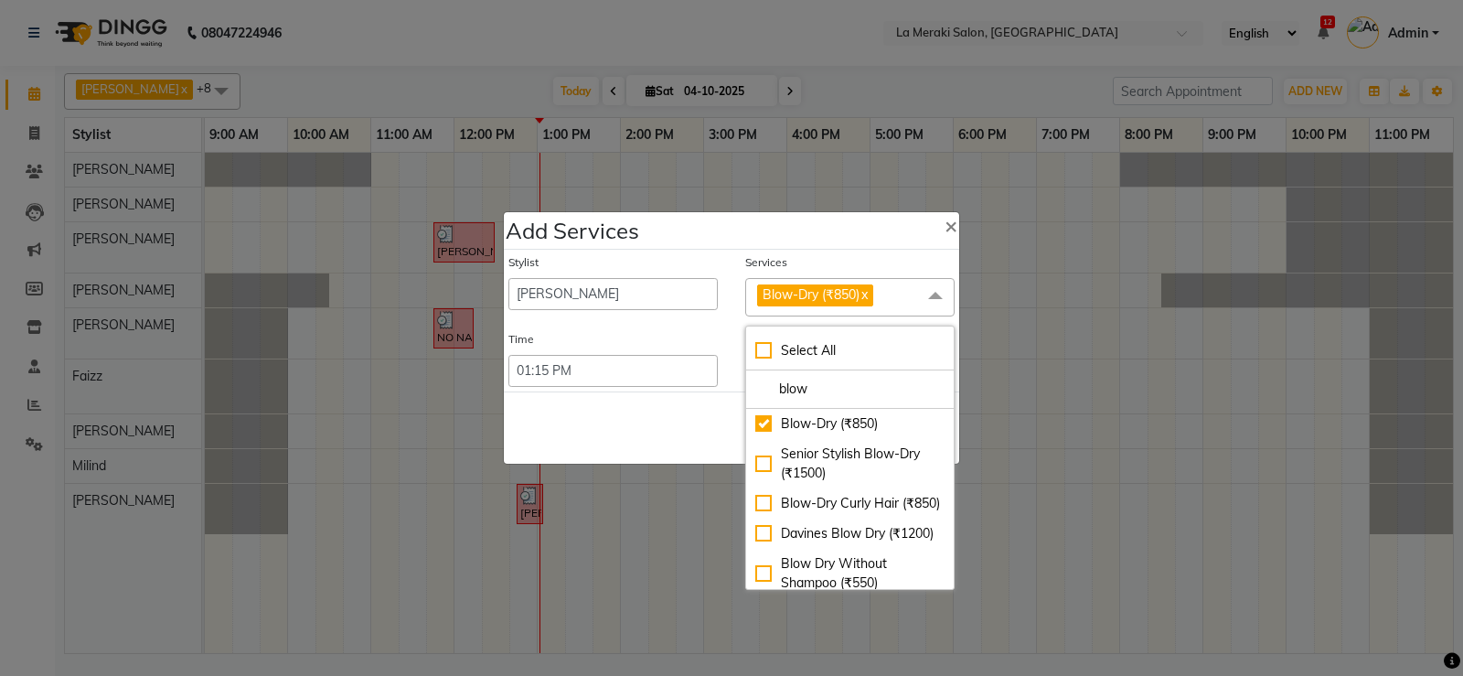
click at [841, 263] on div "Services" at bounding box center [849, 266] width 209 height 24
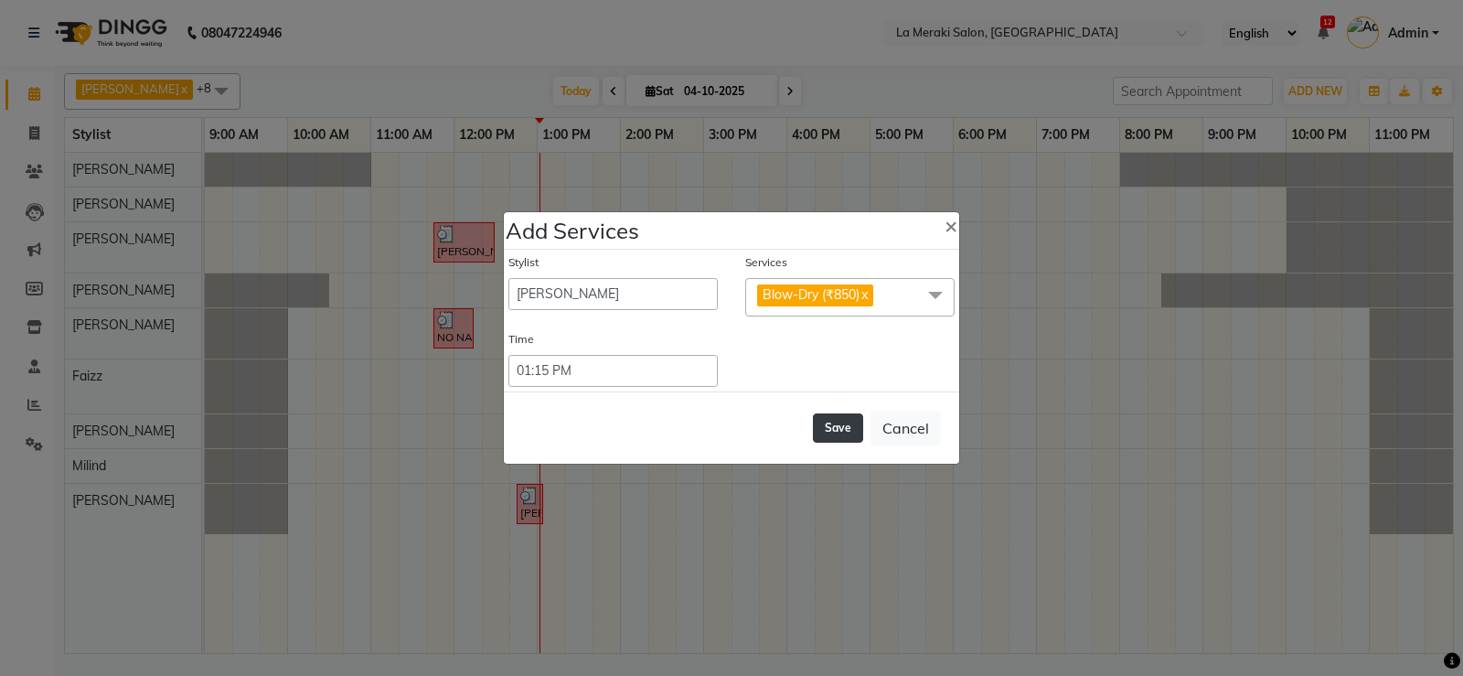
click at [841, 419] on button "Save" at bounding box center [838, 427] width 50 height 29
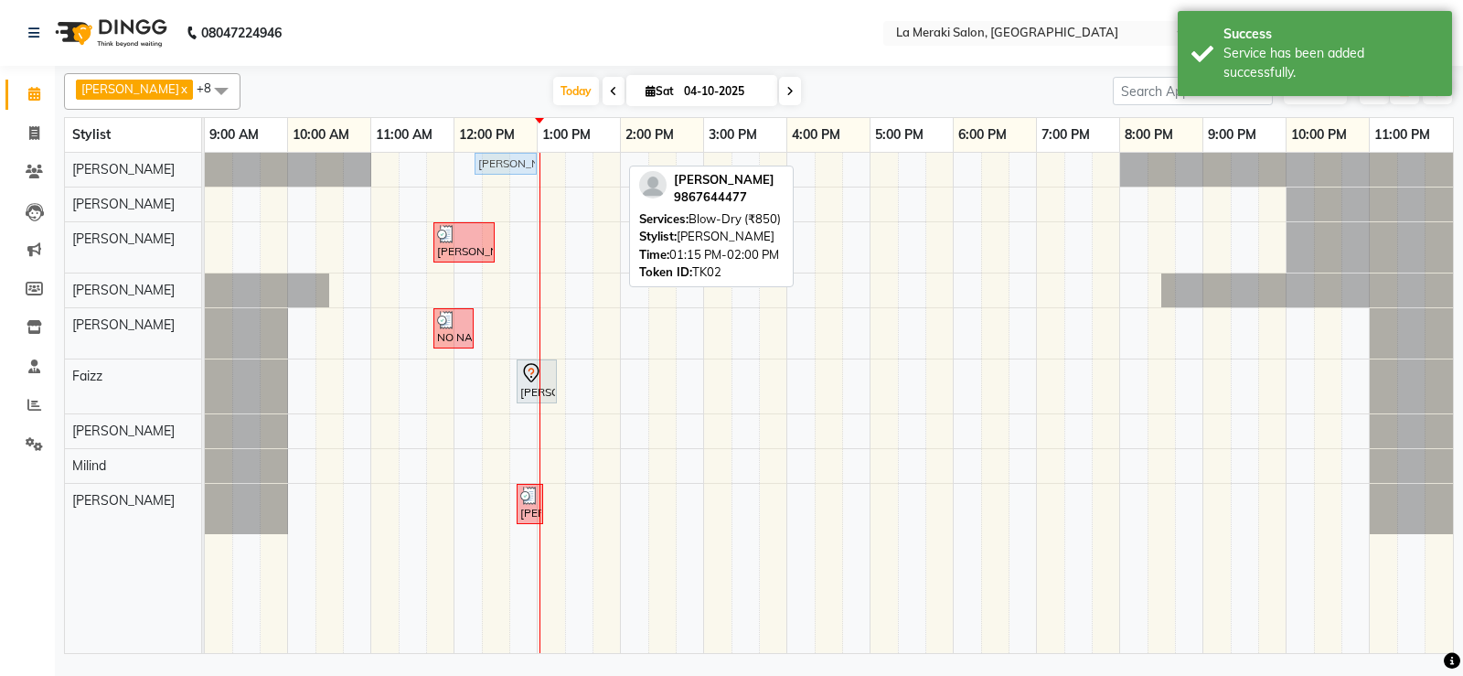
drag, startPoint x: 583, startPoint y: 165, endPoint x: 508, endPoint y: 161, distance: 75.1
click at [205, 161] on div "[PERSON_NAME], TK02, 01:15 PM-02:00 PM, Blow-Dry (₹850) [PERSON_NAME], TK02, 01…" at bounding box center [205, 169] width 0 height 32
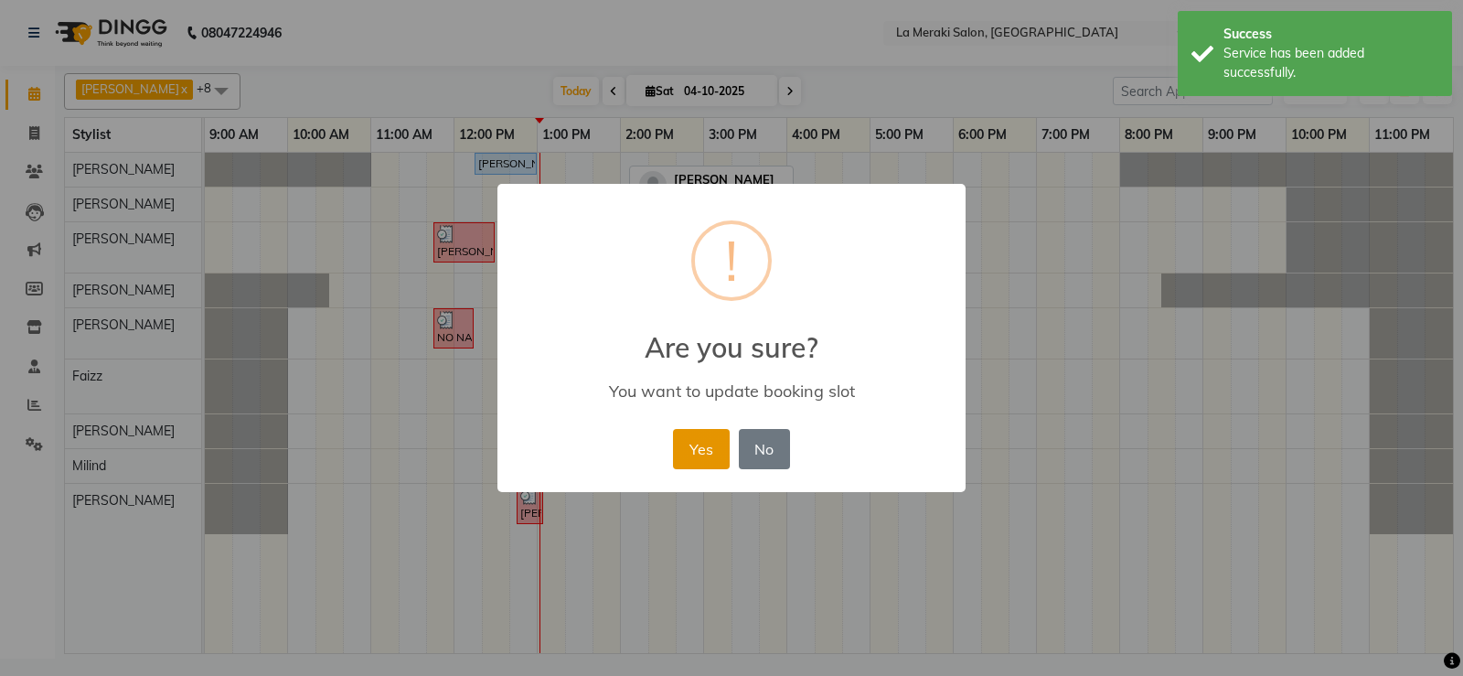
click at [704, 454] on button "Yes" at bounding box center [701, 449] width 56 height 40
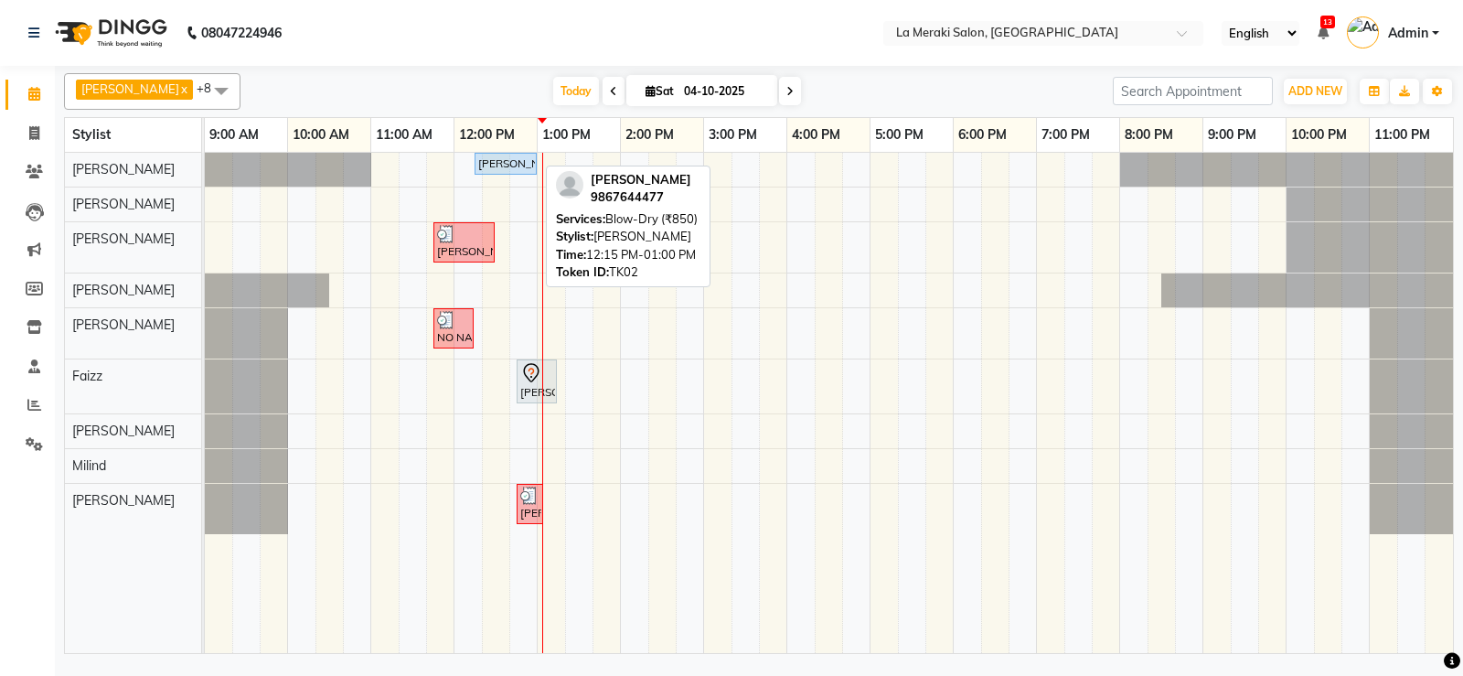
click at [490, 163] on div "[PERSON_NAME], TK02, 12:15 PM-01:00 PM, Blow-Dry (₹850)" at bounding box center [506, 163] width 59 height 16
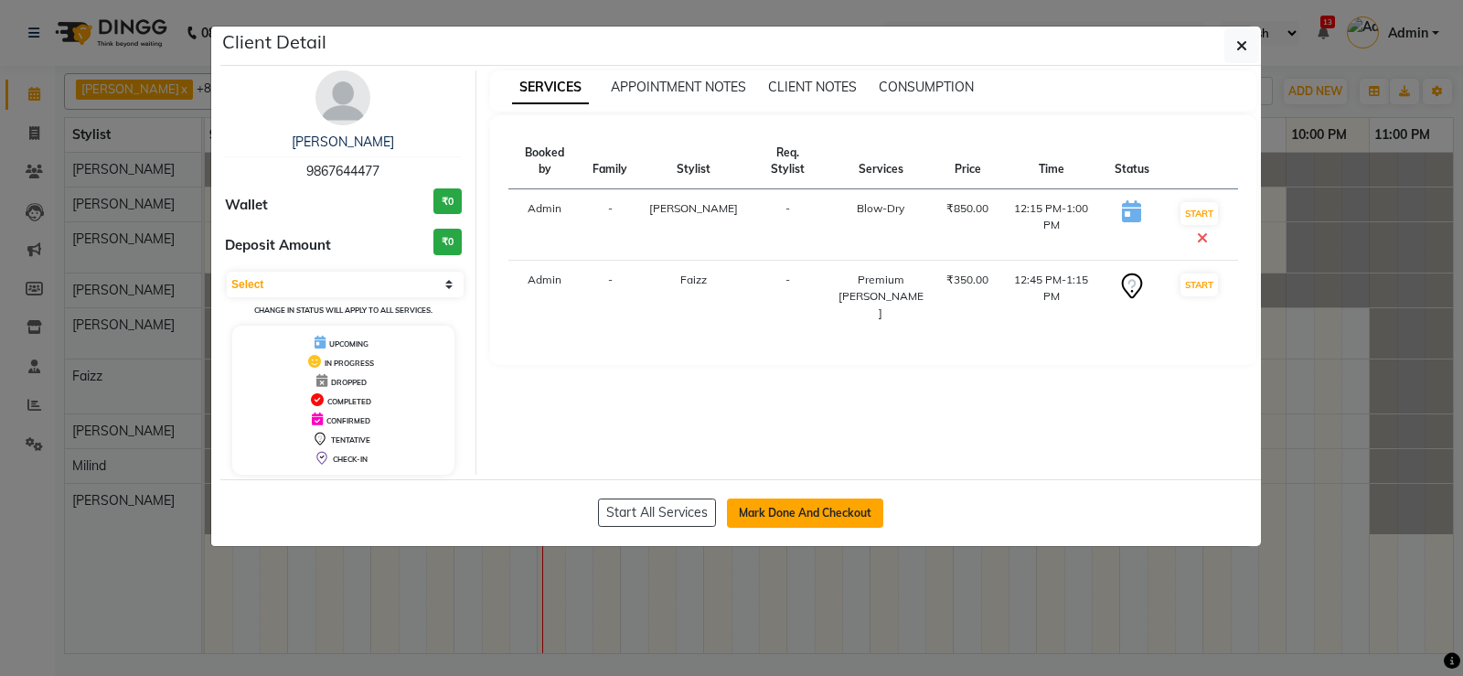
click at [810, 508] on button "Mark Done And Checkout" at bounding box center [805, 512] width 156 height 29
select select "service"
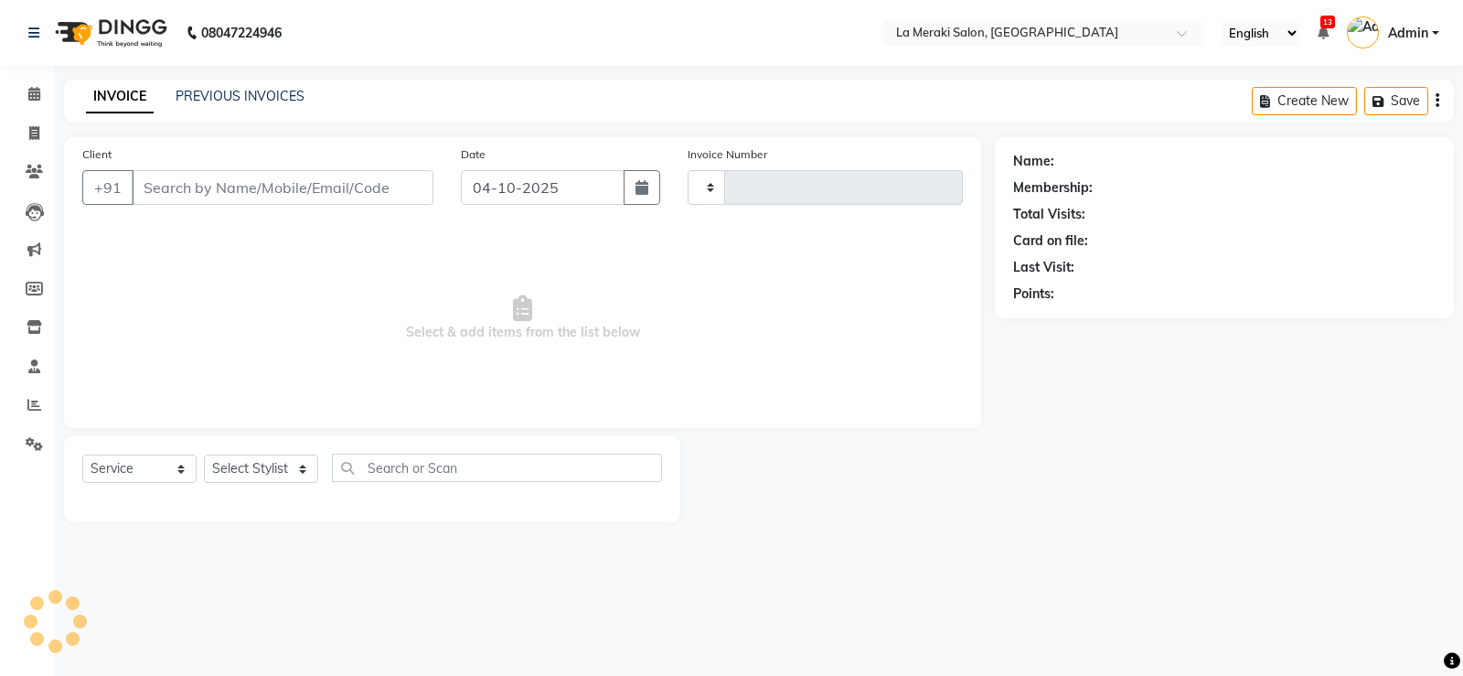
type input "2757"
select select "438"
type input "9867644477"
select select "5904"
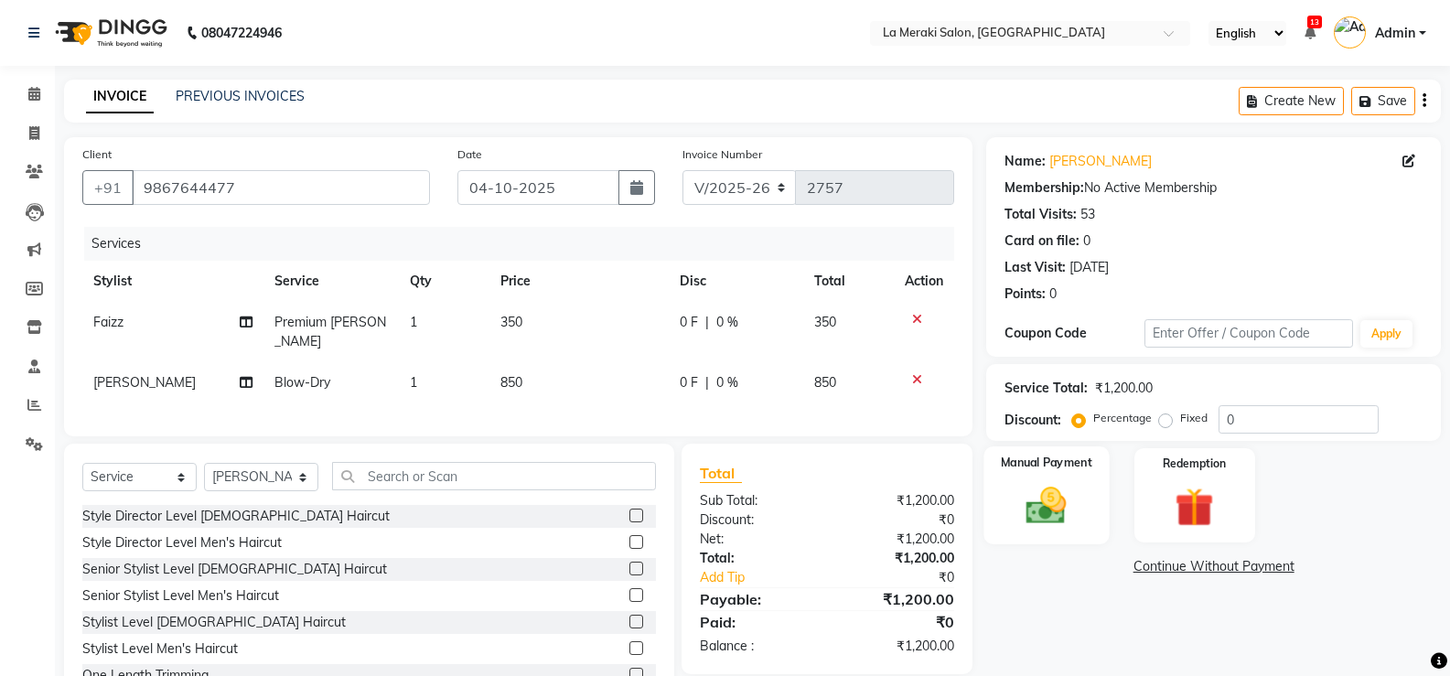
scroll to position [59, 0]
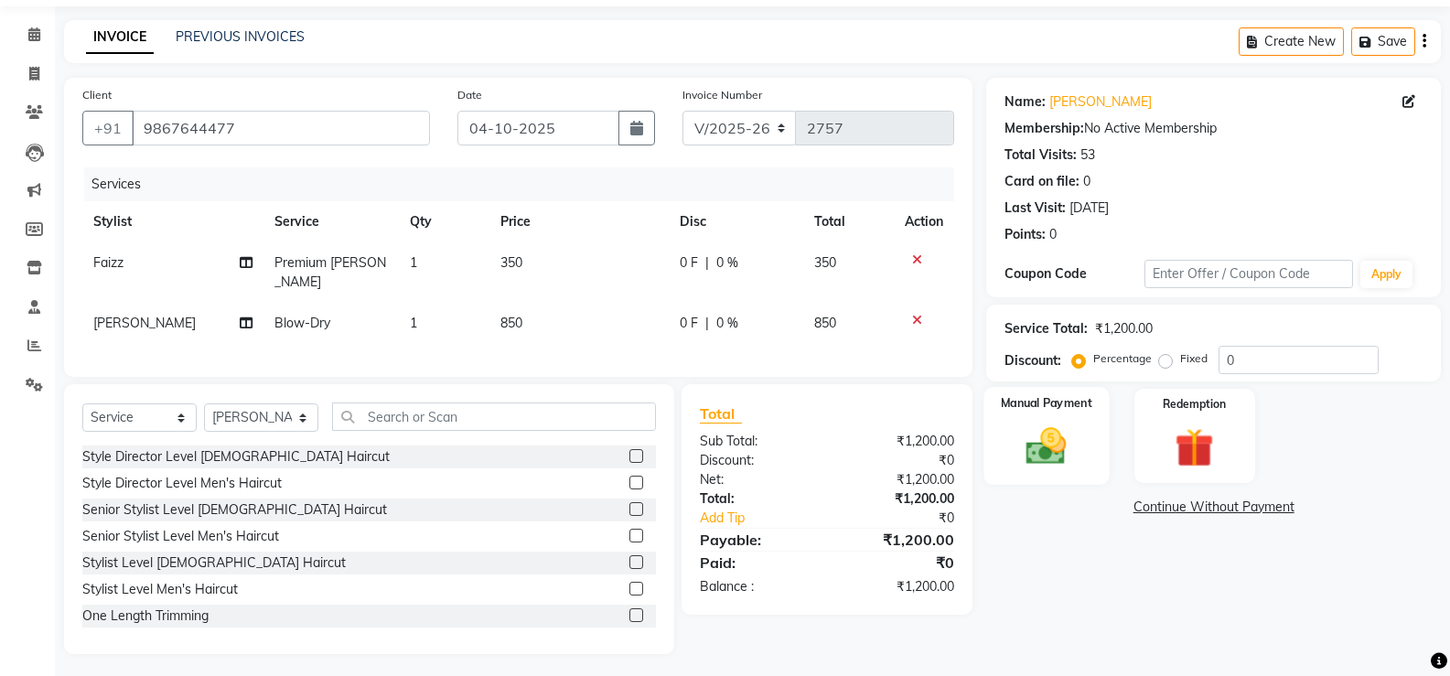
click at [1054, 450] on img at bounding box center [1045, 446] width 65 height 47
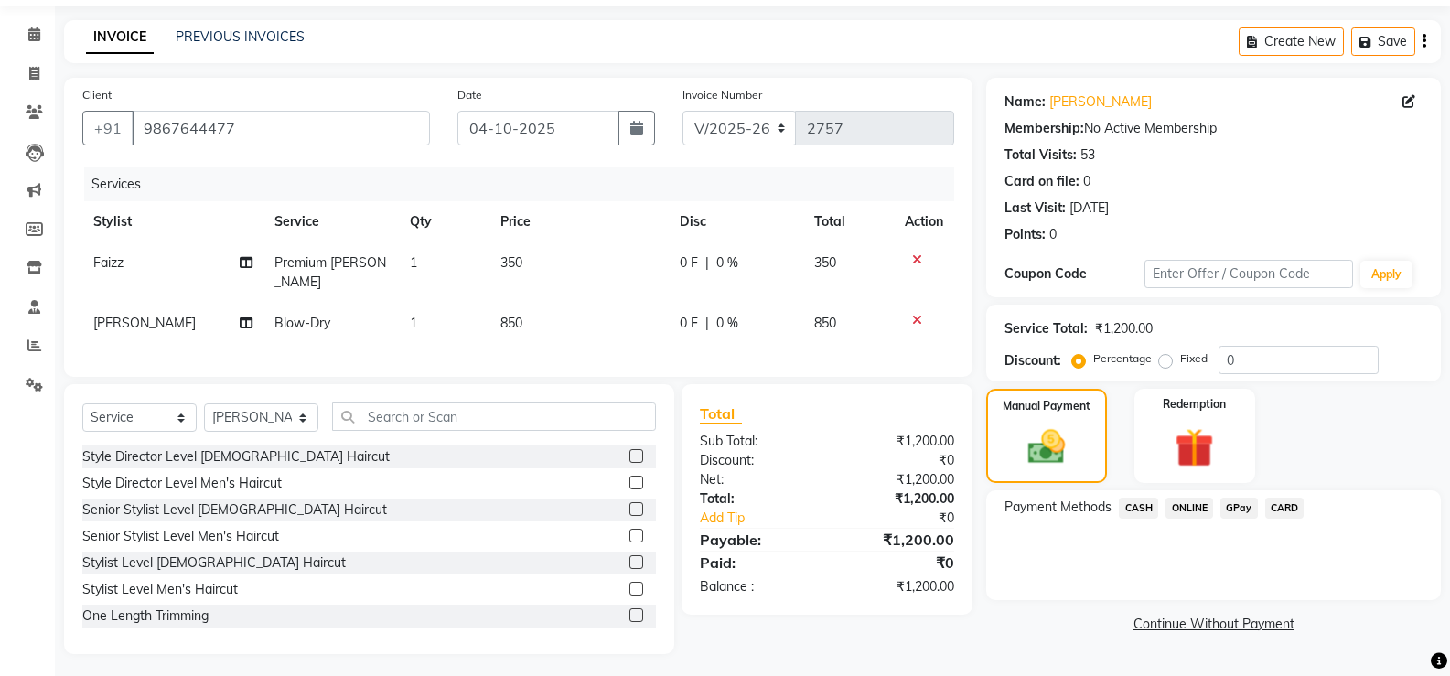
click at [1291, 510] on span "CARD" at bounding box center [1284, 508] width 39 height 21
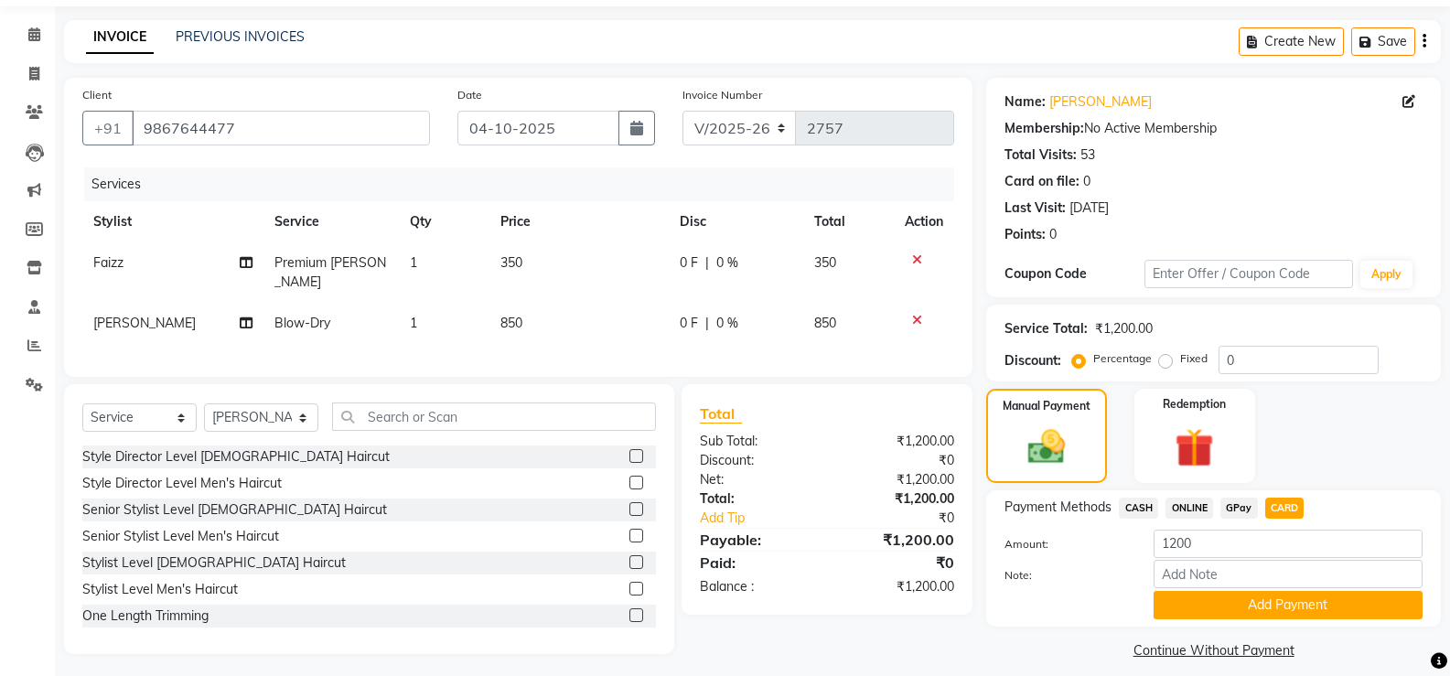
scroll to position [75, 0]
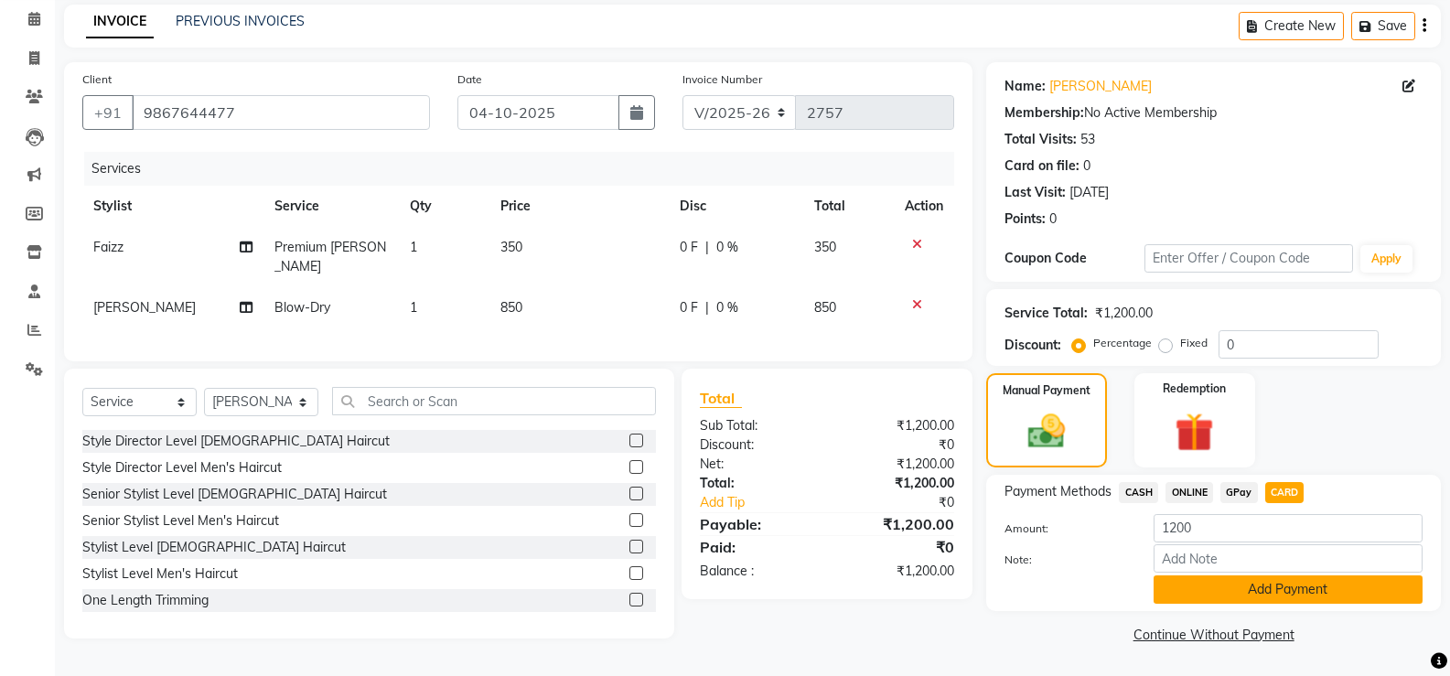
click at [1242, 593] on button "Add Payment" at bounding box center [1287, 589] width 269 height 28
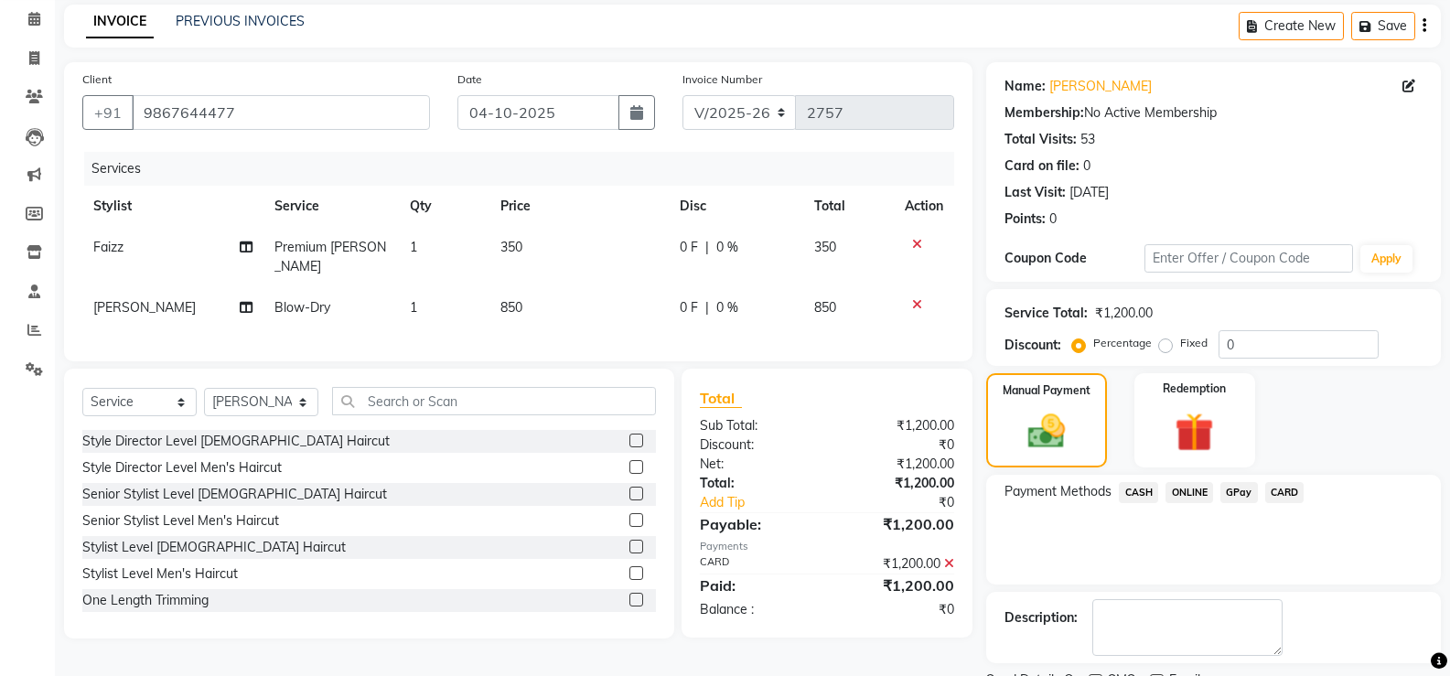
click at [1290, 488] on span "CARD" at bounding box center [1284, 492] width 39 height 21
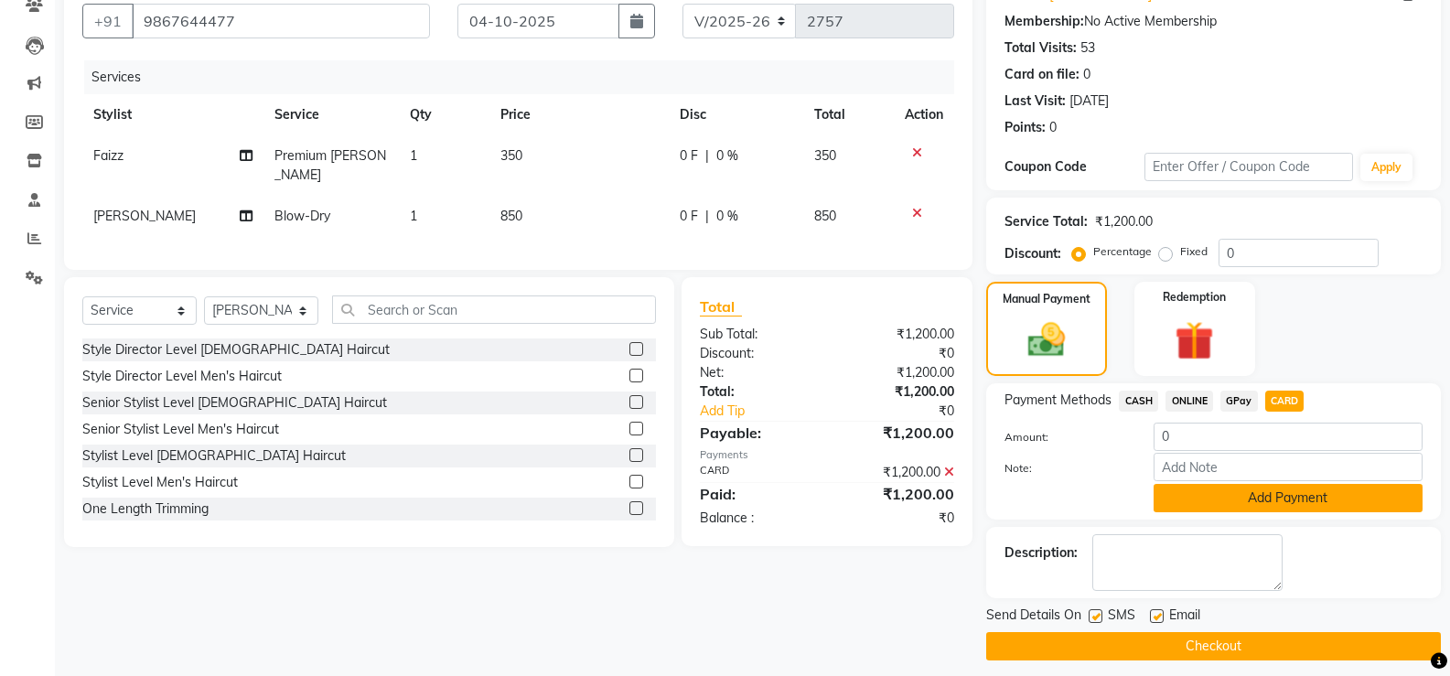
click at [1285, 497] on button "Add Payment" at bounding box center [1287, 498] width 269 height 28
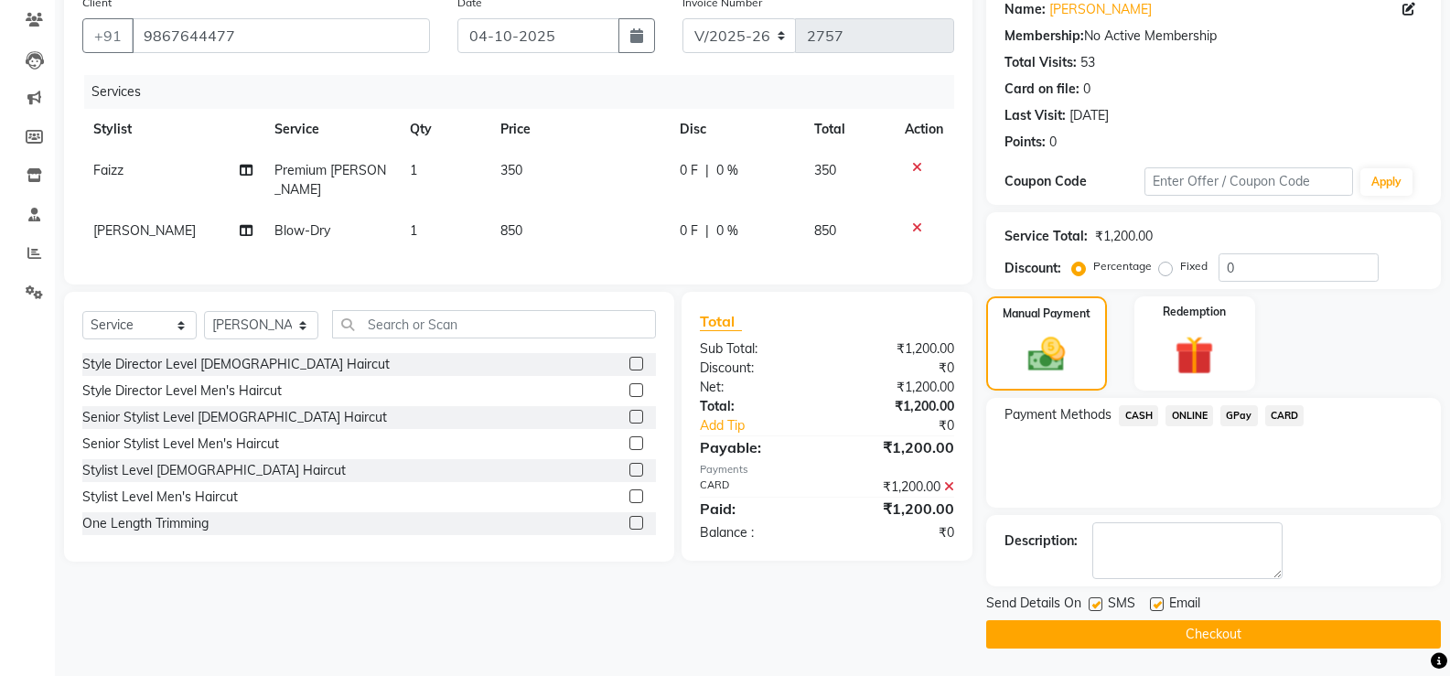
click at [1098, 604] on label at bounding box center [1095, 604] width 14 height 14
click at [1098, 604] on input "checkbox" at bounding box center [1094, 605] width 12 height 12
checkbox input "false"
click at [1152, 608] on label at bounding box center [1157, 604] width 14 height 14
click at [1152, 608] on input "checkbox" at bounding box center [1156, 605] width 12 height 12
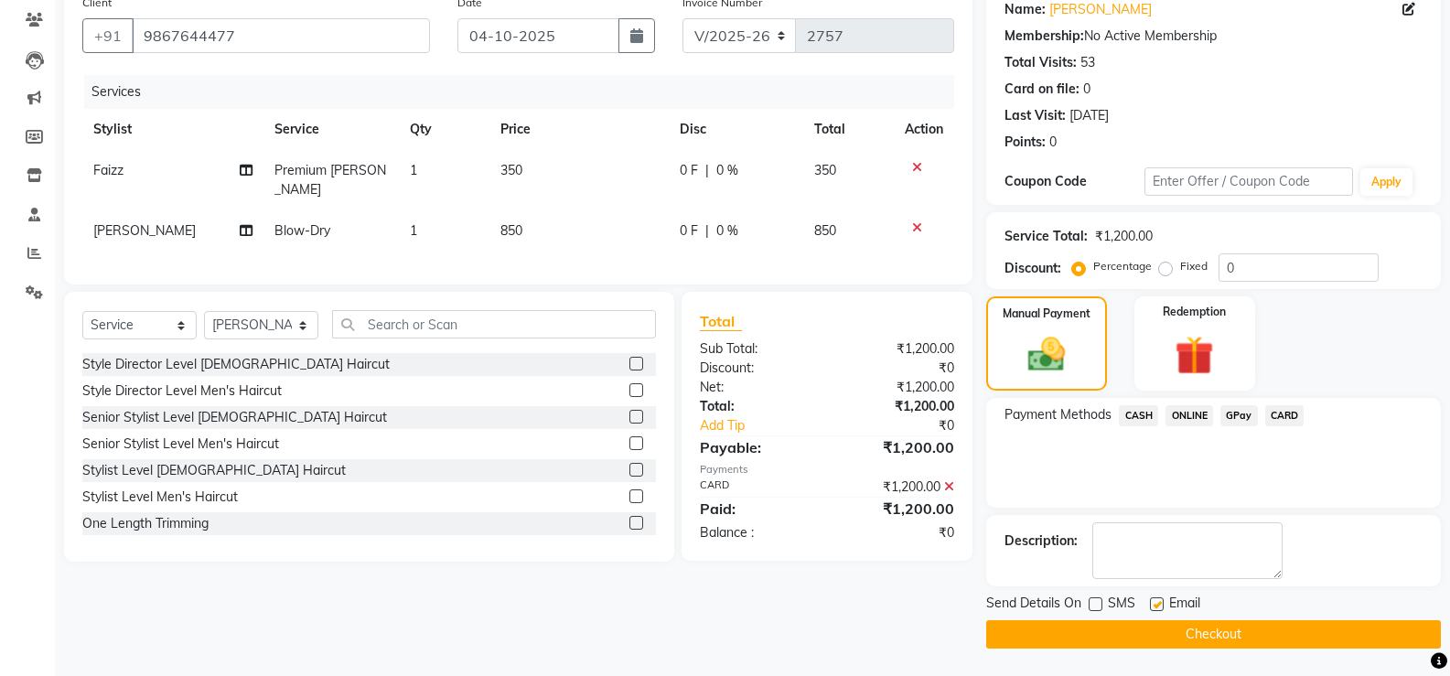
checkbox input "false"
click at [1150, 638] on button "Checkout" at bounding box center [1213, 634] width 455 height 28
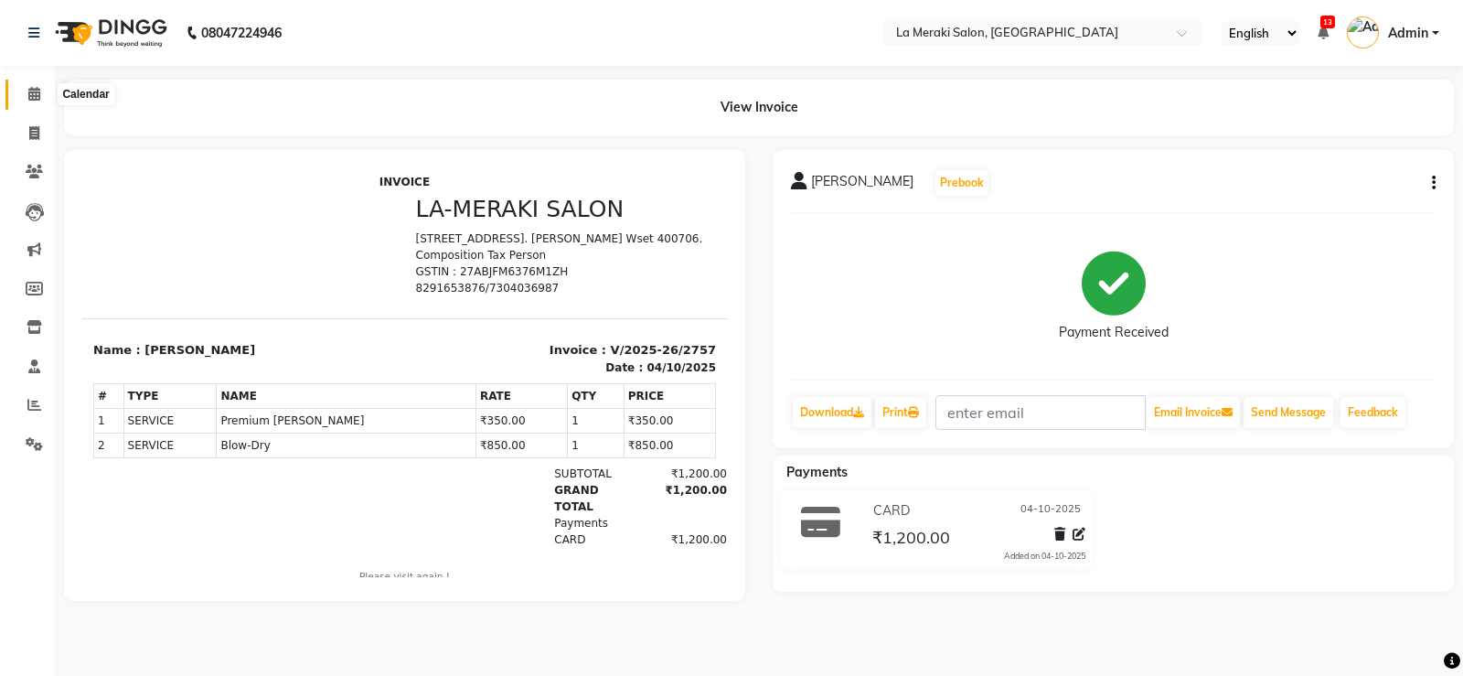
click at [37, 92] on icon at bounding box center [34, 94] width 12 height 14
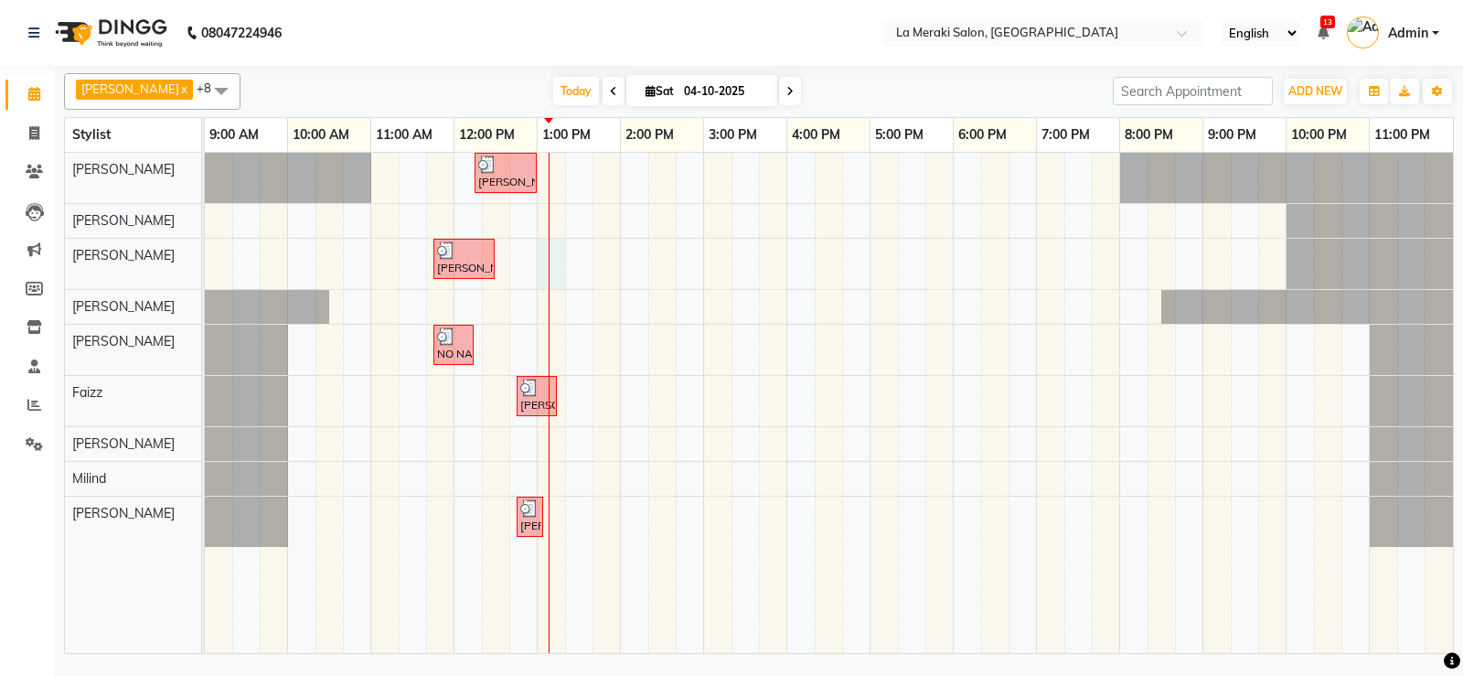
click at [561, 263] on div "[PERSON_NAME], TK02, 12:15 PM-01:00 PM, Blow-Dry (₹850) [PERSON_NAME], TK03, 11…" at bounding box center [829, 403] width 1249 height 500
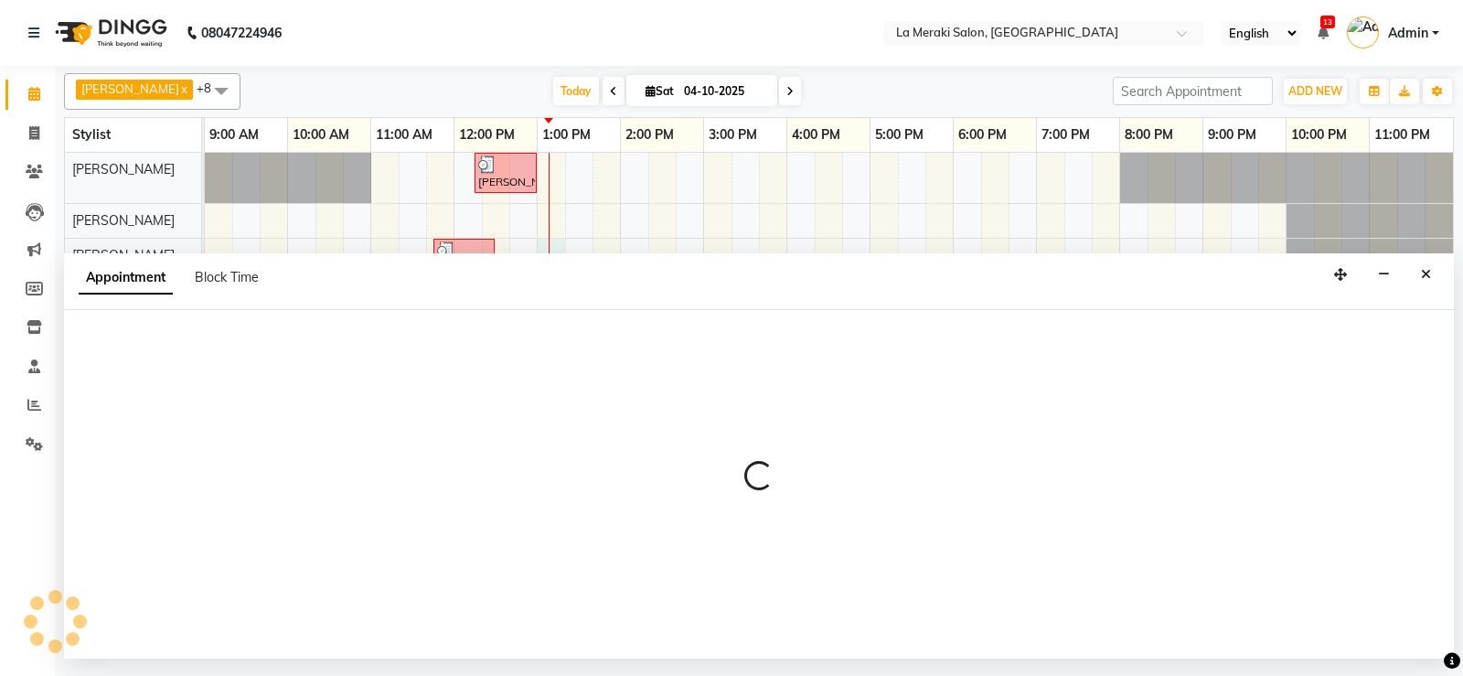
select select "5905"
select select "780"
select select "tentative"
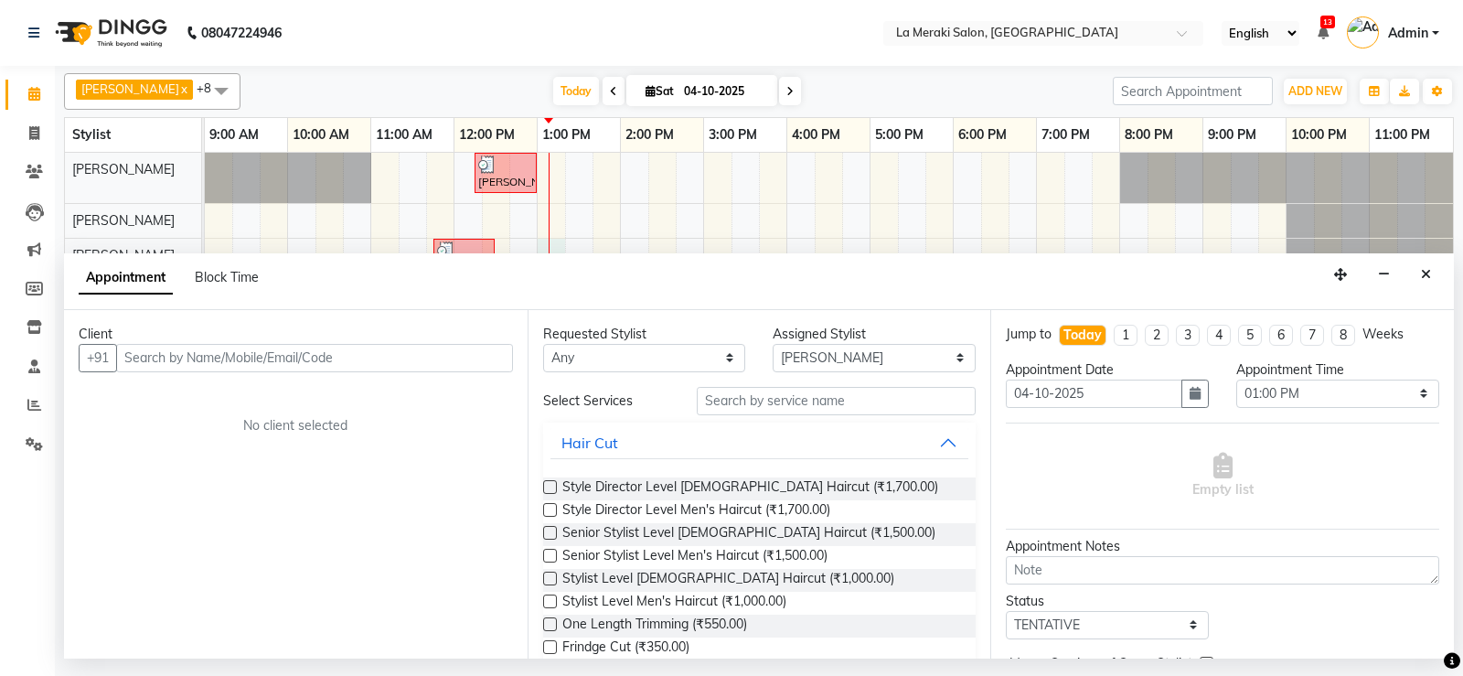
click at [228, 355] on input "text" at bounding box center [314, 358] width 397 height 28
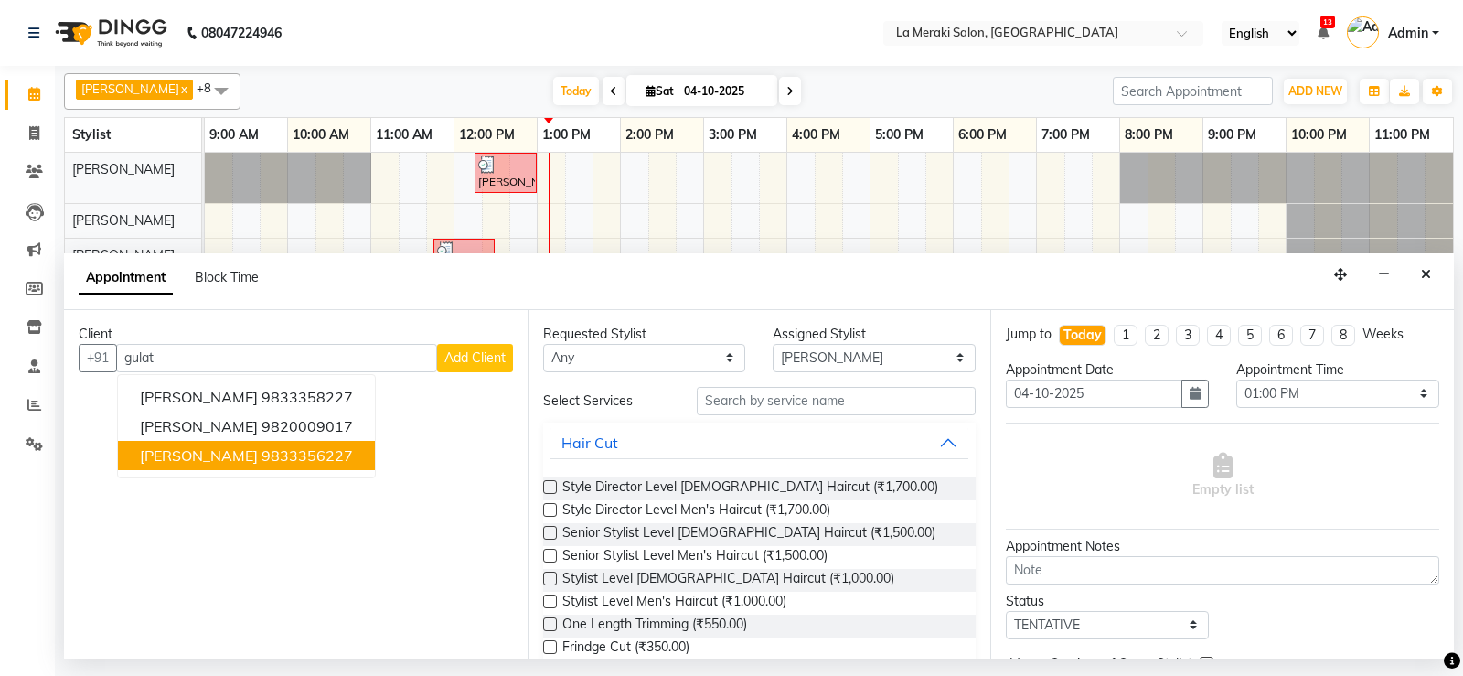
click at [262, 453] on ngb-highlight "9833356227" at bounding box center [307, 455] width 91 height 18
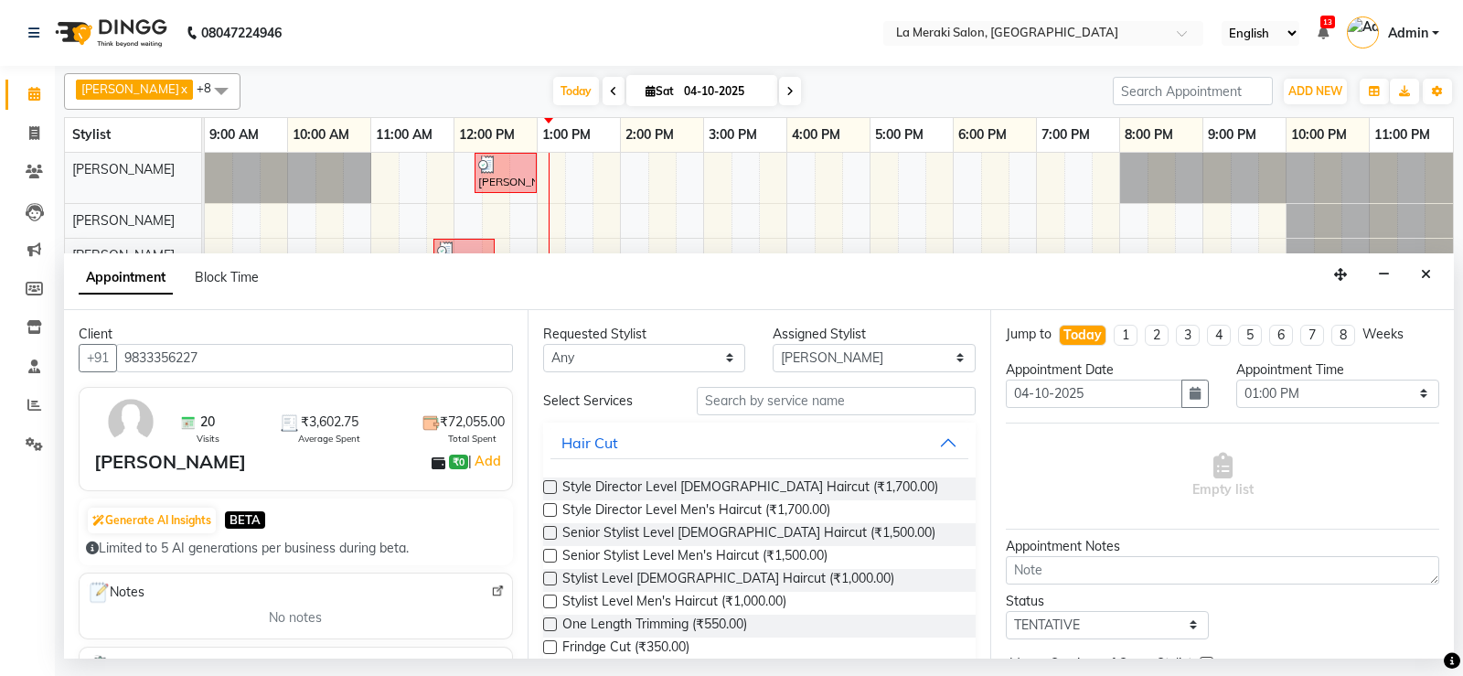
type input "9833356227"
click at [807, 400] on input "text" at bounding box center [837, 401] width 280 height 28
type input "1"
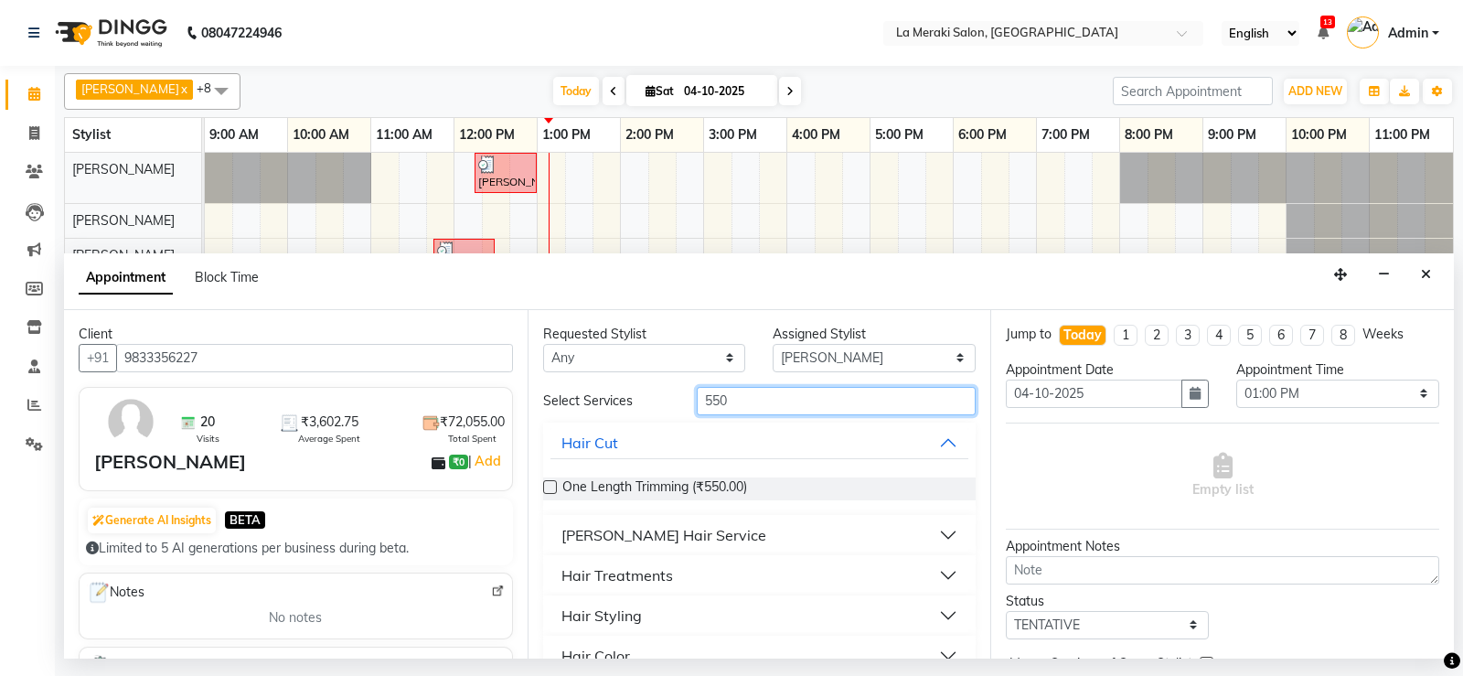
type input "550"
click at [938, 533] on button "[PERSON_NAME] Hair Service" at bounding box center [760, 535] width 419 height 33
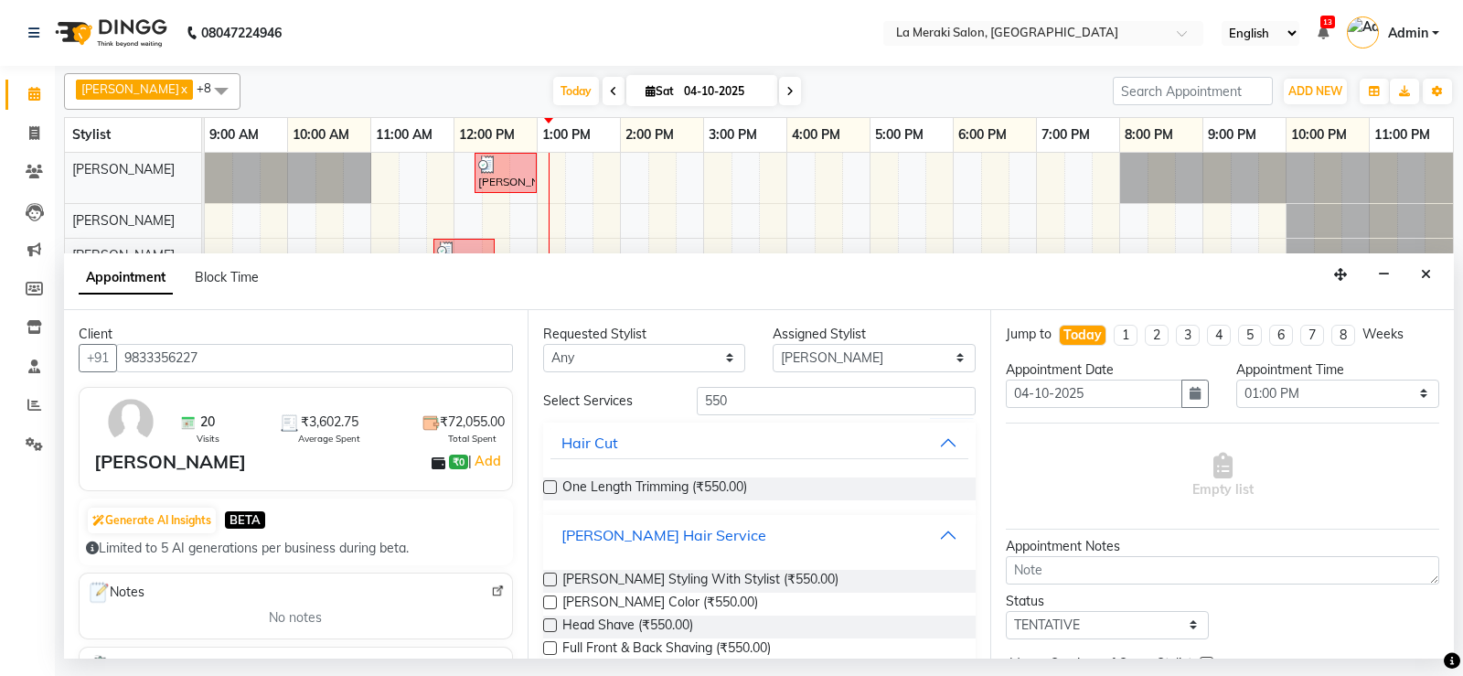
scroll to position [91, 0]
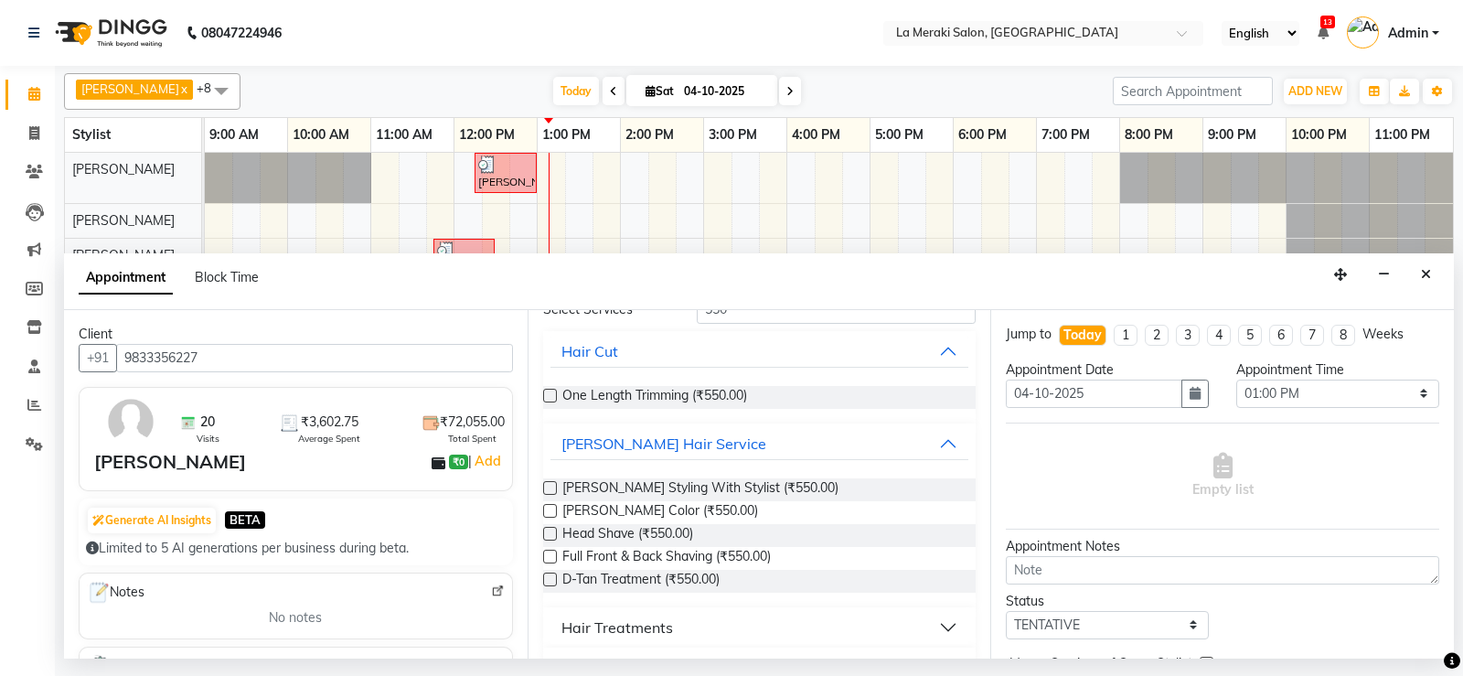
click at [547, 488] on label at bounding box center [550, 488] width 14 height 14
click at [547, 488] on input "checkbox" at bounding box center [549, 490] width 12 height 12
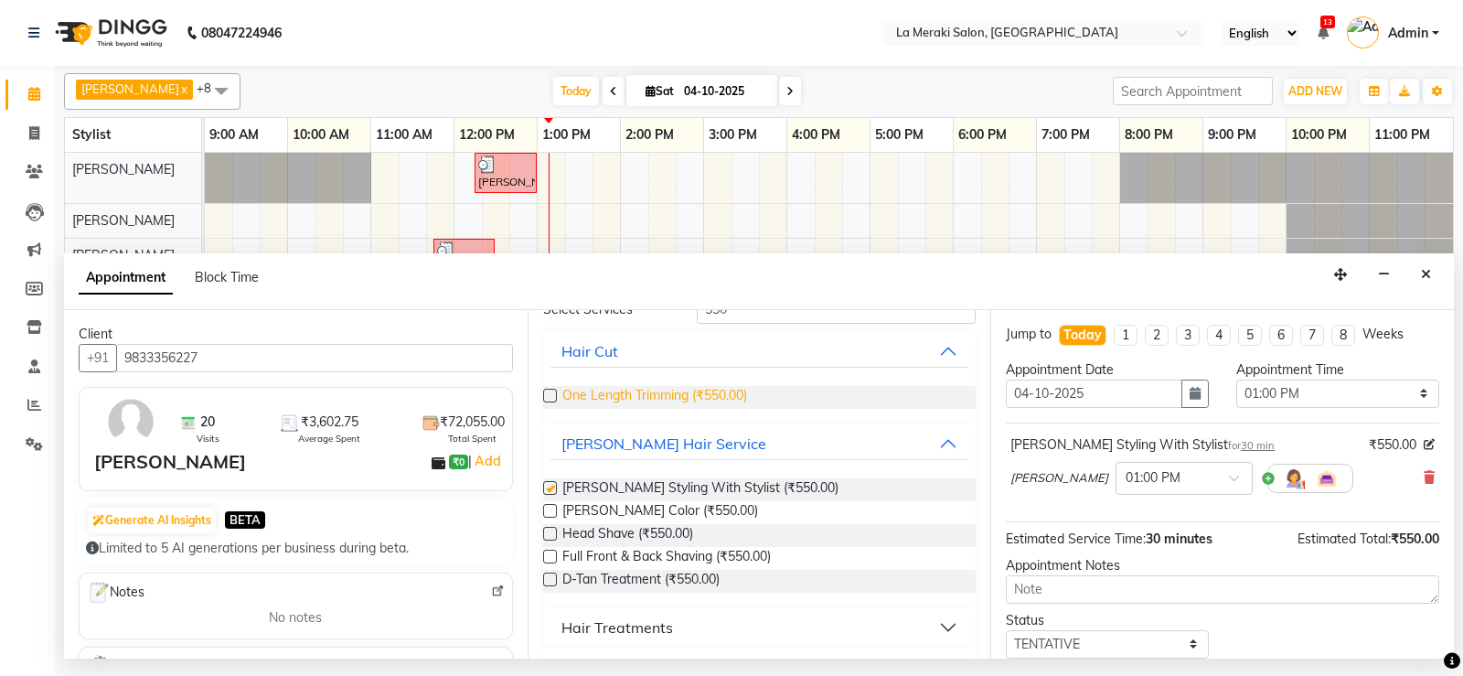
scroll to position [0, 0]
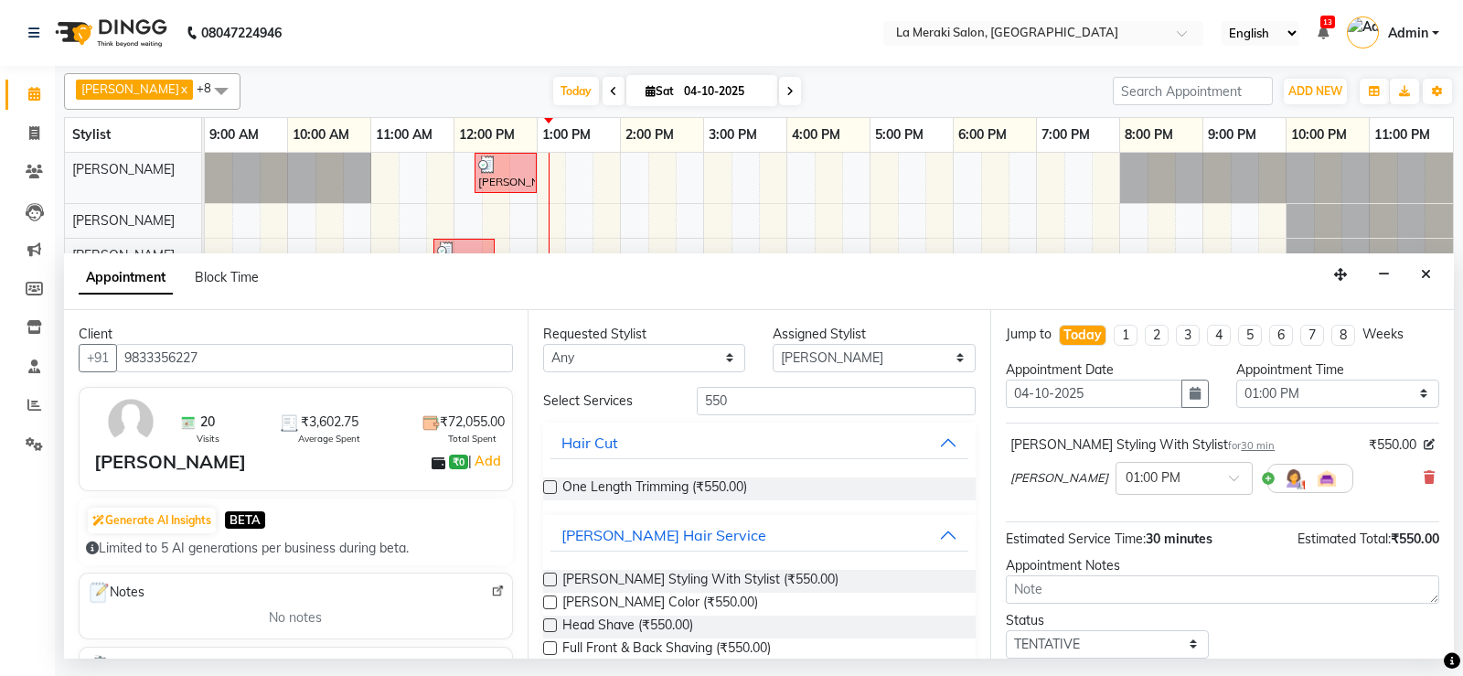
checkbox input "false"
click at [816, 356] on select "Select [PERSON_NAME] Anus [PERSON_NAME] Faizz [PERSON_NAME] [PERSON_NAME] Kadam…" at bounding box center [874, 358] width 203 height 28
select select "5904"
click at [773, 344] on select "Select [PERSON_NAME] Anus [PERSON_NAME] Faizz [PERSON_NAME] [PERSON_NAME] Kadam…" at bounding box center [874, 358] width 203 height 28
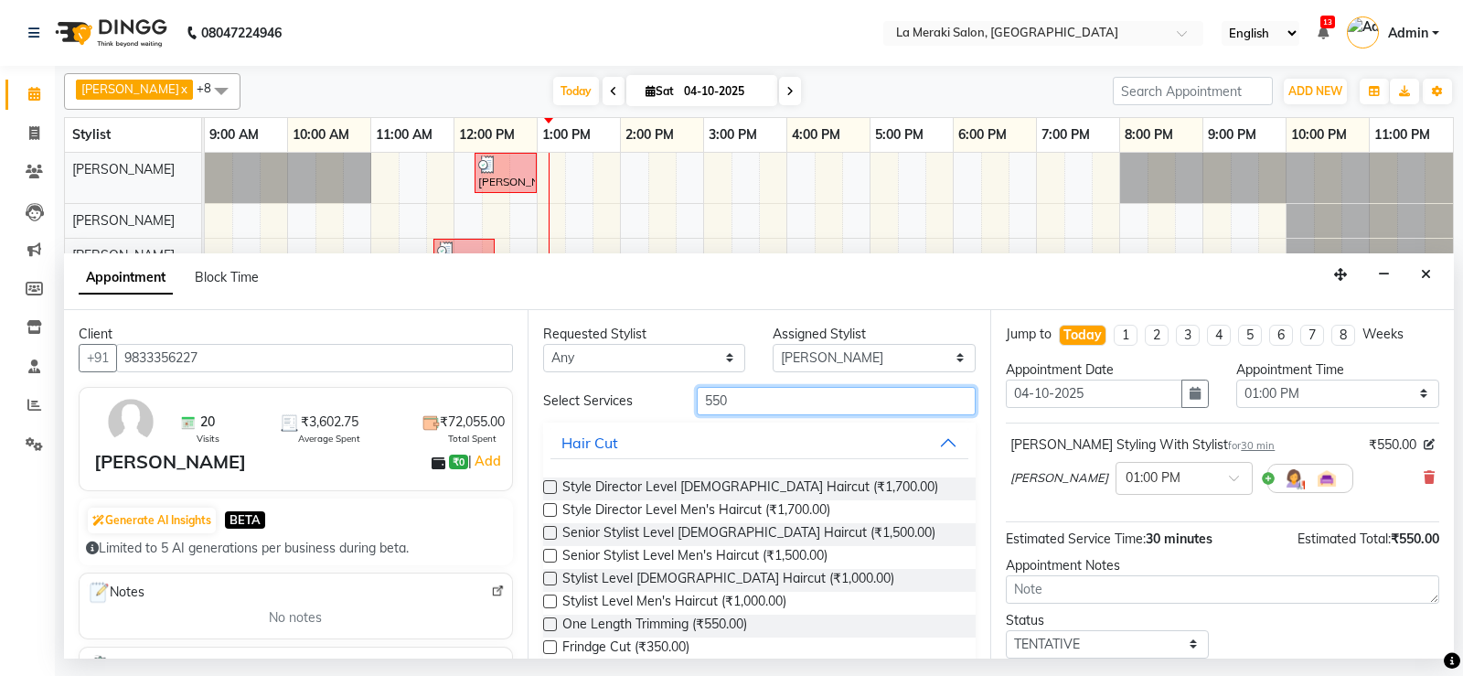
click at [743, 404] on input "550" at bounding box center [837, 401] width 280 height 28
type input "5"
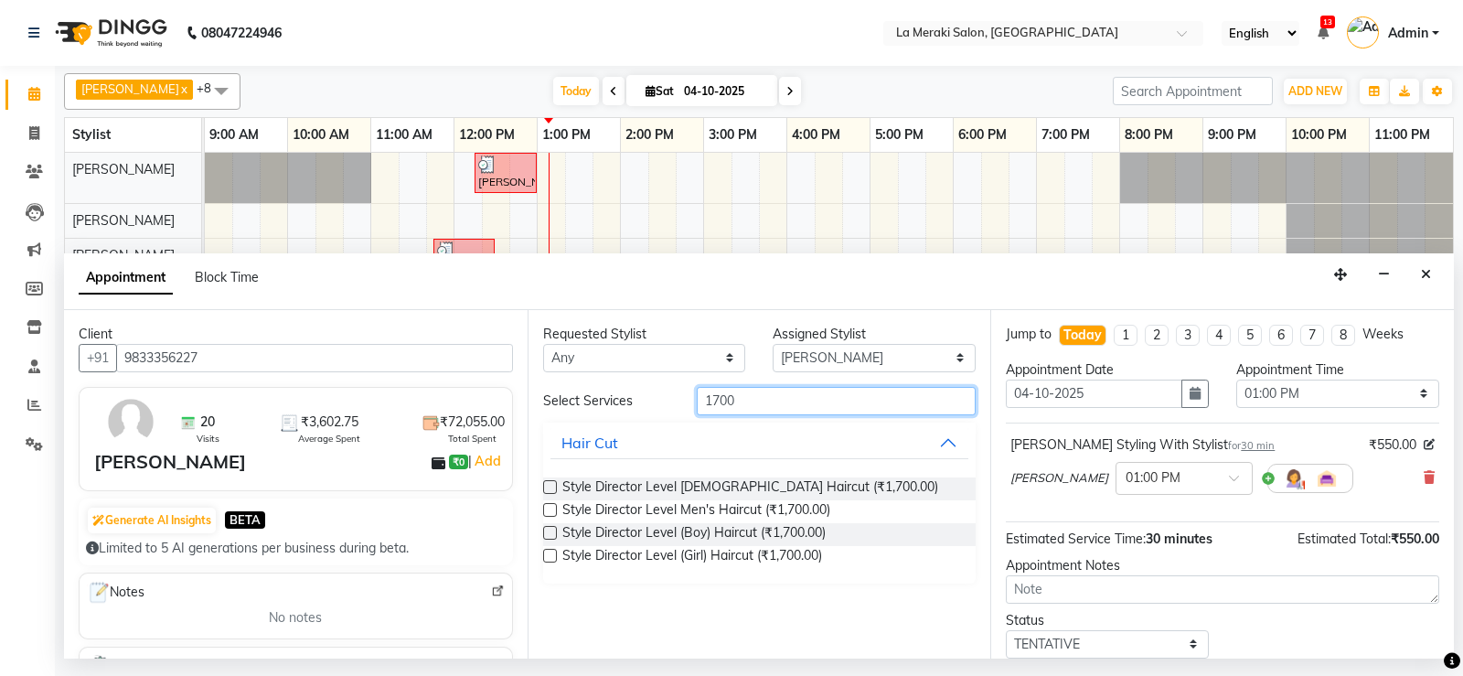
type input "1700"
click at [549, 534] on label at bounding box center [550, 533] width 14 height 14
click at [549, 534] on input "checkbox" at bounding box center [549, 535] width 12 height 12
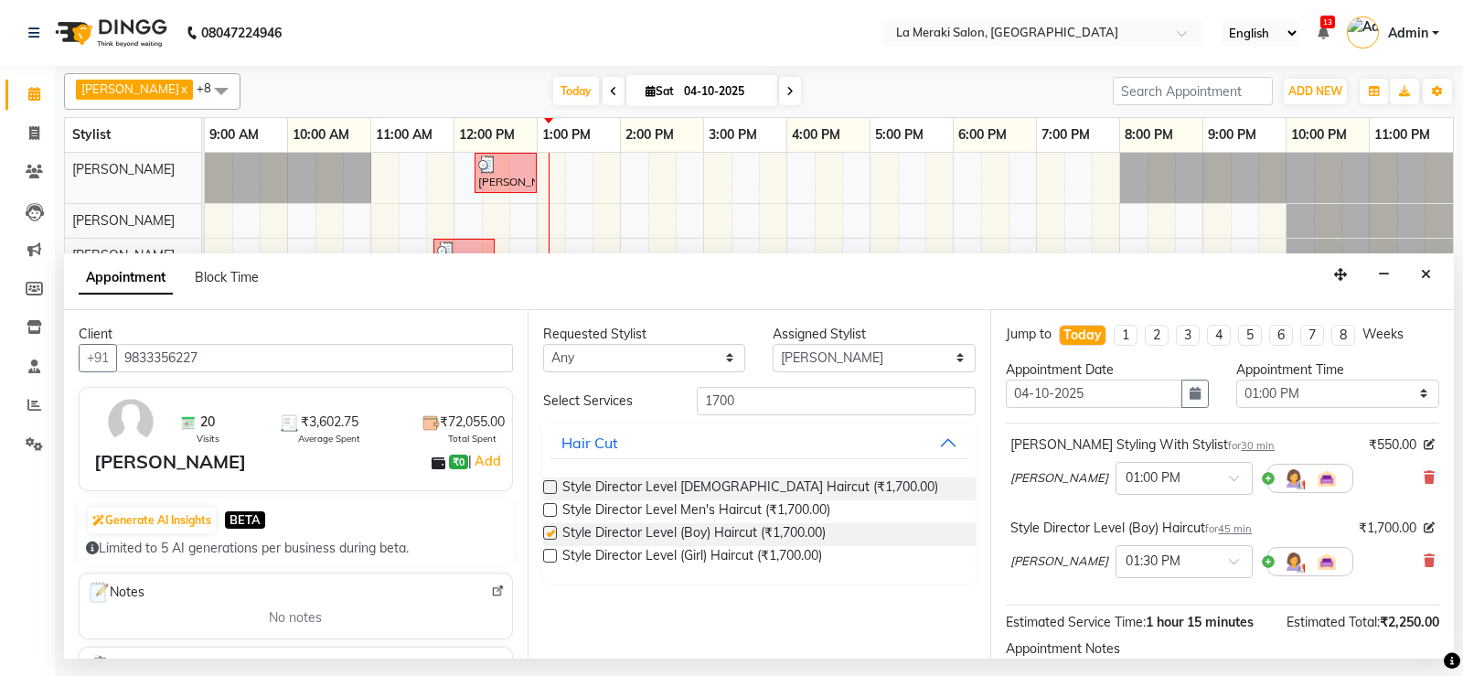
checkbox input "false"
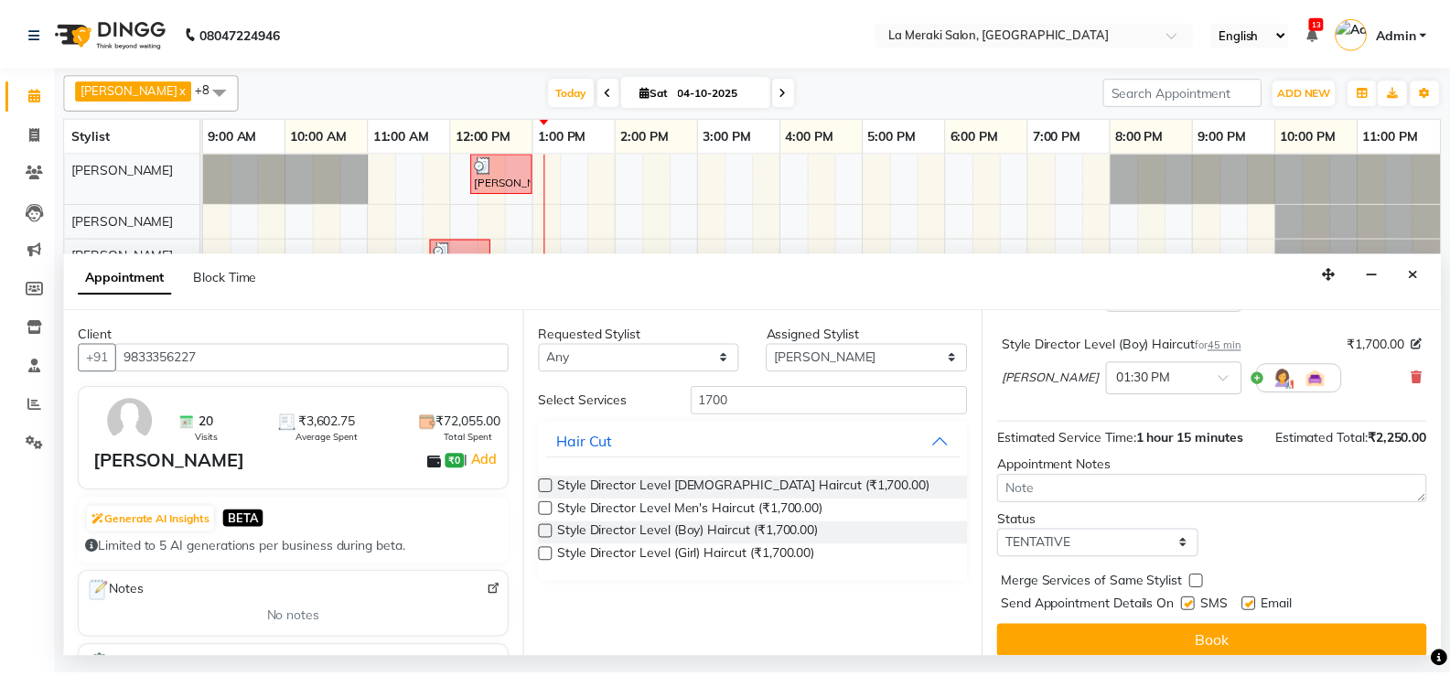
scroll to position [198, 0]
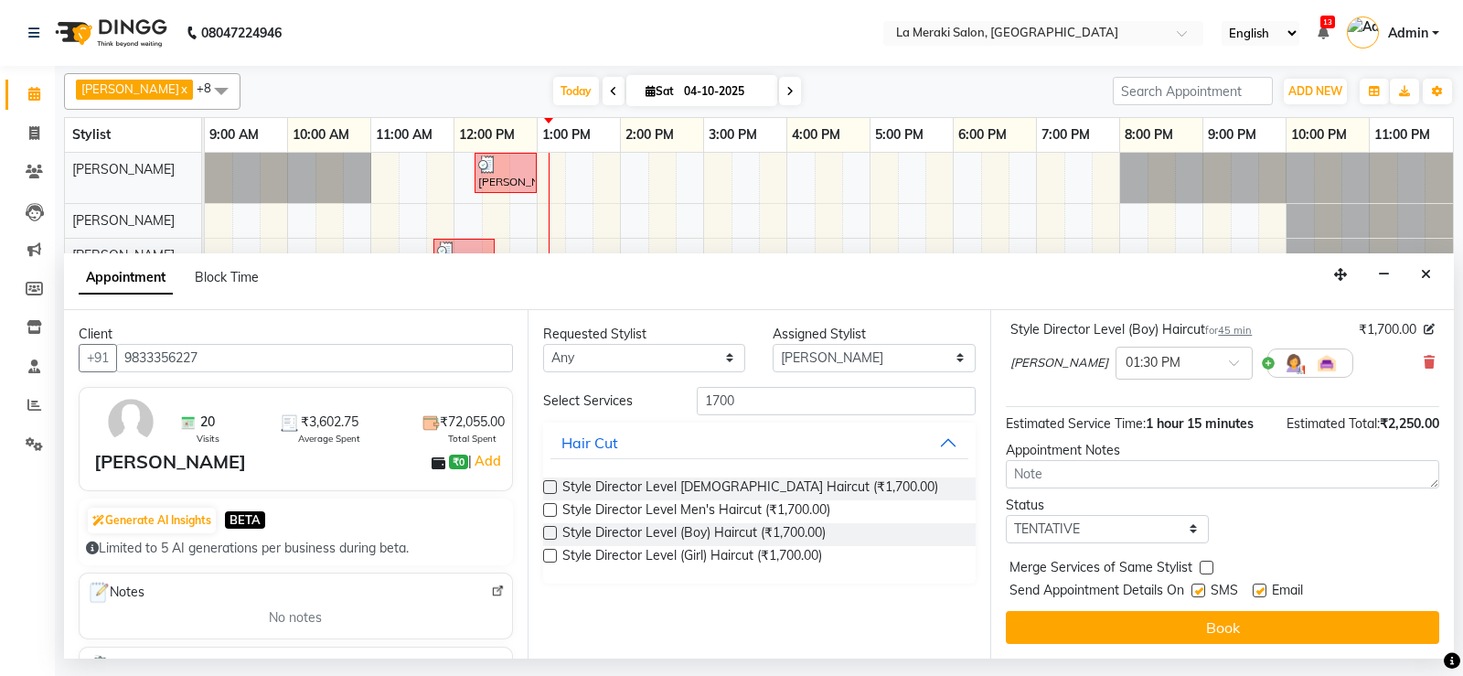
click at [1199, 589] on label at bounding box center [1199, 591] width 14 height 14
click at [1199, 589] on input "checkbox" at bounding box center [1198, 592] width 12 height 12
checkbox input "false"
click at [1257, 586] on label at bounding box center [1260, 591] width 14 height 14
click at [1257, 586] on input "checkbox" at bounding box center [1259, 592] width 12 height 12
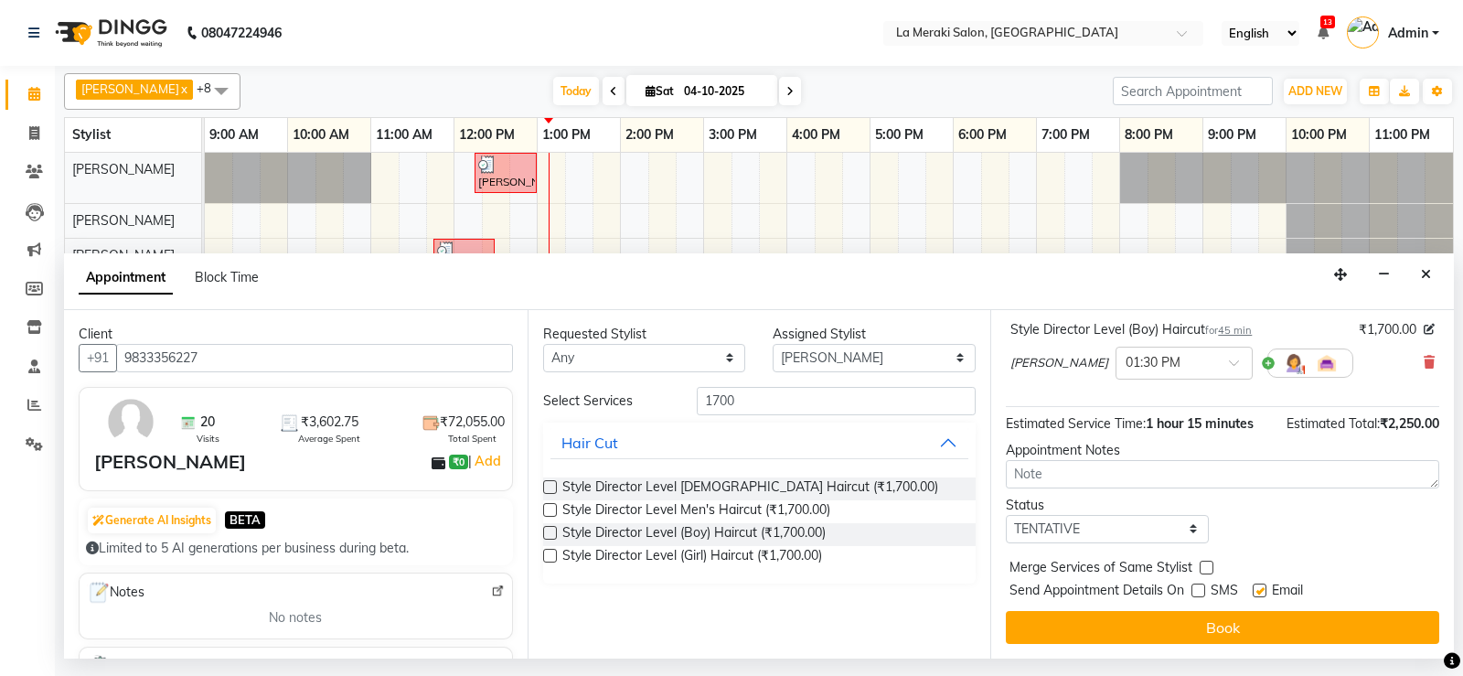
checkbox input "false"
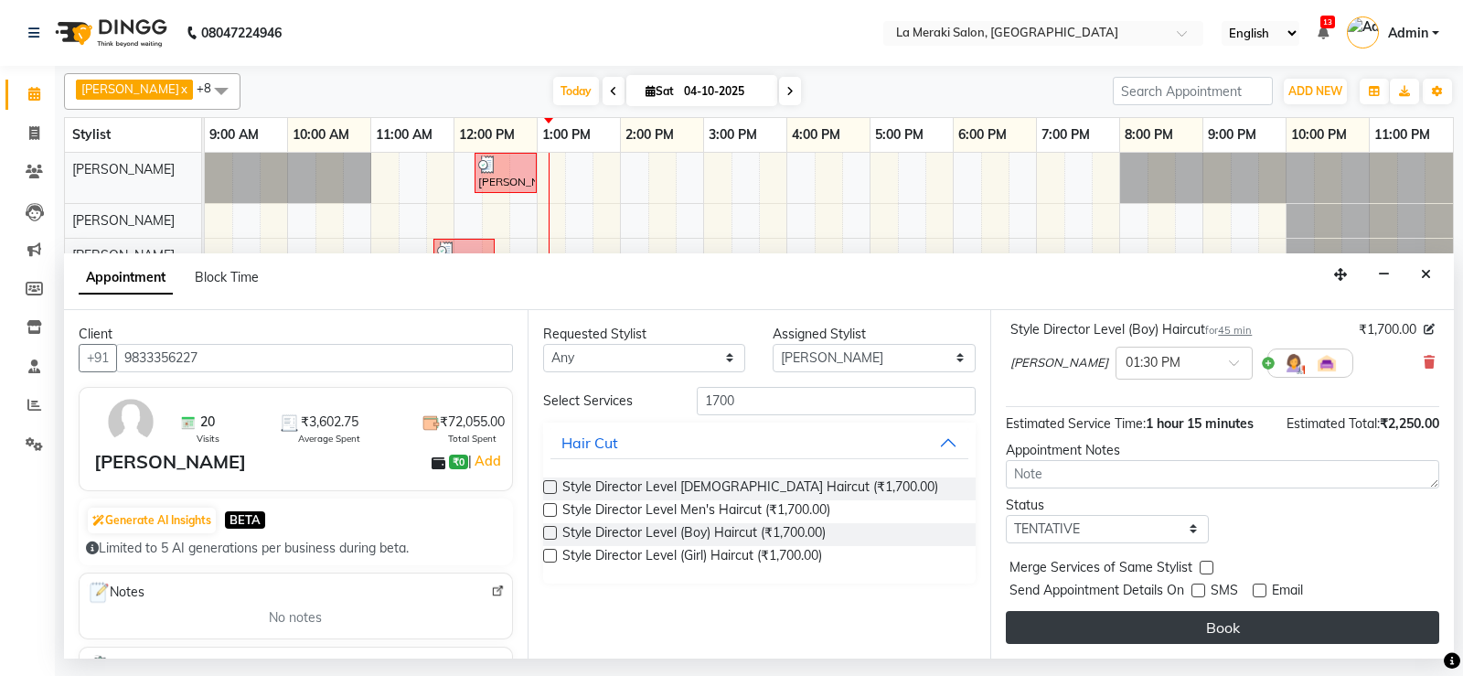
click at [1232, 628] on button "Book" at bounding box center [1223, 627] width 434 height 33
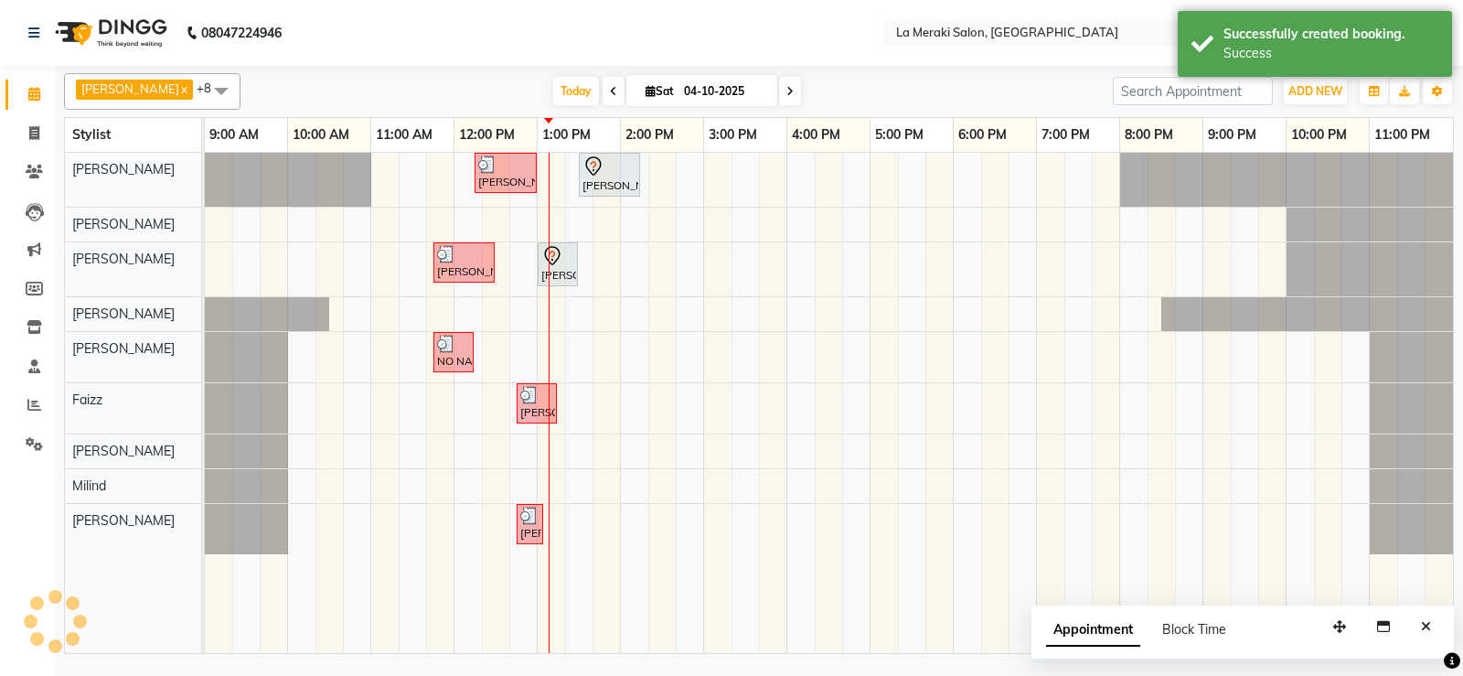
click at [1427, 627] on icon "Close" at bounding box center [1426, 626] width 10 height 13
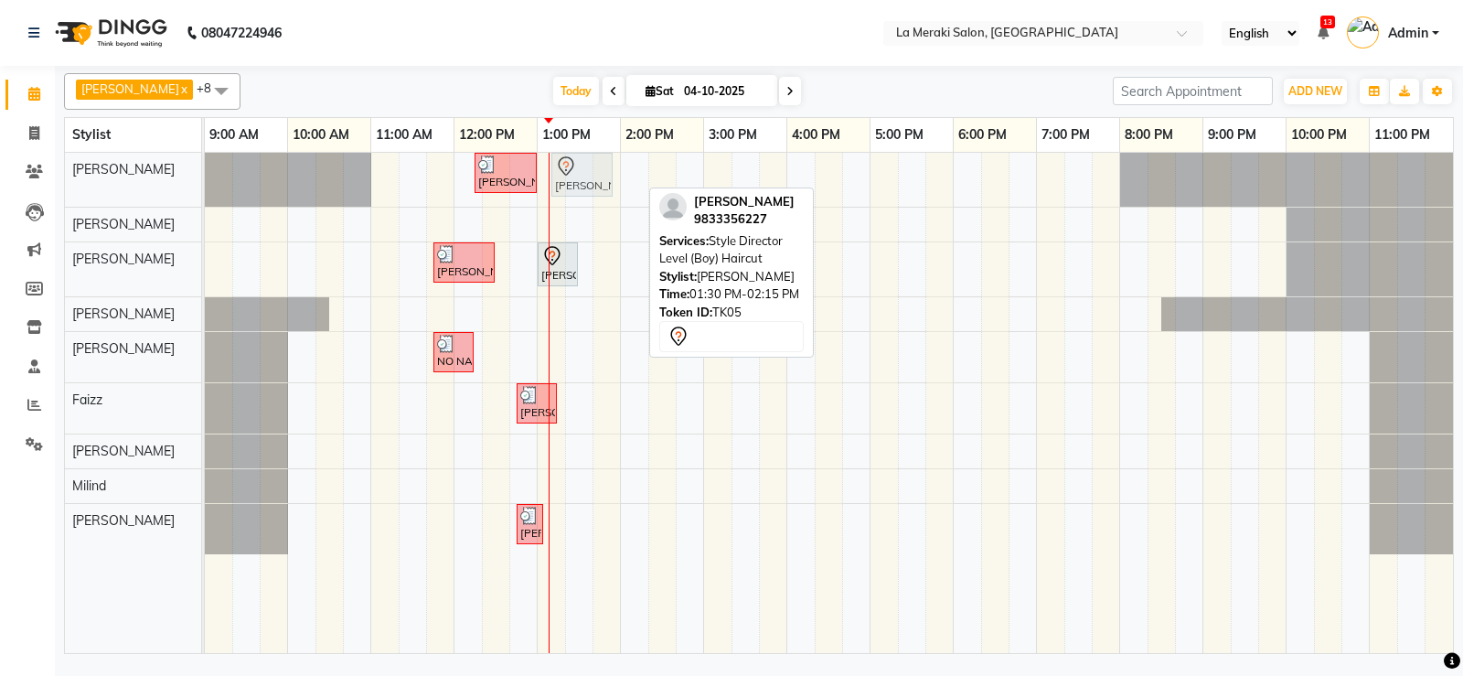
drag, startPoint x: 594, startPoint y: 175, endPoint x: 573, endPoint y: 175, distance: 20.1
click at [205, 175] on div "[PERSON_NAME], TK02, 12:15 PM-01:00 PM, Blow-Dry (₹850) [PERSON_NAME], TK05, 01…" at bounding box center [205, 180] width 0 height 54
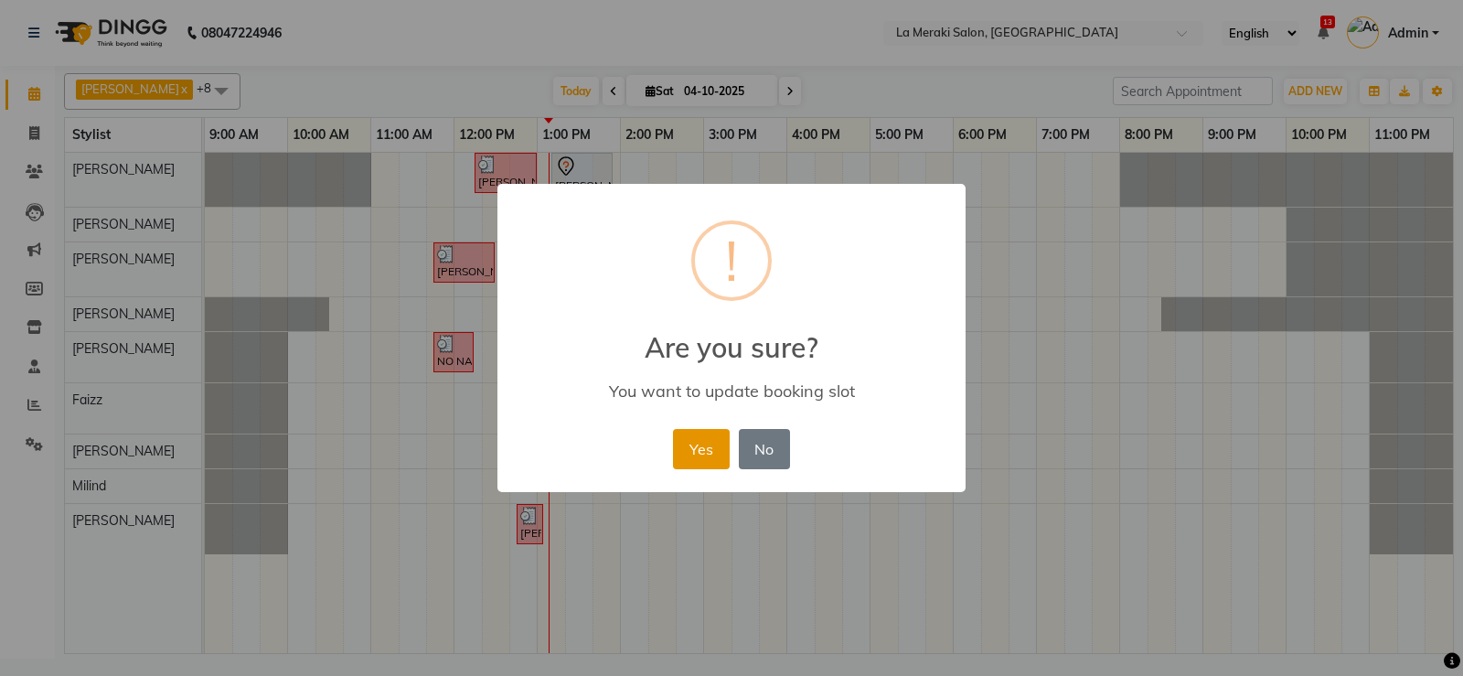
click at [692, 439] on button "Yes" at bounding box center [701, 449] width 56 height 40
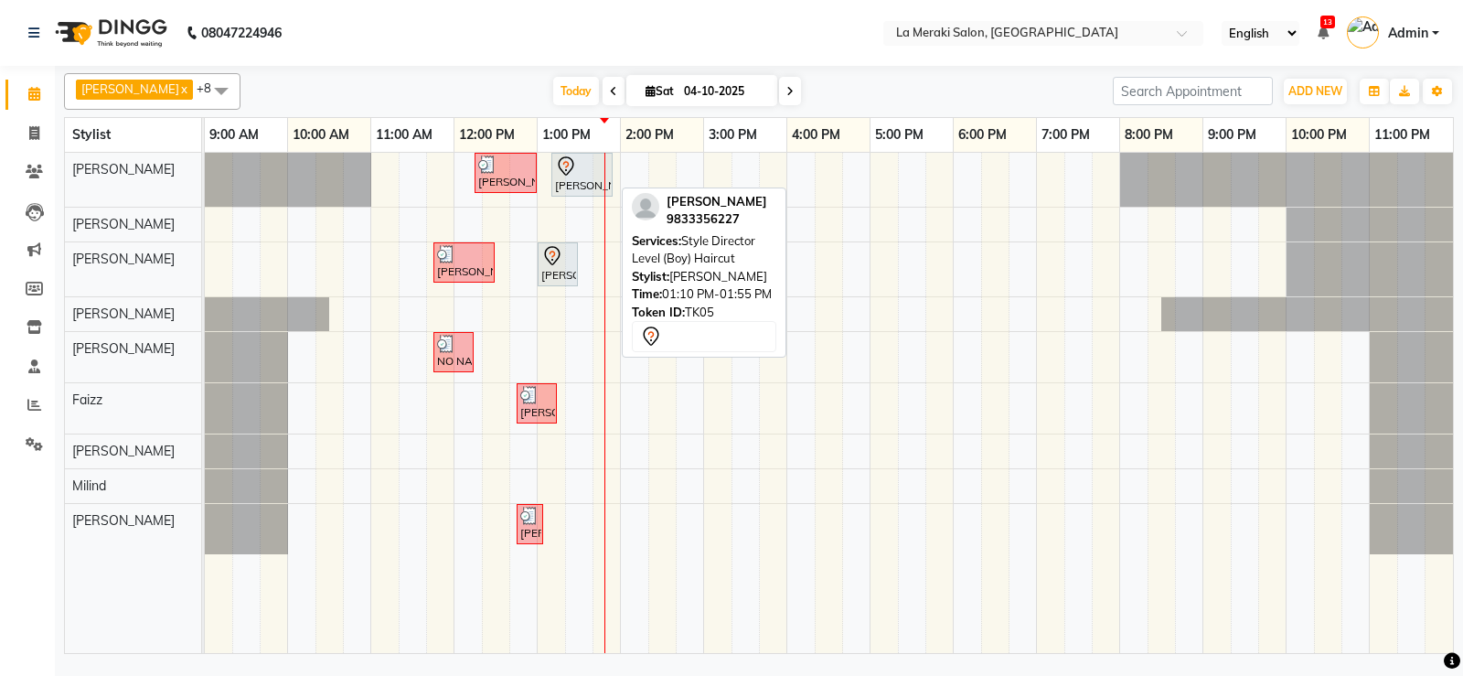
click at [584, 171] on div at bounding box center [582, 166] width 54 height 22
click at [568, 181] on div "[PERSON_NAME], TK05, 01:10 PM-01:55 PM, Style Director Level (Boy) Haircut" at bounding box center [582, 174] width 58 height 38
select select "7"
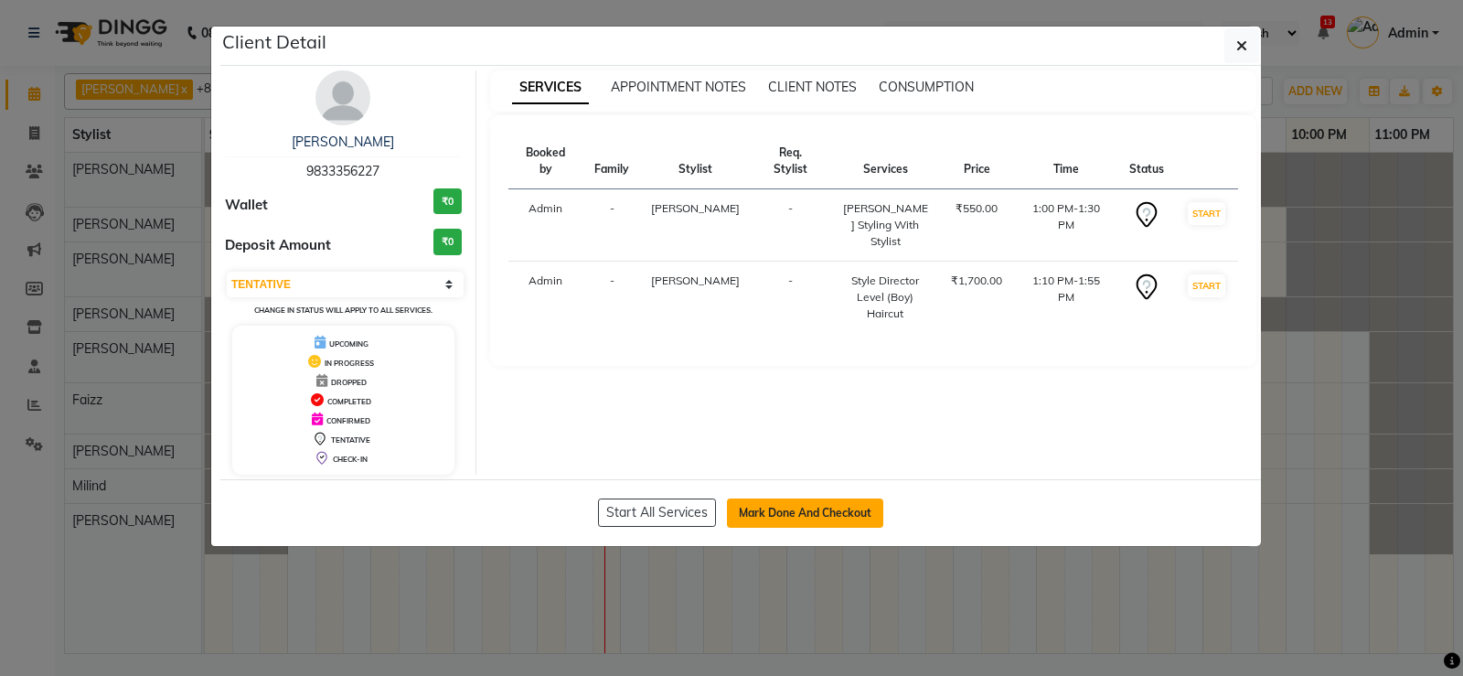
click at [801, 513] on button "Mark Done And Checkout" at bounding box center [805, 512] width 156 height 29
select select "438"
select select "service"
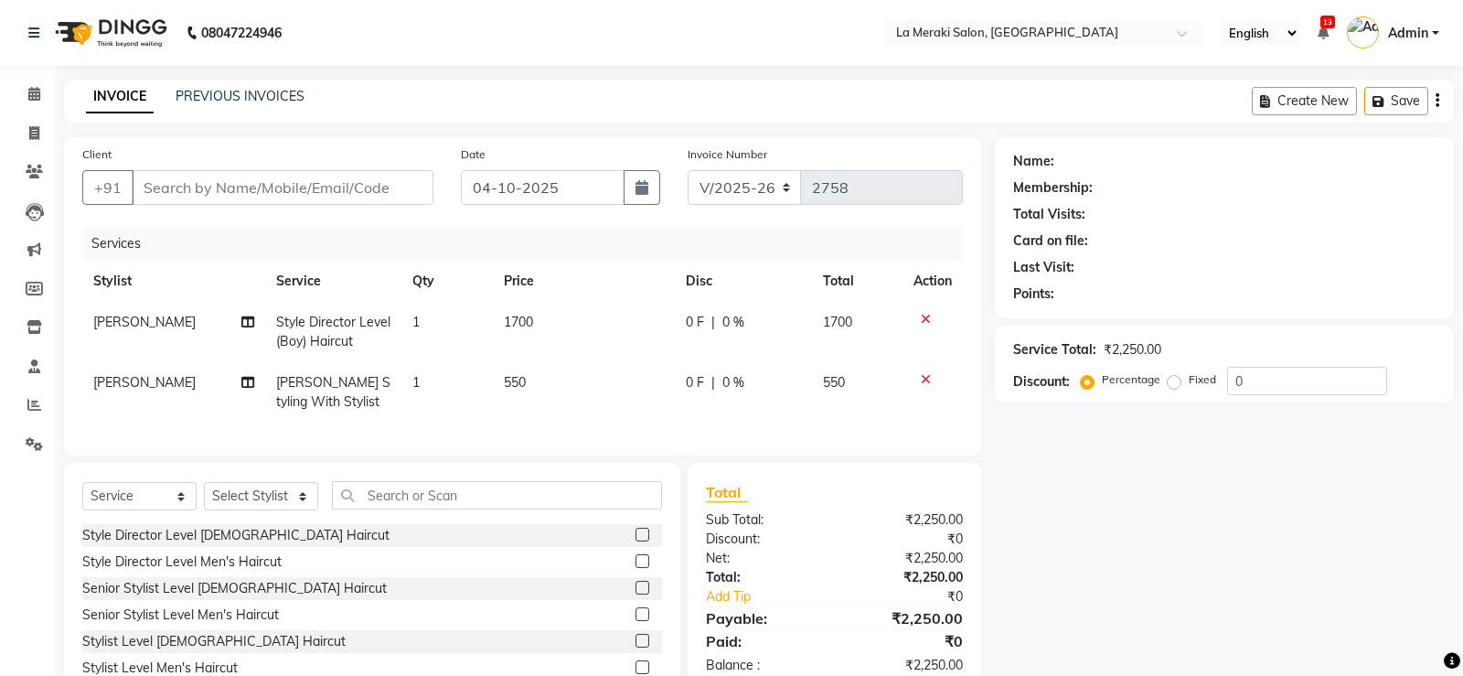
type input "9833356227"
select select "5905"
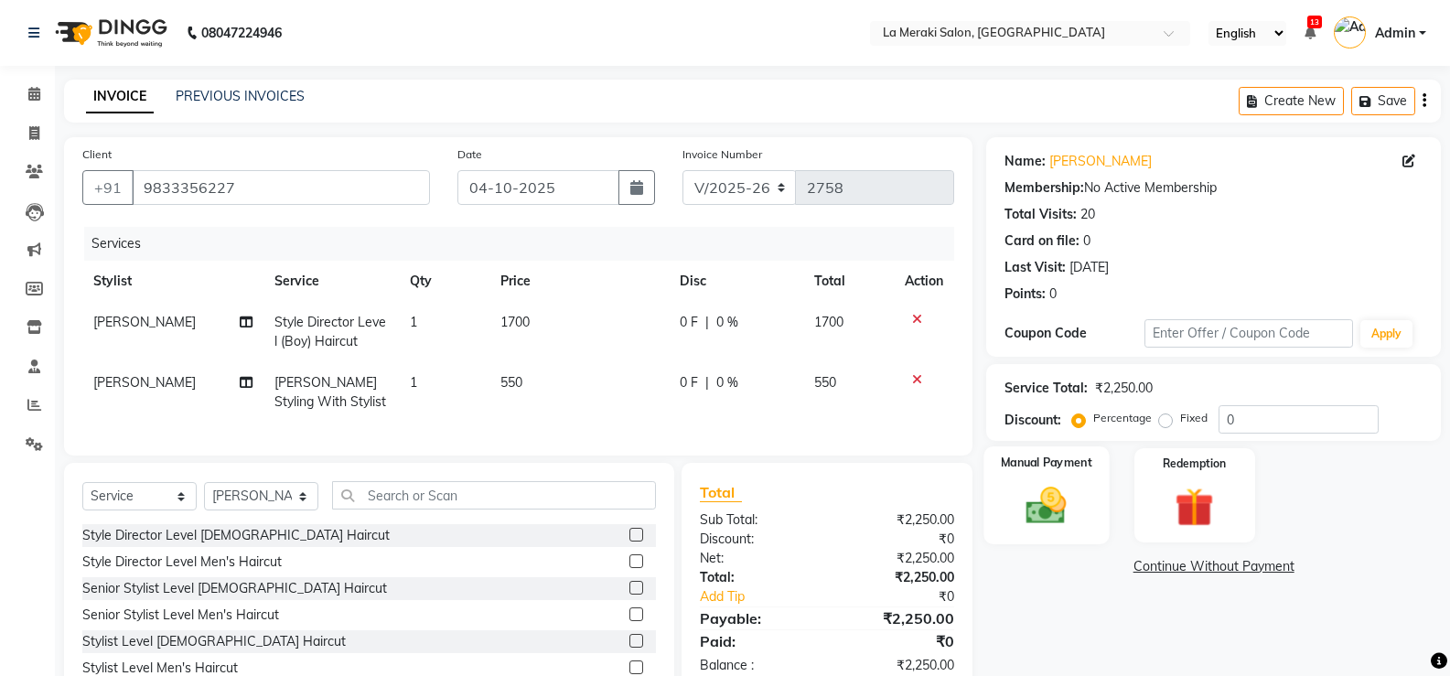
click at [1040, 515] on img at bounding box center [1045, 505] width 65 height 47
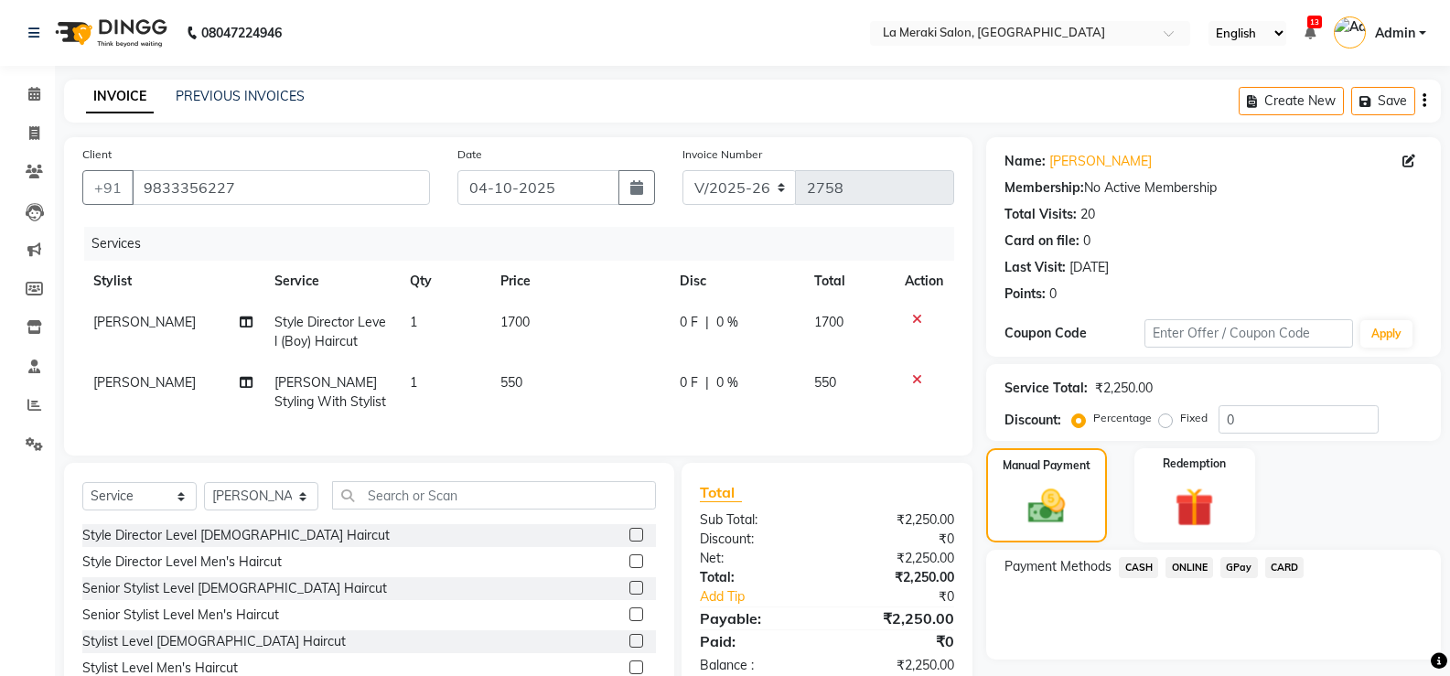
scroll to position [98, 0]
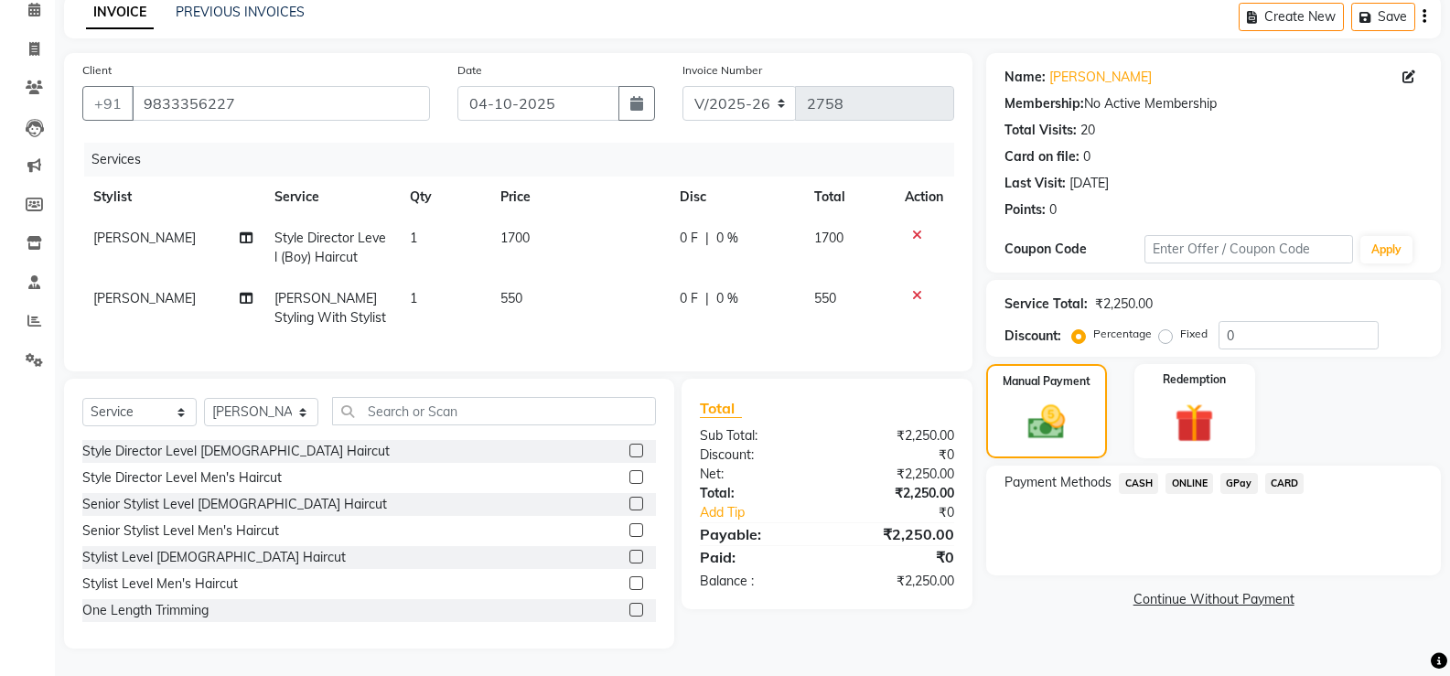
click at [1142, 473] on span "CASH" at bounding box center [1138, 483] width 39 height 21
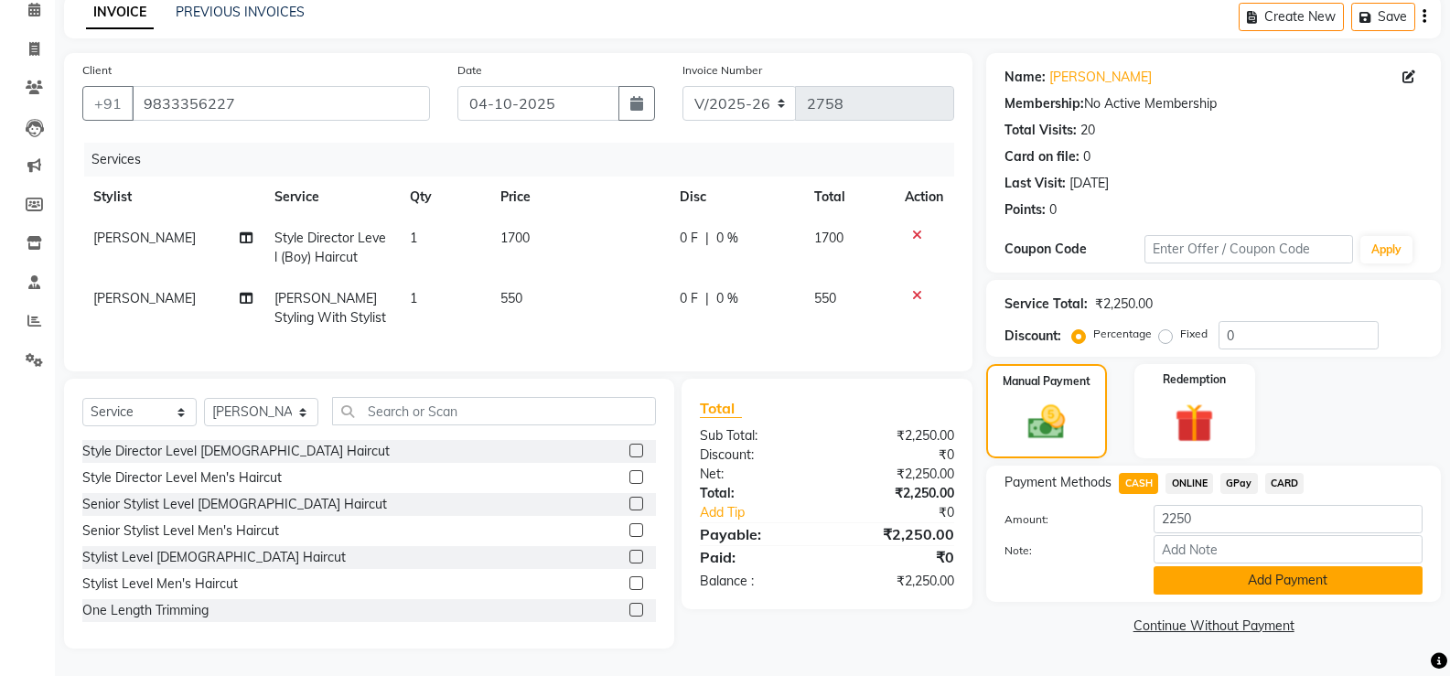
click at [1184, 566] on button "Add Payment" at bounding box center [1287, 580] width 269 height 28
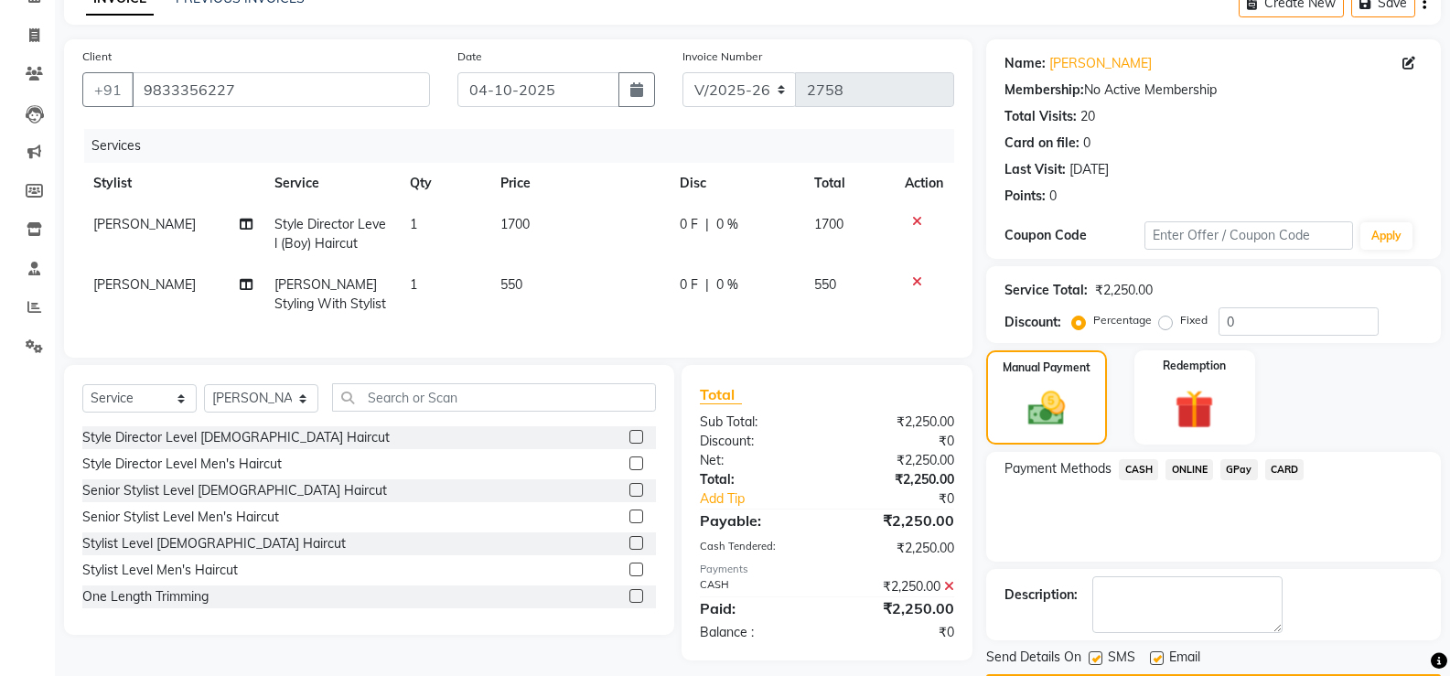
scroll to position [152, 0]
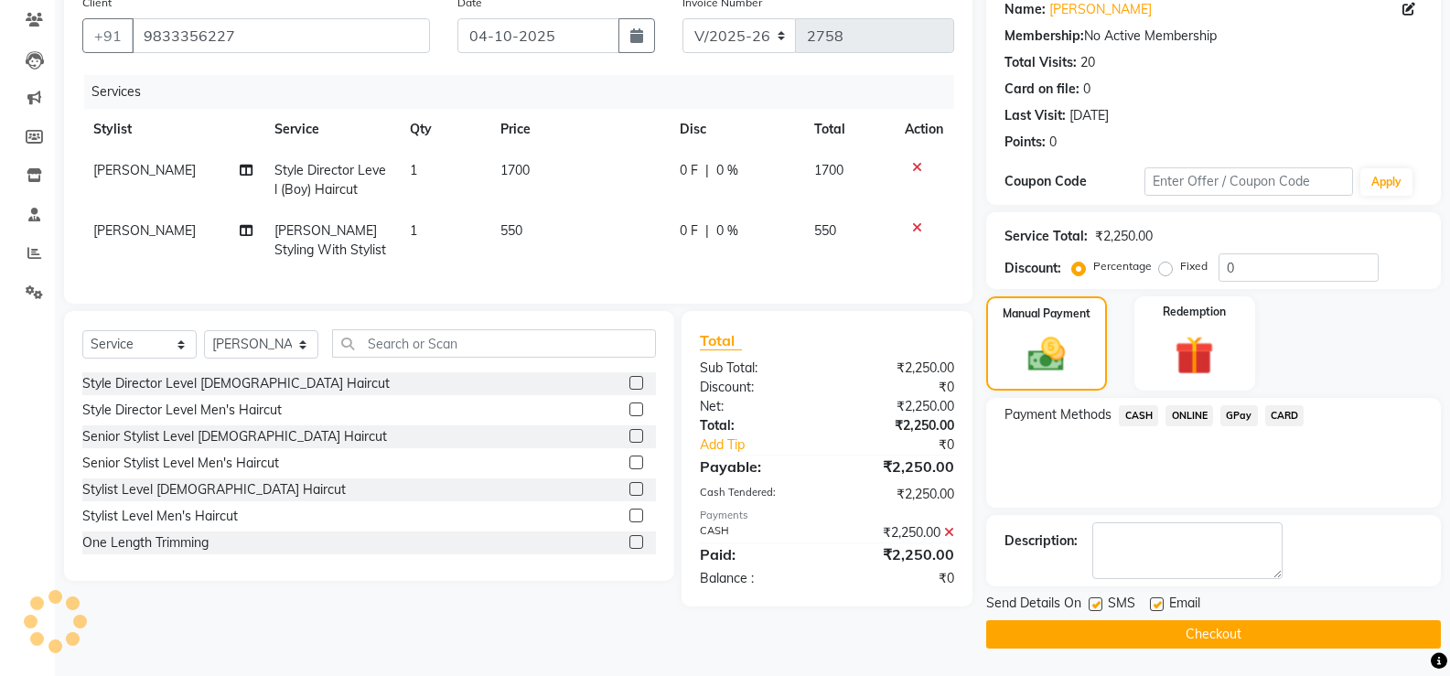
click at [1097, 602] on label at bounding box center [1095, 604] width 14 height 14
click at [1097, 602] on input "checkbox" at bounding box center [1094, 605] width 12 height 12
checkbox input "false"
click at [1160, 601] on label at bounding box center [1157, 604] width 14 height 14
click at [1160, 601] on input "checkbox" at bounding box center [1156, 605] width 12 height 12
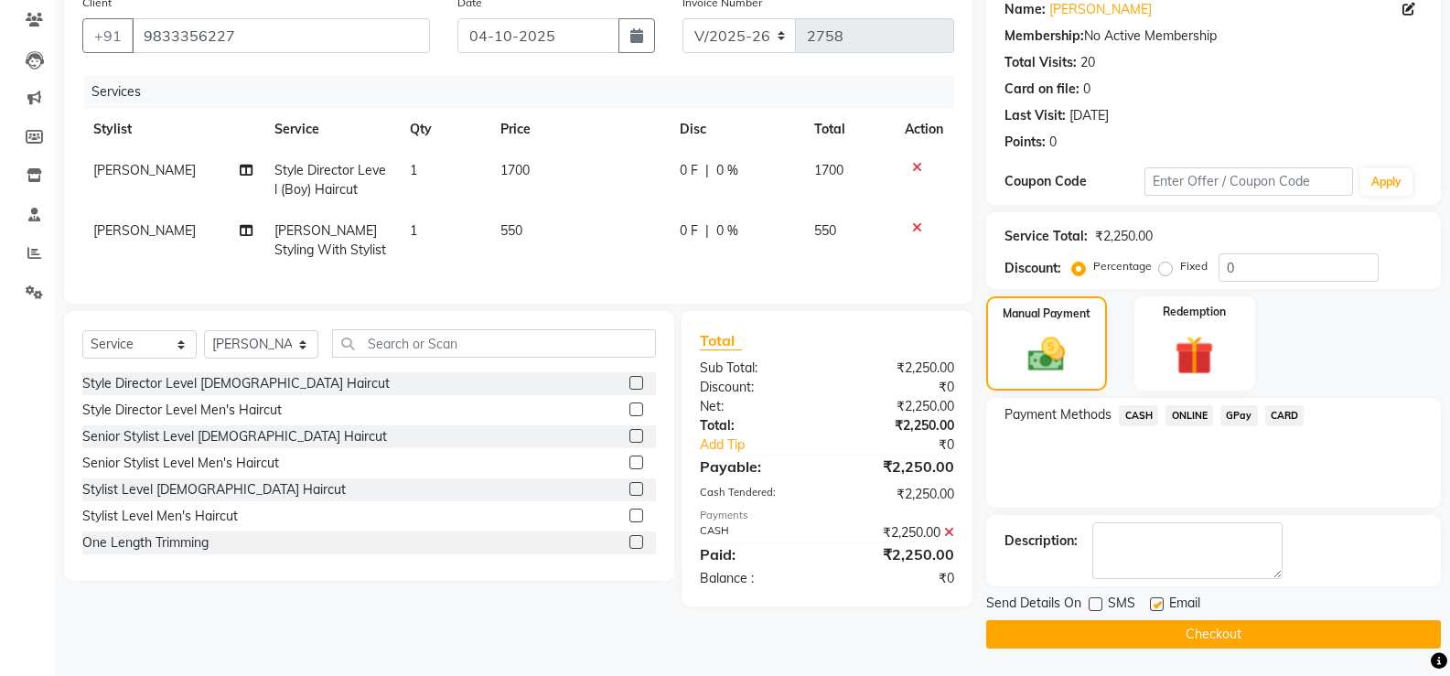
checkbox input "false"
click at [1135, 641] on button "Checkout" at bounding box center [1213, 634] width 455 height 28
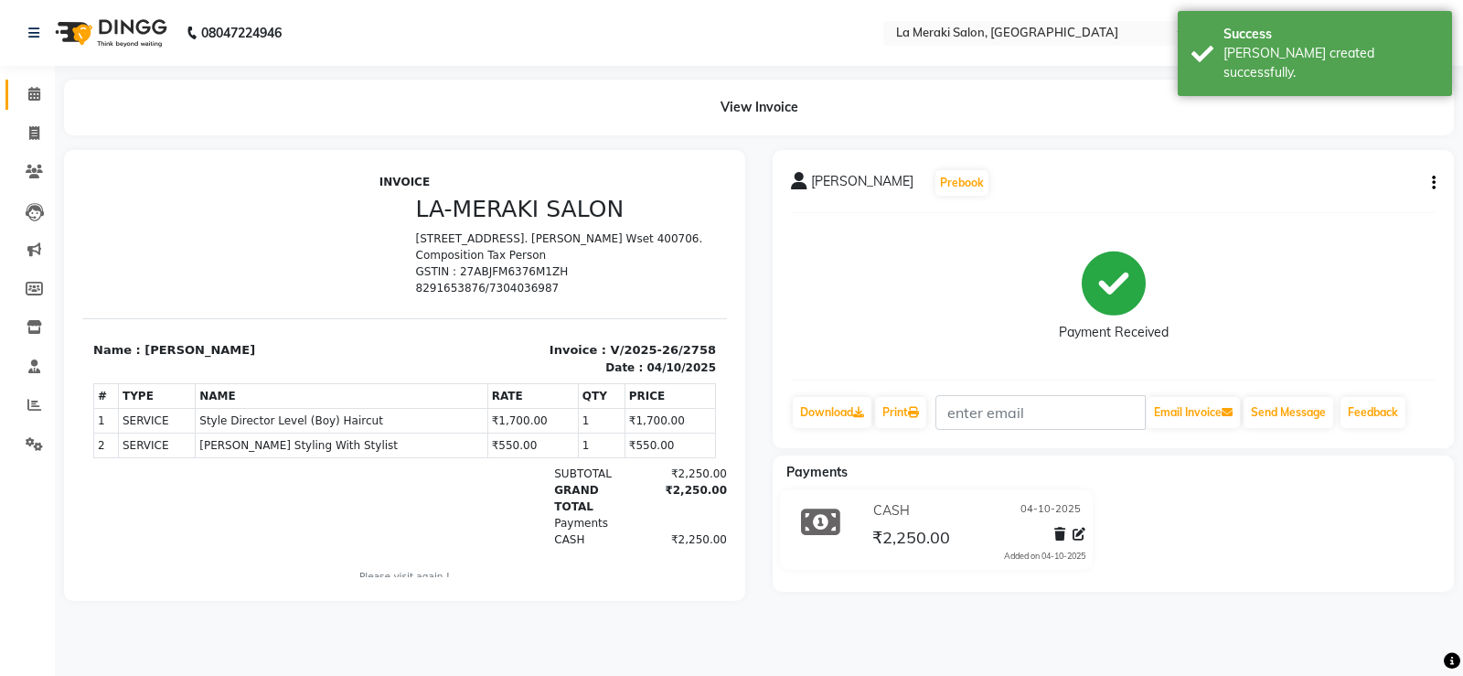
click at [36, 85] on span at bounding box center [34, 94] width 32 height 21
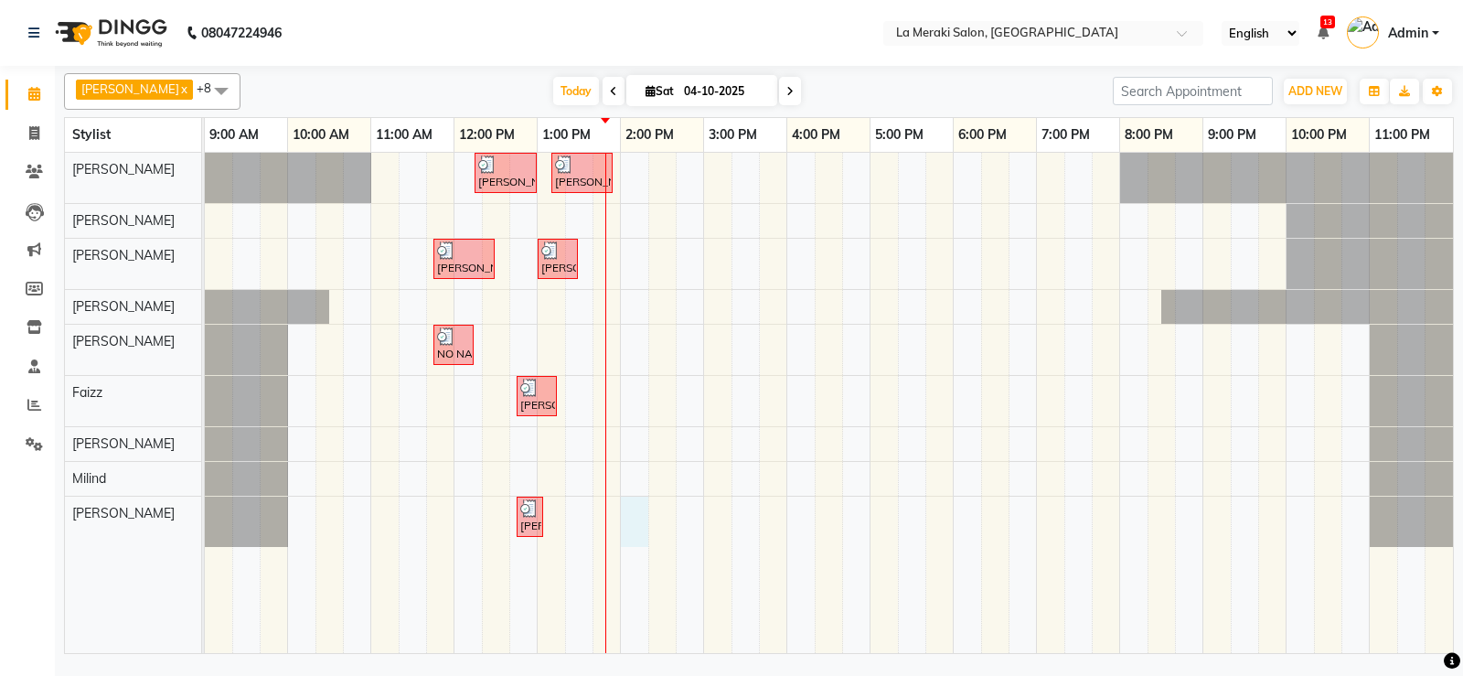
click at [624, 520] on div "[PERSON_NAME], TK02, 12:15 PM-01:00 PM, Blow-Dry (₹850) [PERSON_NAME], TK05, 01…" at bounding box center [829, 403] width 1249 height 500
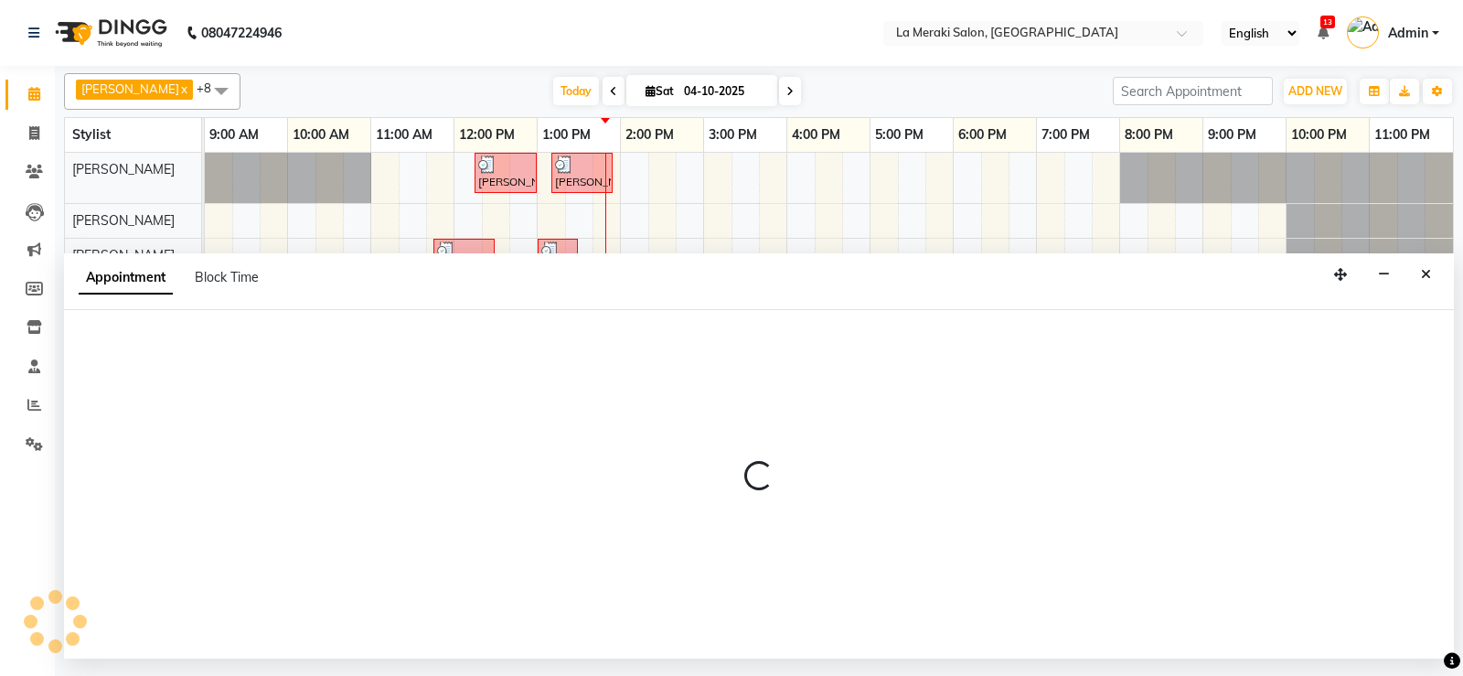
select select "92930"
select select "tentative"
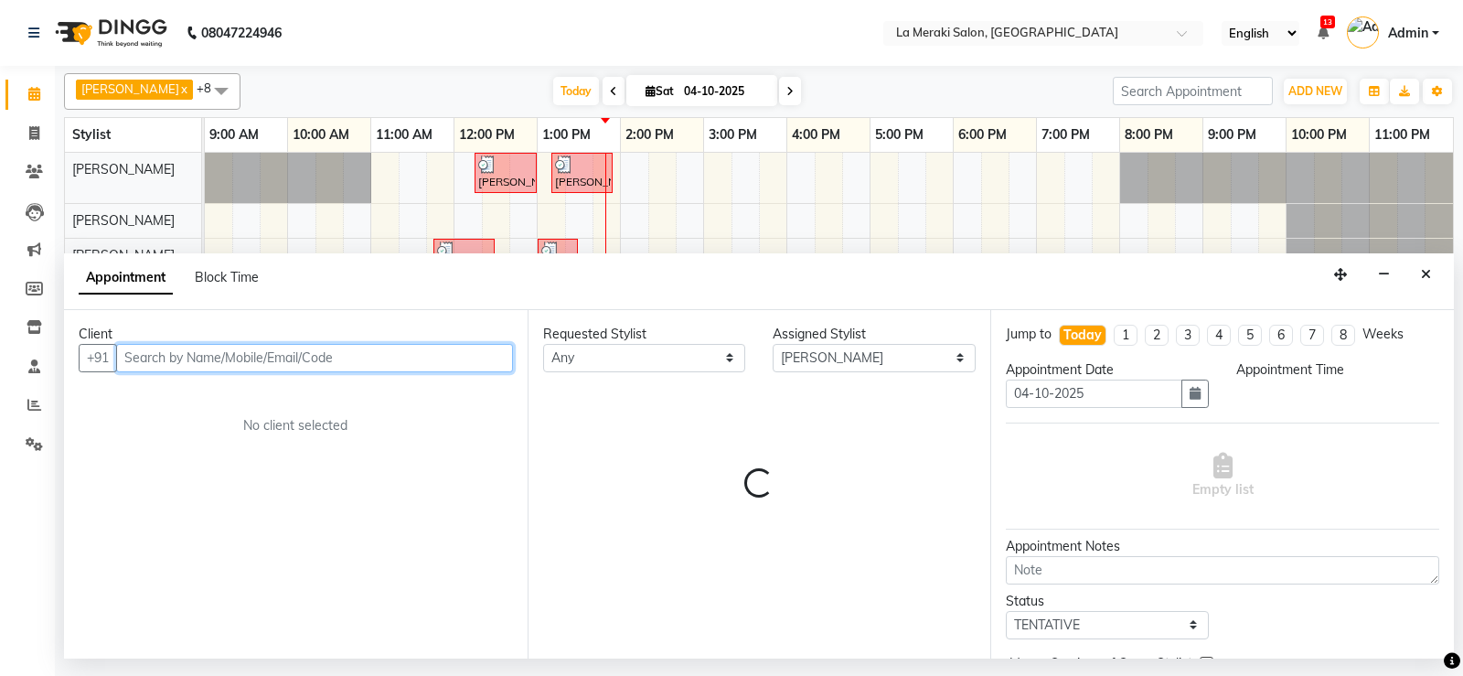
select select "840"
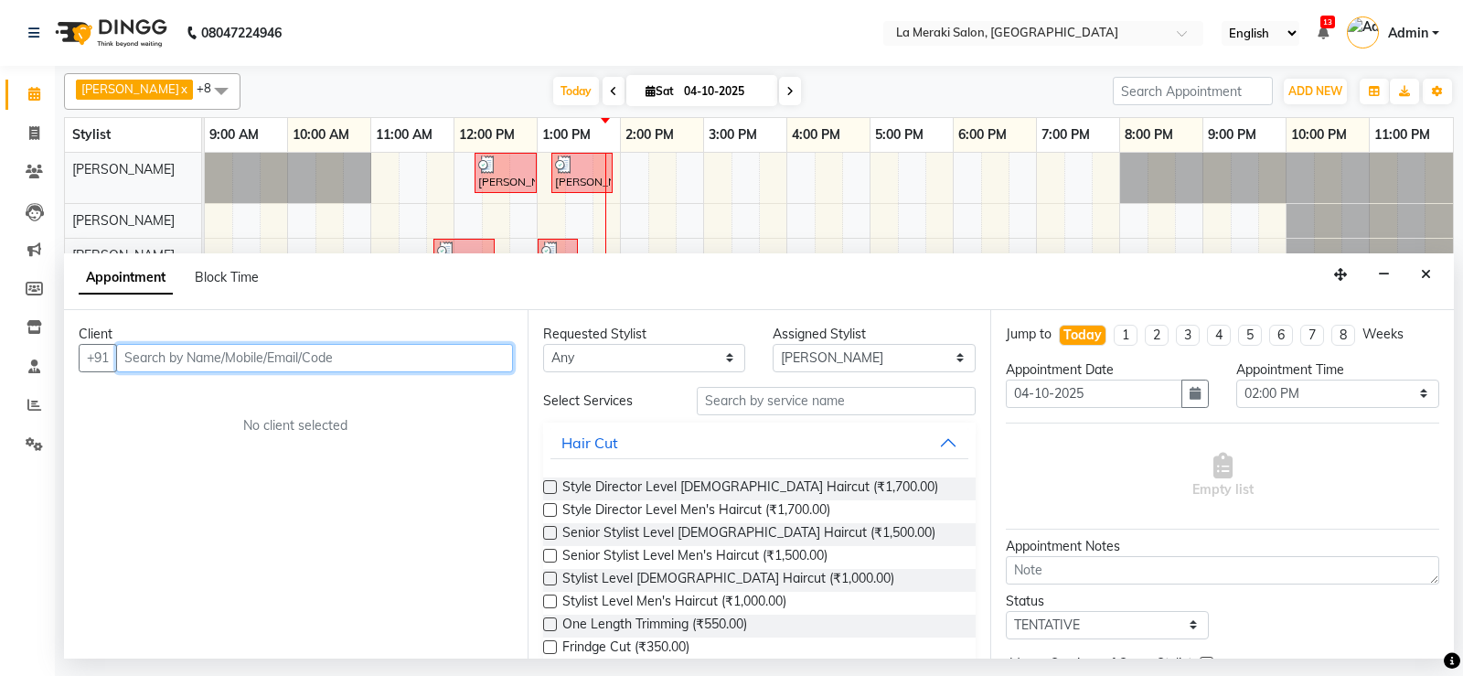
click at [363, 365] on input "text" at bounding box center [314, 358] width 397 height 28
type input "a"
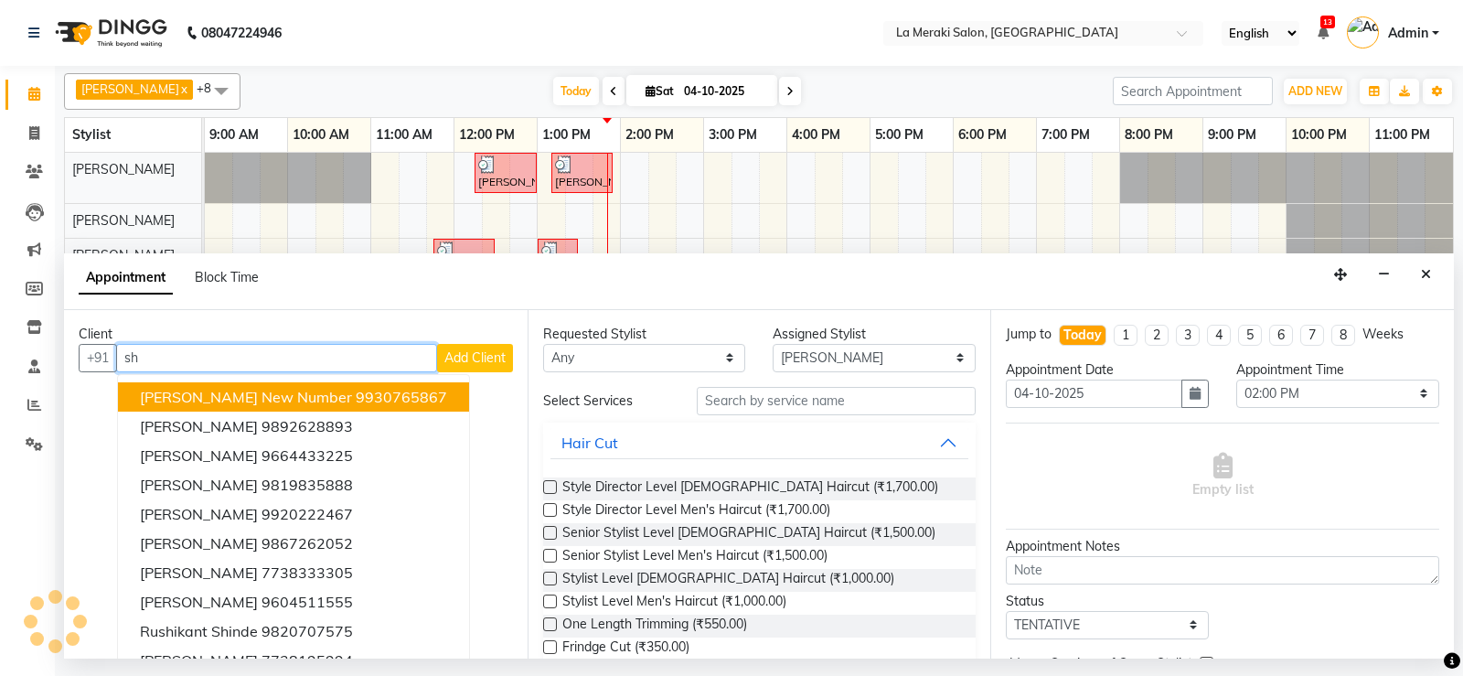
type input "s"
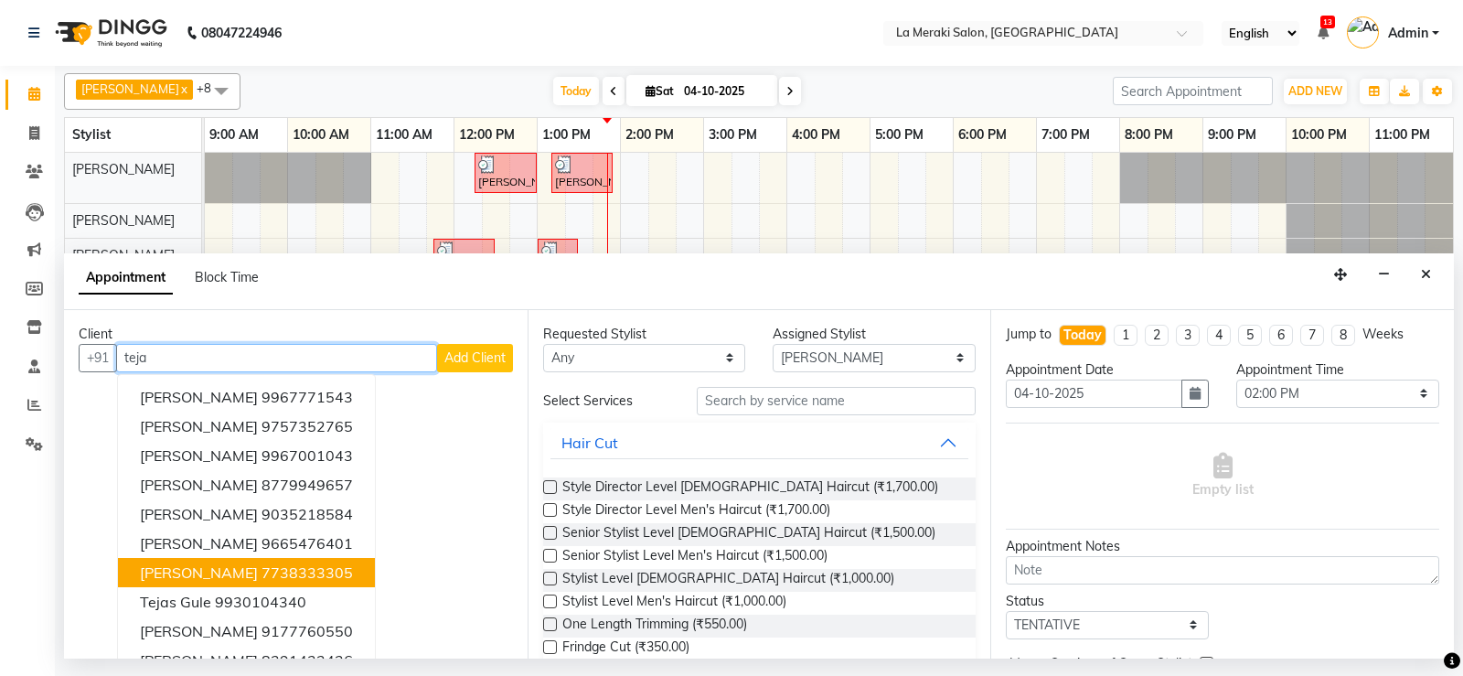
click at [199, 578] on span "[PERSON_NAME]" at bounding box center [199, 572] width 118 height 18
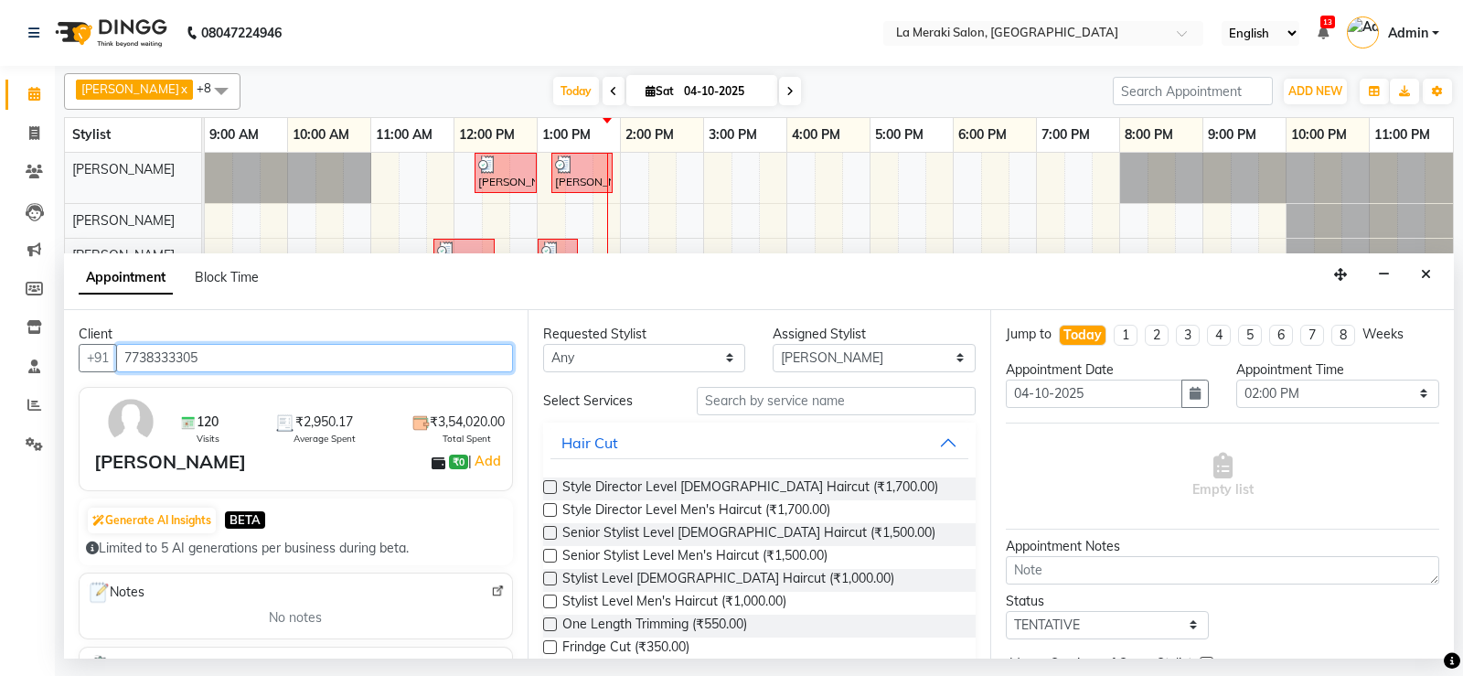
type input "7738333305"
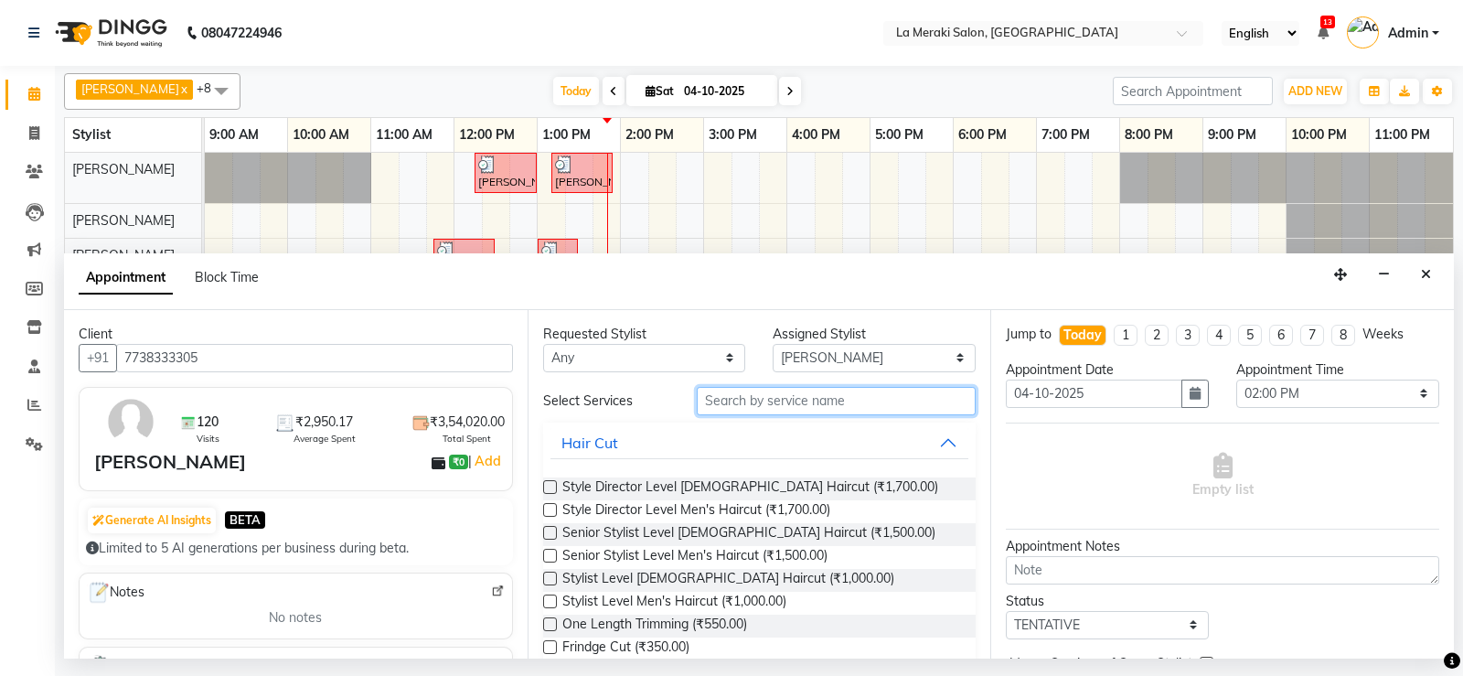
click at [743, 400] on input "text" at bounding box center [837, 401] width 280 height 28
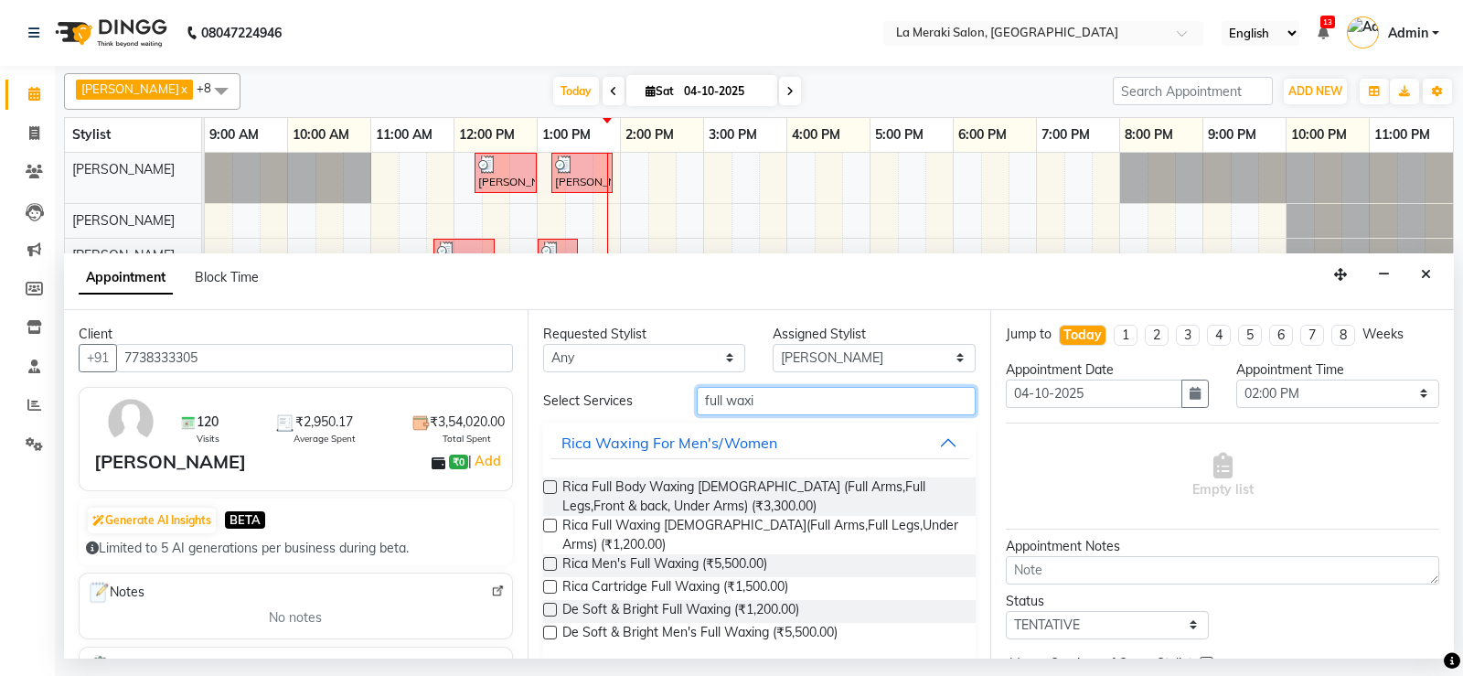
type input "full waxi"
click at [550, 529] on label at bounding box center [550, 526] width 14 height 14
click at [550, 529] on input "checkbox" at bounding box center [549, 527] width 12 height 12
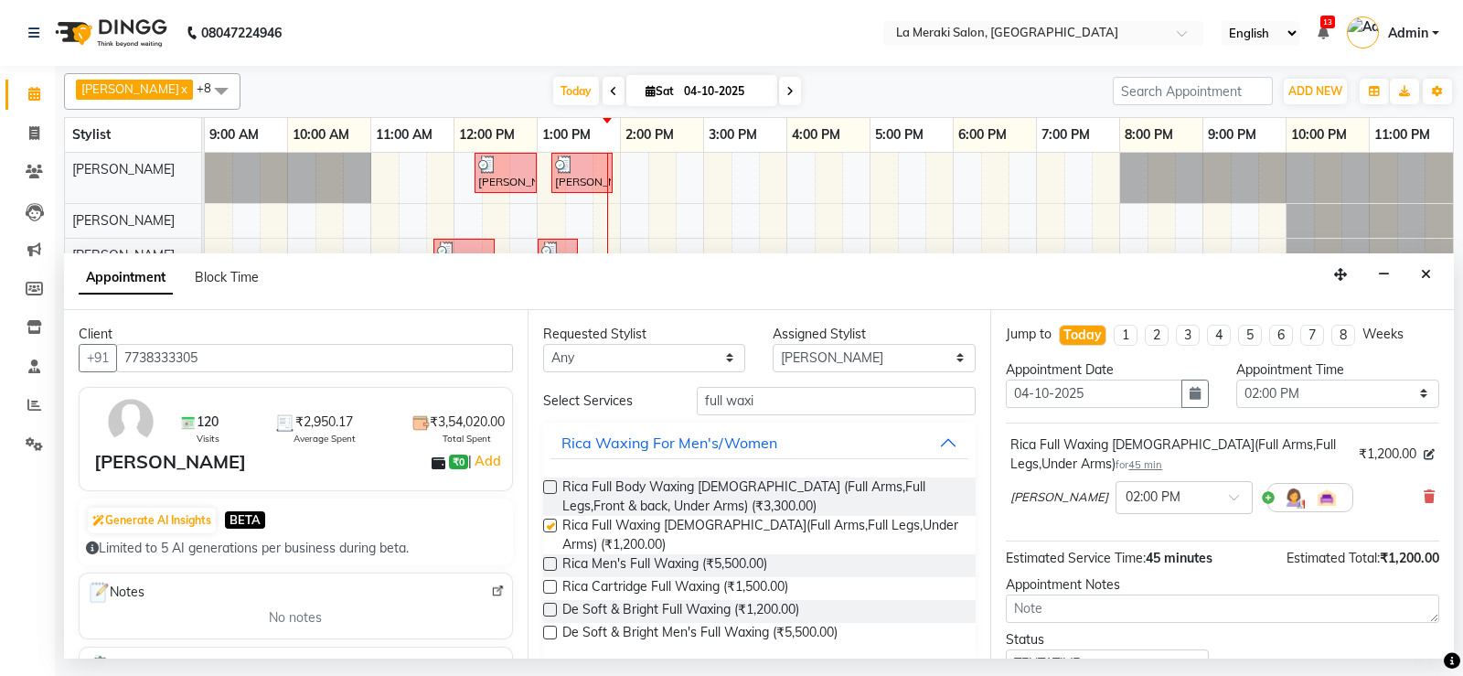
checkbox input "false"
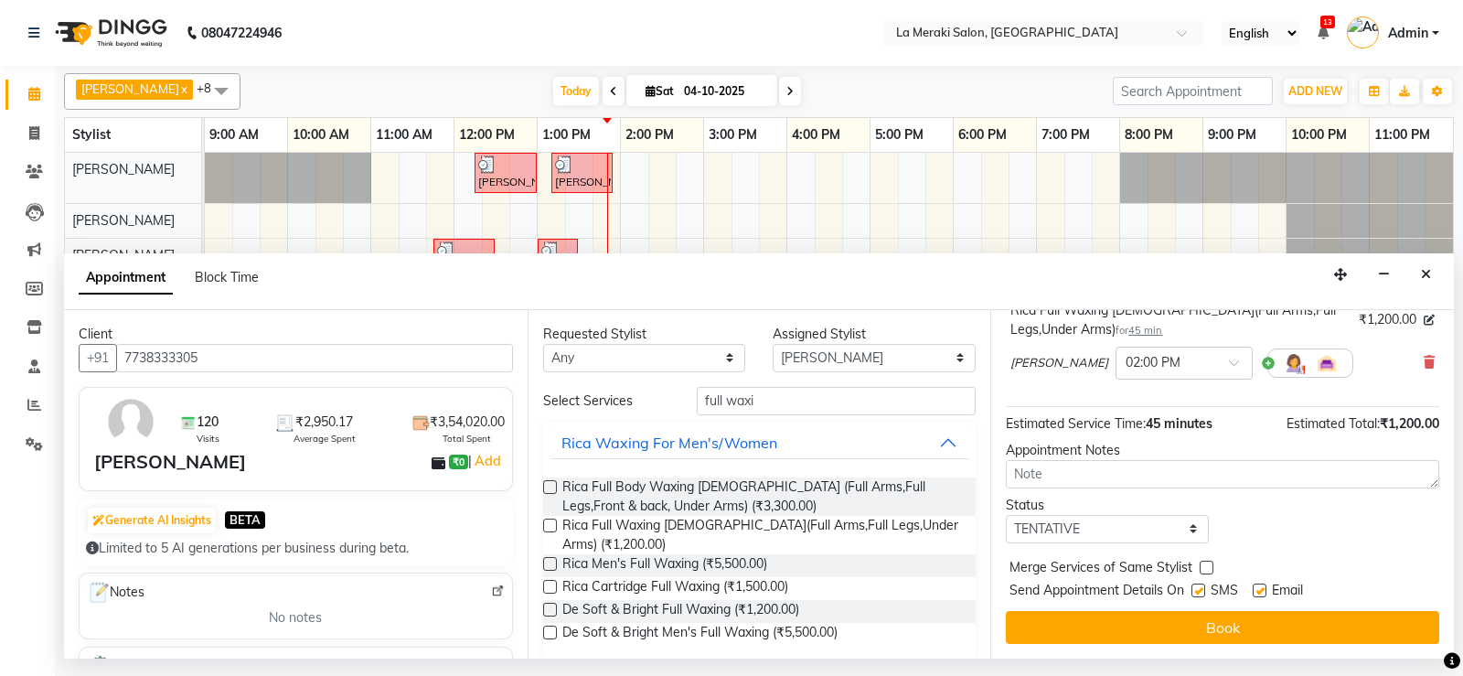
click at [1201, 593] on label at bounding box center [1199, 591] width 14 height 14
click at [1201, 593] on input "checkbox" at bounding box center [1198, 592] width 12 height 12
checkbox input "false"
click at [1263, 593] on label at bounding box center [1260, 591] width 14 height 14
click at [1263, 593] on input "checkbox" at bounding box center [1259, 592] width 12 height 12
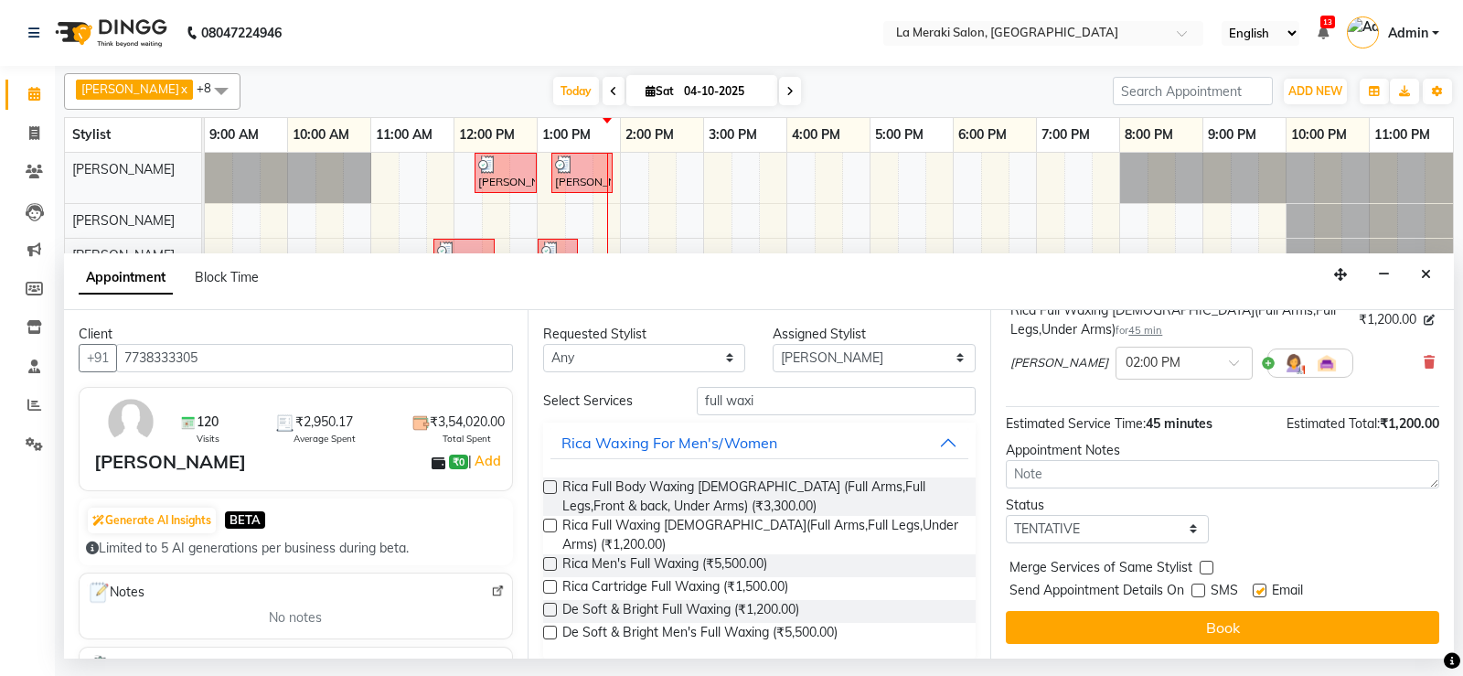
checkbox input "false"
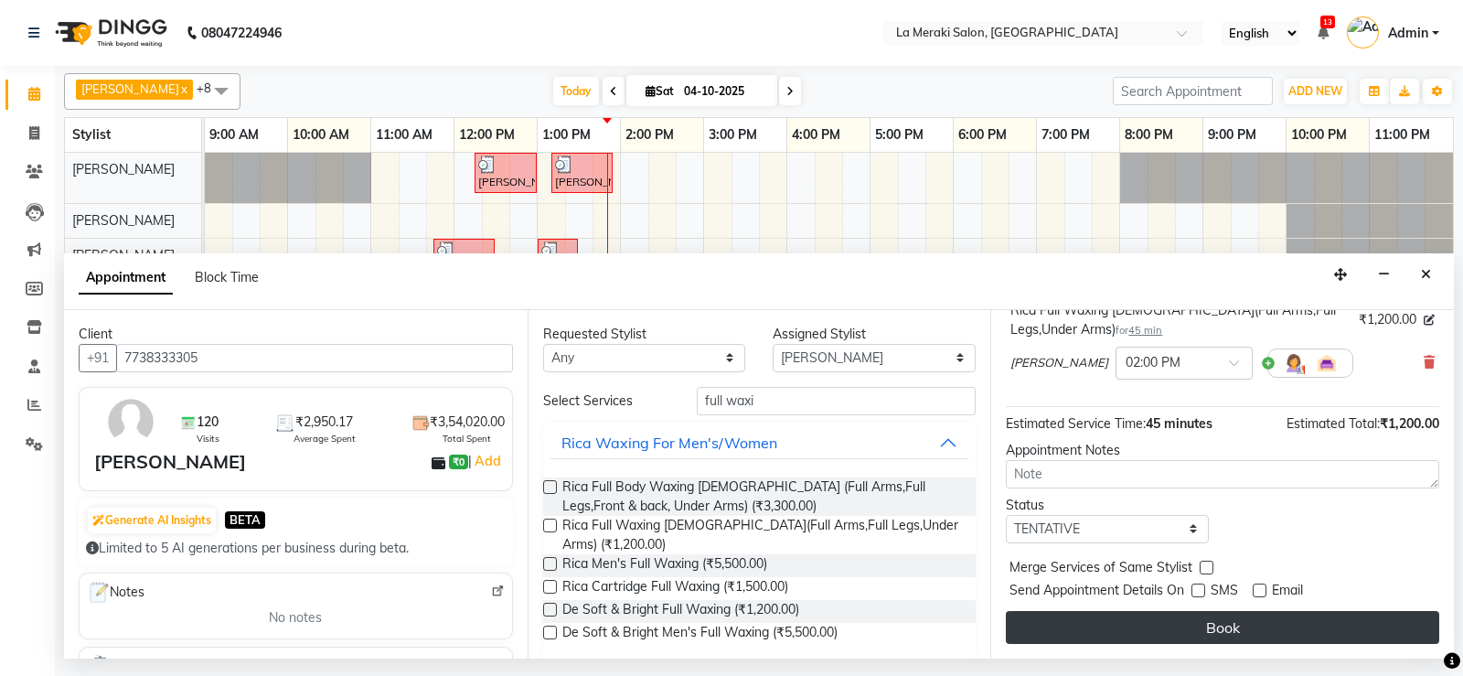
click at [1254, 620] on button "Book" at bounding box center [1223, 627] width 434 height 33
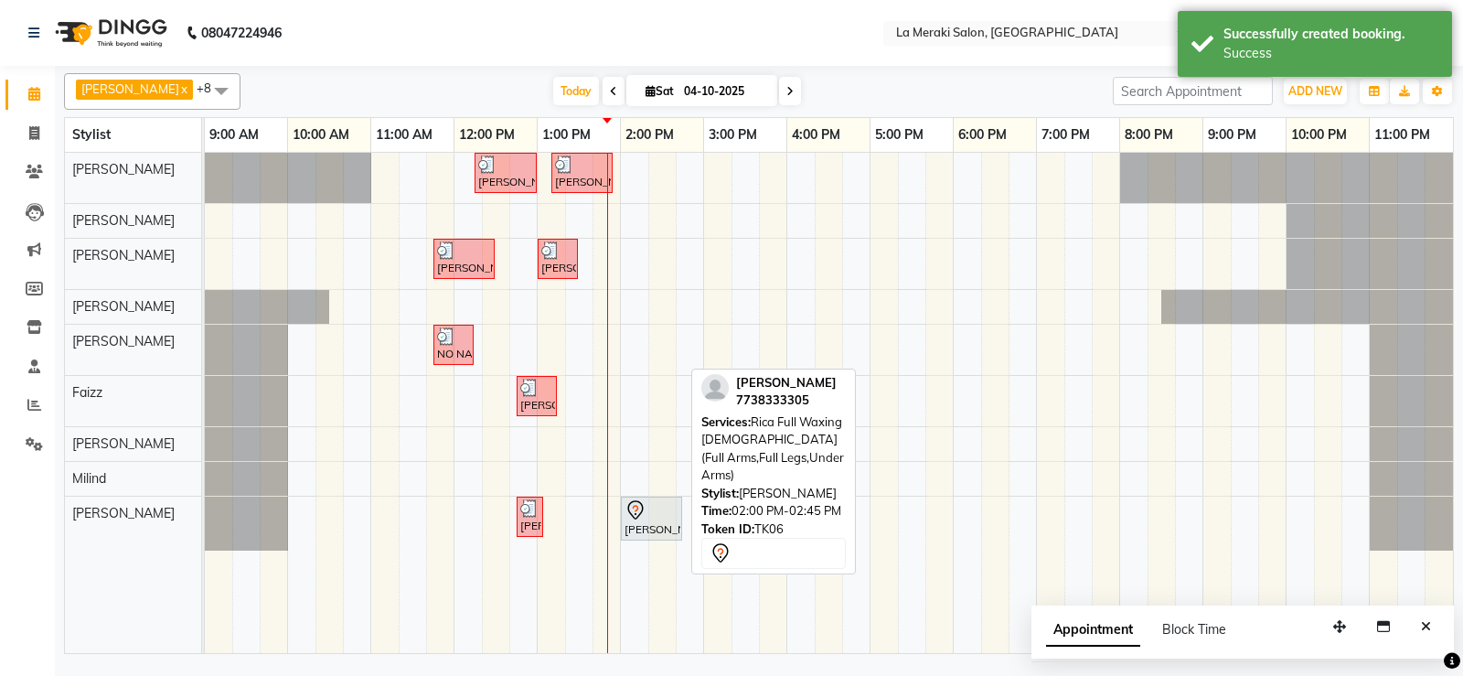
click at [652, 515] on div at bounding box center [652, 510] width 54 height 22
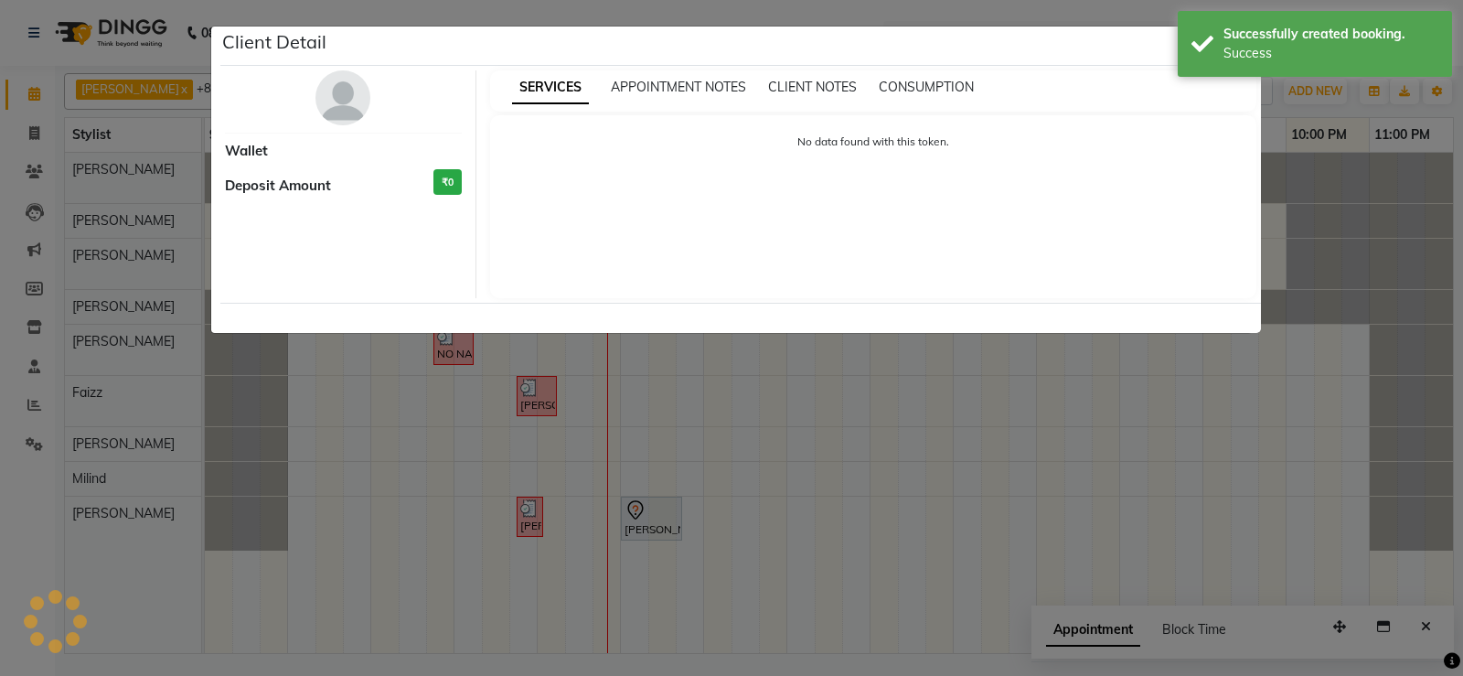
select select "7"
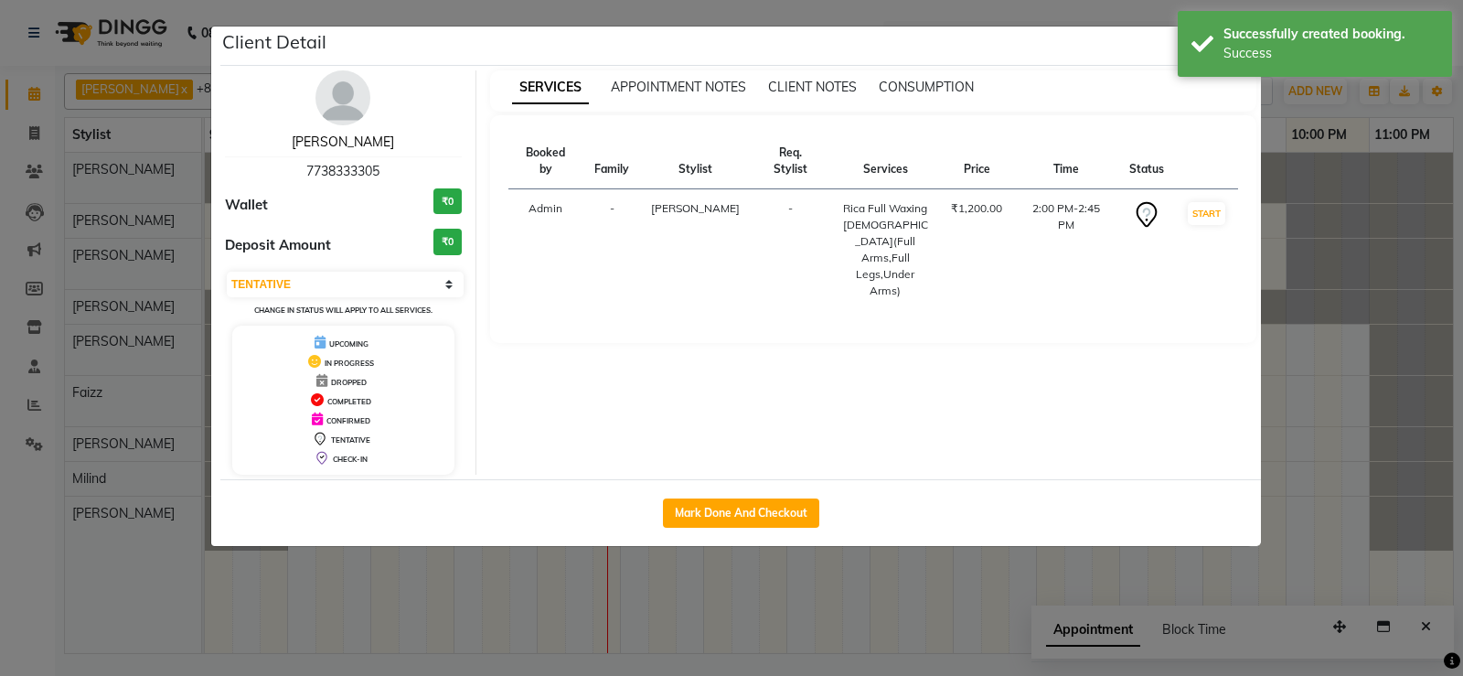
click at [345, 144] on link "[PERSON_NAME]" at bounding box center [343, 142] width 102 height 16
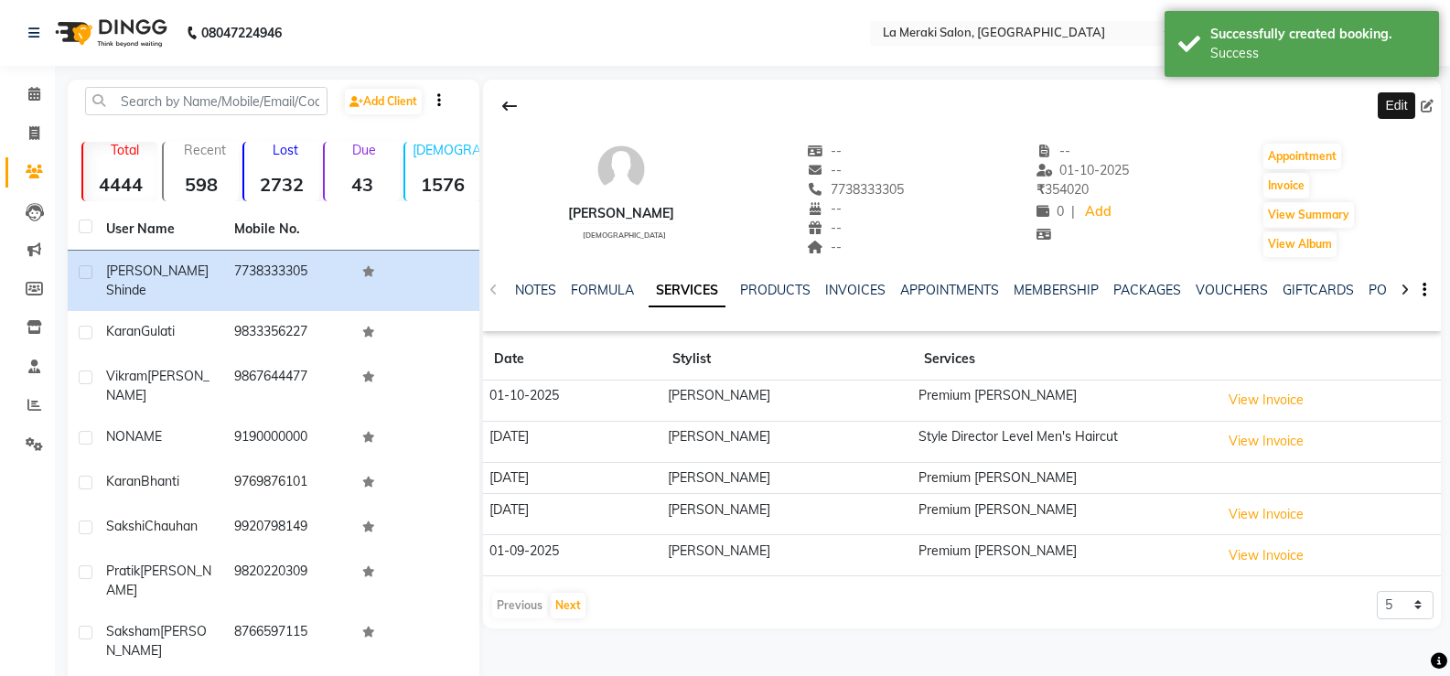
click at [1420, 111] on icon at bounding box center [1426, 106] width 13 height 13
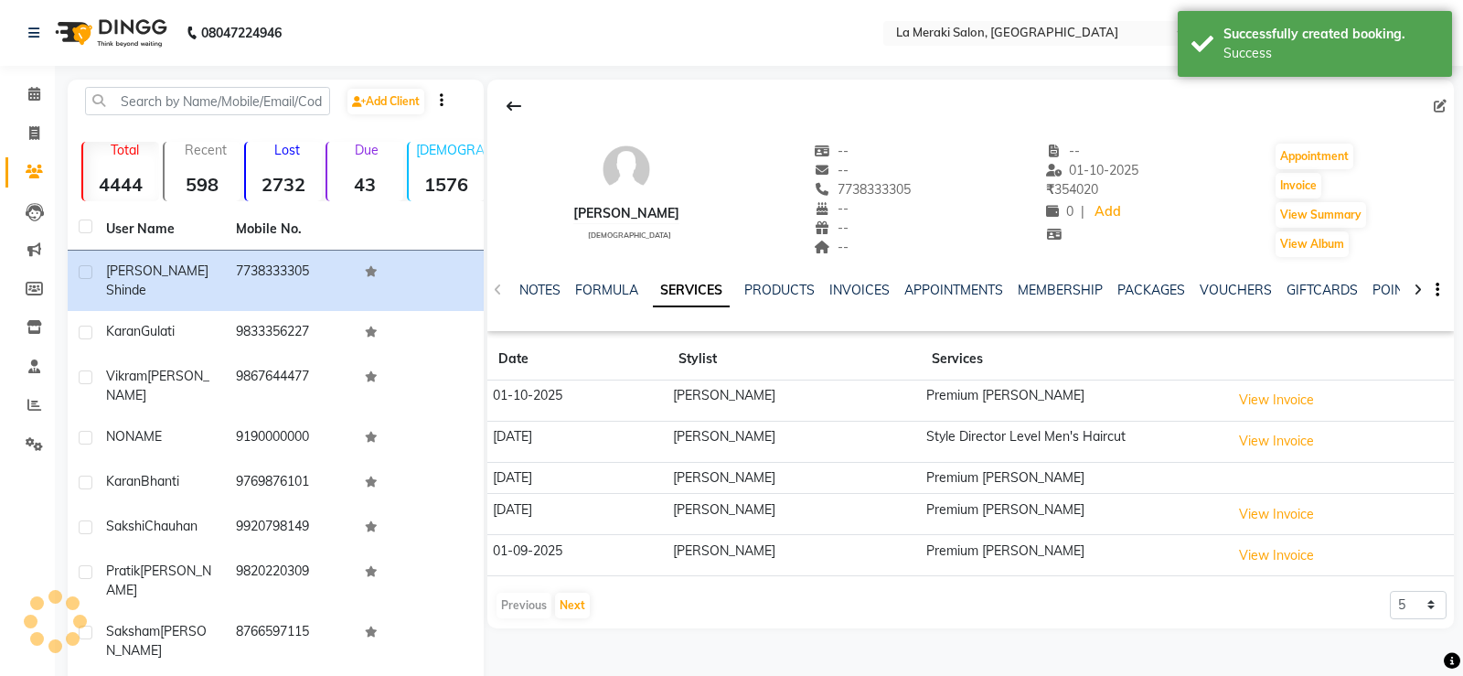
select select "[DEMOGRAPHIC_DATA]"
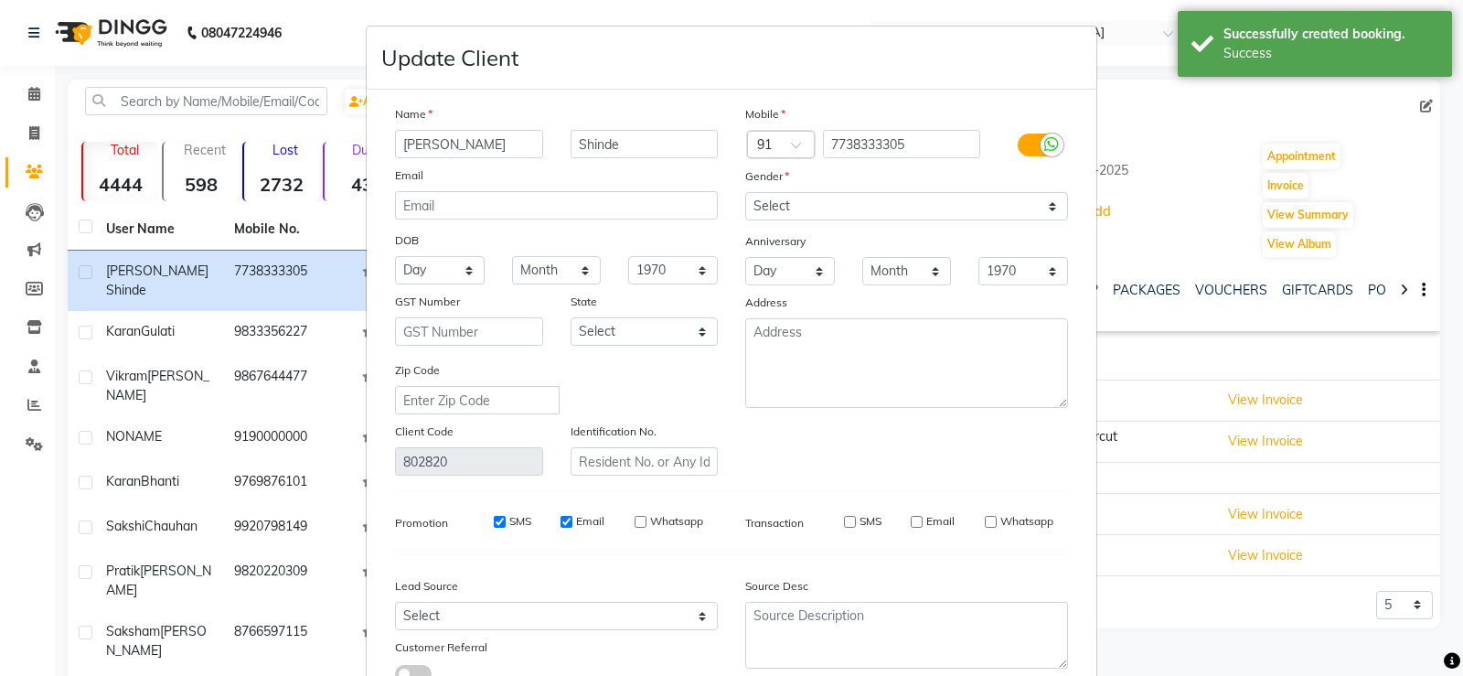
click at [498, 145] on input "[PERSON_NAME]" at bounding box center [469, 144] width 148 height 28
type input "Tejas"
click at [1046, 148] on icon at bounding box center [1052, 144] width 15 height 16
click at [0, 0] on input "checkbox" at bounding box center [0, 0] width 0 height 0
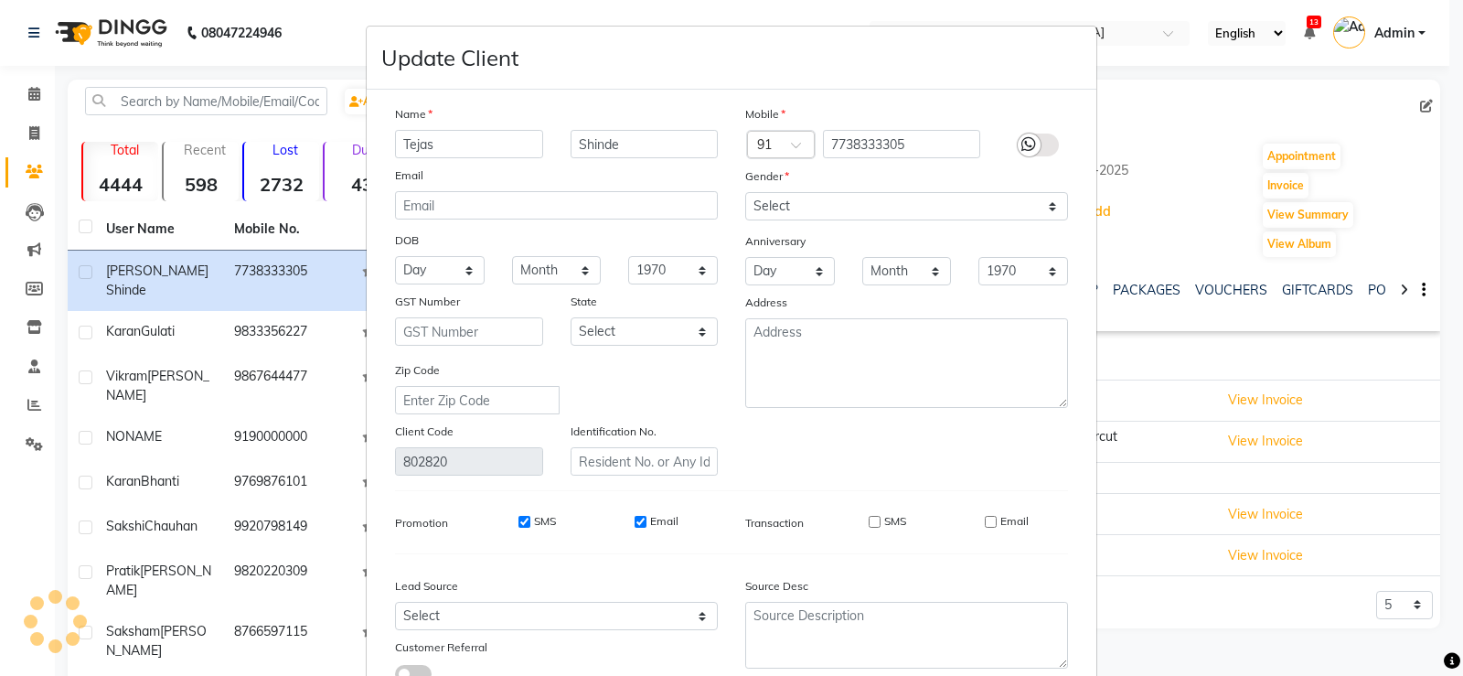
scroll to position [135, 0]
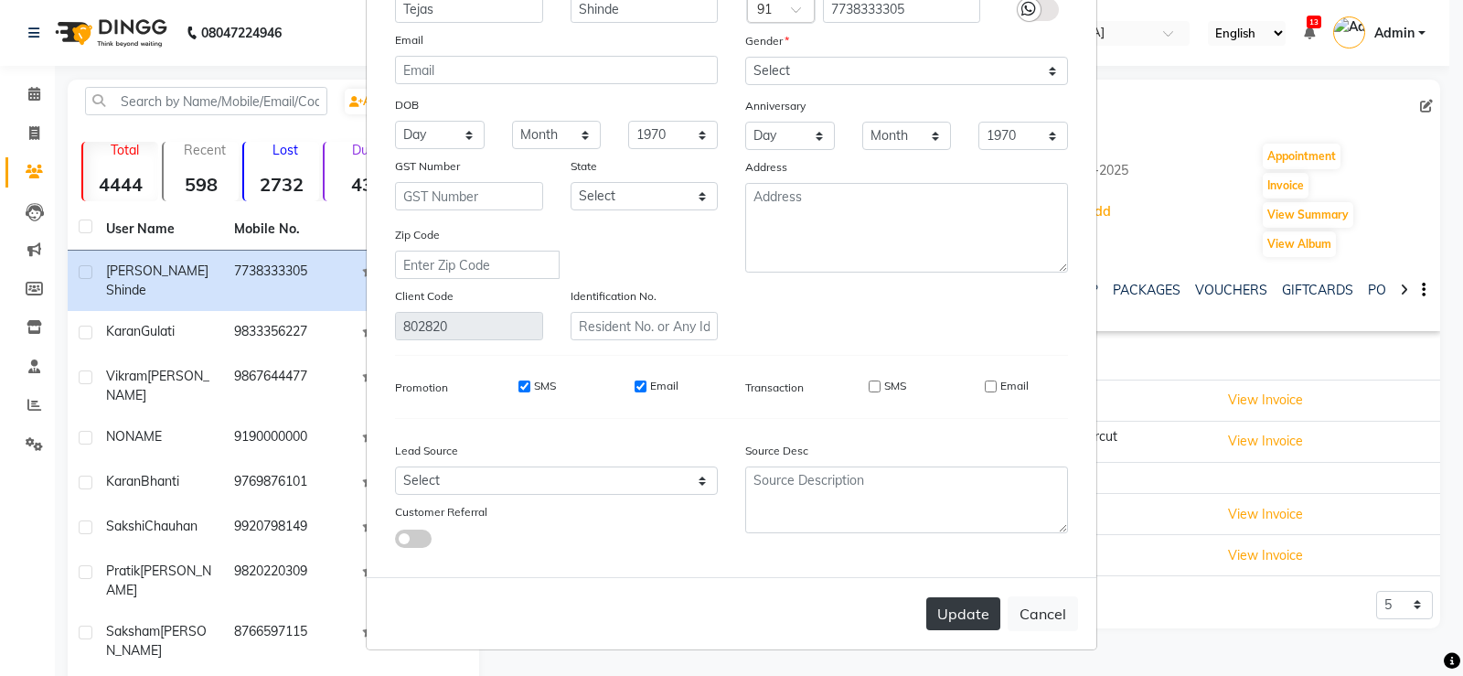
click at [971, 608] on button "Update" at bounding box center [964, 613] width 74 height 33
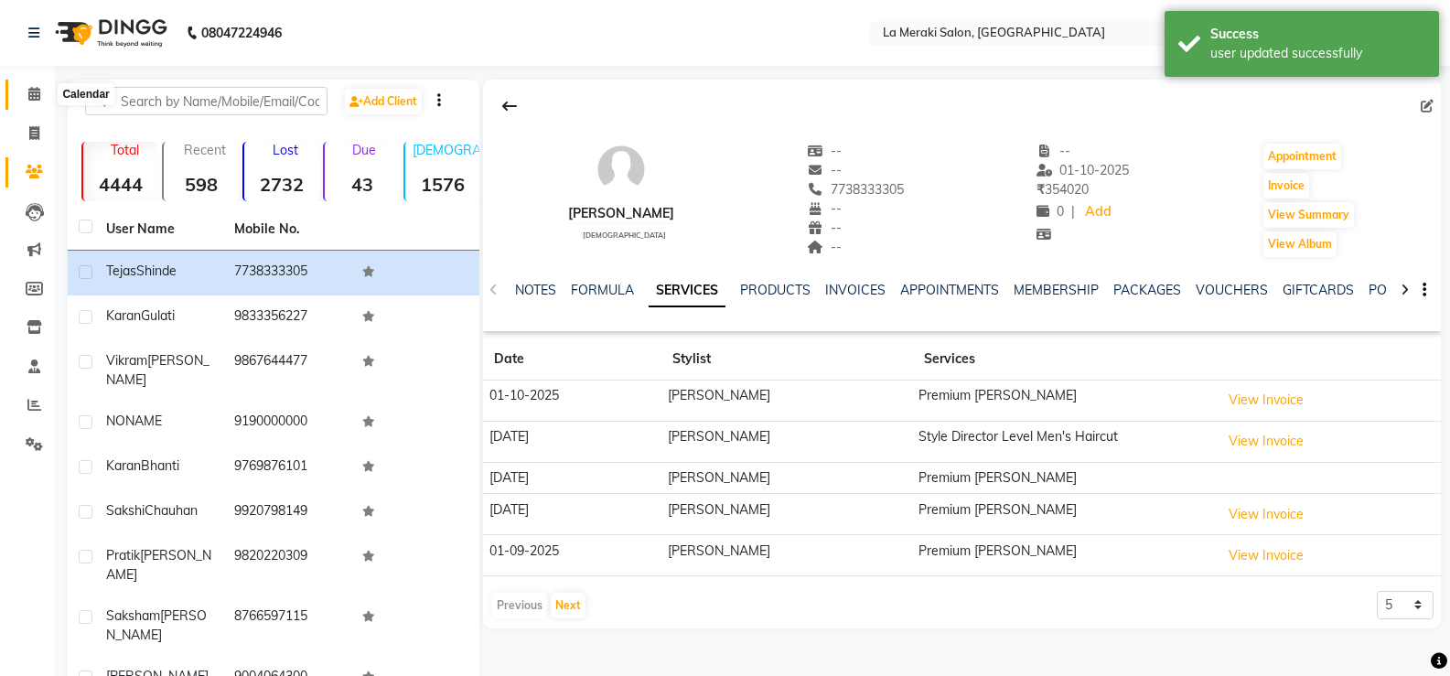
click at [38, 92] on icon at bounding box center [34, 94] width 12 height 14
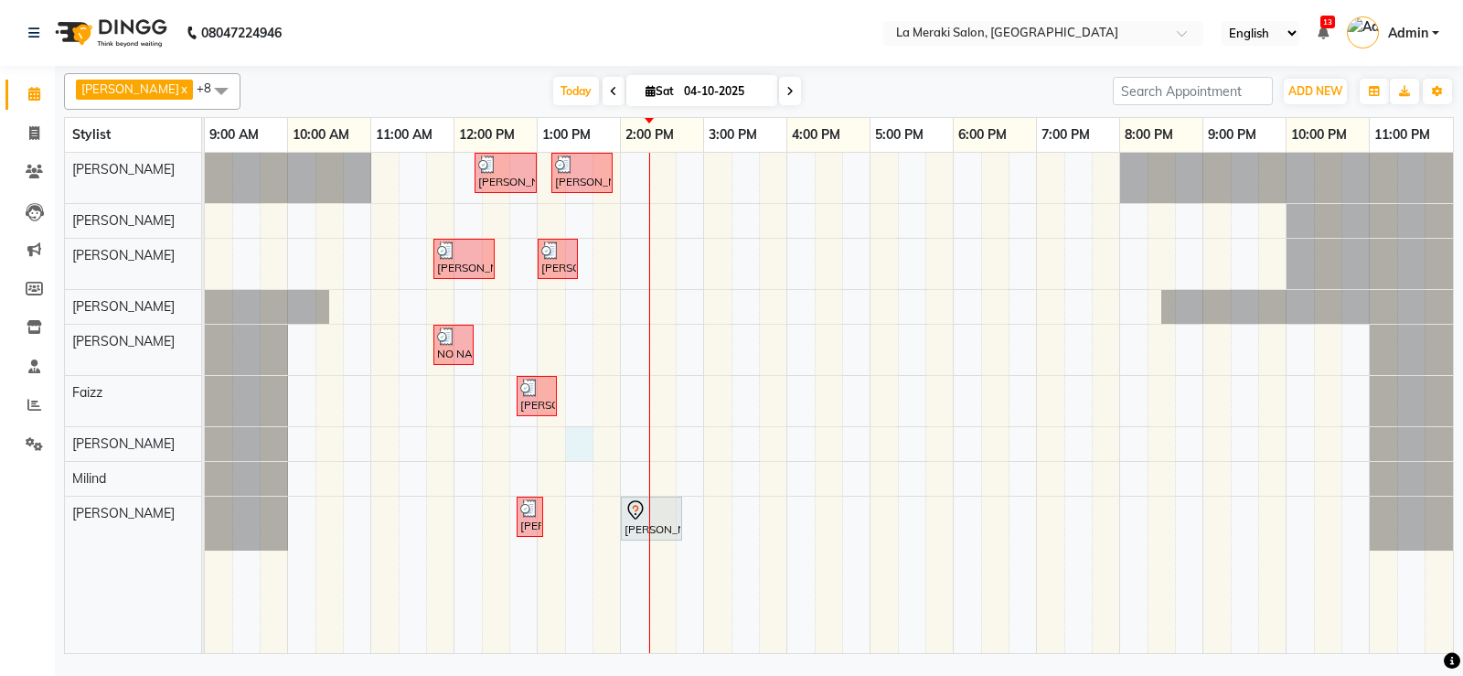
click at [573, 446] on div "[PERSON_NAME], TK02, 12:15 PM-01:00 PM, Blow-Dry (₹850) [PERSON_NAME], TK05, 01…" at bounding box center [829, 403] width 1249 height 500
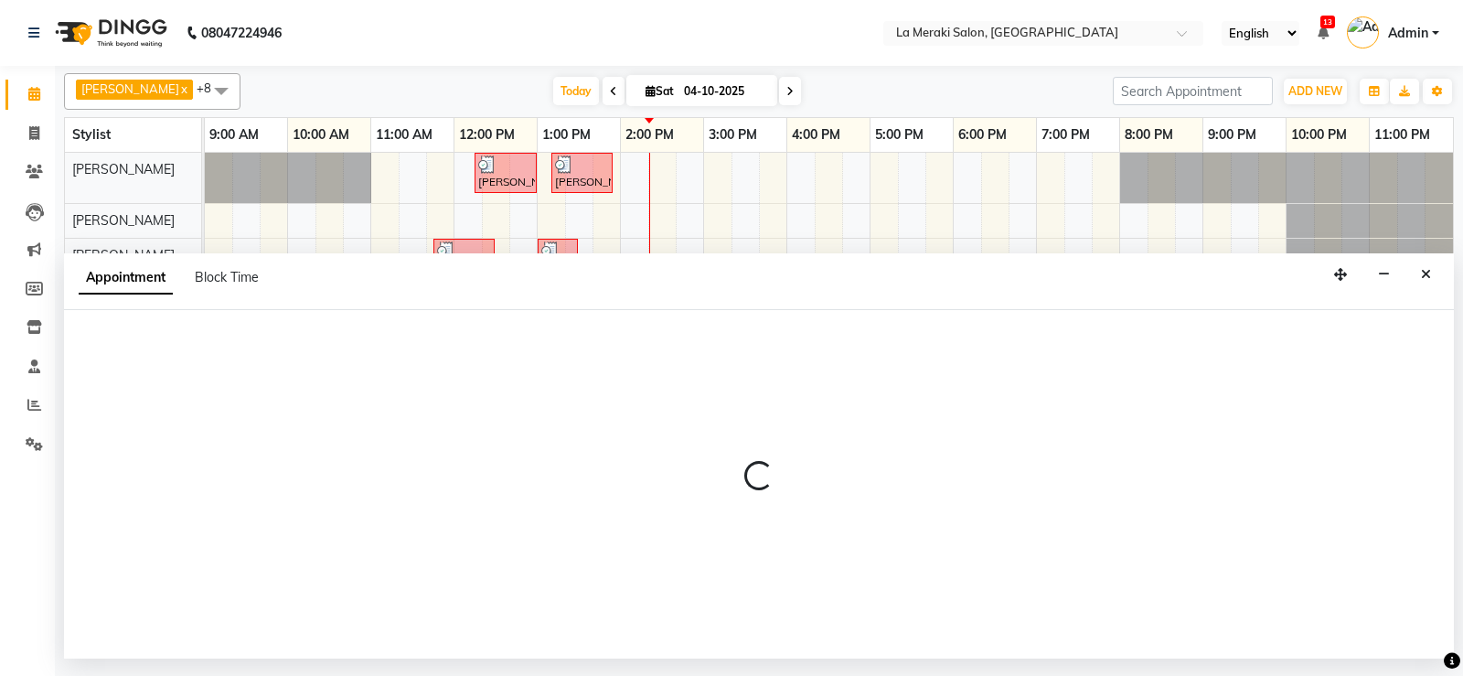
select select "24520"
select select "795"
select select "tentative"
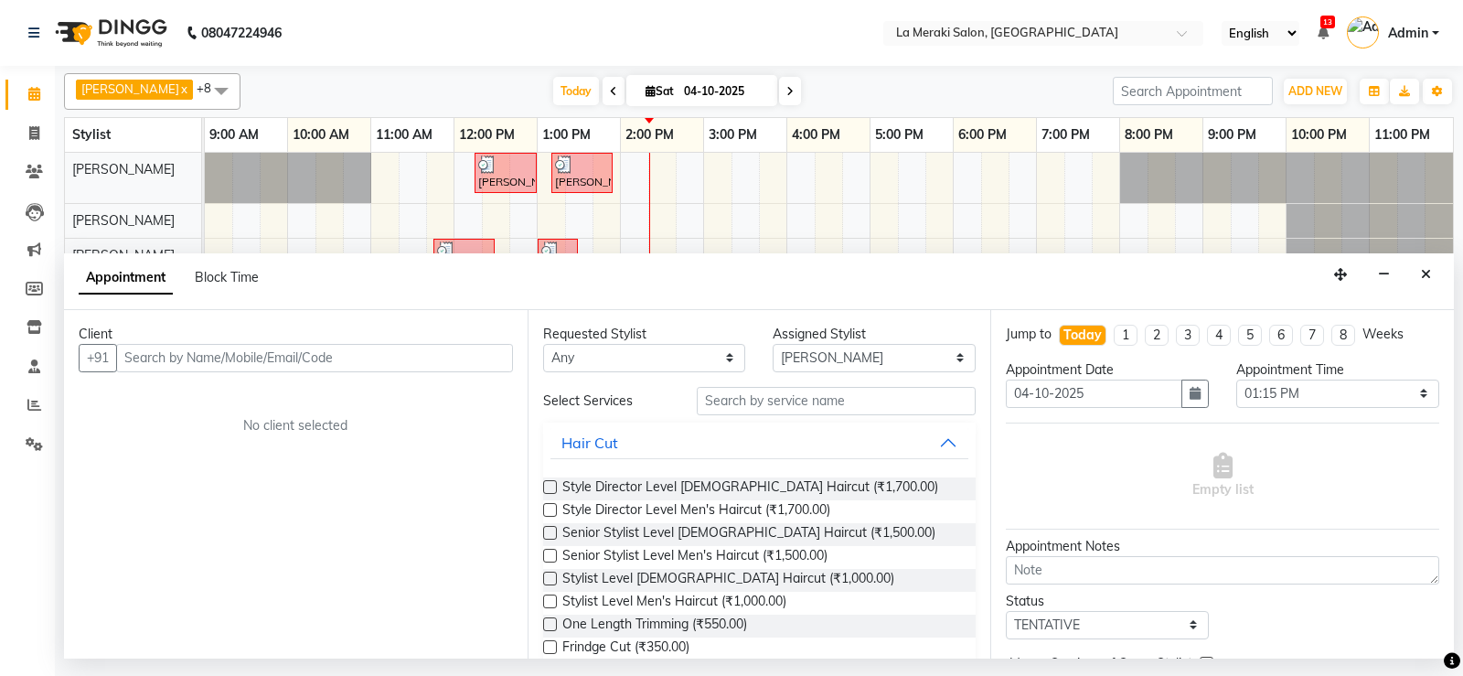
click at [209, 355] on input "text" at bounding box center [314, 358] width 397 height 28
type input "k"
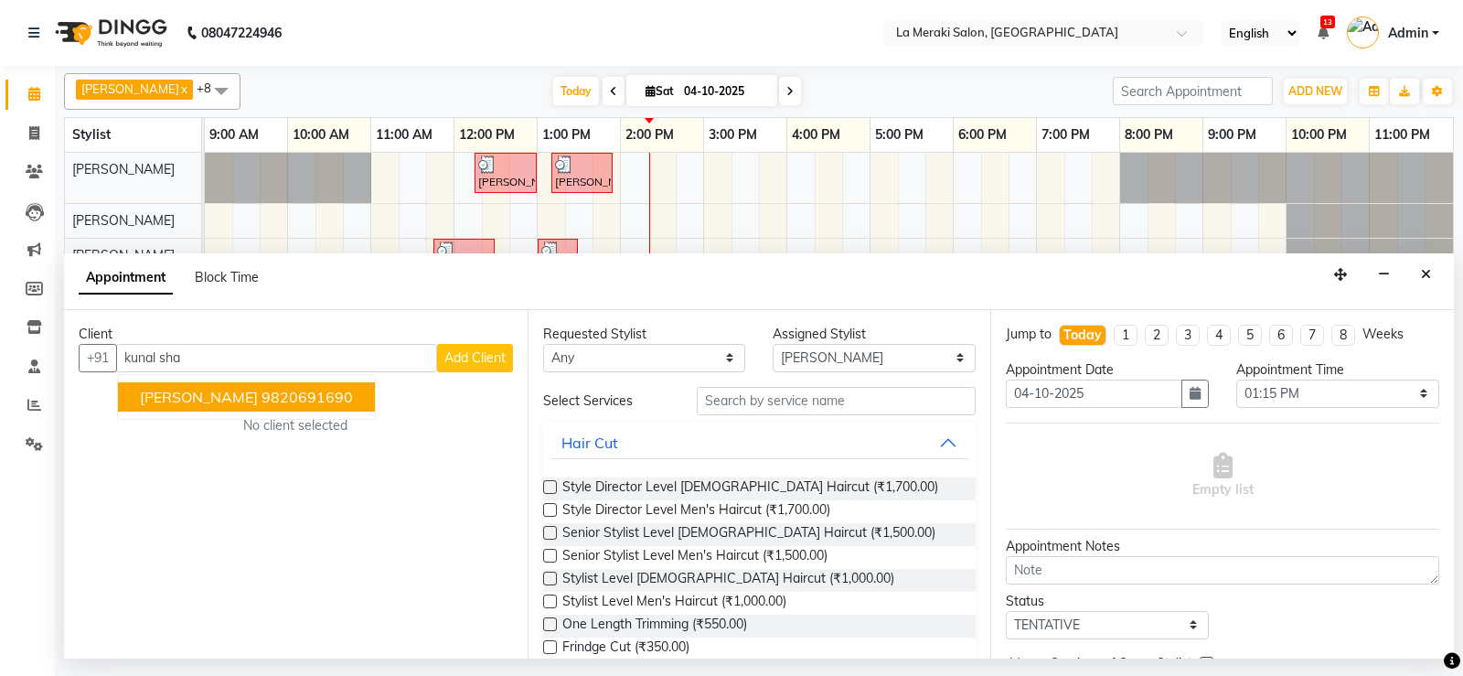
click at [177, 398] on span "[PERSON_NAME]" at bounding box center [199, 397] width 118 height 18
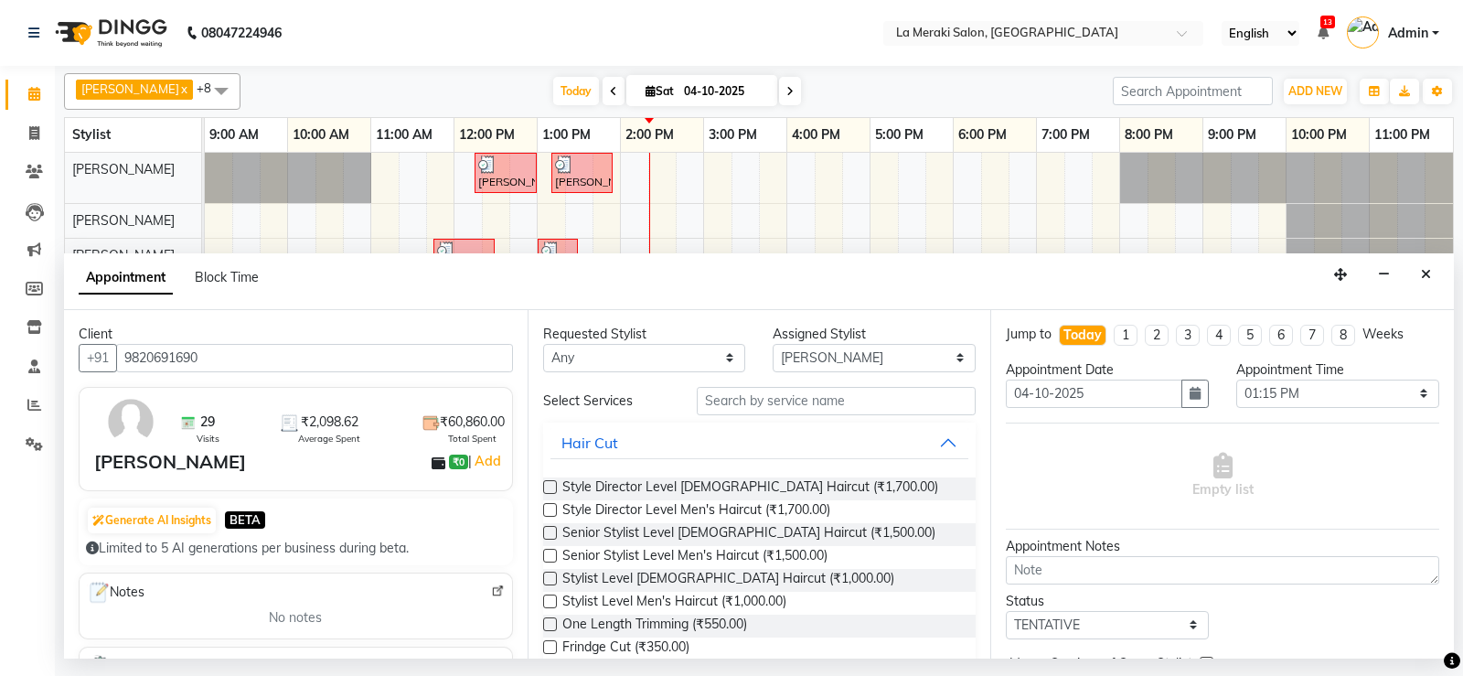
type input "9820691690"
click at [905, 412] on input "text" at bounding box center [837, 401] width 280 height 28
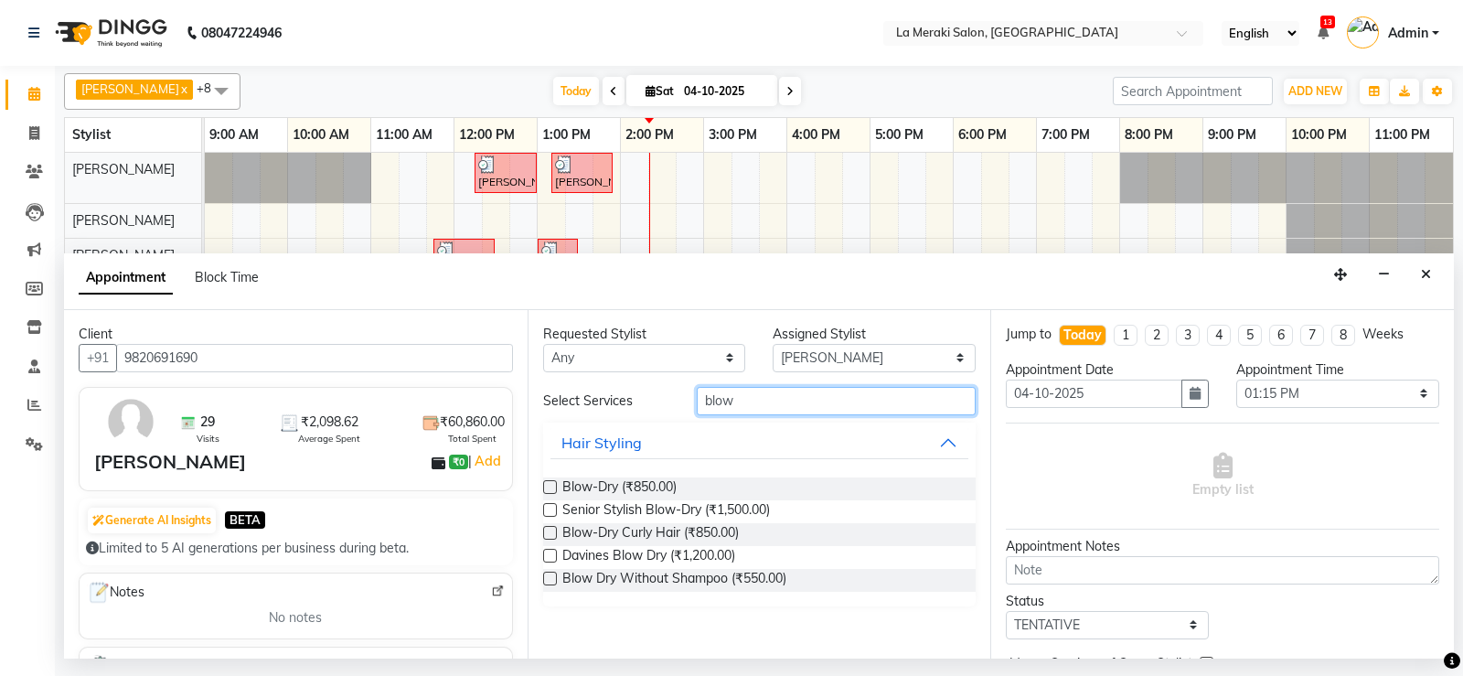
type input "blow"
click at [548, 488] on label at bounding box center [550, 487] width 14 height 14
click at [548, 488] on input "checkbox" at bounding box center [549, 489] width 12 height 12
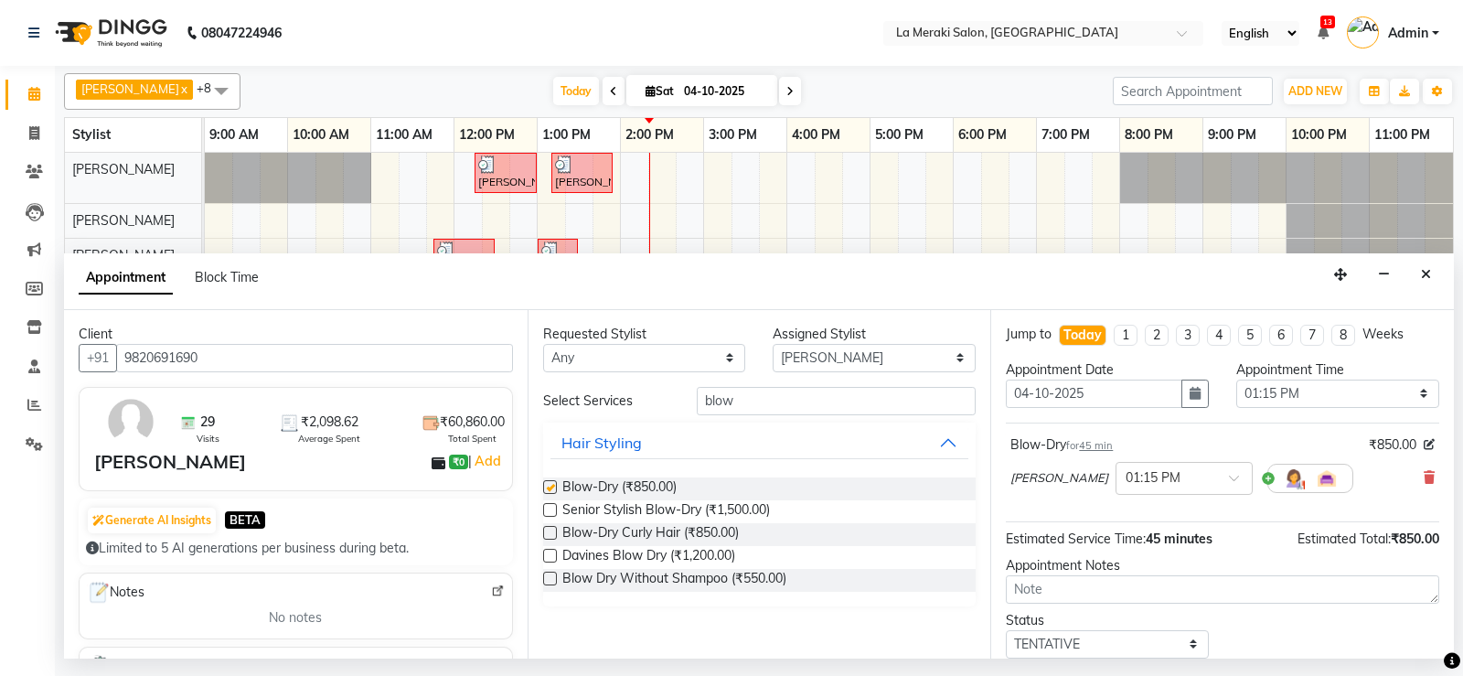
checkbox input "false"
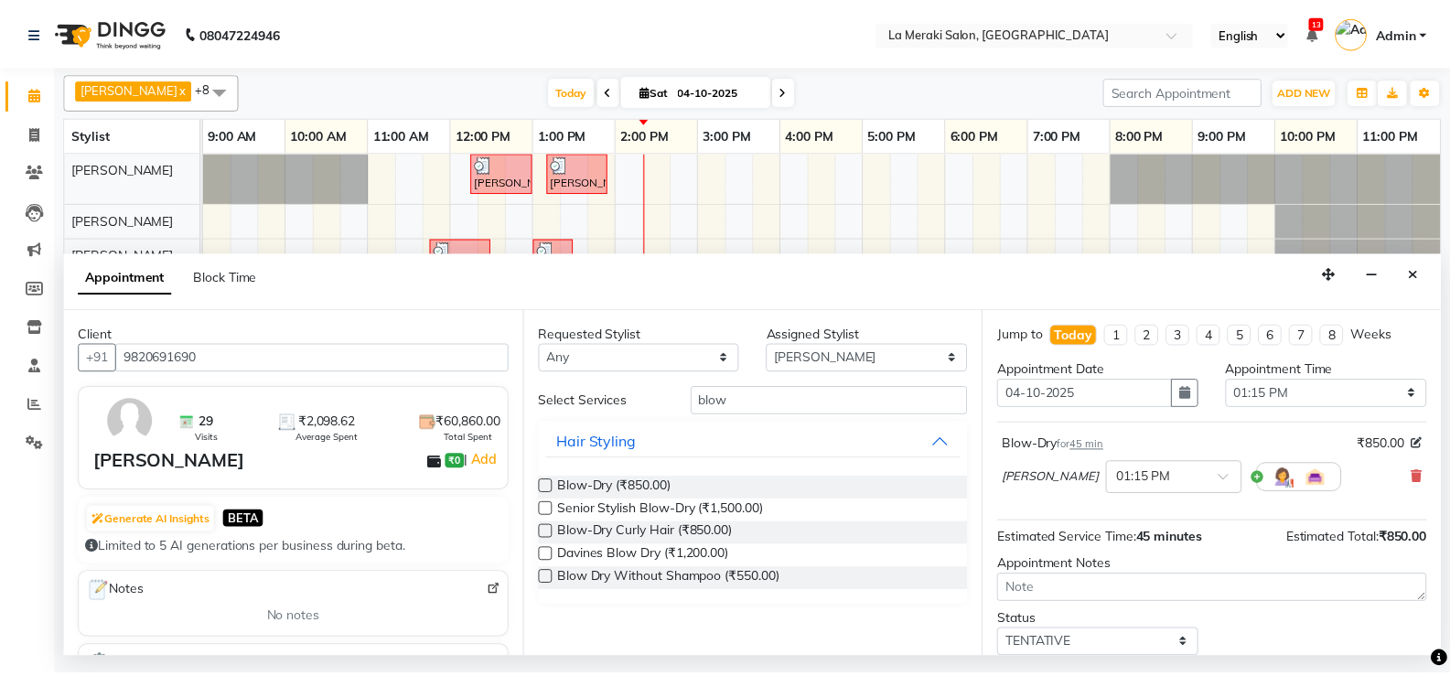
scroll to position [115, 0]
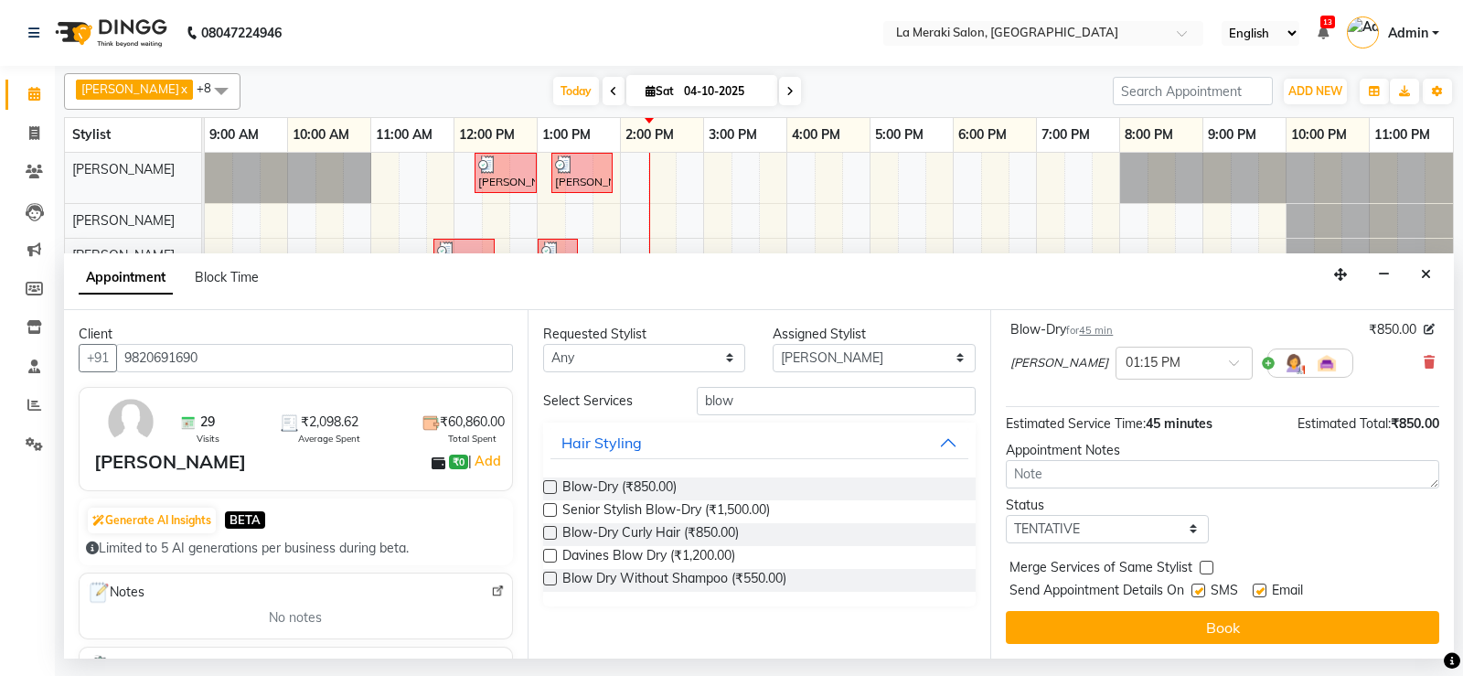
click at [1202, 590] on label at bounding box center [1199, 591] width 14 height 14
click at [1202, 590] on input "checkbox" at bounding box center [1198, 592] width 12 height 12
checkbox input "false"
click at [1259, 591] on label at bounding box center [1260, 591] width 14 height 14
click at [1259, 591] on input "checkbox" at bounding box center [1259, 592] width 12 height 12
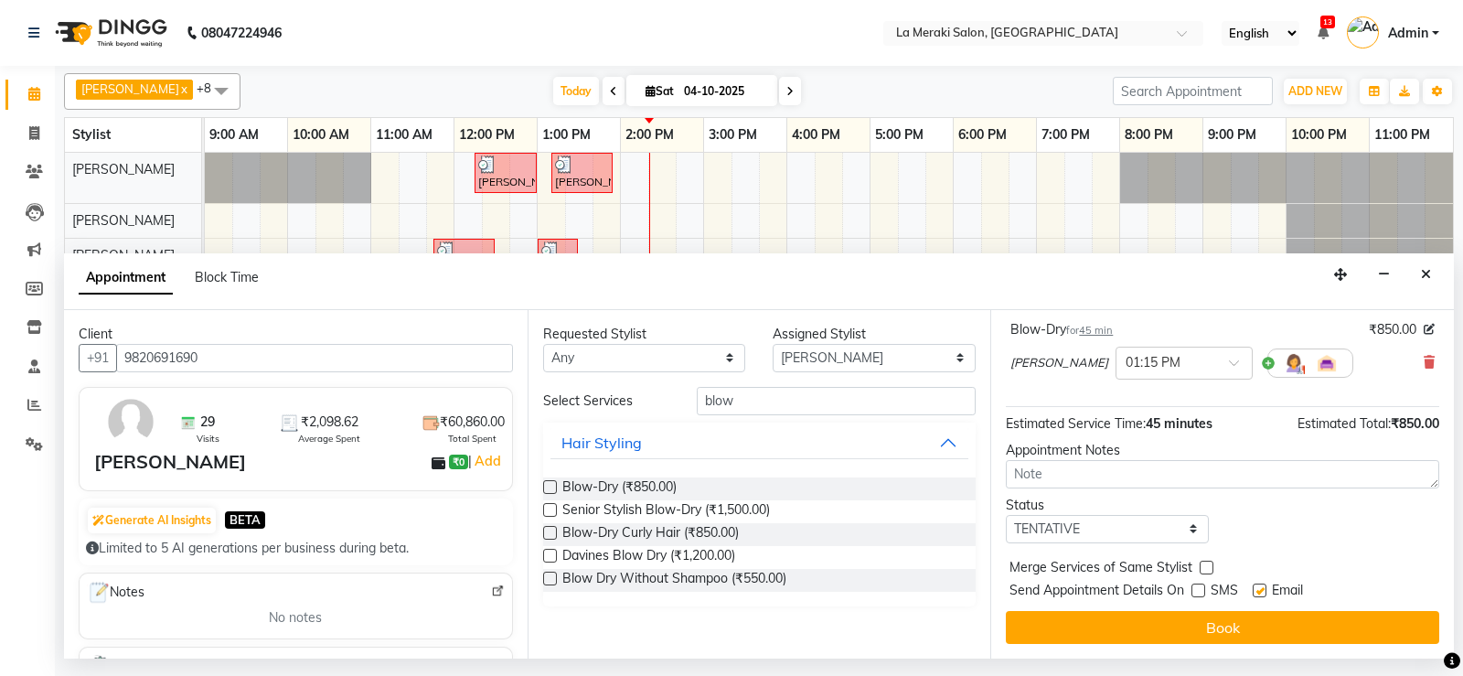
checkbox input "false"
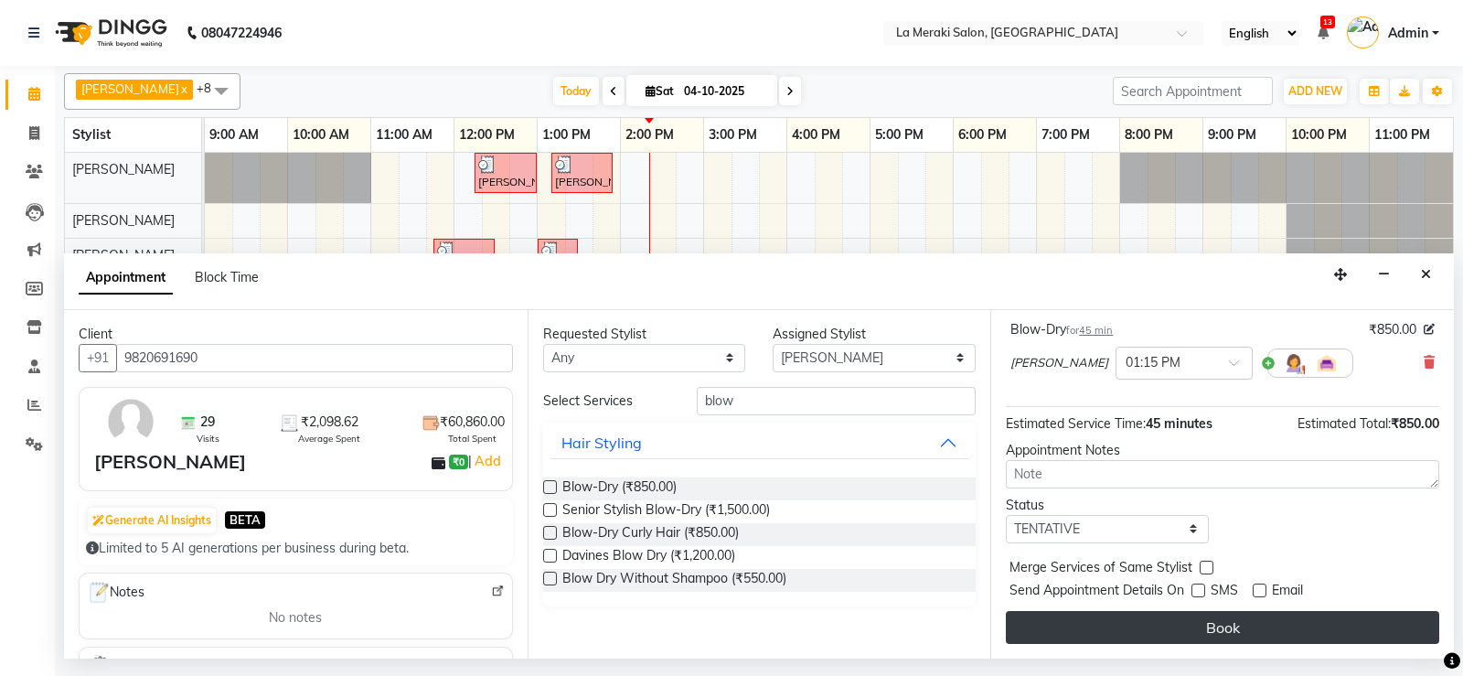
click at [1239, 635] on button "Book" at bounding box center [1223, 627] width 434 height 33
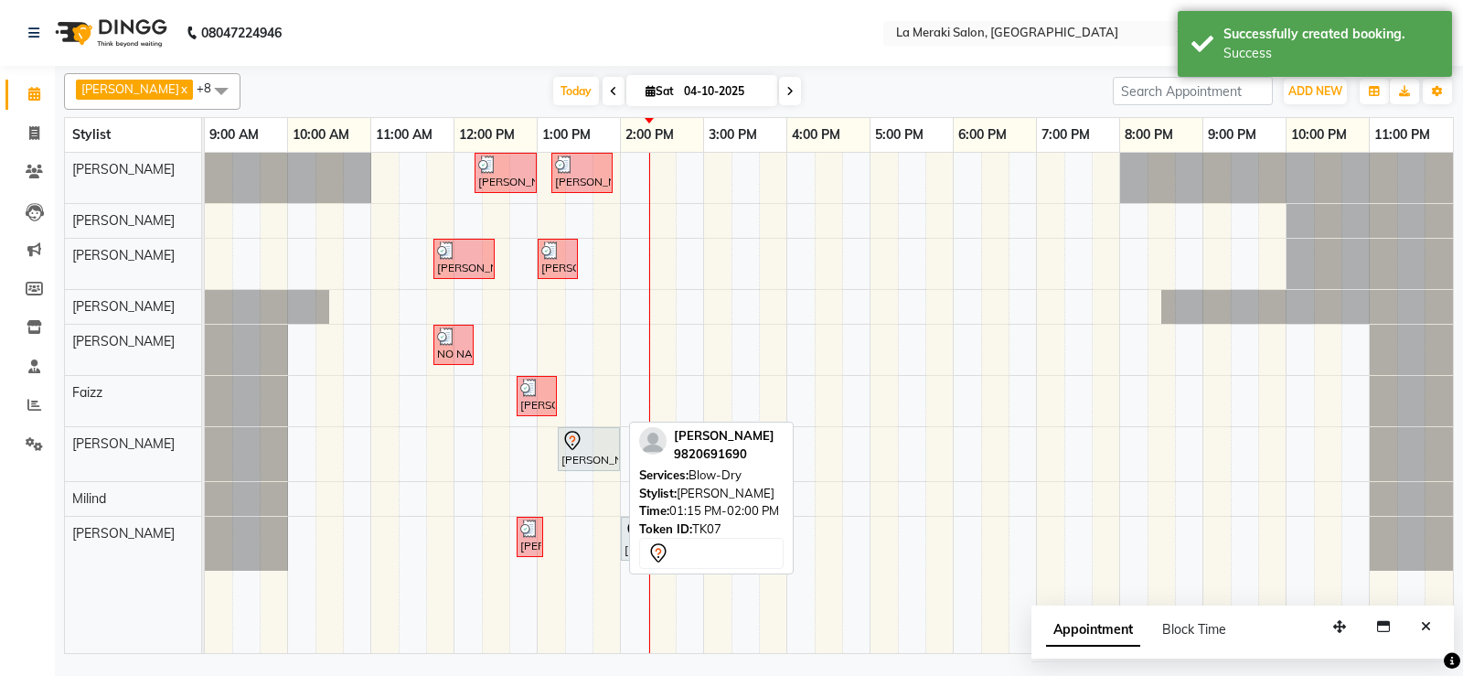
click at [591, 455] on div "[PERSON_NAME], TK07, 01:15 PM-02:00 PM, Blow-Dry" at bounding box center [589, 449] width 59 height 38
select select "7"
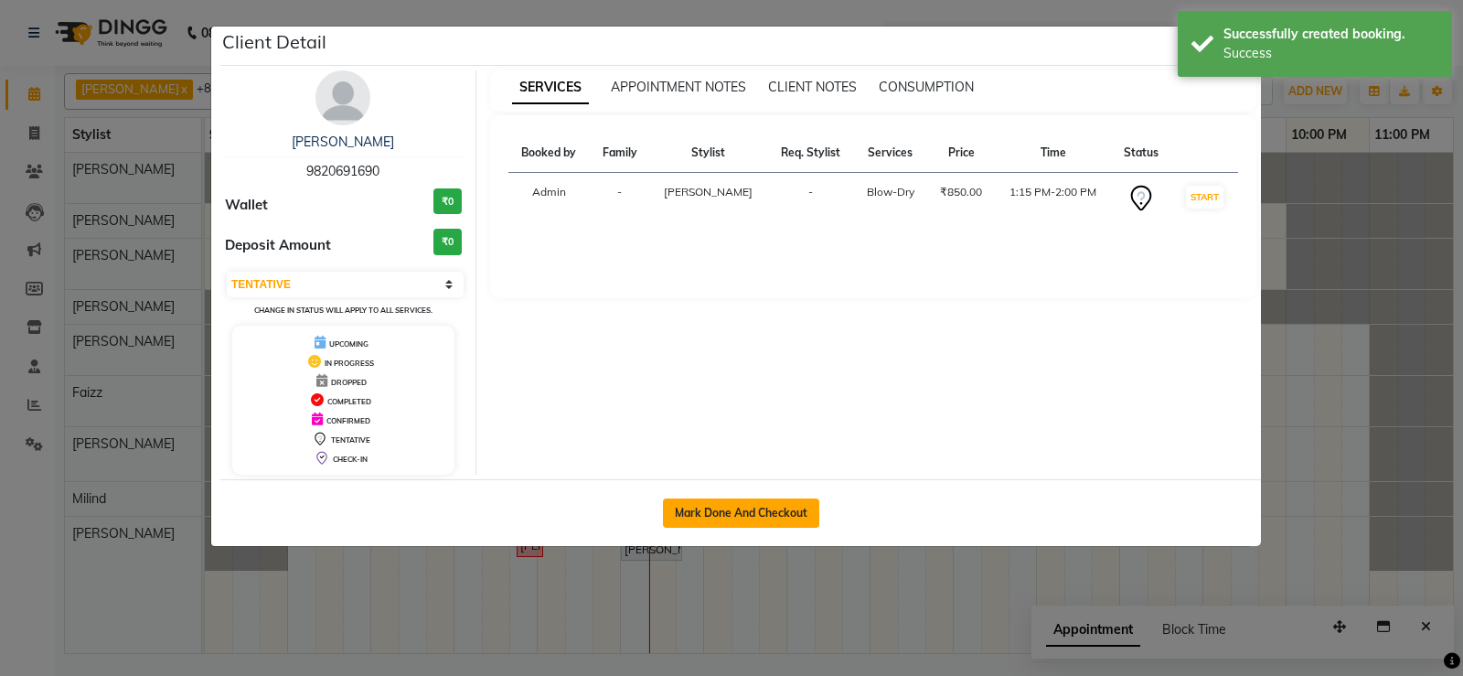
click at [732, 509] on button "Mark Done And Checkout" at bounding box center [741, 512] width 156 height 29
select select "438"
select select "service"
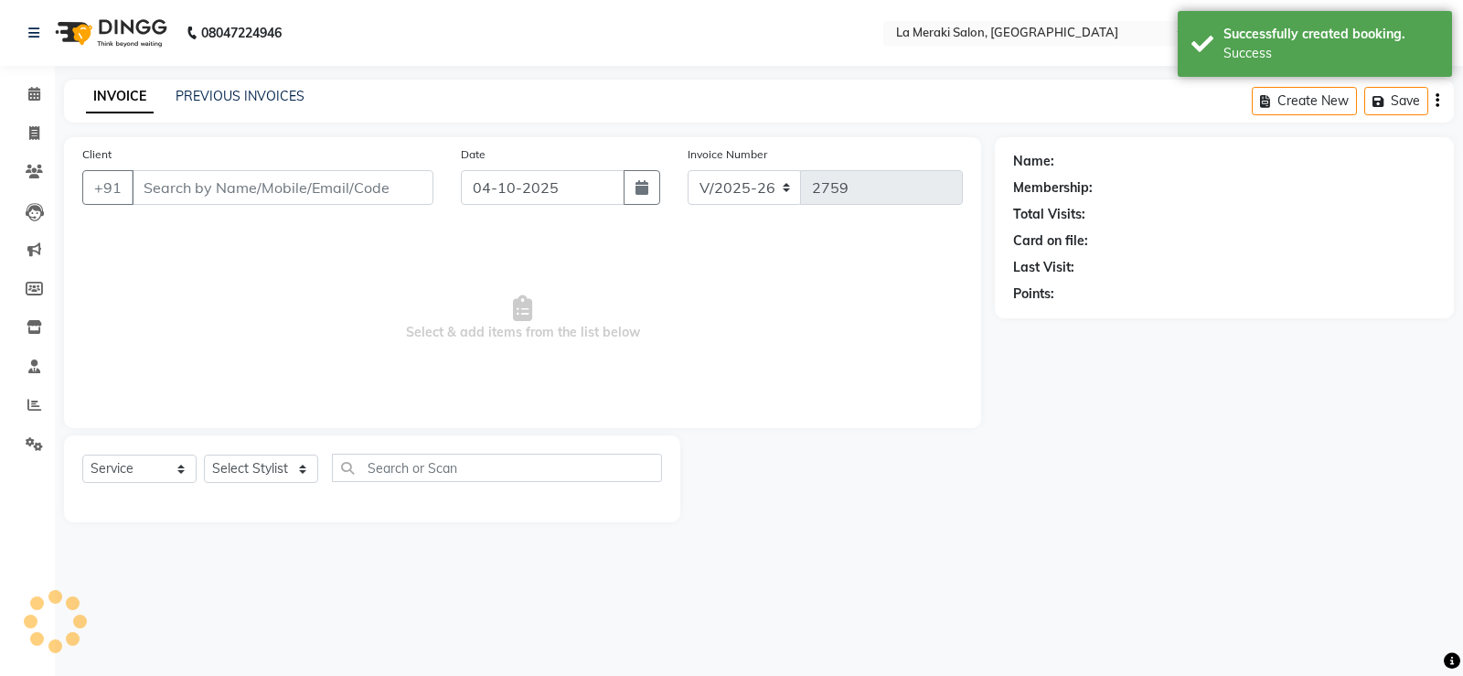
type input "9820691690"
select select "24520"
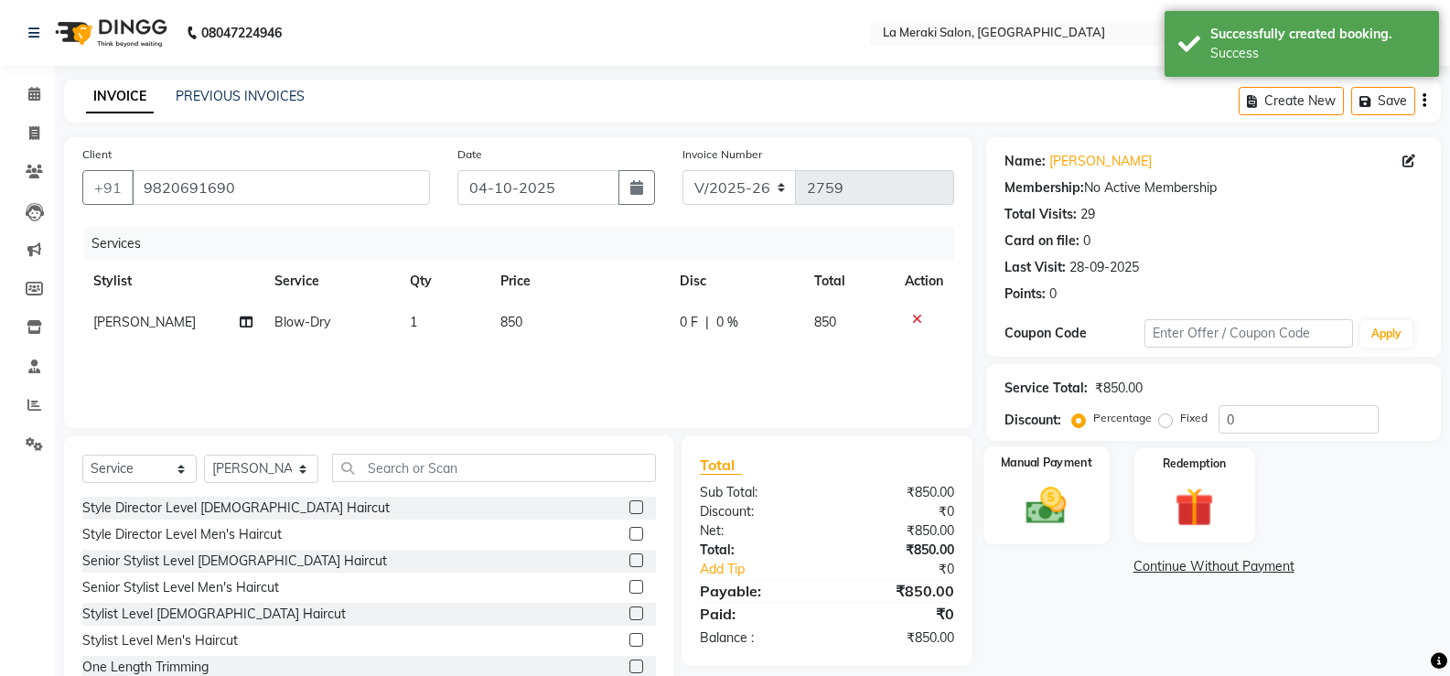
click at [1059, 510] on img at bounding box center [1045, 505] width 65 height 47
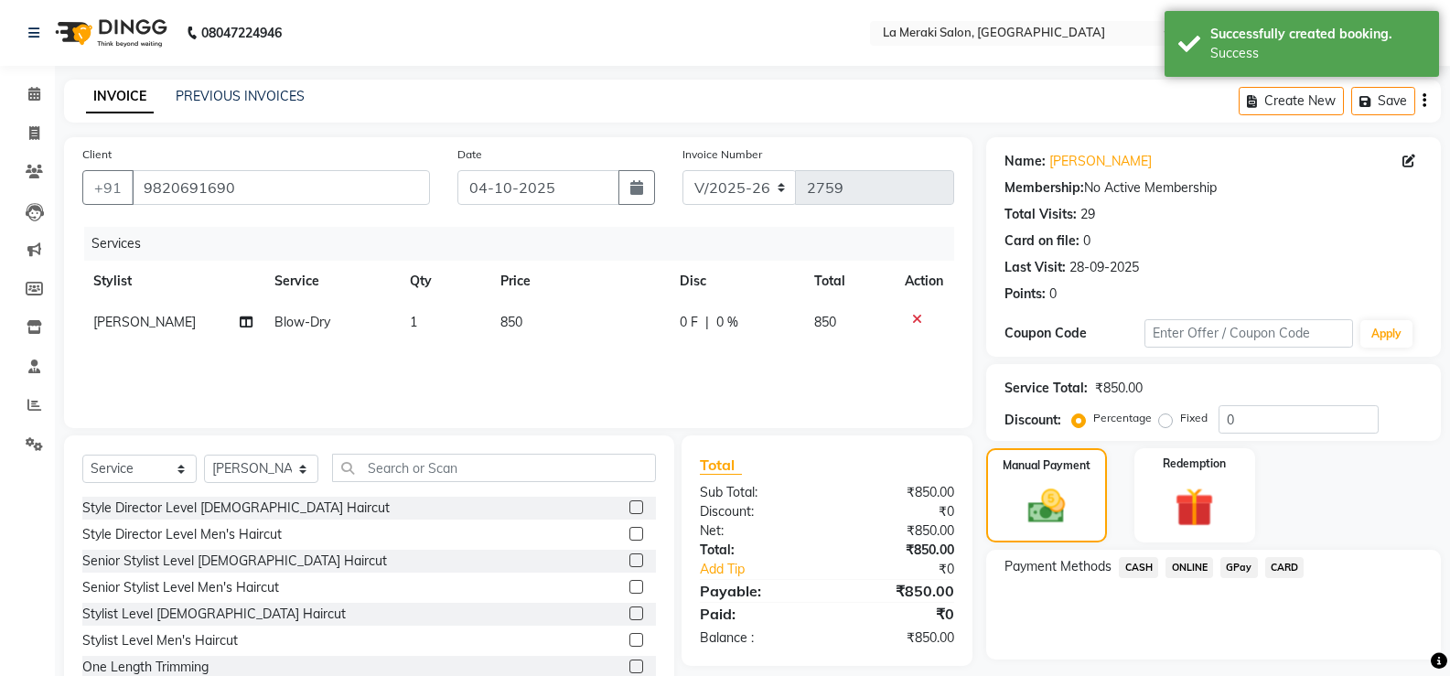
click at [1151, 564] on span "CASH" at bounding box center [1138, 567] width 39 height 21
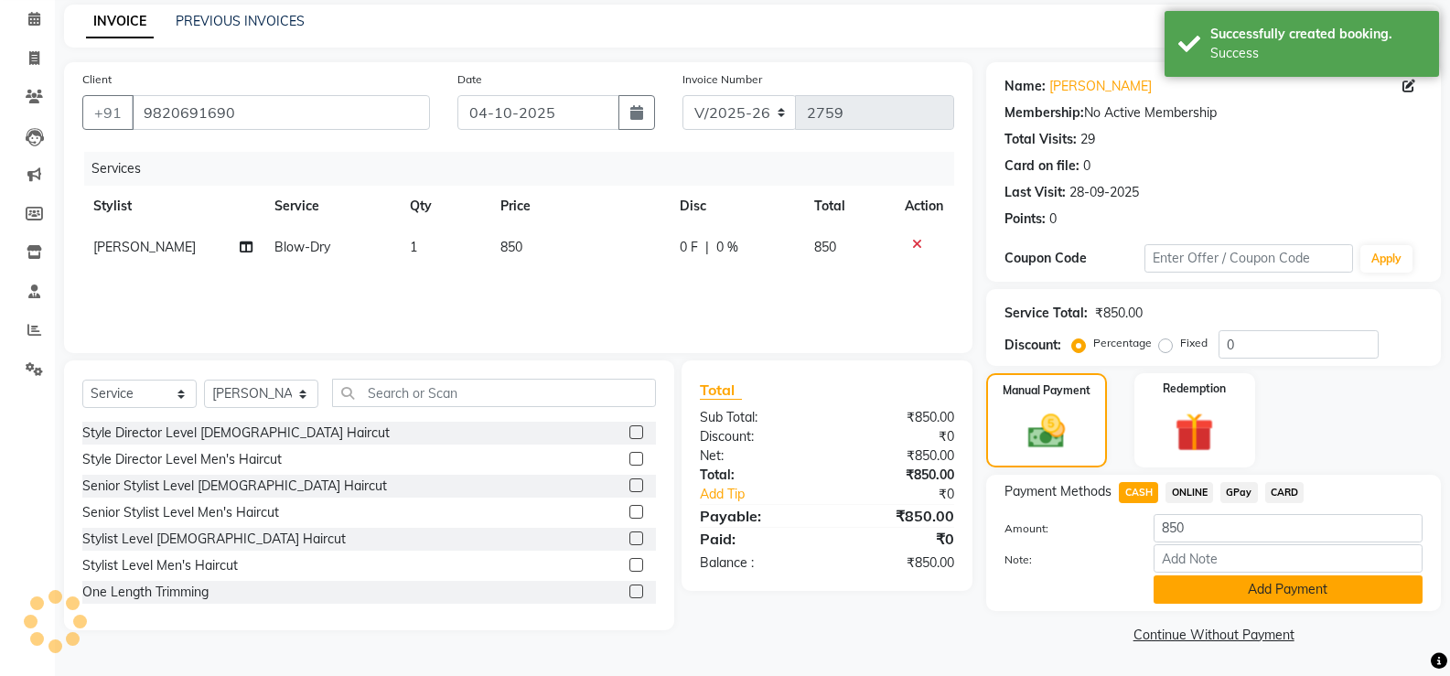
click at [1182, 588] on button "Add Payment" at bounding box center [1287, 589] width 269 height 28
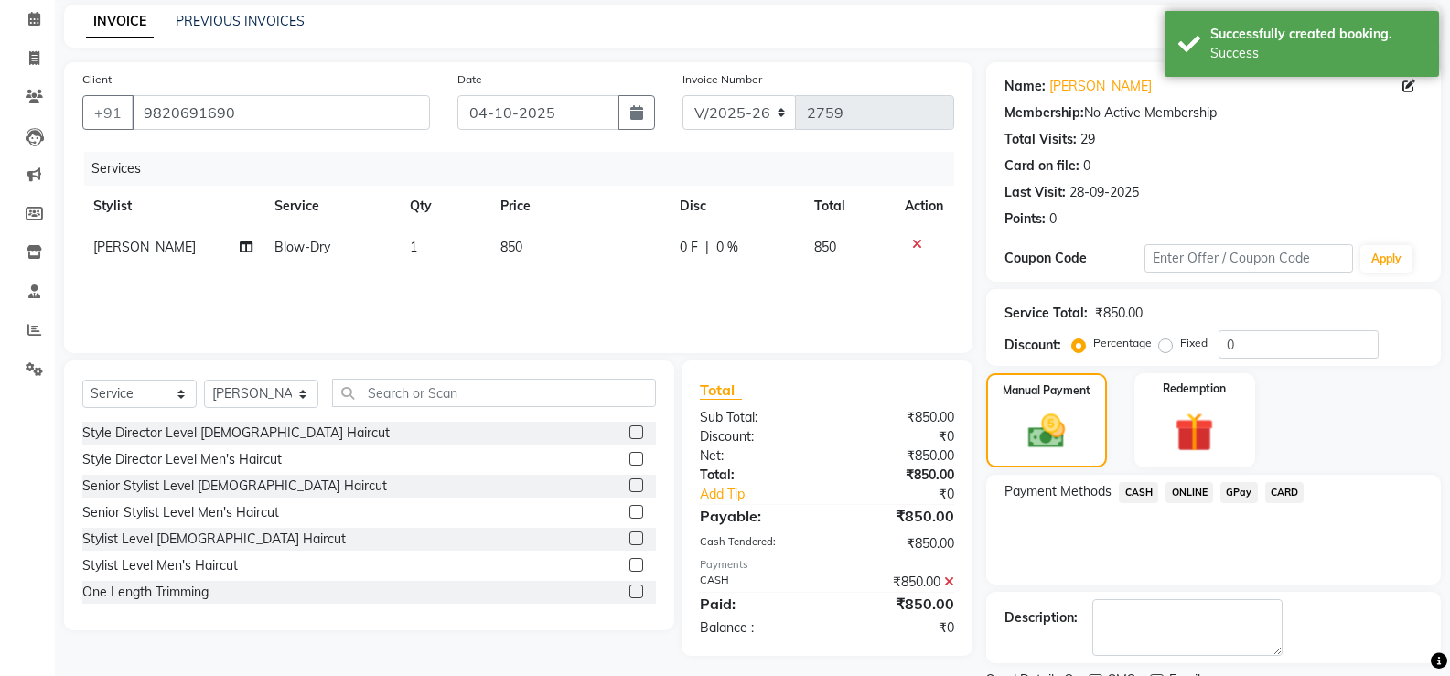
scroll to position [152, 0]
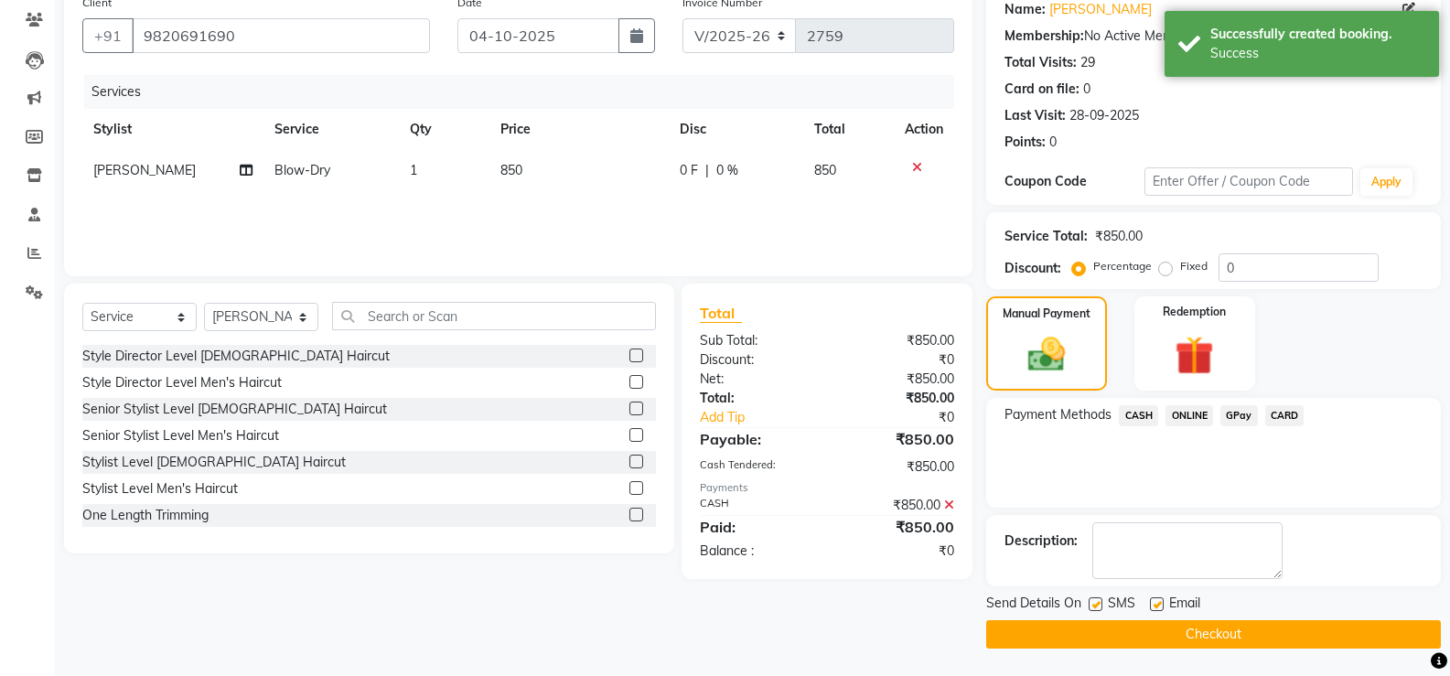
click at [1091, 600] on label at bounding box center [1095, 604] width 14 height 14
click at [1091, 600] on input "checkbox" at bounding box center [1094, 605] width 12 height 12
checkbox input "false"
click at [1161, 603] on label at bounding box center [1157, 604] width 14 height 14
click at [1161, 603] on input "checkbox" at bounding box center [1156, 605] width 12 height 12
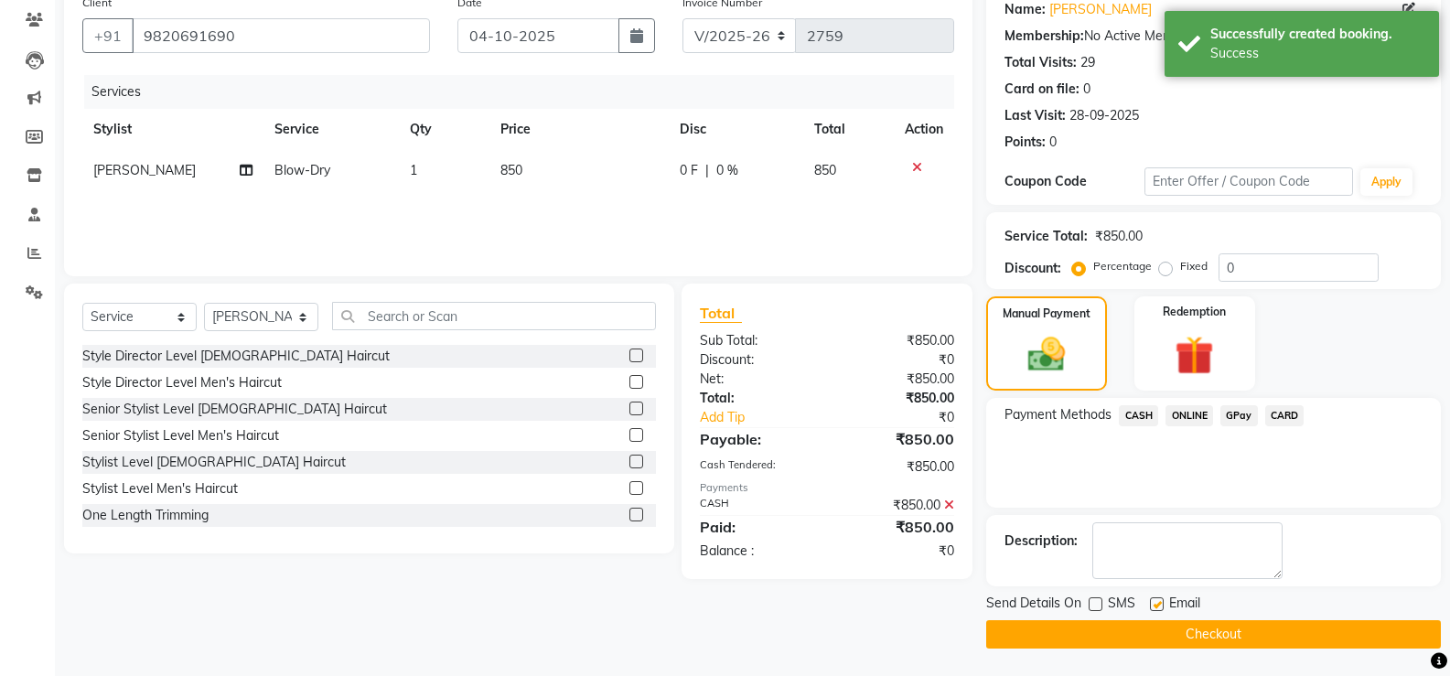
checkbox input "false"
click at [1151, 631] on button "Checkout" at bounding box center [1213, 634] width 455 height 28
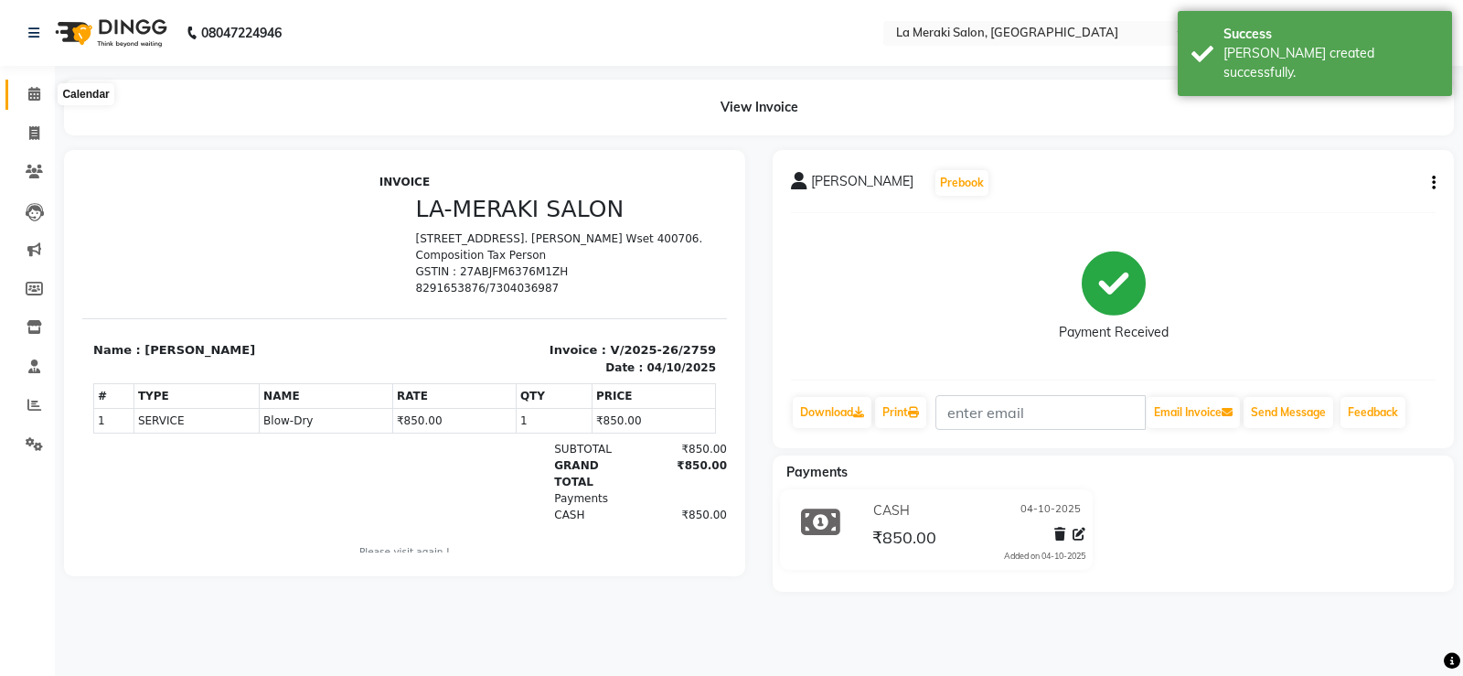
click at [32, 86] on span at bounding box center [34, 94] width 32 height 21
